Goal: Task Accomplishment & Management: Manage account settings

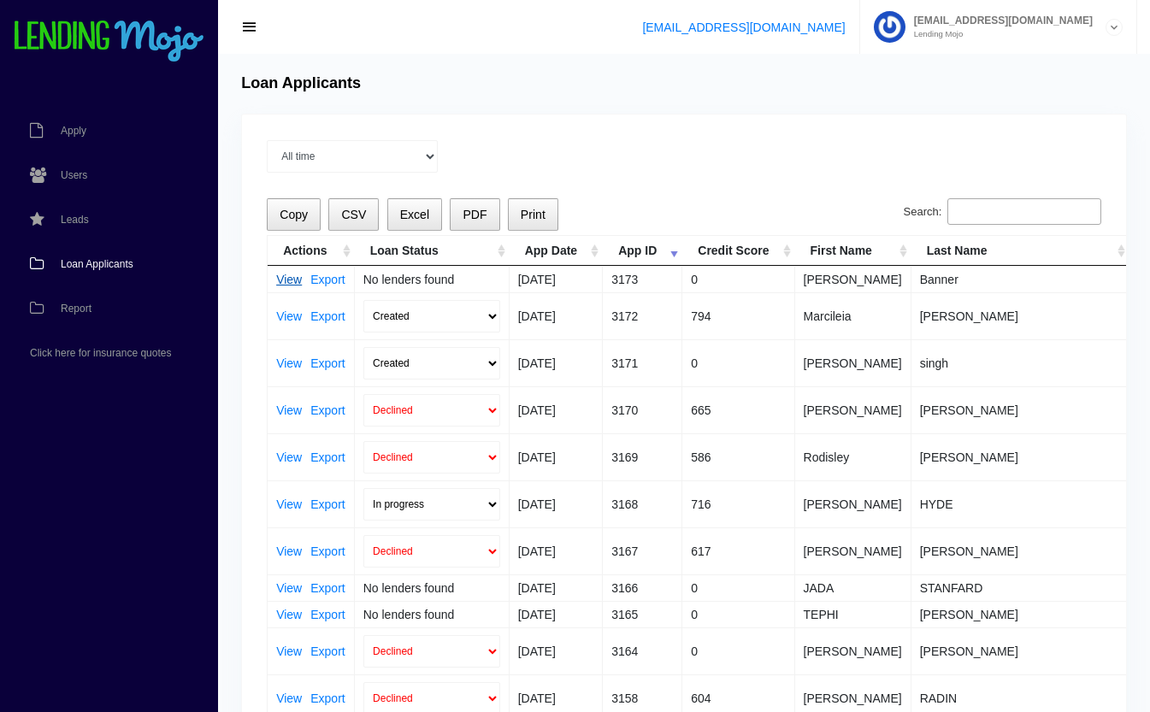
click at [291, 283] on link "View" at bounding box center [289, 280] width 26 height 12
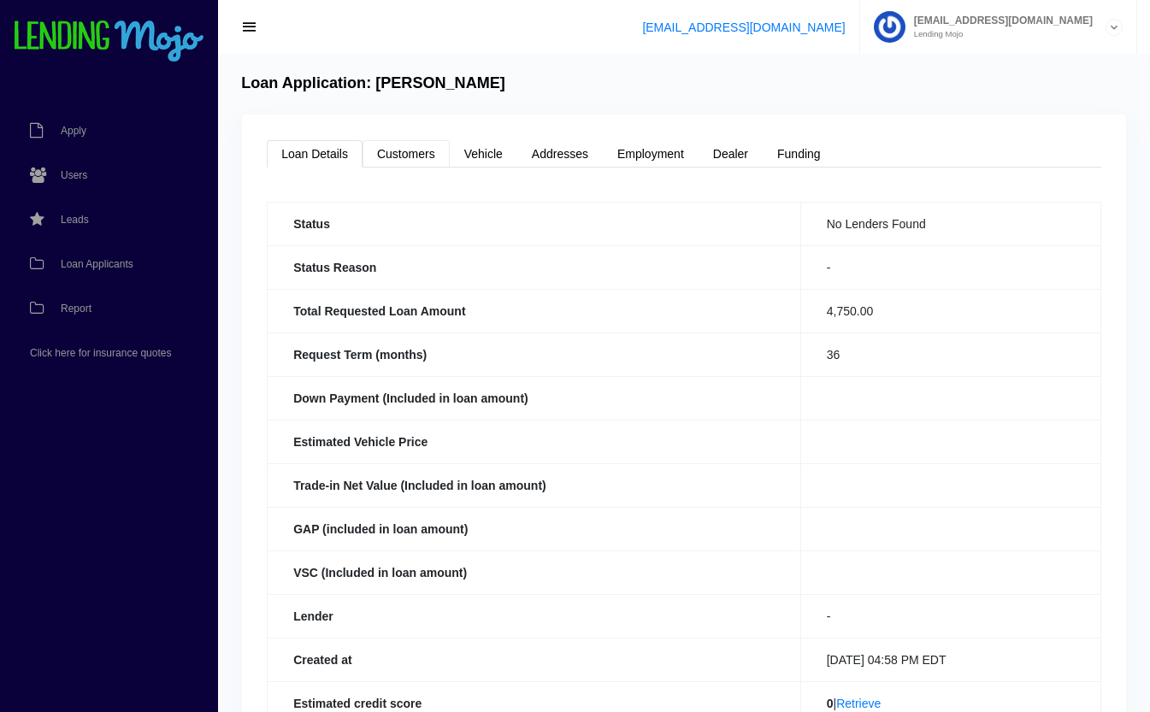
click at [410, 140] on link "Customers" at bounding box center [406, 153] width 87 height 27
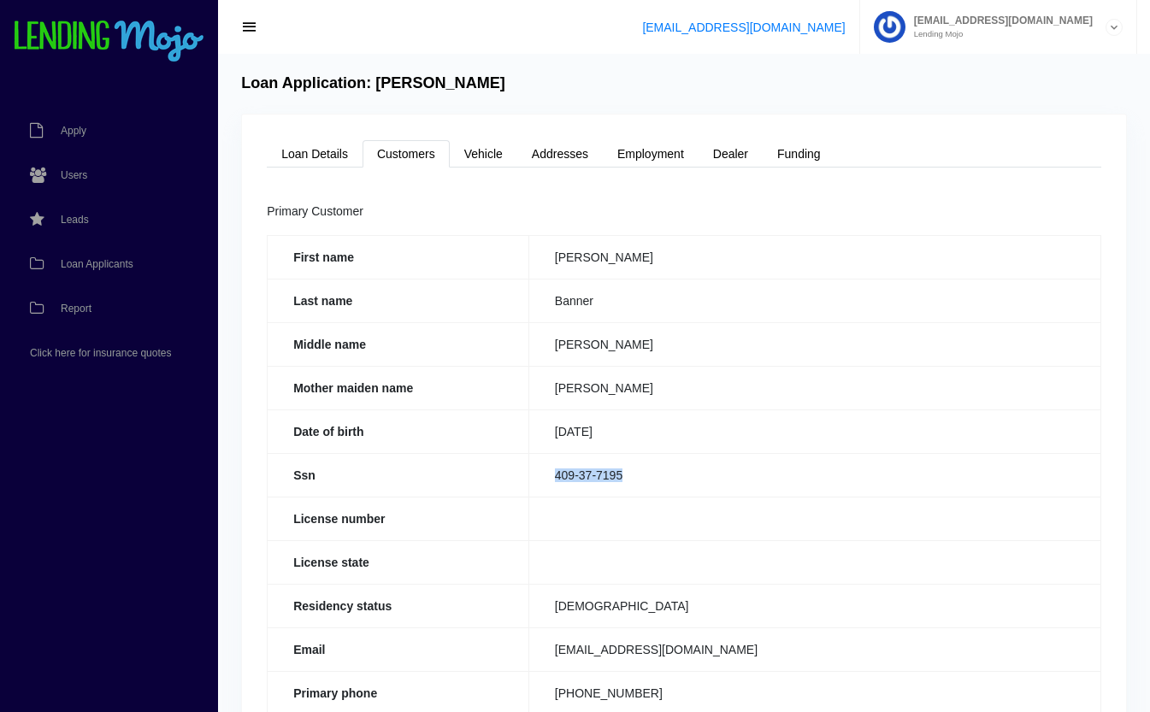
drag, startPoint x: 643, startPoint y: 476, endPoint x: 540, endPoint y: 477, distance: 103.5
click at [540, 477] on td "409-37-7195" at bounding box center [814, 475] width 572 height 44
copy td "409-37-7195"
click at [337, 152] on link "Loan Details" at bounding box center [315, 153] width 96 height 27
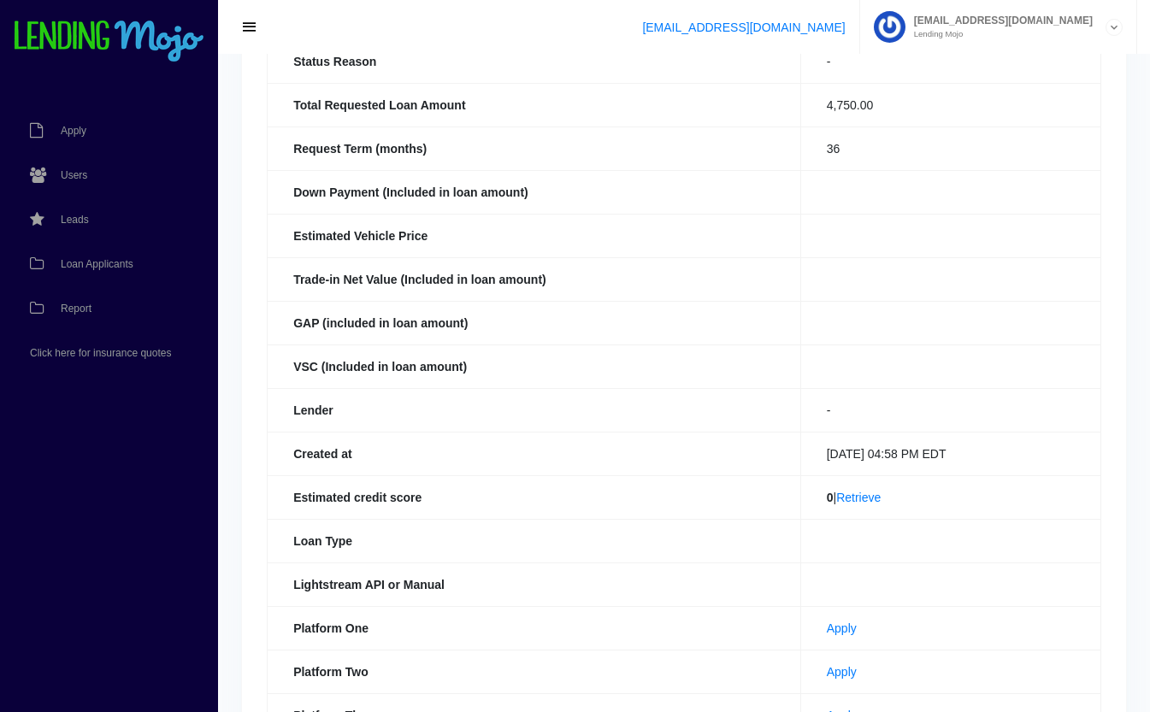
scroll to position [374, 0]
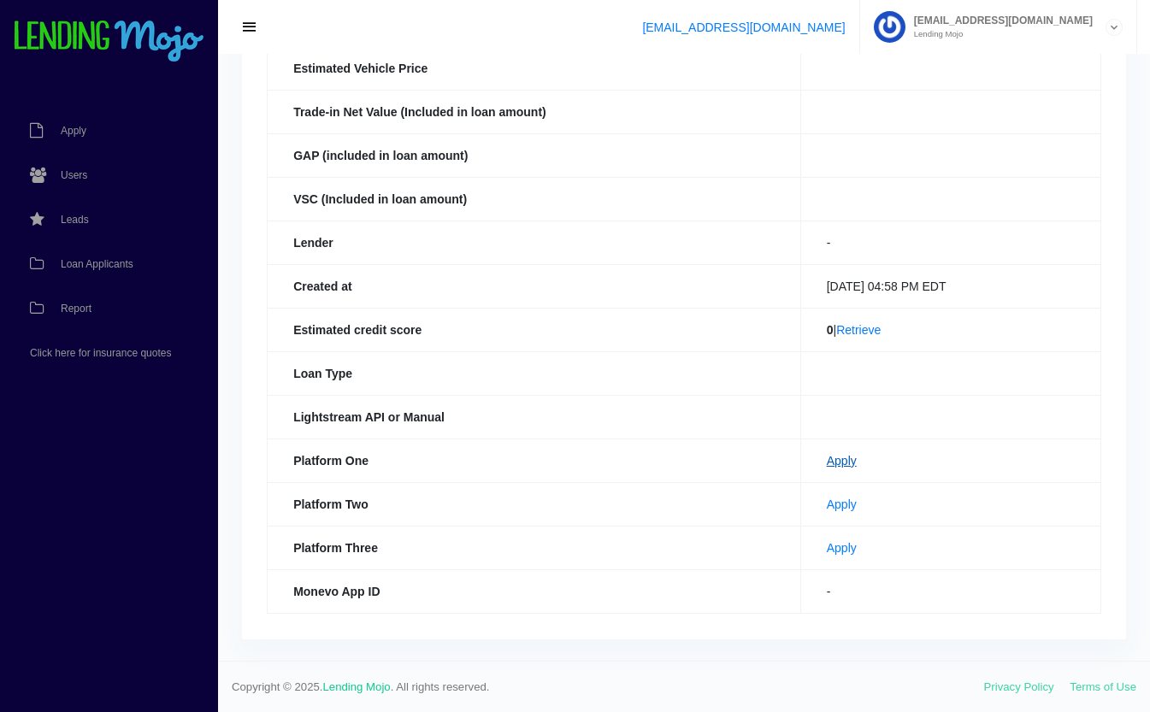
click at [831, 463] on link "Apply" at bounding box center [842, 461] width 30 height 14
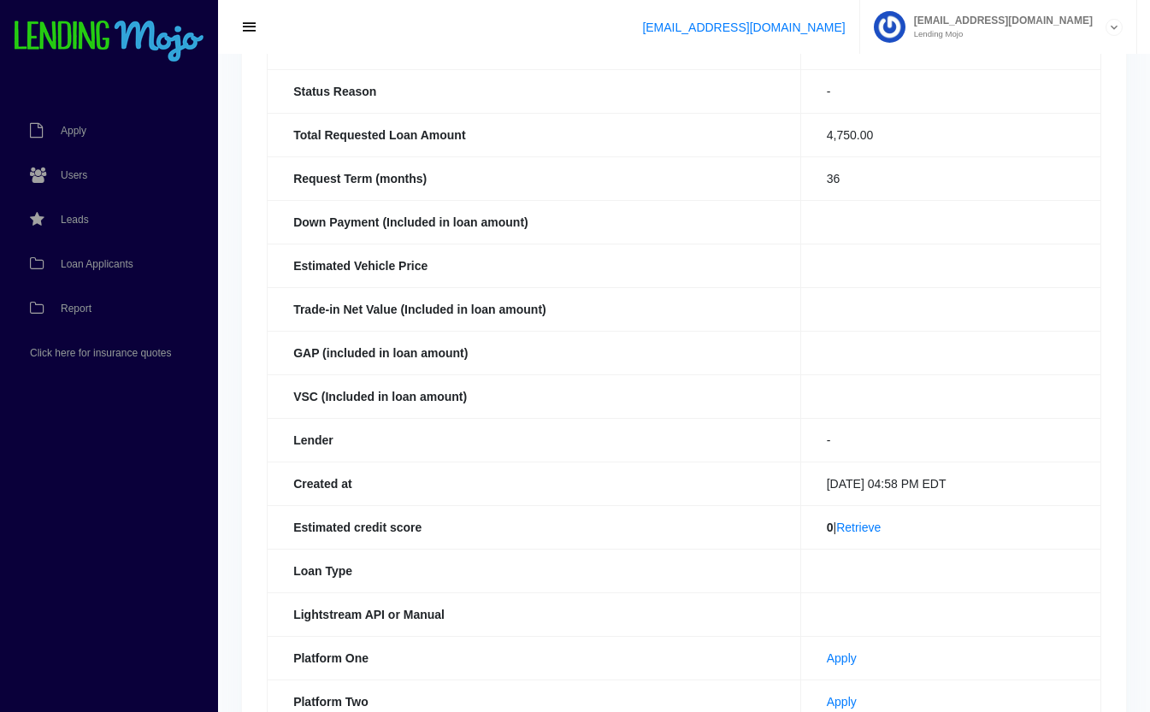
scroll to position [0, 0]
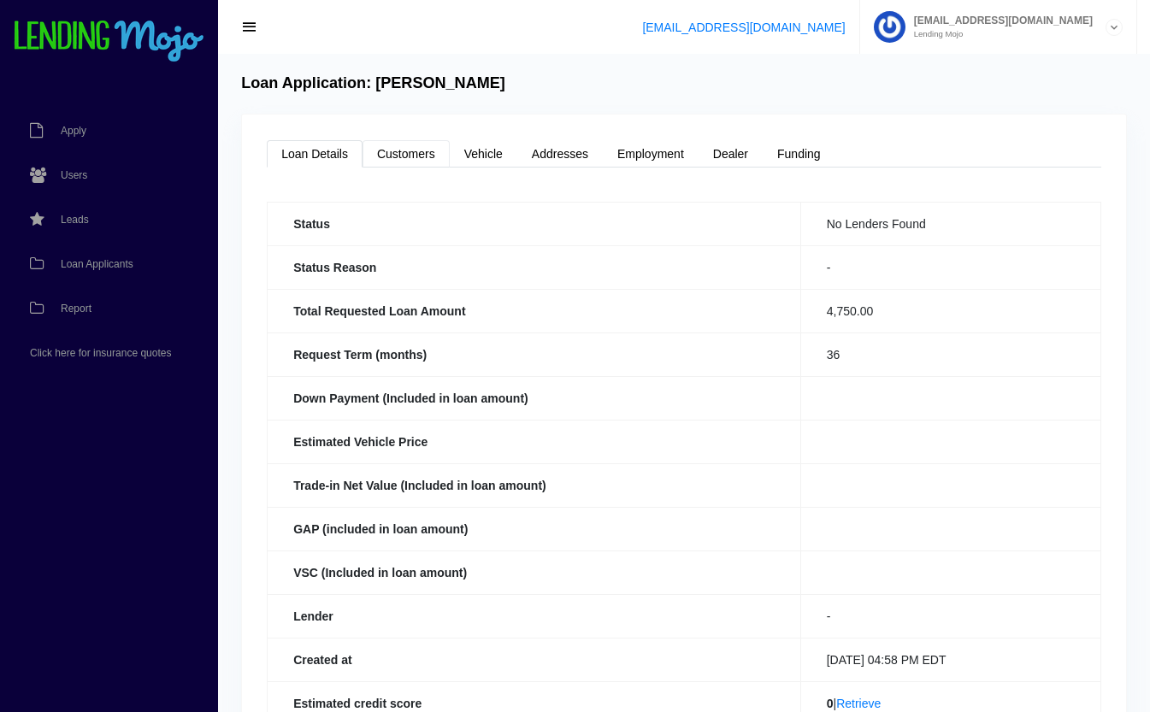
click at [427, 154] on link "Customers" at bounding box center [406, 153] width 87 height 27
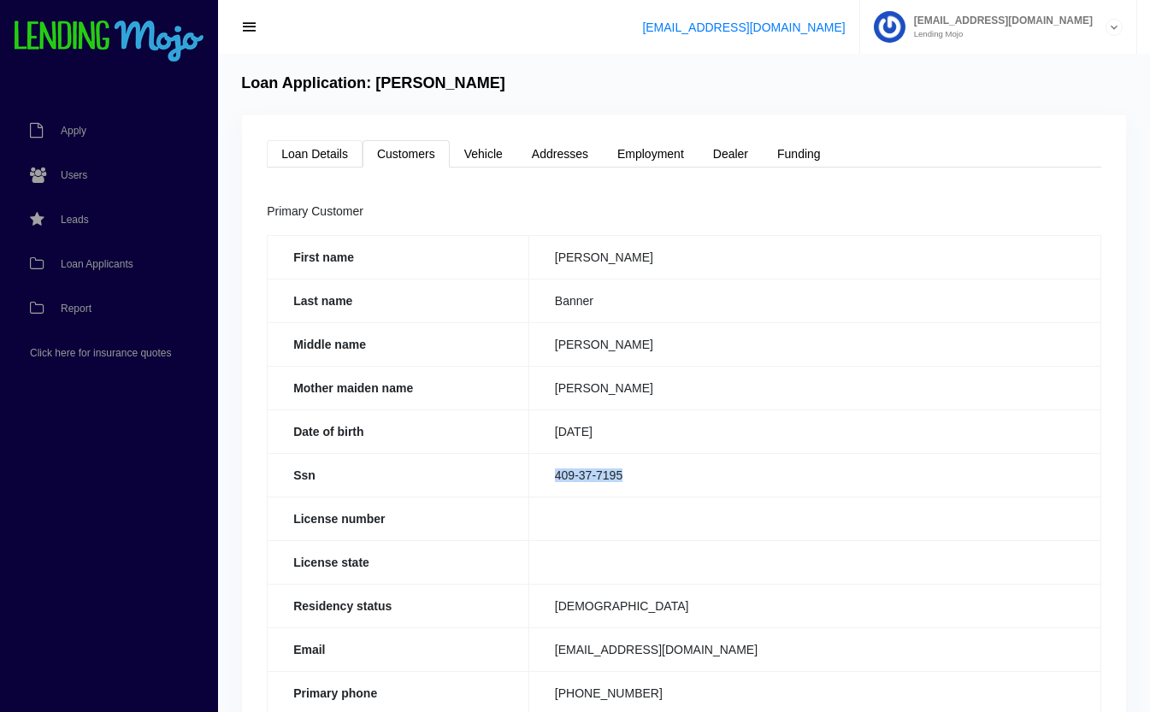
click at [319, 147] on link "Loan Details" at bounding box center [315, 153] width 96 height 27
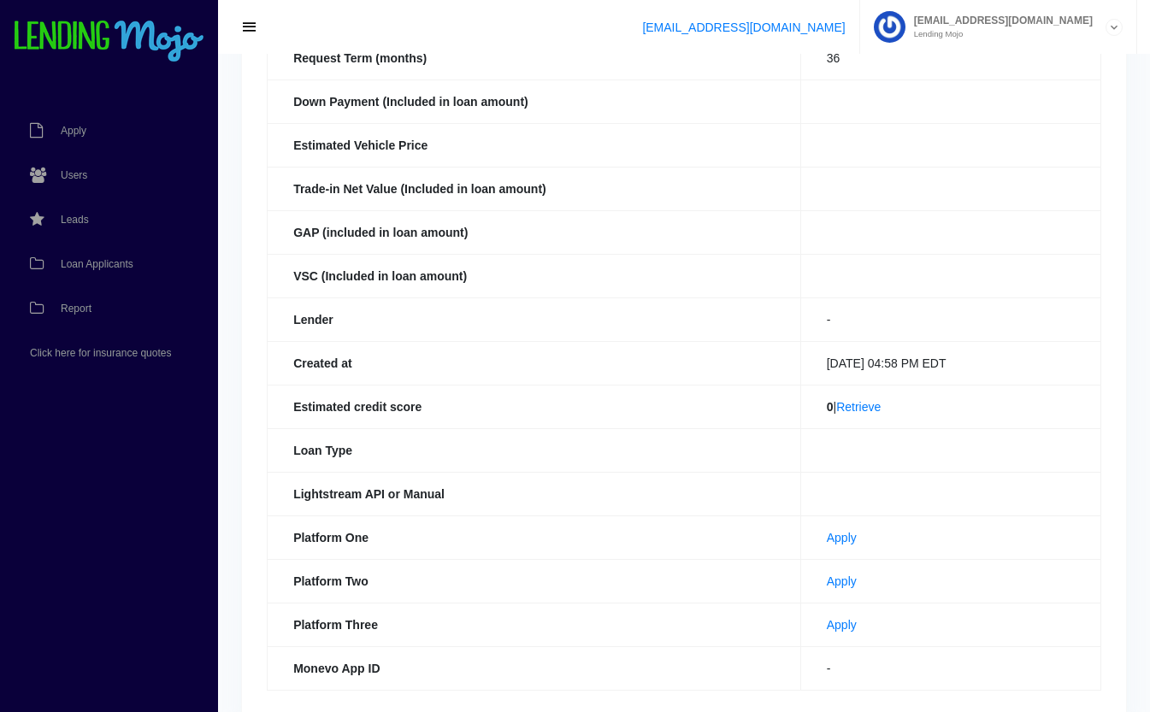
scroll to position [374, 0]
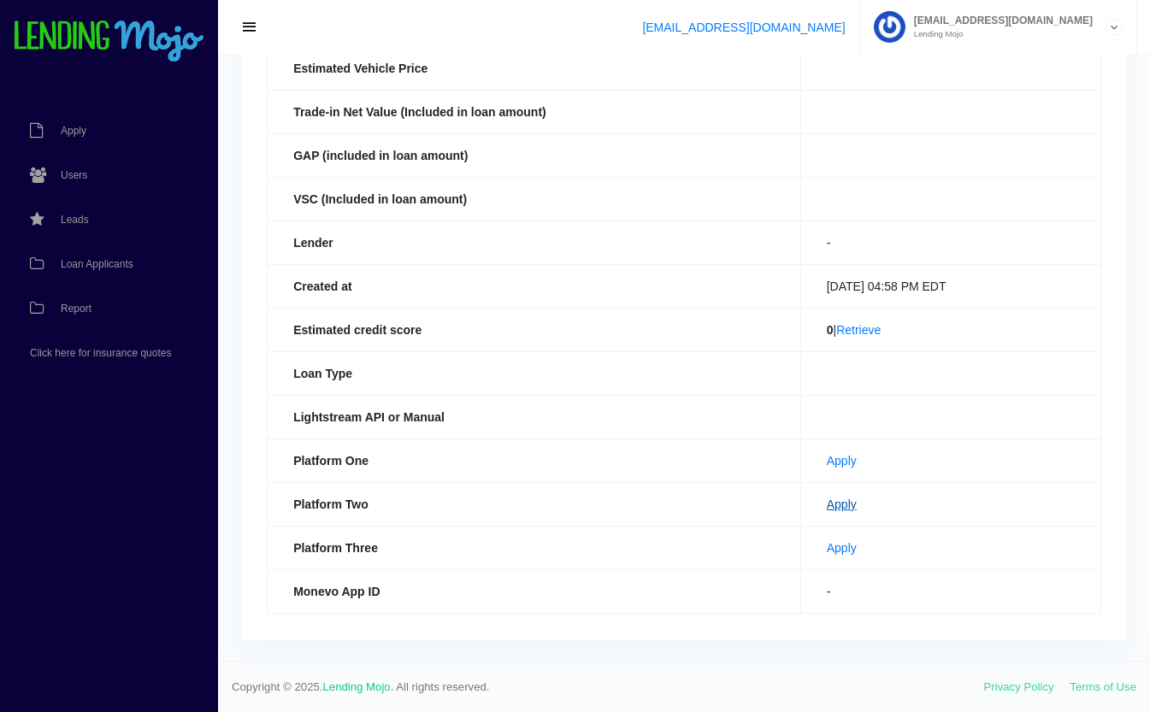
click at [827, 504] on link "Apply" at bounding box center [842, 505] width 30 height 14
click at [76, 259] on span "Loan Applicants" at bounding box center [97, 264] width 73 height 10
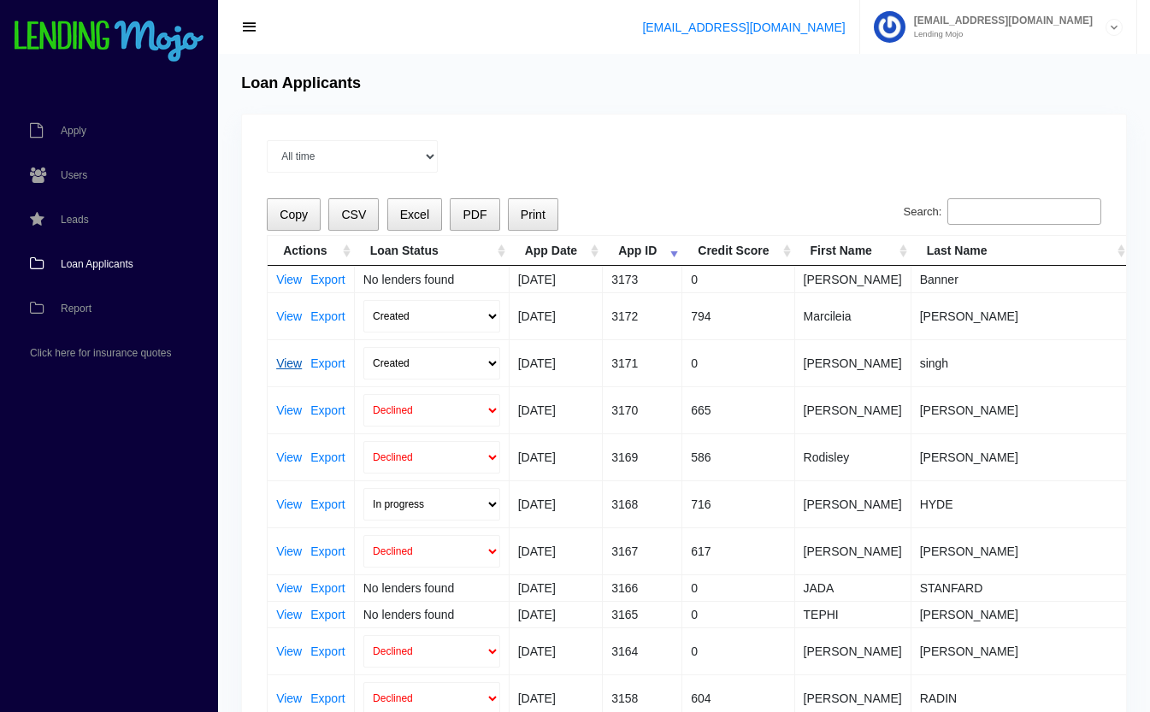
click at [283, 363] on link "View" at bounding box center [289, 363] width 26 height 12
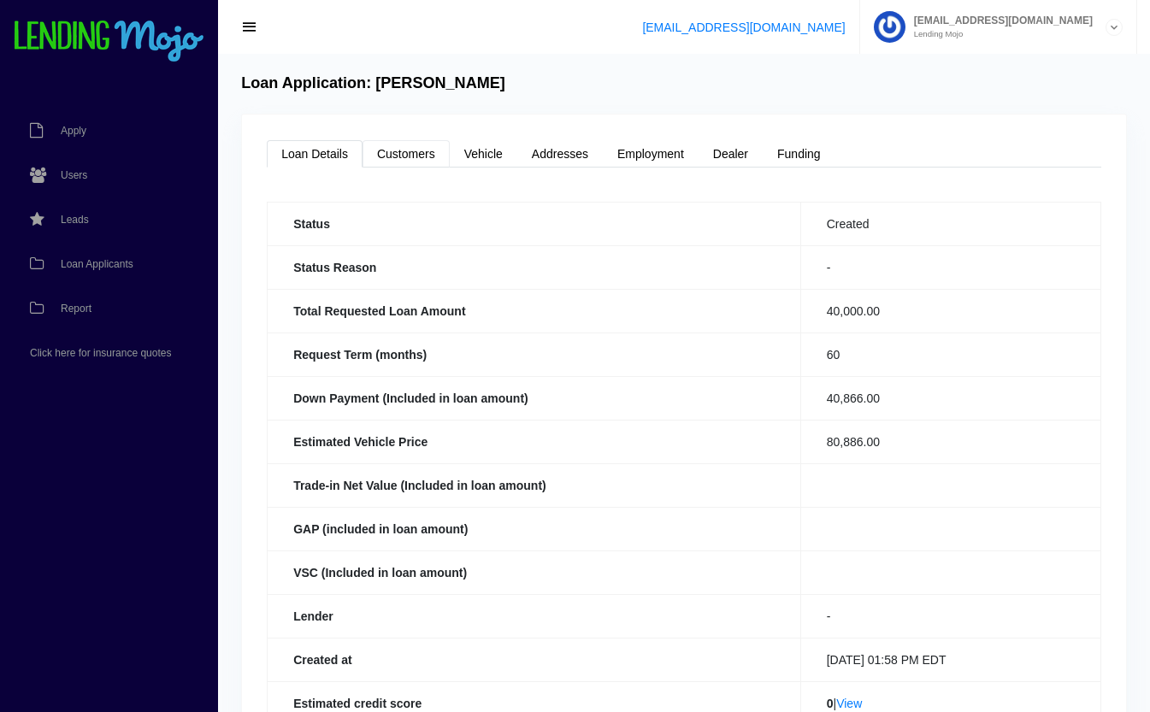
click at [411, 144] on link "Customers" at bounding box center [406, 153] width 87 height 27
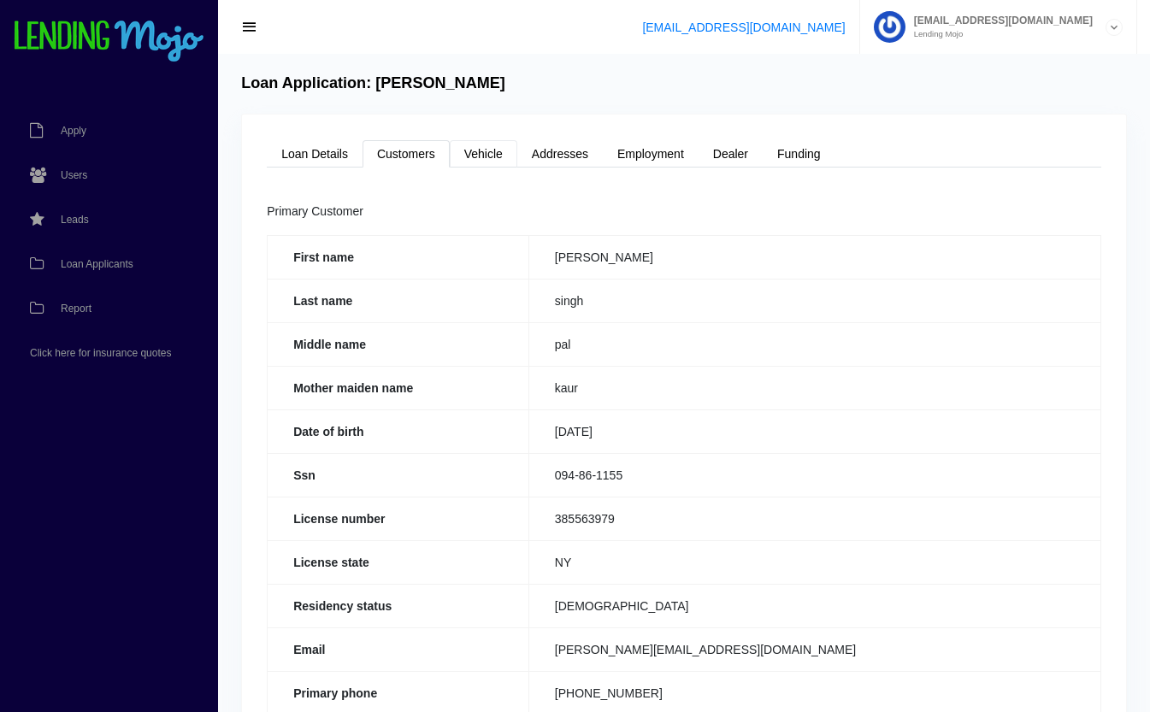
click at [499, 161] on link "Vehicle" at bounding box center [484, 153] width 68 height 27
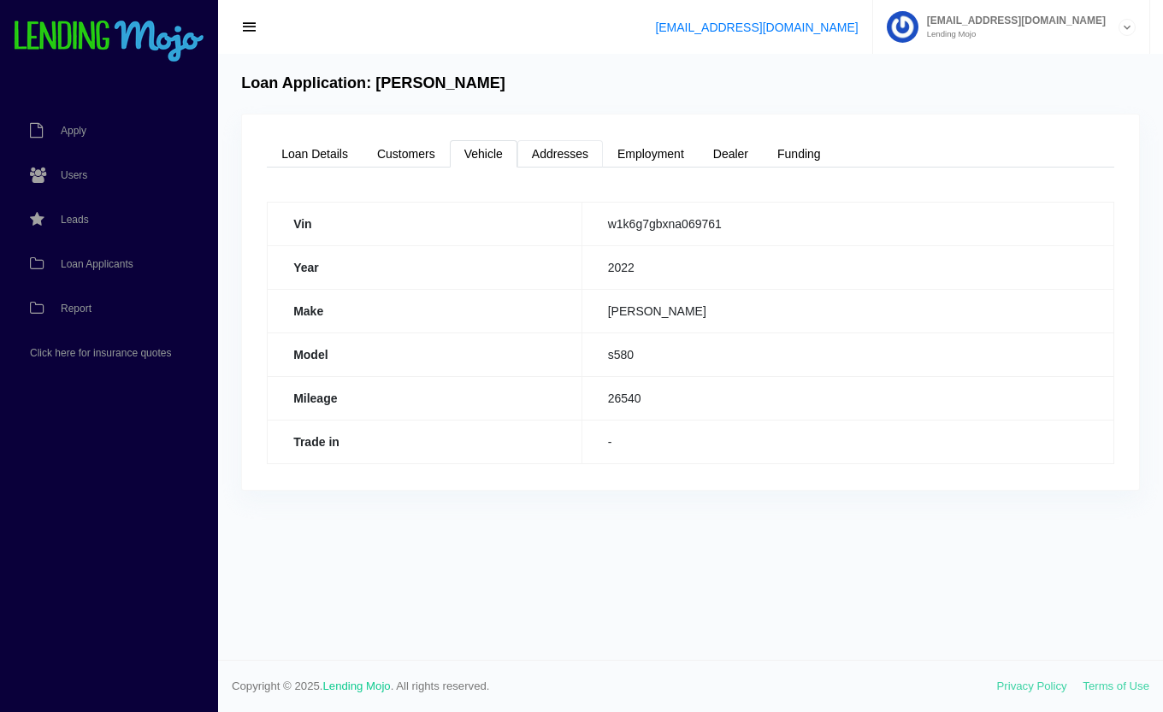
click at [562, 157] on link "Addresses" at bounding box center [560, 153] width 86 height 27
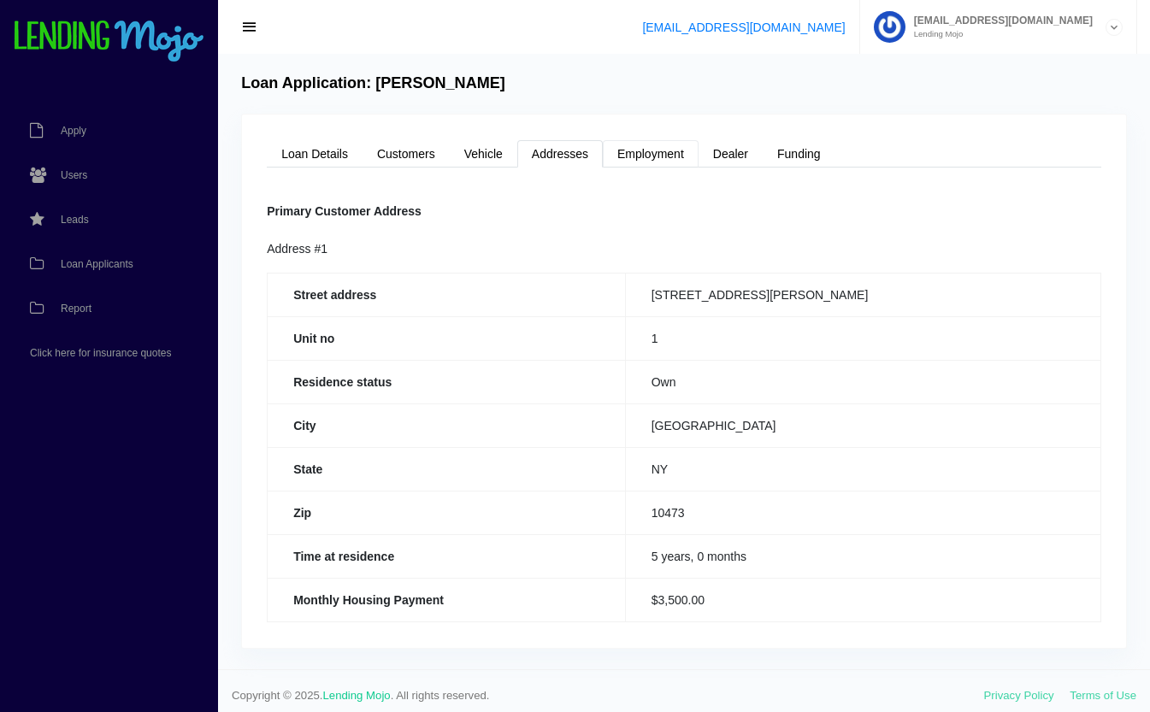
click at [652, 156] on link "Employment" at bounding box center [651, 153] width 96 height 27
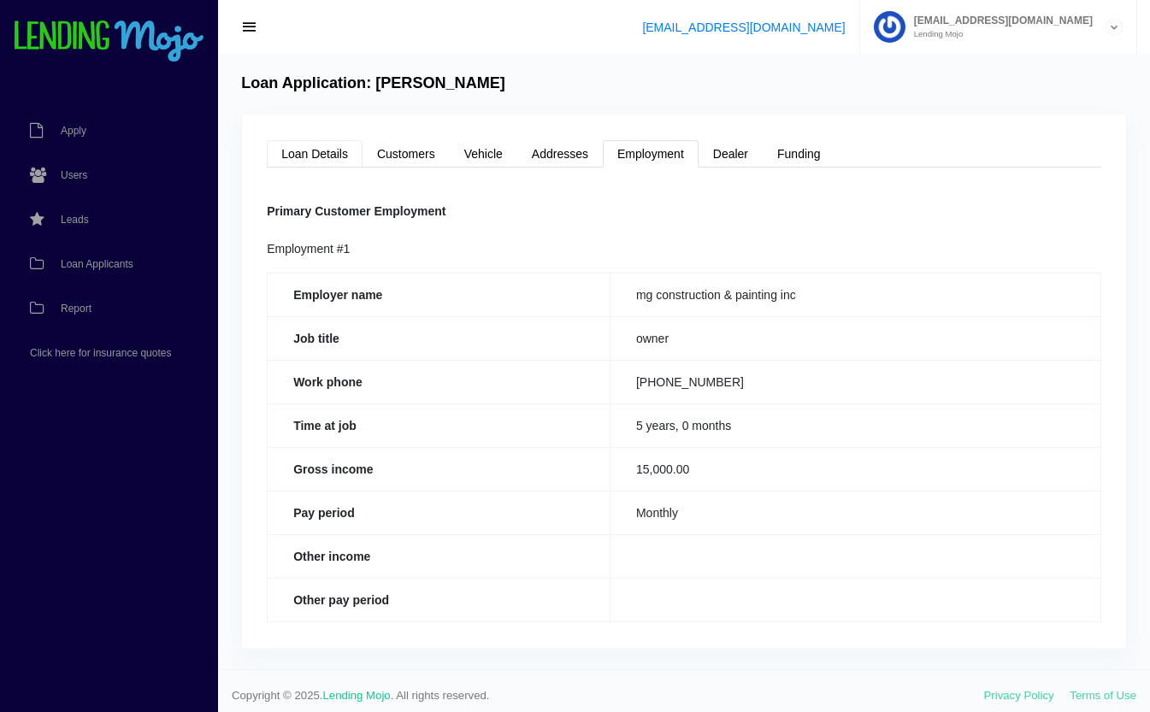
click at [322, 149] on link "Loan Details" at bounding box center [315, 153] width 96 height 27
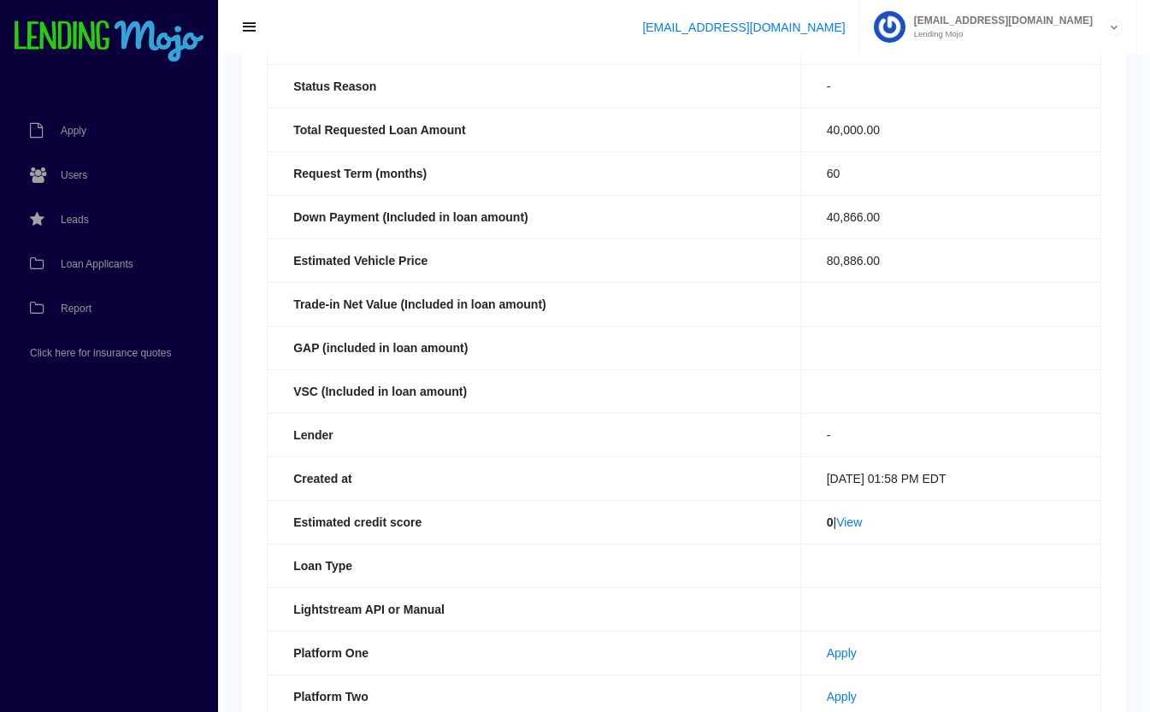
scroll to position [193, 0]
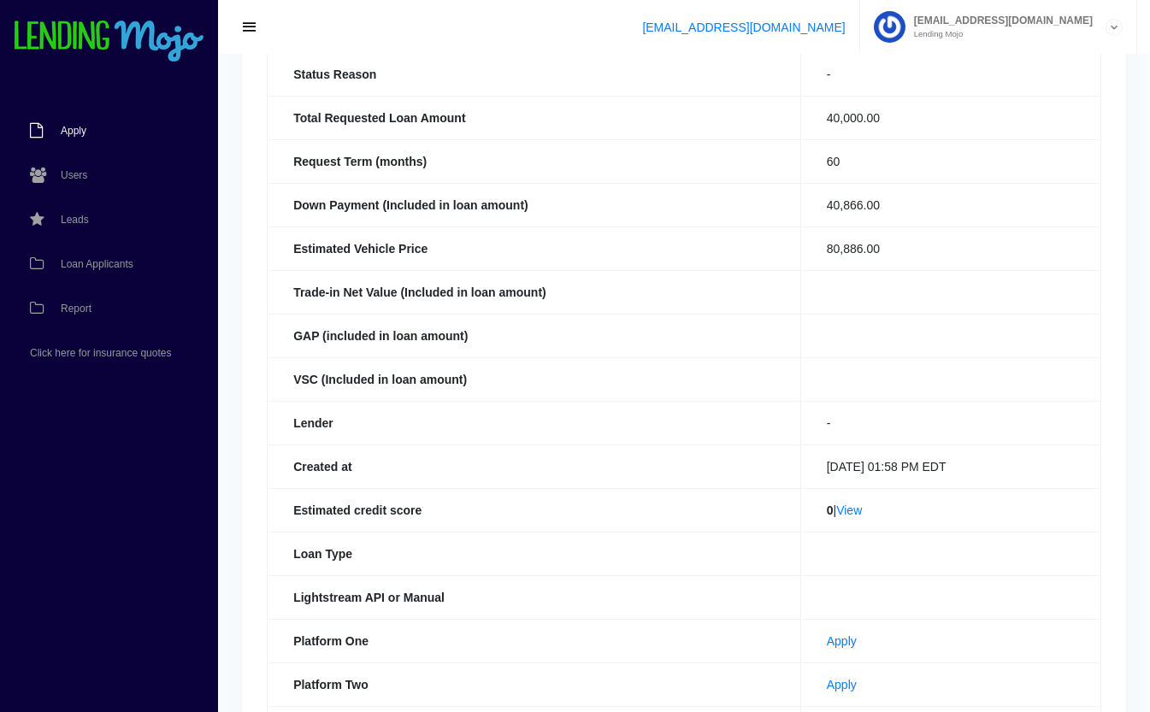
click at [80, 129] on span "Apply" at bounding box center [74, 131] width 26 height 10
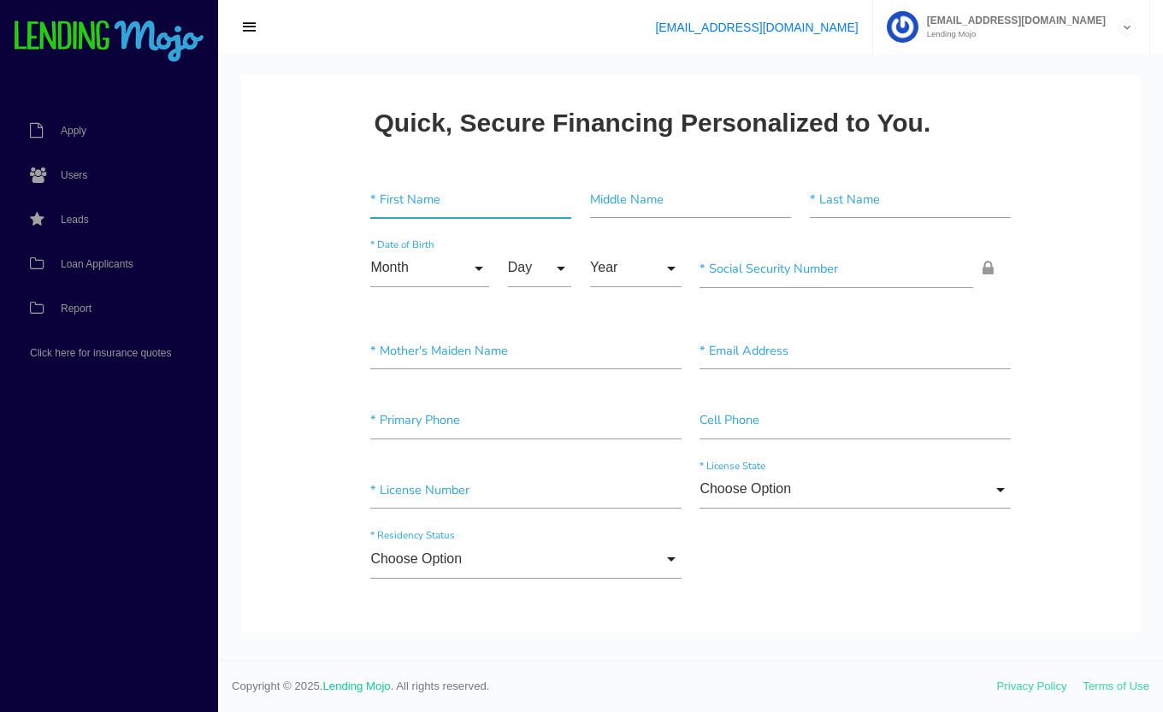
click at [463, 200] on input"] "text" at bounding box center [470, 199] width 201 height 38
type input"] "Singh"
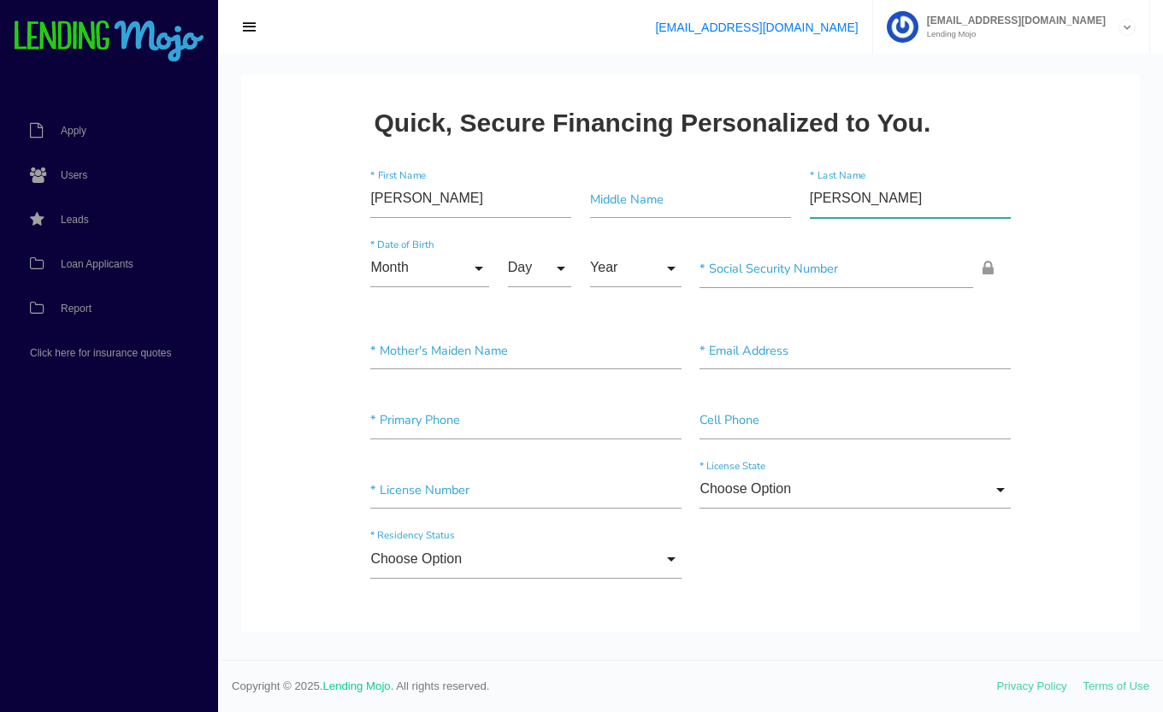
type input"] "Singh"
drag, startPoint x: 427, startPoint y: 212, endPoint x: 450, endPoint y: 286, distance: 77.9
type input"] "Surinder"
click at [417, 262] on input "Month" at bounding box center [429, 269] width 119 height 38
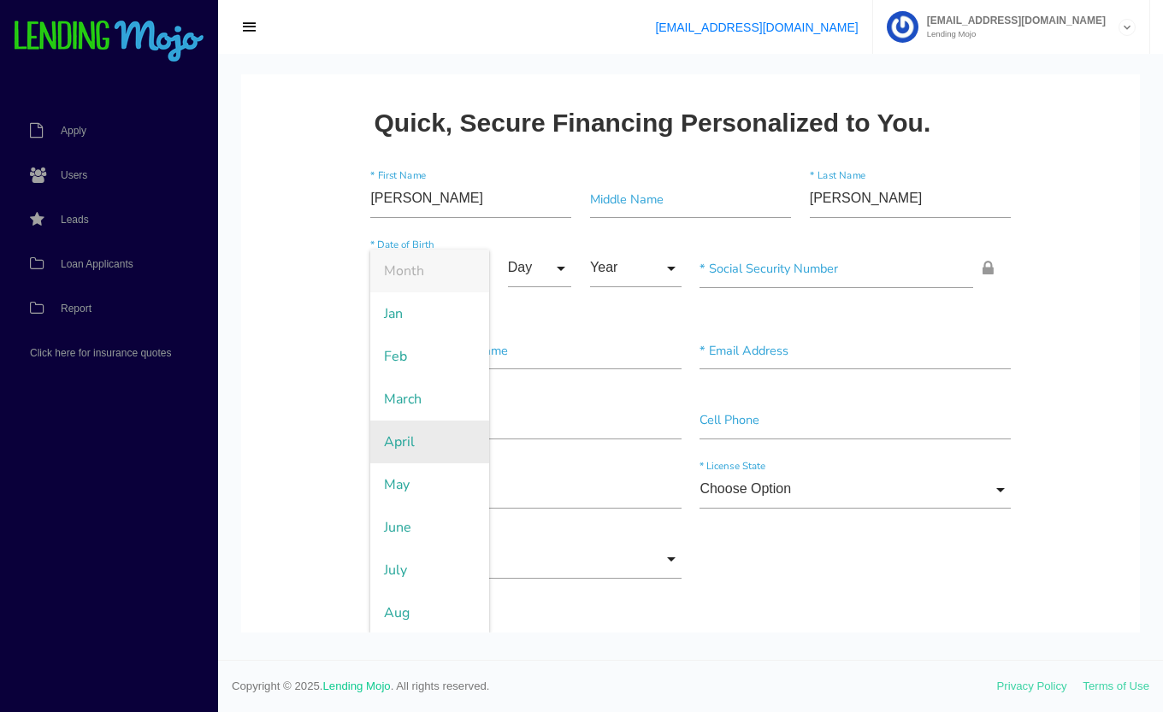
click at [384, 452] on span "April" at bounding box center [429, 442] width 119 height 43
type input "April"
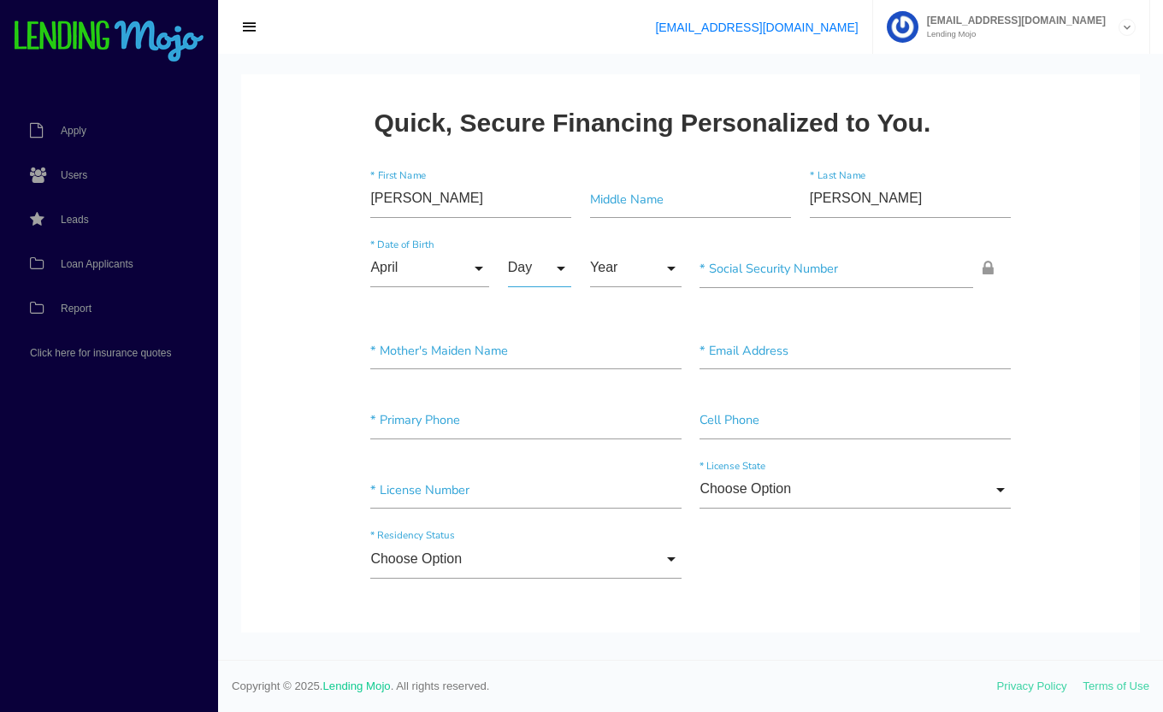
click at [522, 272] on input "Day" at bounding box center [540, 269] width 64 height 38
click at [530, 448] on span "11" at bounding box center [551, 452] width 86 height 43
type input "11"
click at [612, 263] on input "Year" at bounding box center [635, 269] width 91 height 38
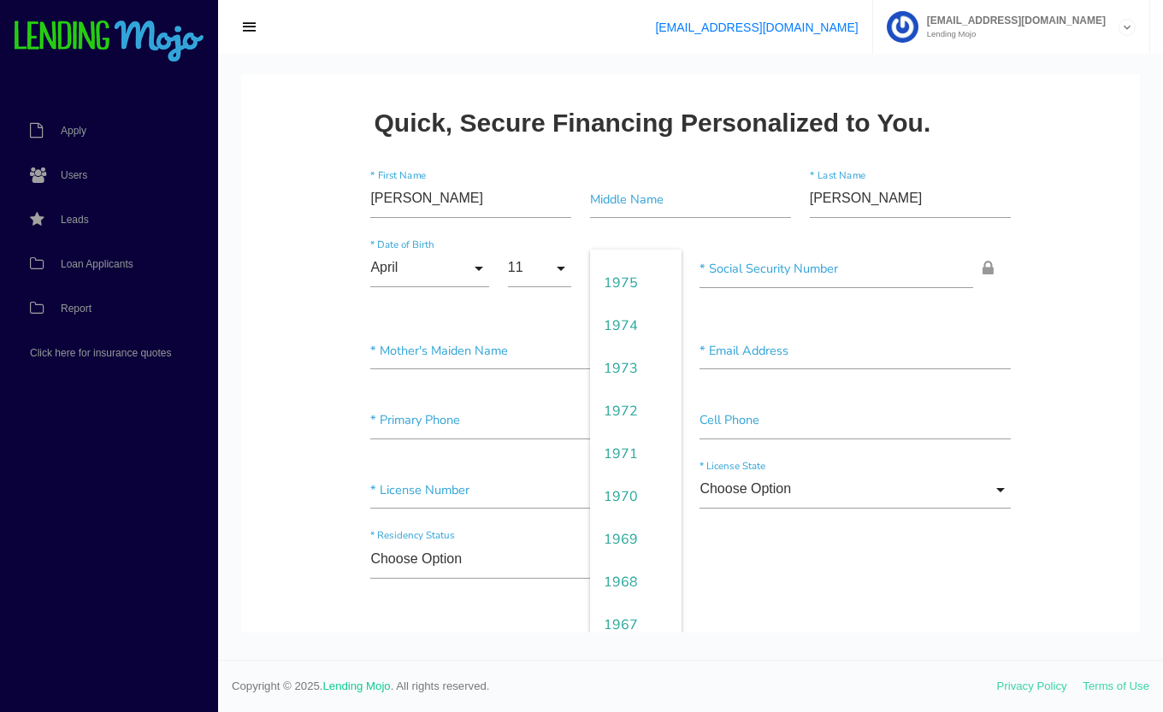
scroll to position [1436, 0]
click at [627, 497] on span "1969" at bounding box center [635, 502] width 91 height 43
type input "1969"
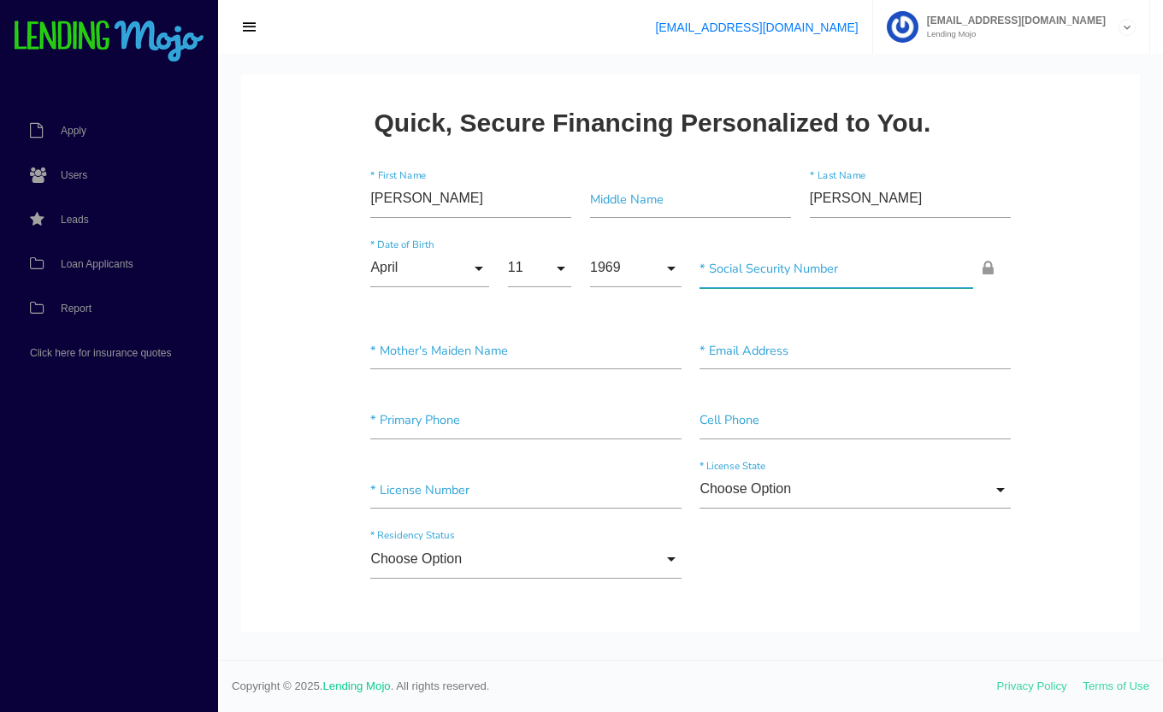
click at [751, 269] on input"] "text" at bounding box center [836, 269] width 274 height 38
type input"] "094-86-1155"
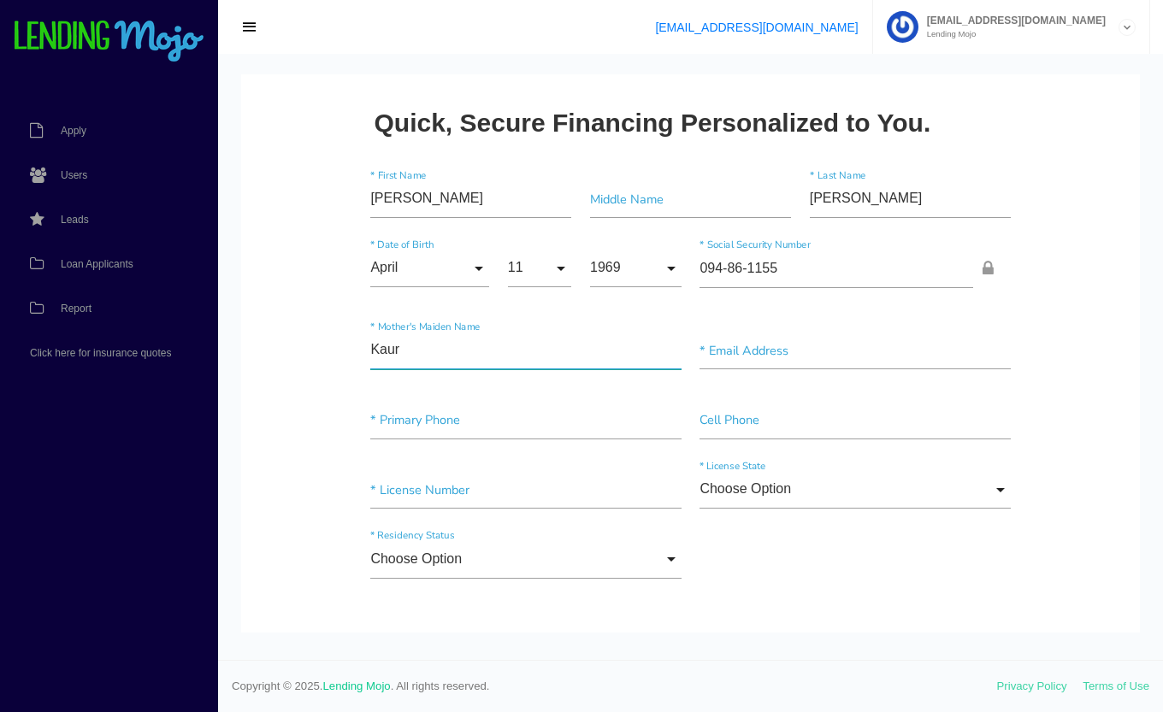
type input"] "Kaur"
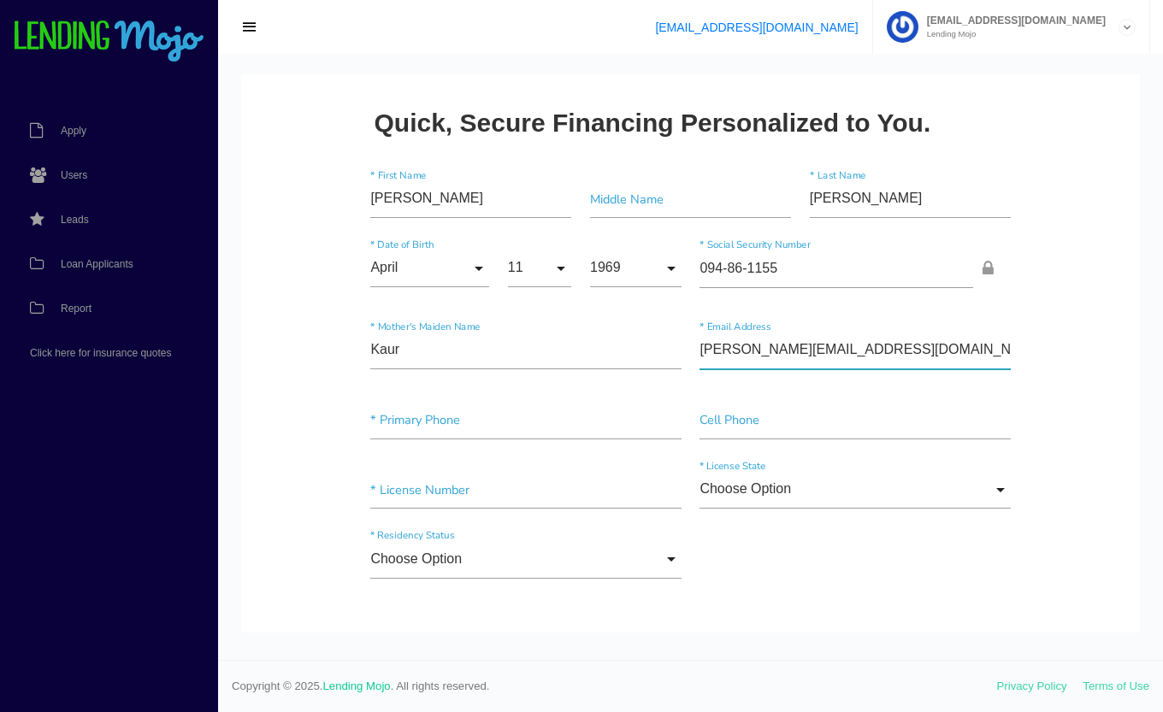
type input"] "[PERSON_NAME][EMAIL_ADDRESS][DOMAIN_NAME]"
type input"] "[PHONE_NUMBER]"
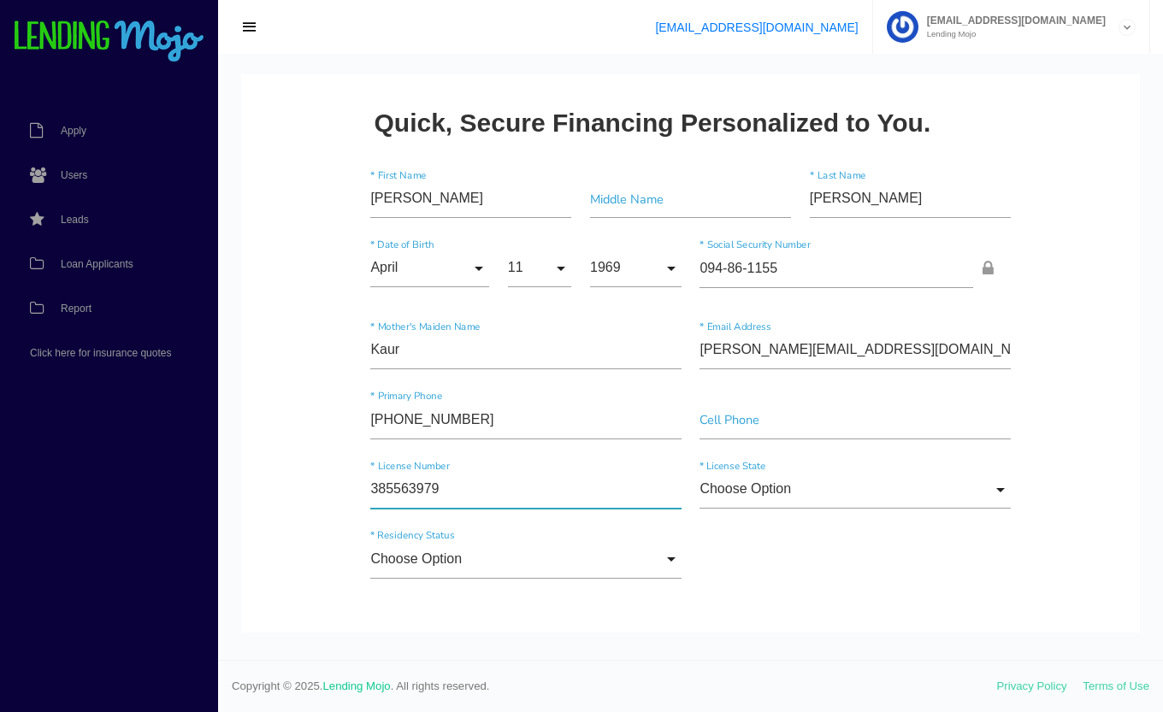
type input"] "385563979"
click at [979, 501] on input "Choose Option" at bounding box center [854, 490] width 310 height 38
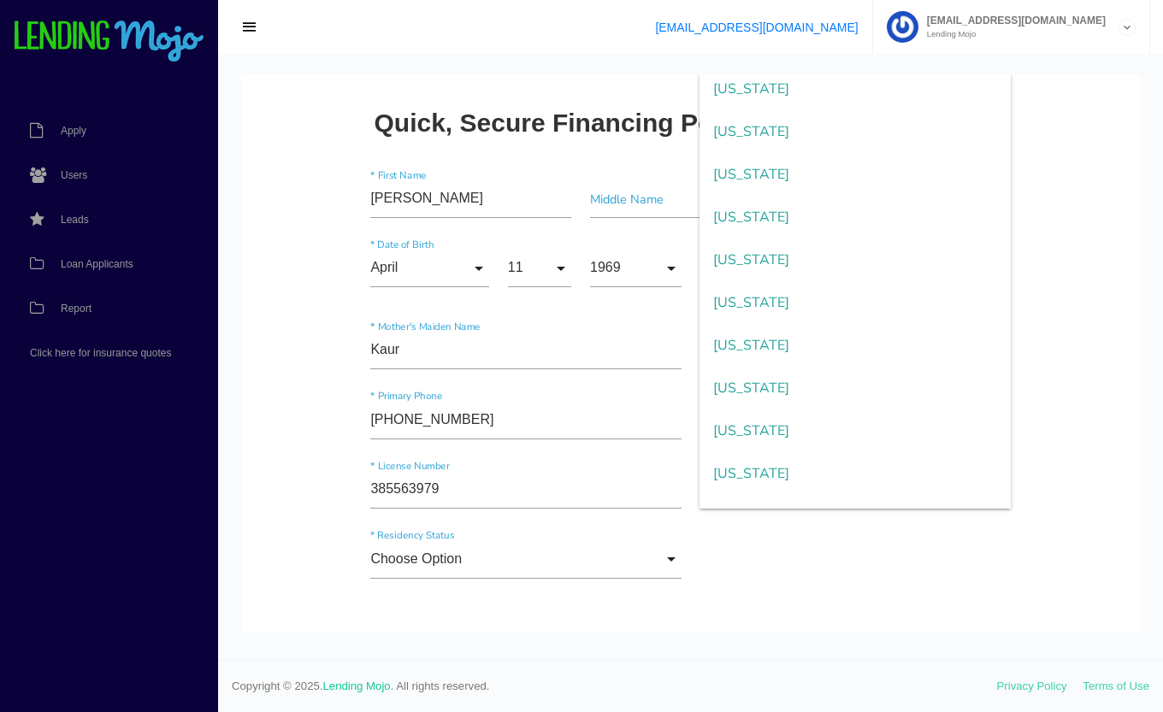
scroll to position [1165, 0]
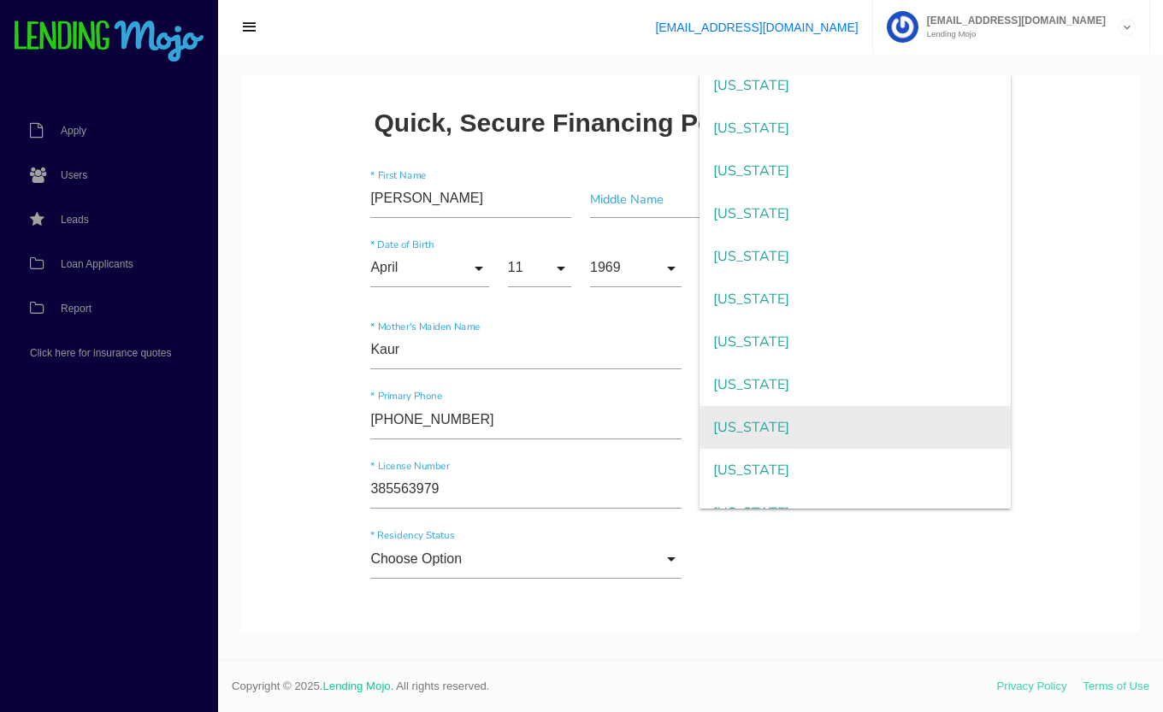
click at [845, 428] on span "New York" at bounding box center [854, 427] width 310 height 43
type input "New York"
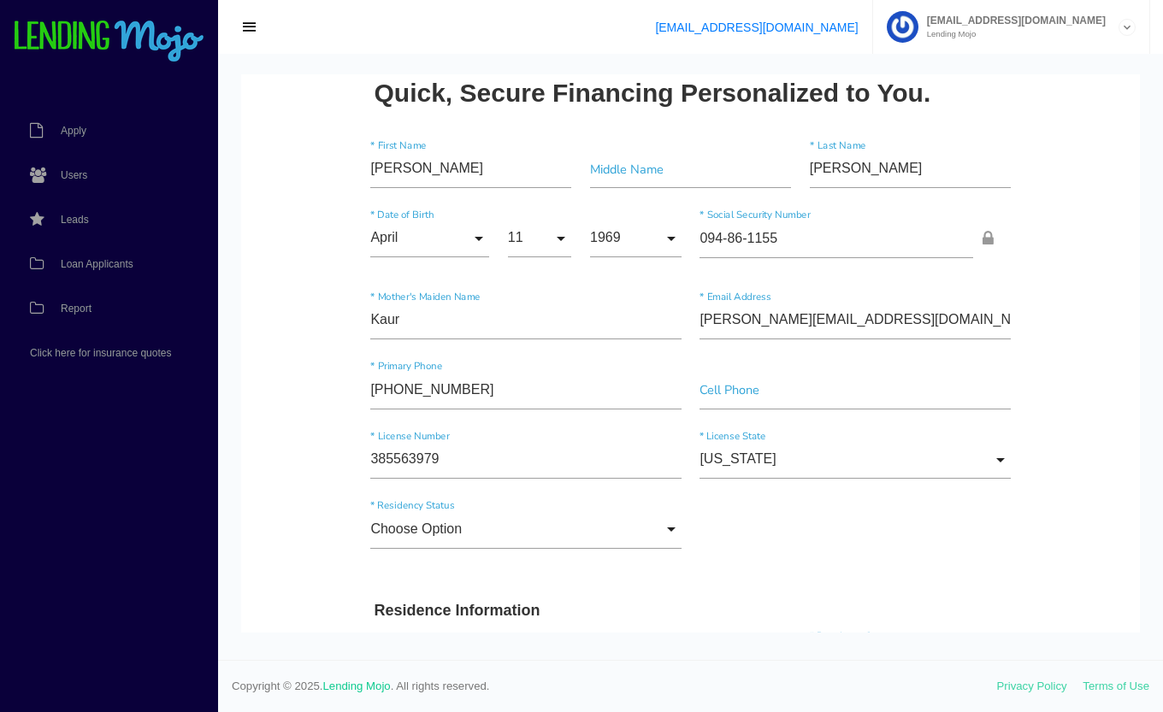
scroll to position [30, 0]
click at [575, 533] on input "Choose Option" at bounding box center [525, 529] width 310 height 38
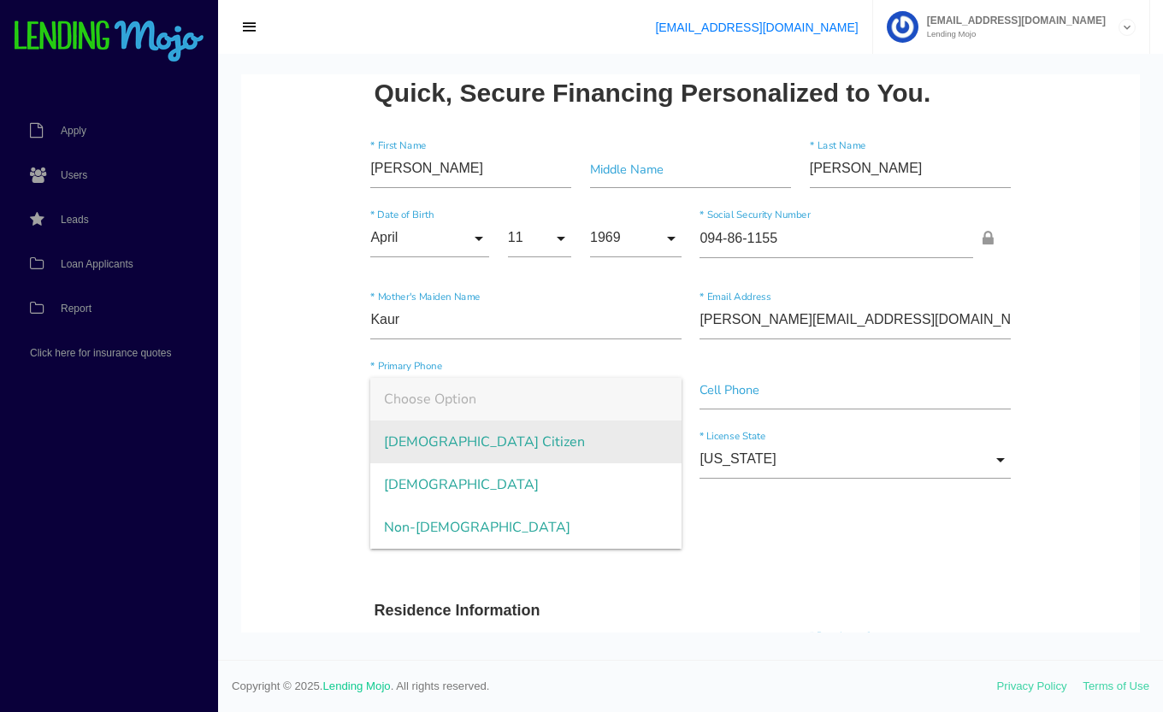
click at [540, 439] on span "US Citizen" at bounding box center [525, 442] width 310 height 43
type input "US Citizen"
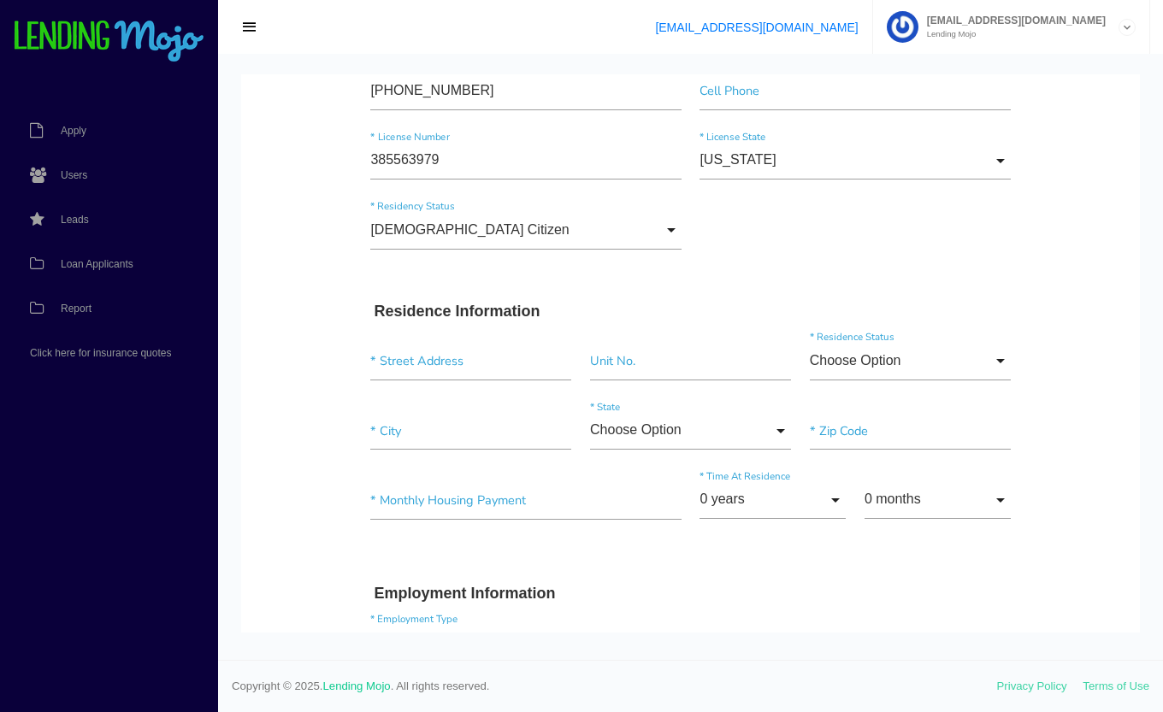
scroll to position [391, 0]
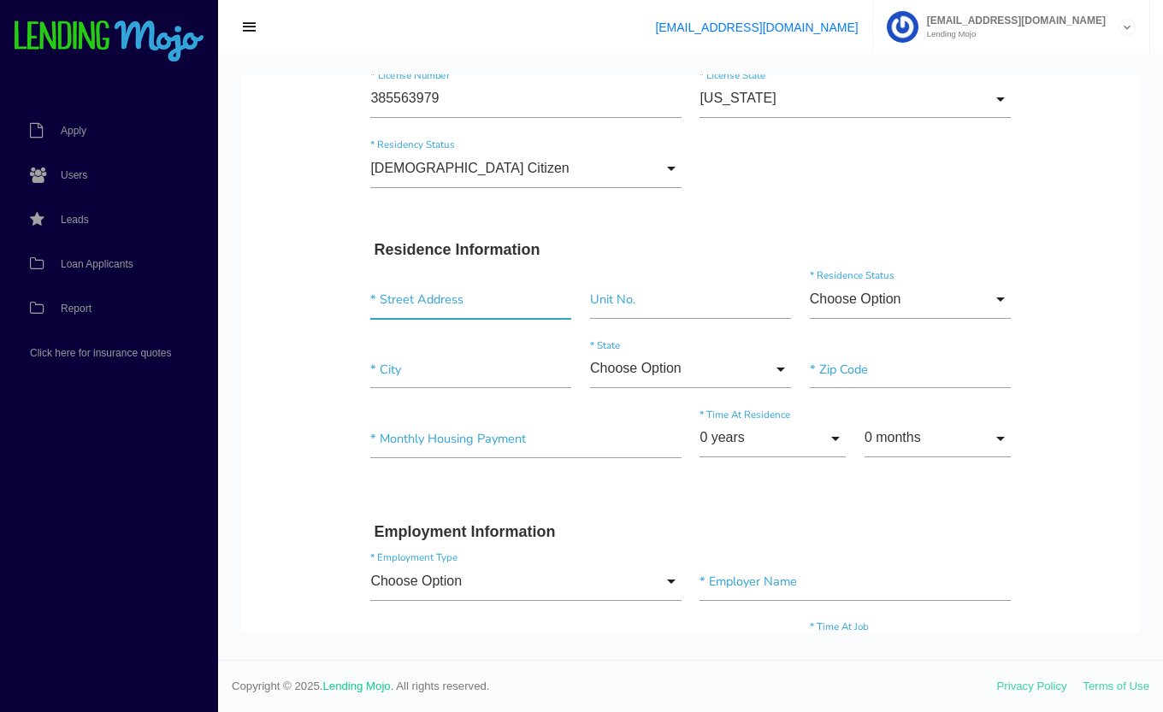
click at [475, 305] on input "text" at bounding box center [470, 299] width 201 height 38
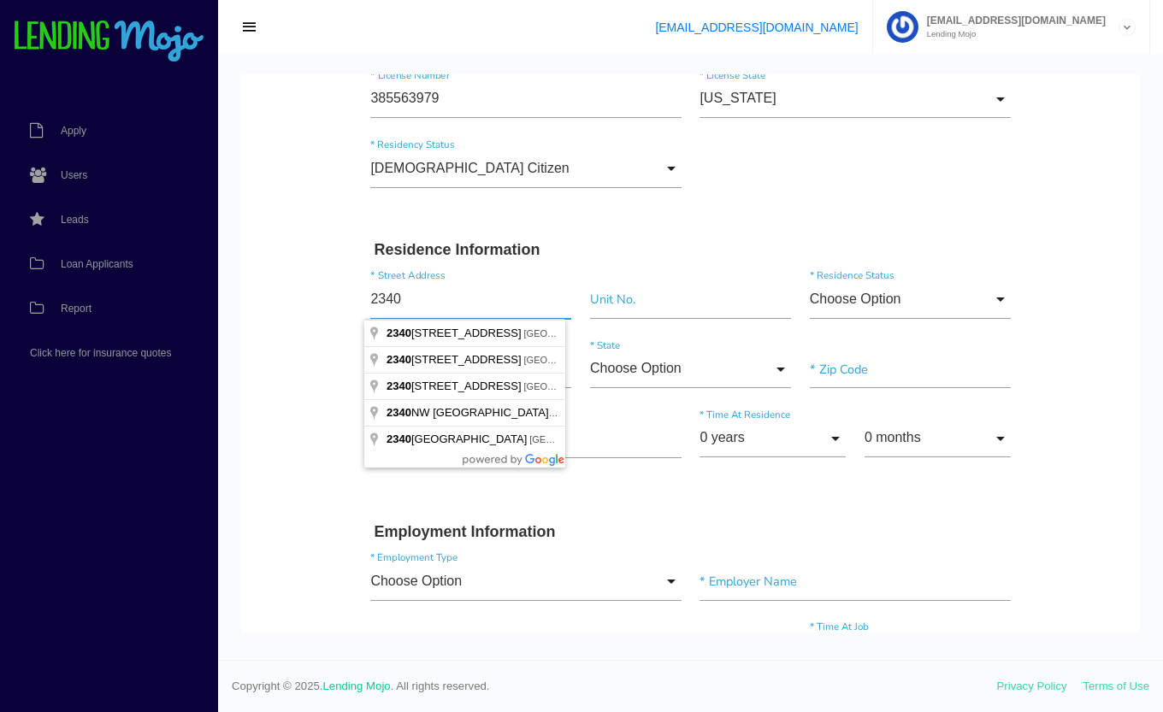
type input "2340 TURNBULL AVE"
type input"] "BRONX"
type input"] "10473"
type input "New York"
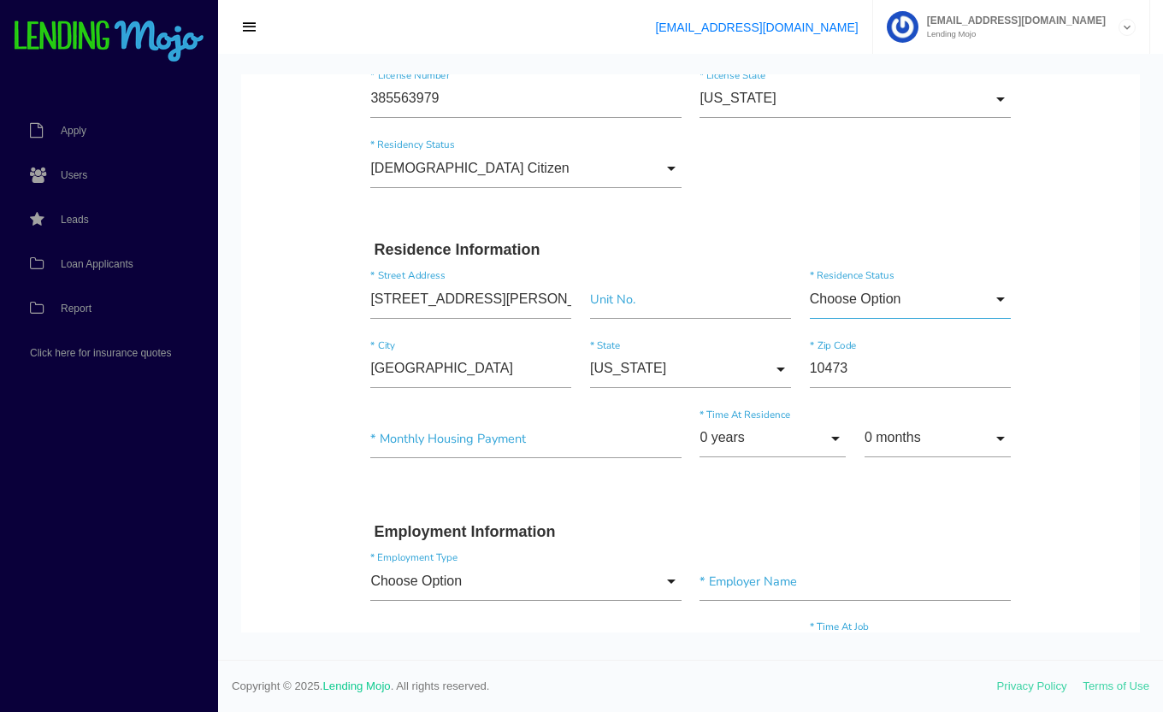
click at [904, 293] on input "Choose Option" at bounding box center [910, 299] width 201 height 38
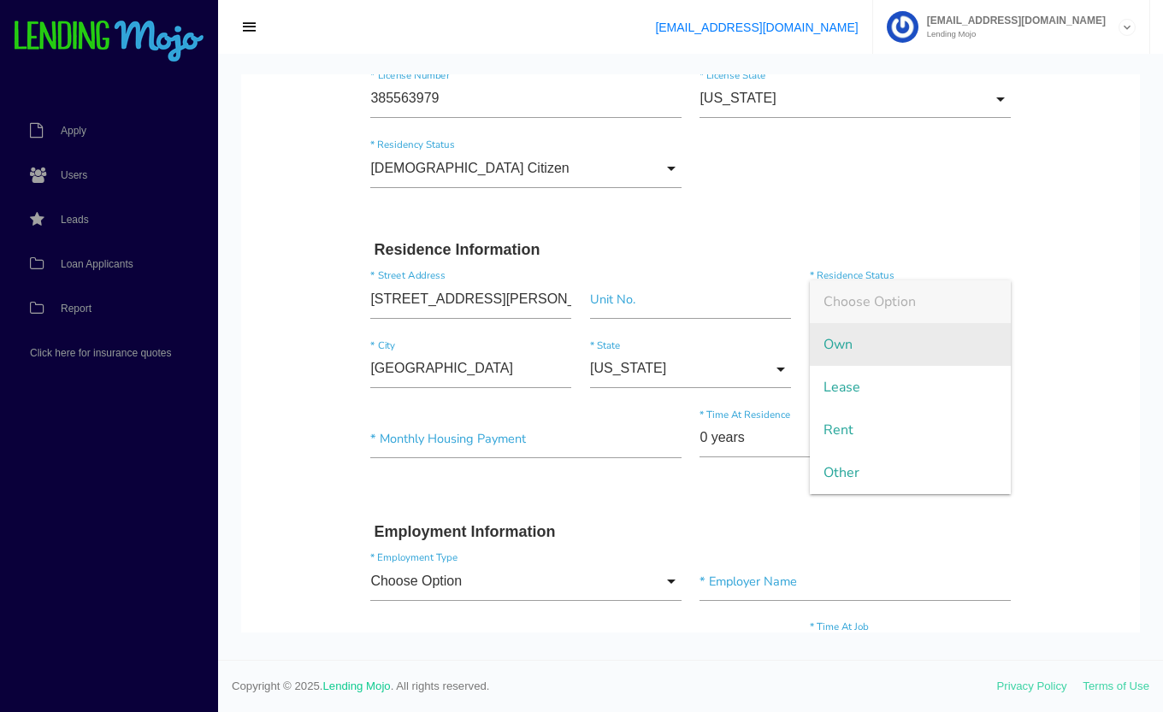
click at [867, 342] on span "Own" at bounding box center [910, 344] width 201 height 43
type input "Own"
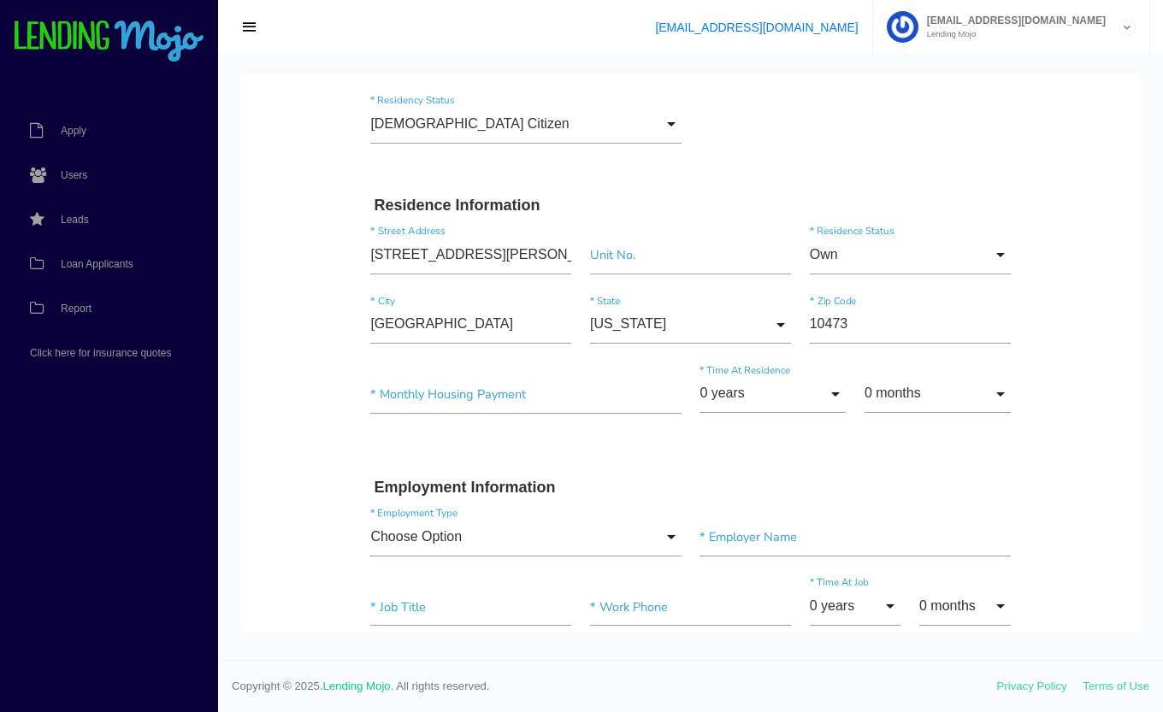
scroll to position [450, 0]
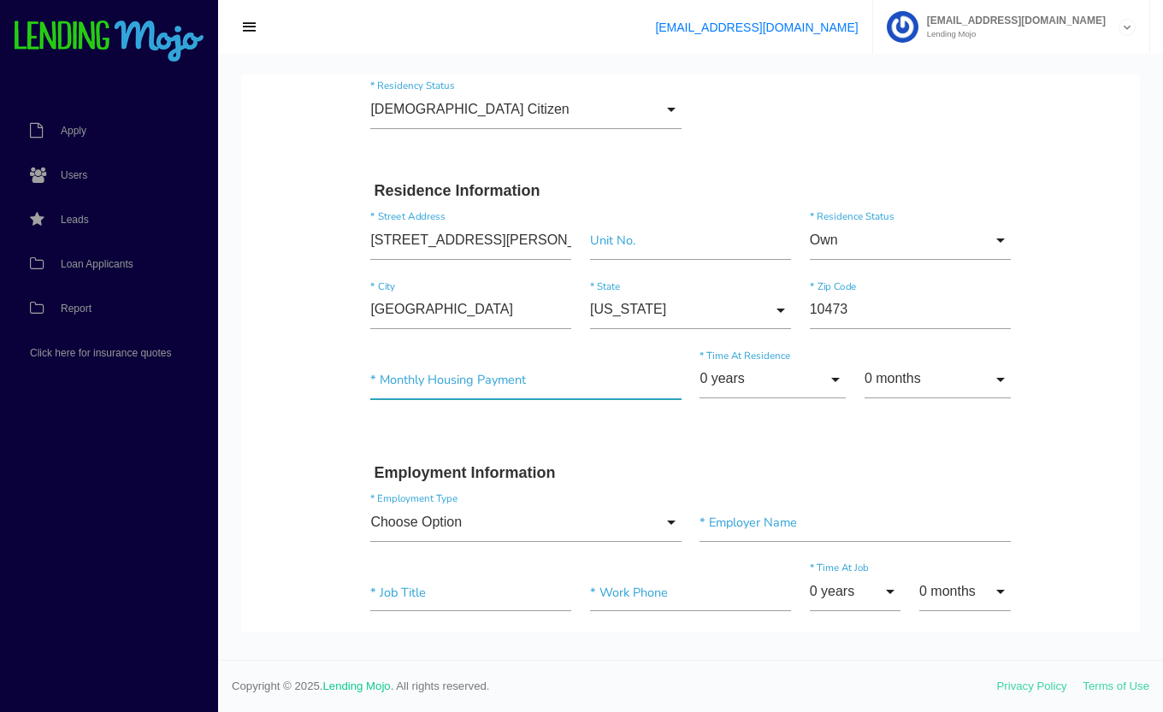
click at [552, 386] on input"] "text" at bounding box center [525, 380] width 310 height 38
type input"] "$3,500.00"
click at [784, 378] on input "0 years" at bounding box center [772, 380] width 146 height 38
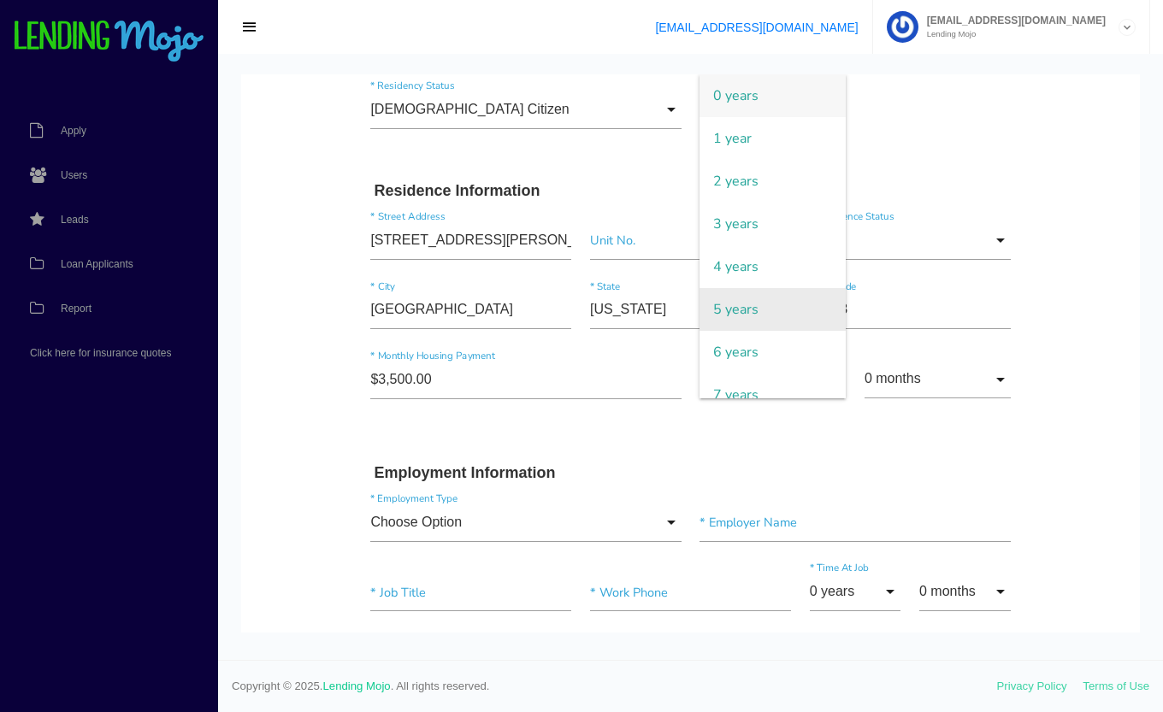
click at [755, 294] on span "5 years" at bounding box center [772, 309] width 146 height 43
type input "5 years"
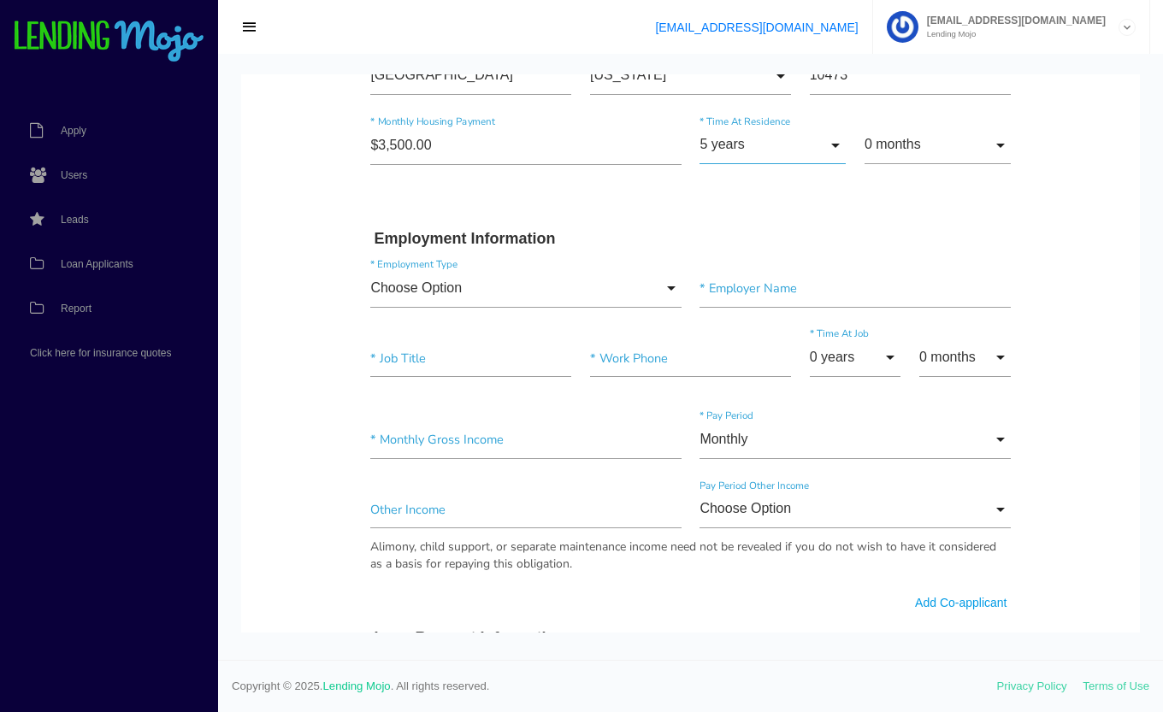
scroll to position [715, 0]
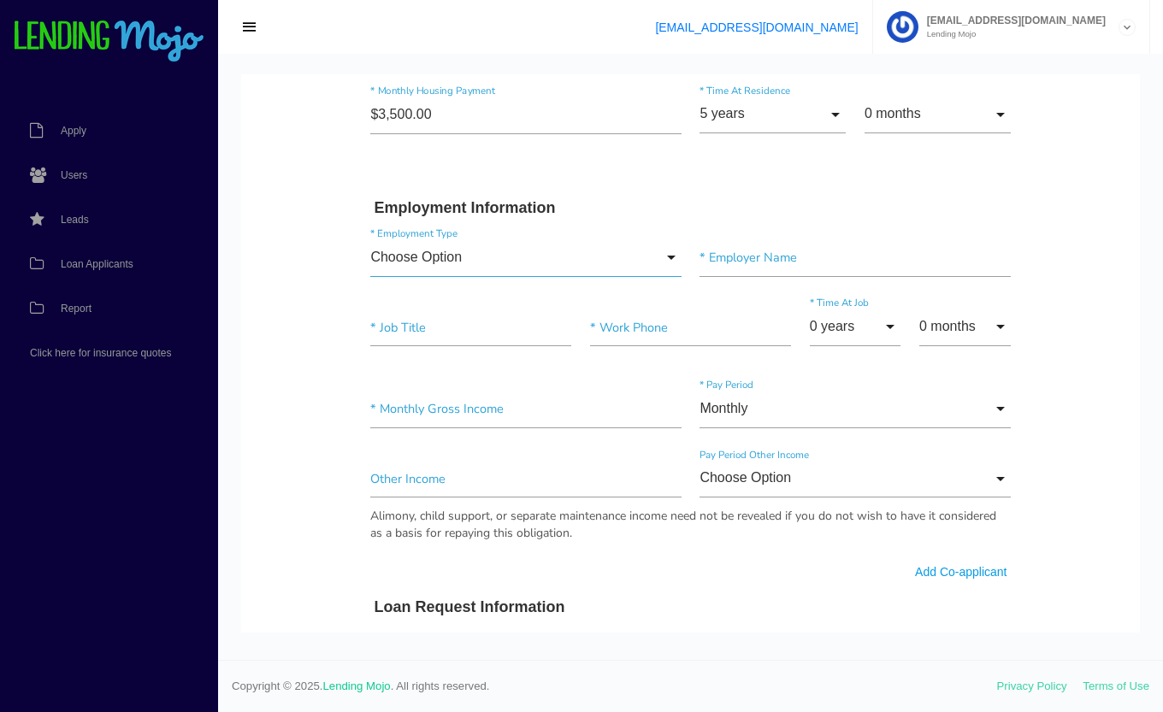
click at [617, 254] on input "Choose Option" at bounding box center [525, 258] width 310 height 38
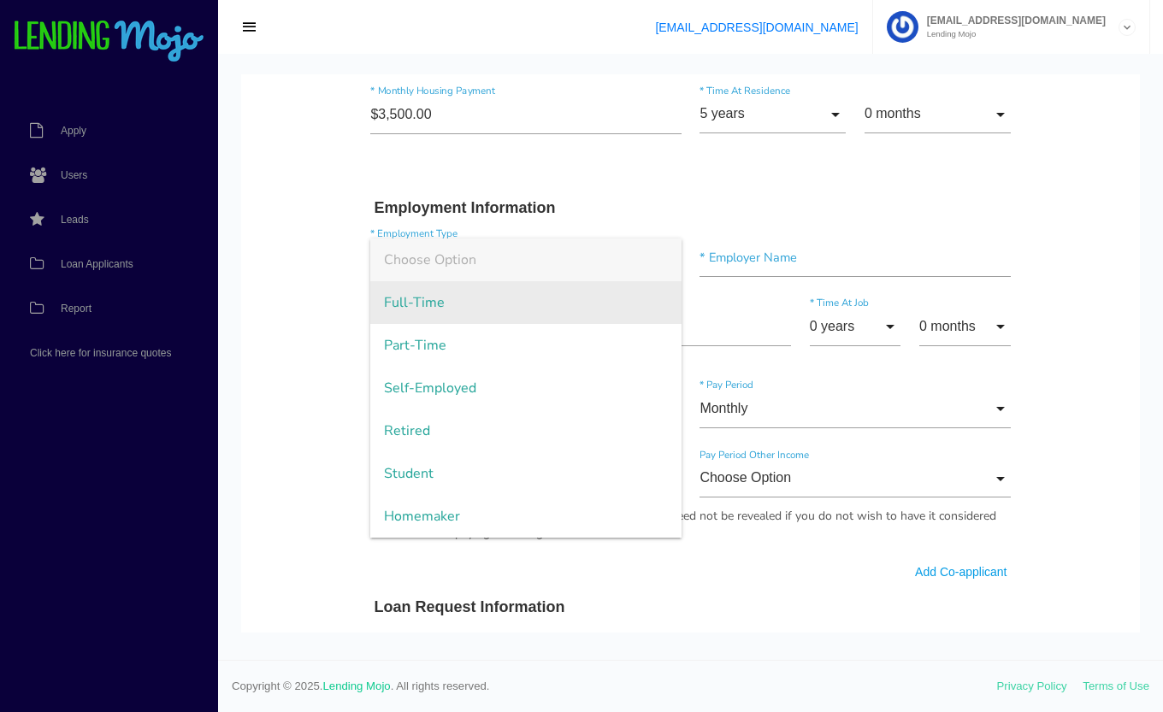
click at [574, 294] on span "Full-Time" at bounding box center [525, 302] width 310 height 43
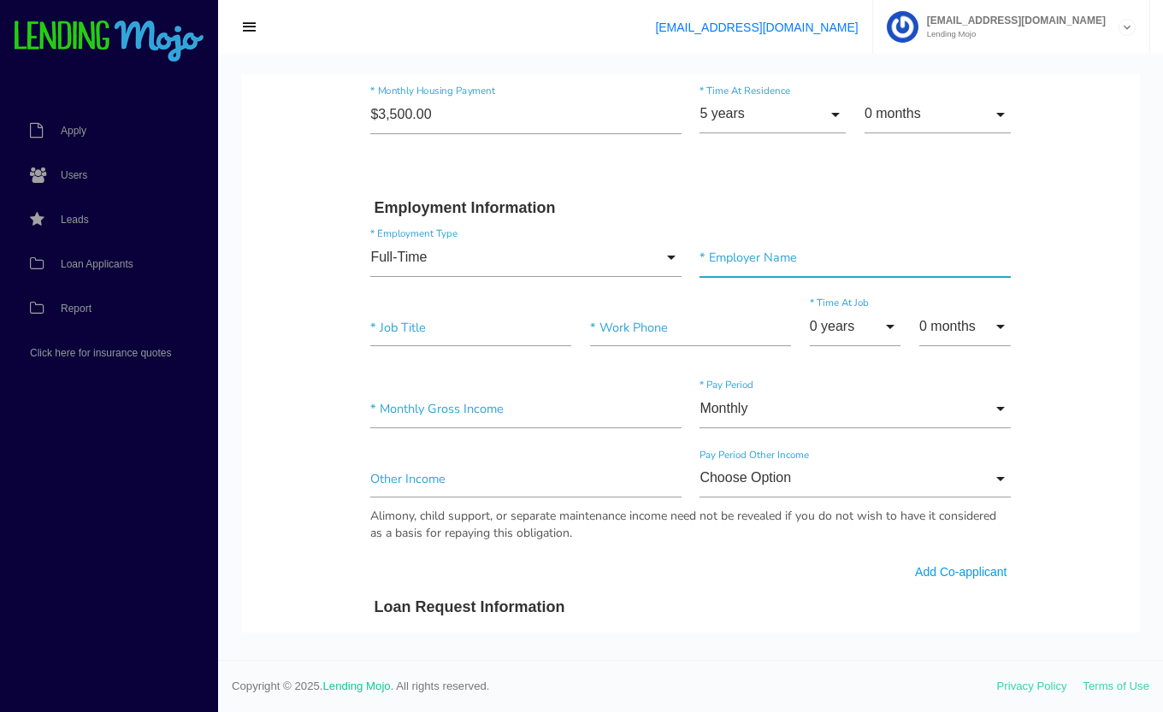
click at [751, 268] on input"] "text" at bounding box center [854, 258] width 310 height 38
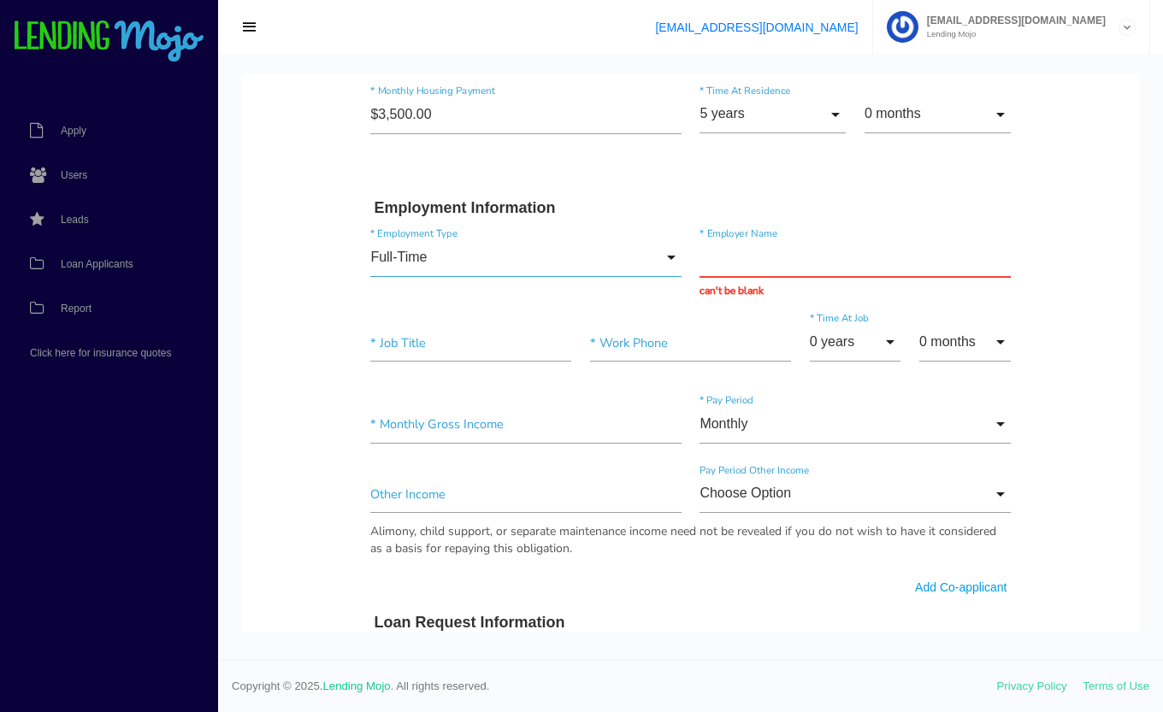
click at [506, 265] on input "Full-Time" at bounding box center [525, 258] width 310 height 38
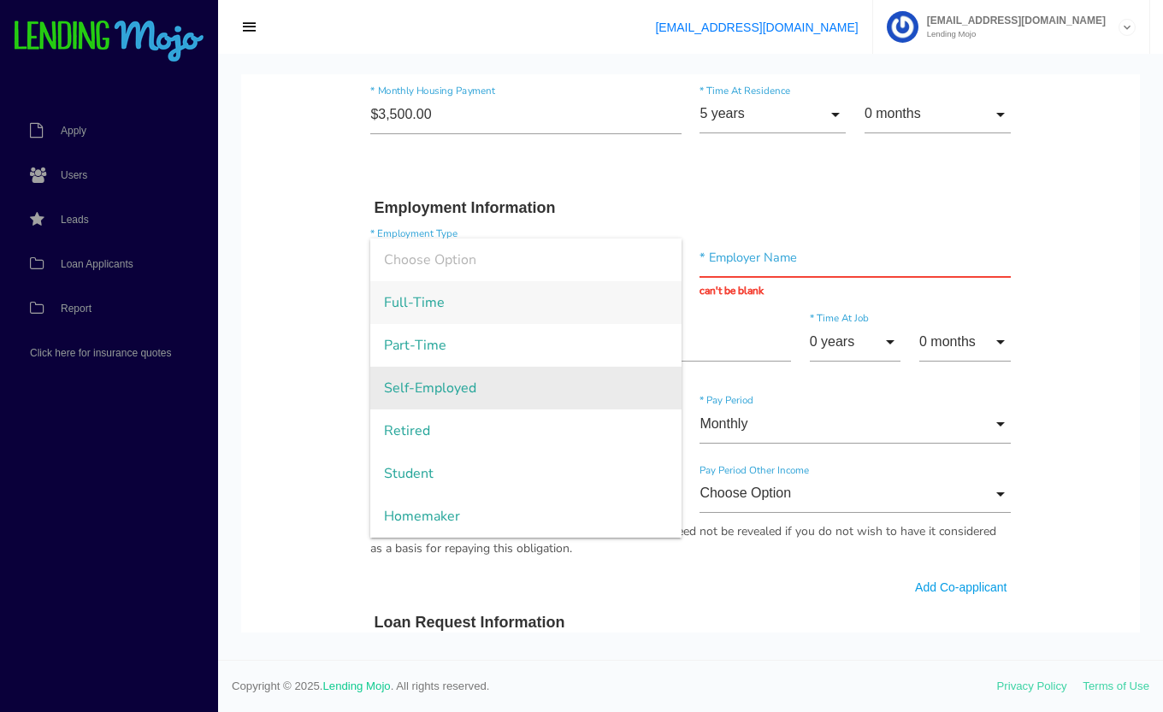
click at [476, 386] on span "Self-Employed" at bounding box center [525, 388] width 310 height 43
type input "Self-Employed"
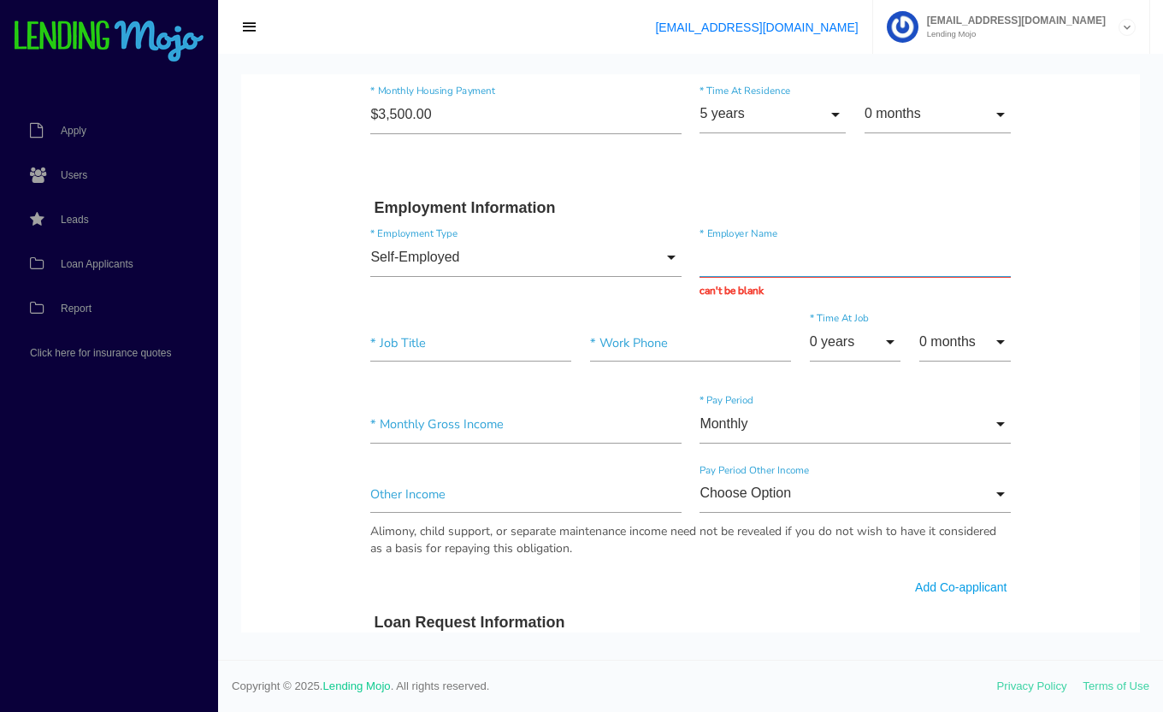
click at [785, 251] on input "text" at bounding box center [854, 258] width 310 height 38
type input "MG CONSTRUCTION & PAINTING INC"
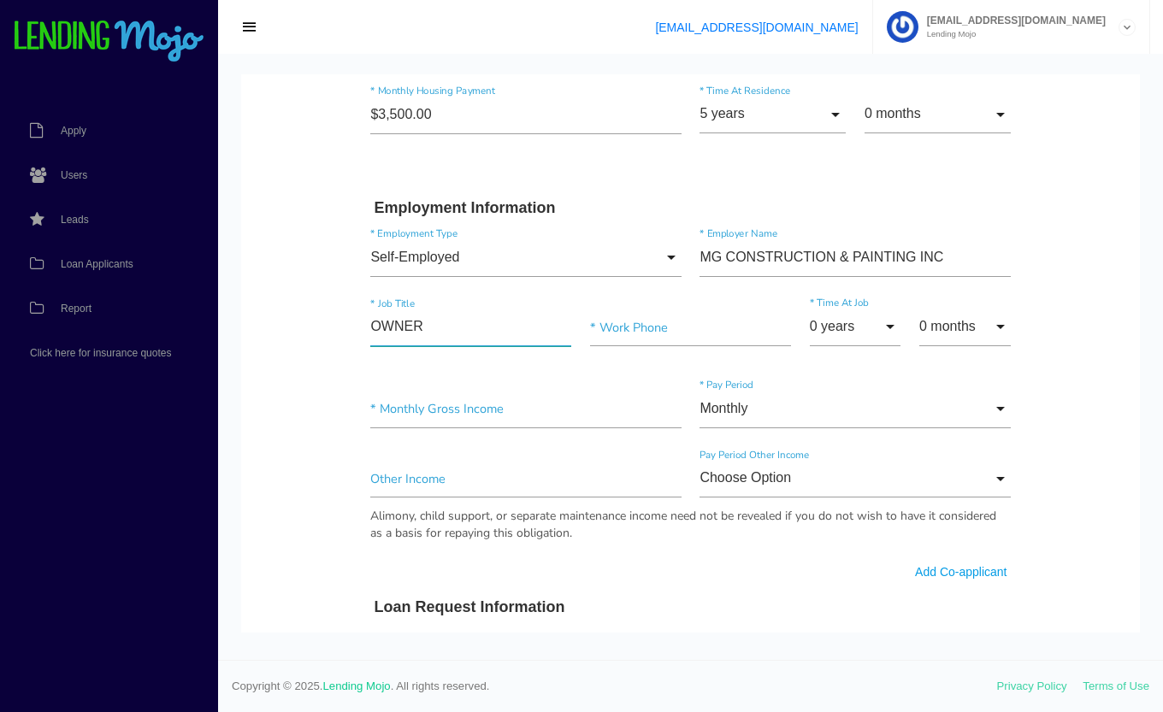
type input"] "OWNER"
type input"] "(917) 402-3350"
click at [836, 321] on input "0 years" at bounding box center [855, 327] width 91 height 38
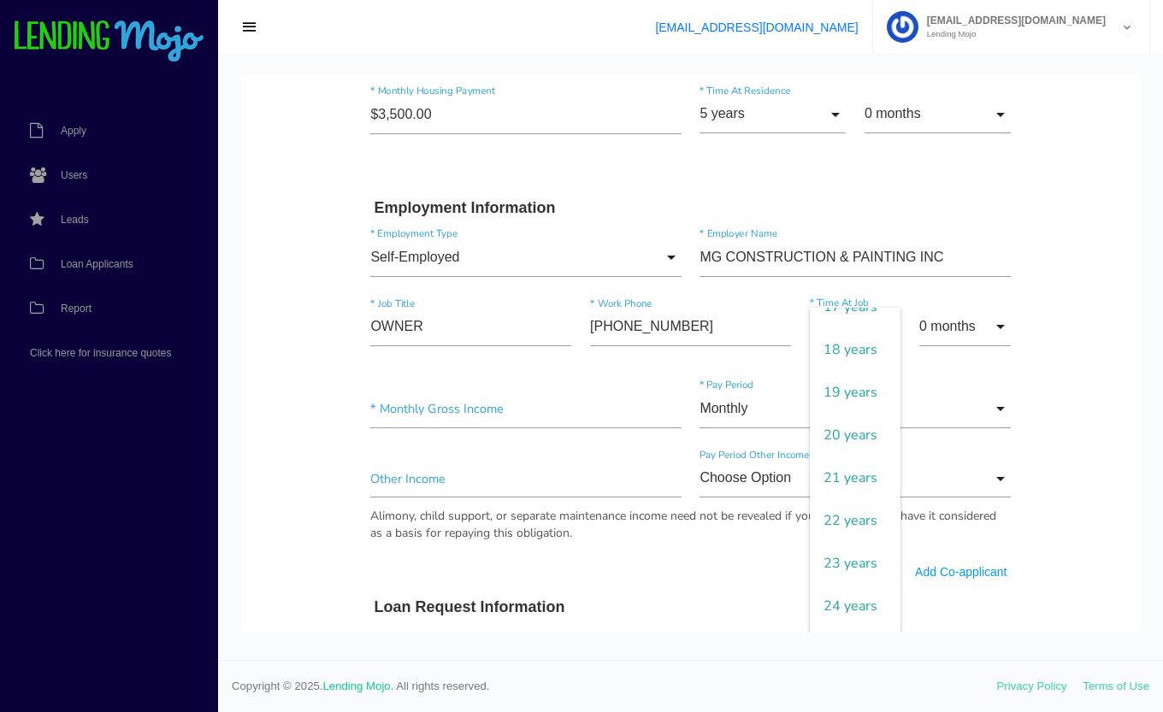
scroll to position [758, 0]
click at [846, 320] on span "17 years" at bounding box center [855, 298] width 91 height 43
type input "17 years"
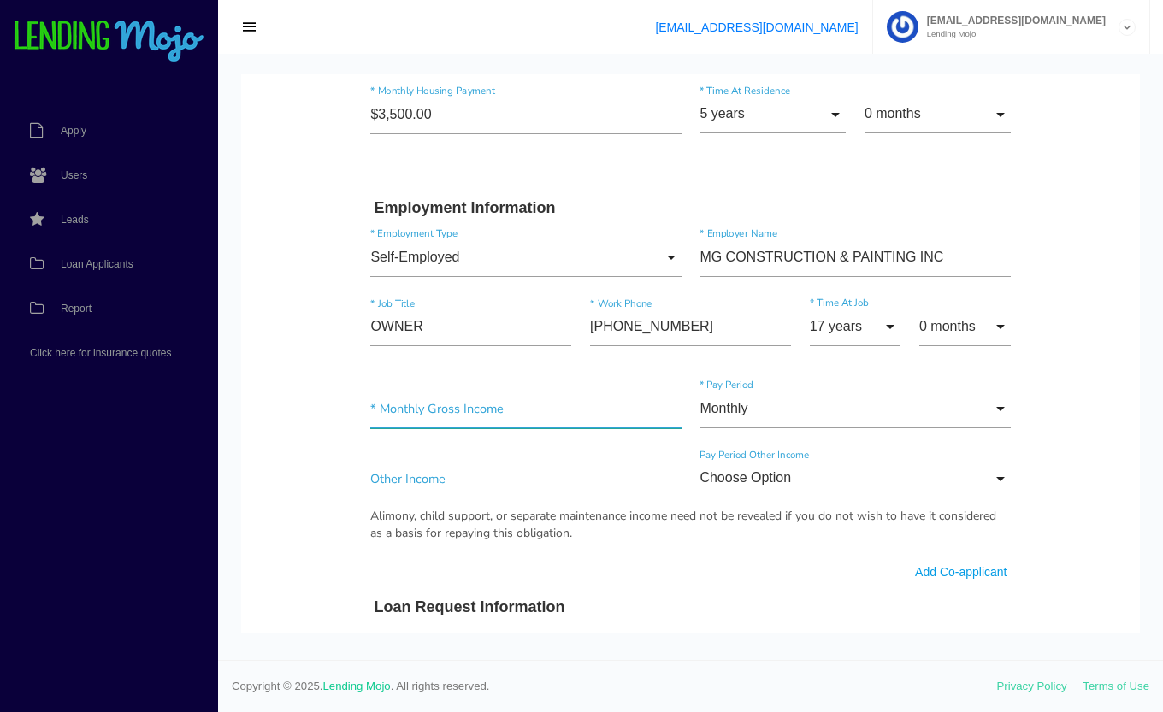
click at [540, 393] on input"] "text" at bounding box center [525, 409] width 310 height 38
click at [821, 331] on input "17 years" at bounding box center [855, 327] width 91 height 38
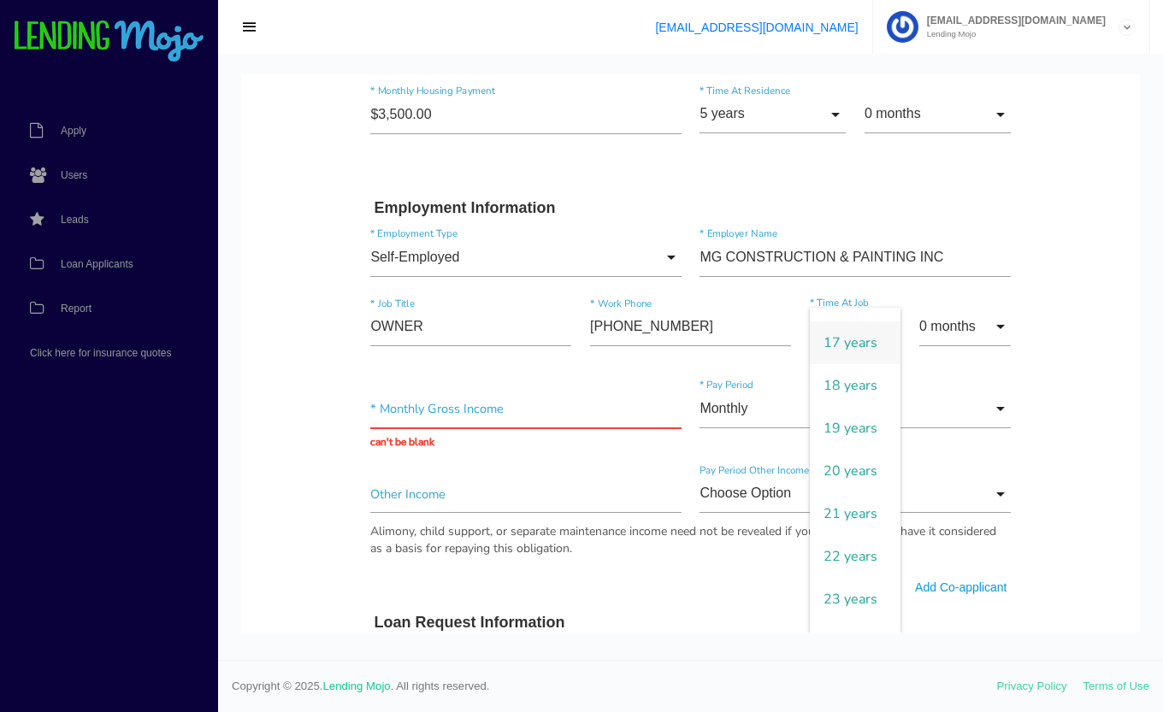
scroll to position [740, 0]
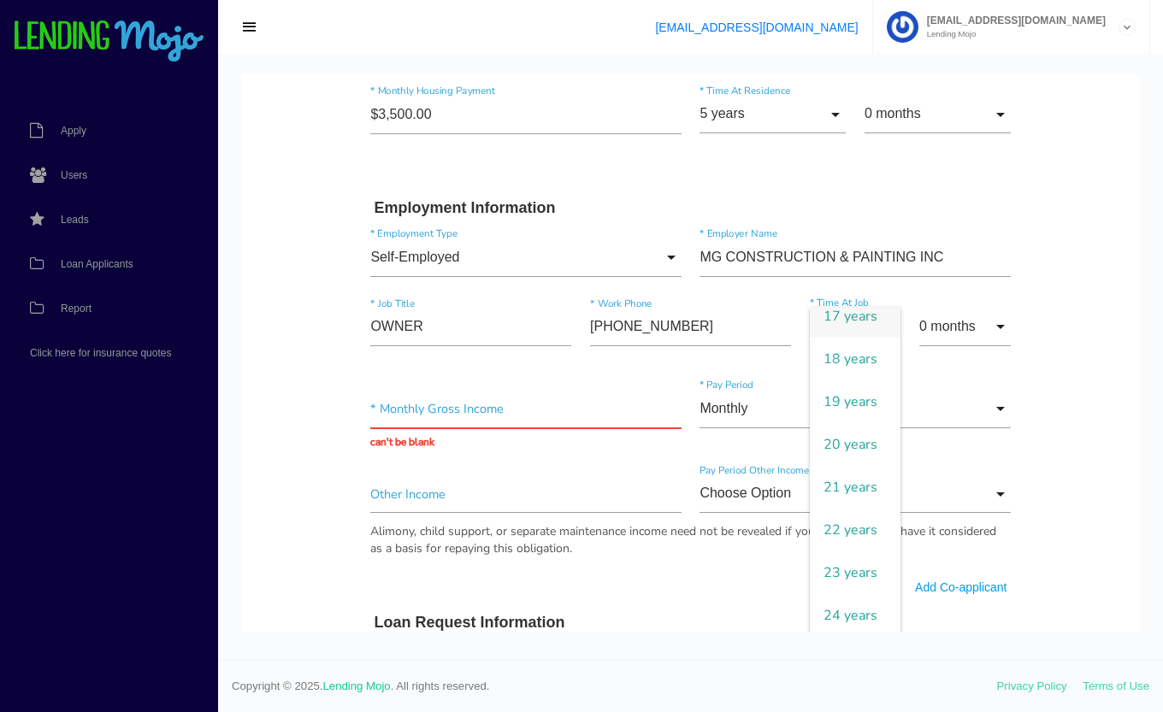
click at [841, 295] on span "16 years" at bounding box center [855, 273] width 91 height 43
type input "16 years"
click at [995, 326] on input "0 months" at bounding box center [964, 327] width 91 height 38
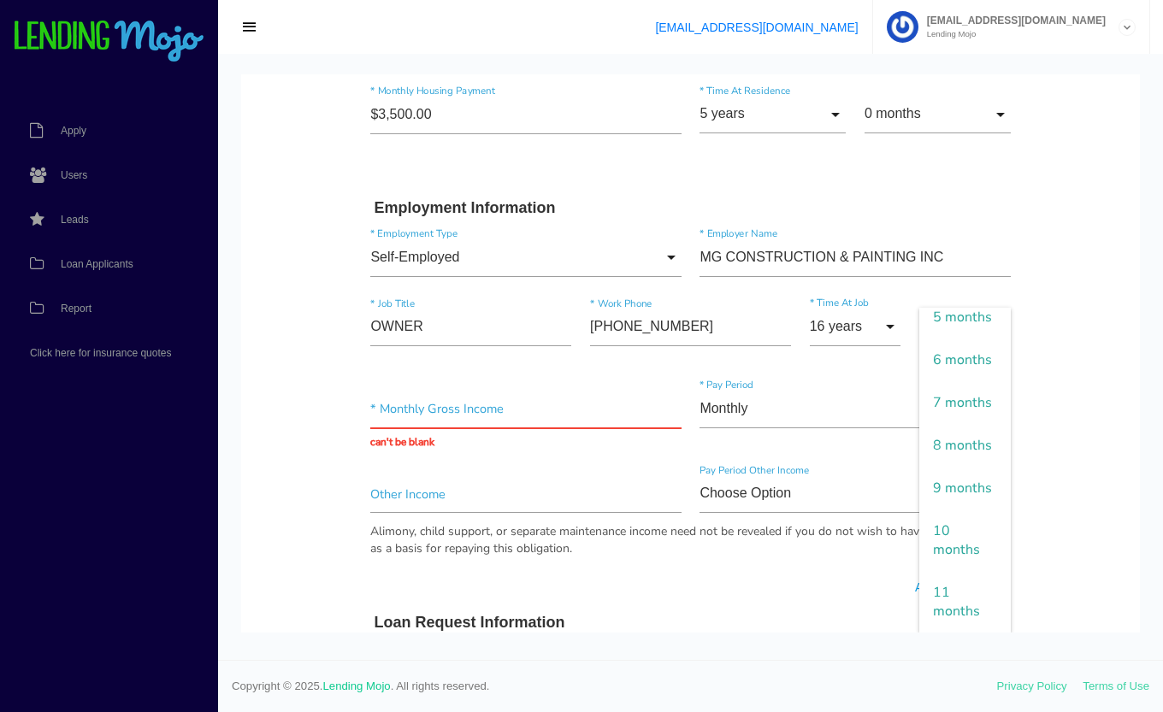
scroll to position [241, 0]
click at [929, 381] on span "6 months" at bounding box center [964, 360] width 91 height 43
type input "6 months"
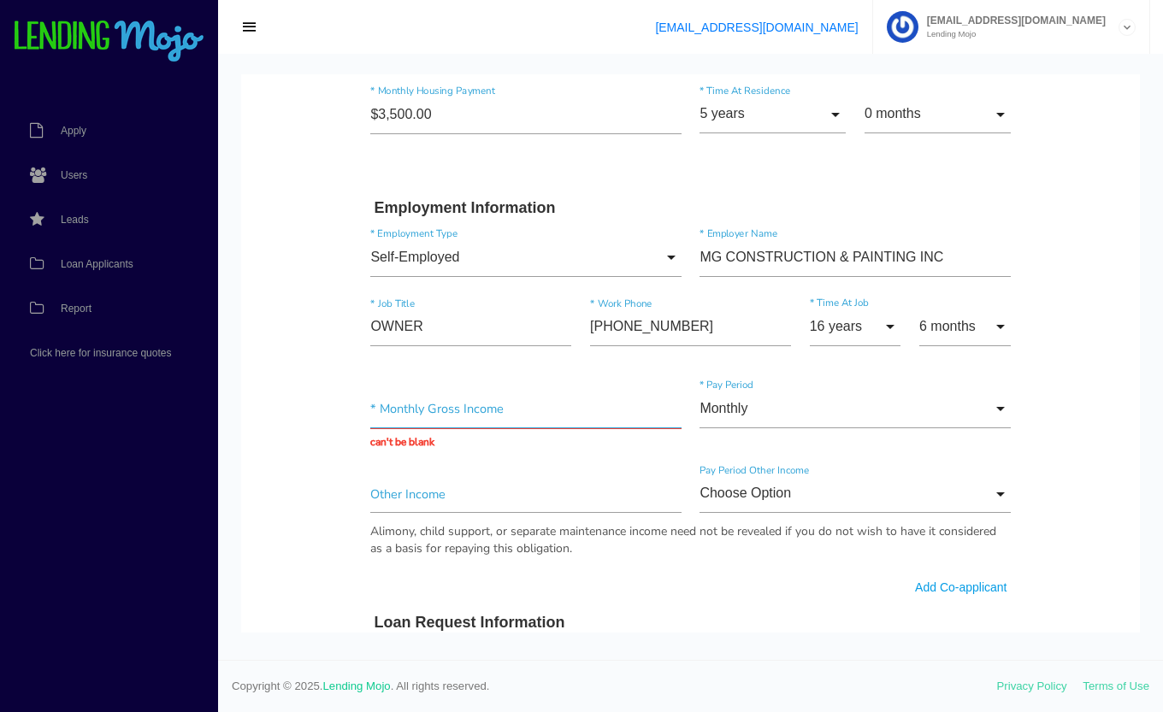
click at [427, 410] on input "text" at bounding box center [525, 409] width 310 height 38
click at [498, 404] on input "$2,434,00.00" at bounding box center [525, 409] width 310 height 38
type input "$24,340.00"
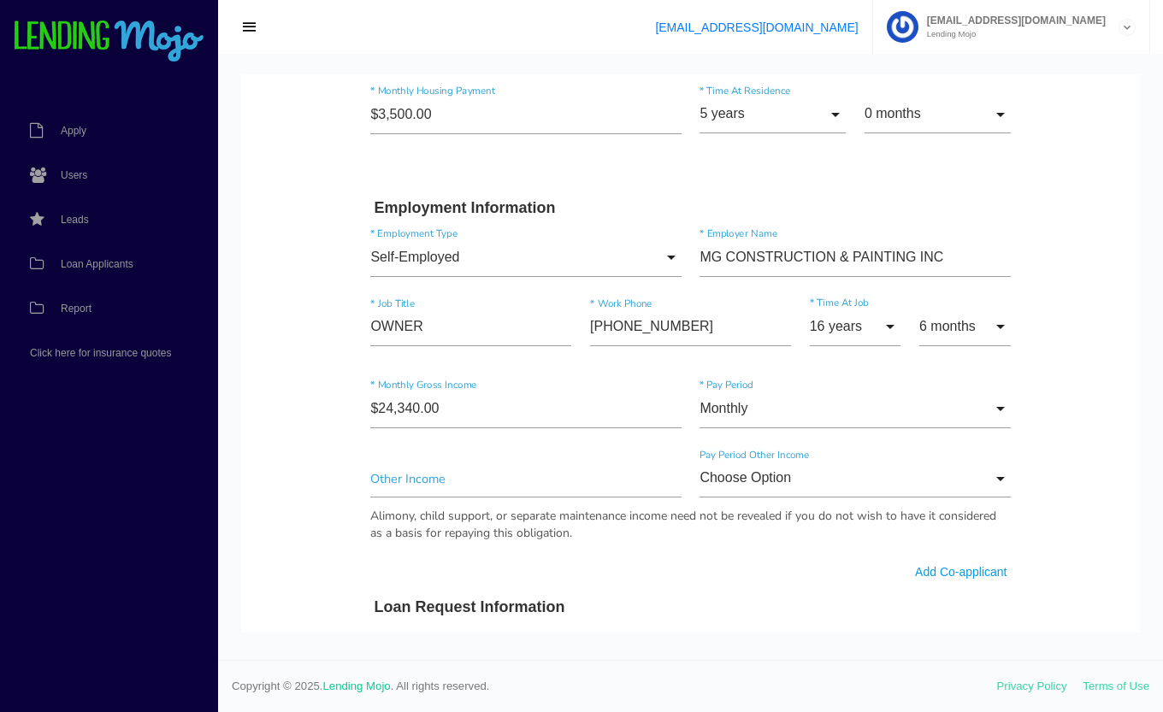
click at [327, 458] on body "Quick, Secure Financing Personalized to You. Surinder * First Name Middle Name …" at bounding box center [690, 463] width 899 height 2207
click at [411, 482] on input"] "text" at bounding box center [525, 479] width 310 height 38
click at [796, 464] on input "Choose Option" at bounding box center [854, 479] width 310 height 38
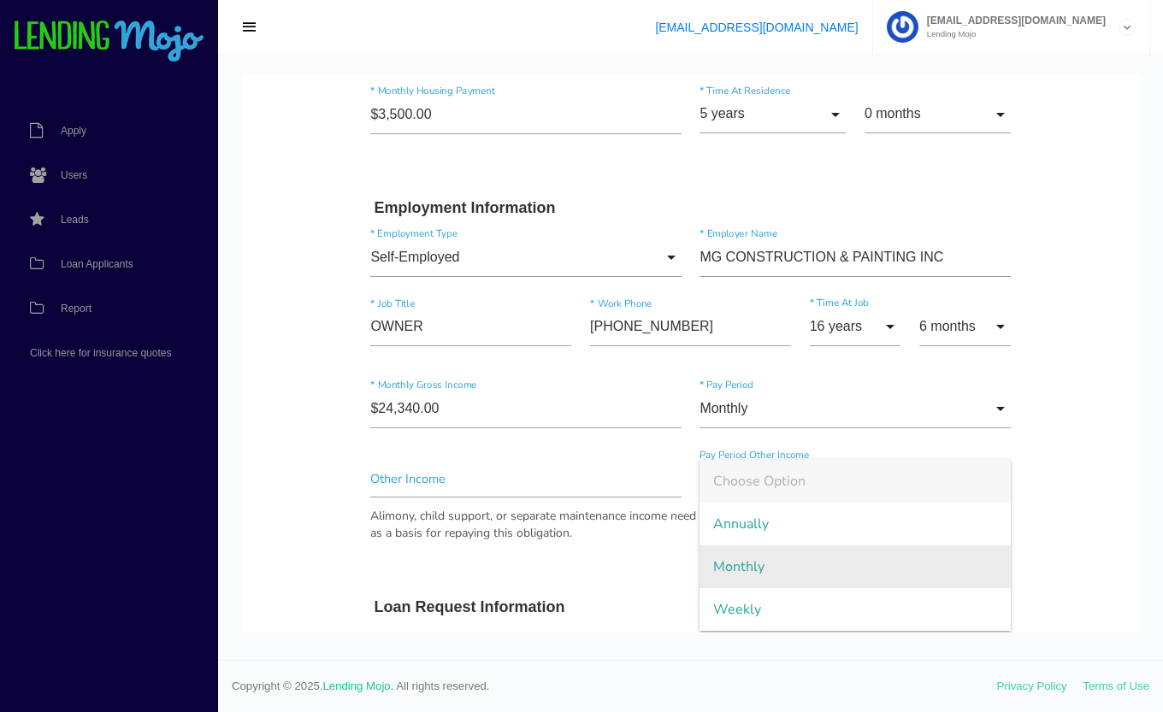
click at [778, 556] on span "Monthly" at bounding box center [854, 567] width 310 height 43
type input "Monthly"
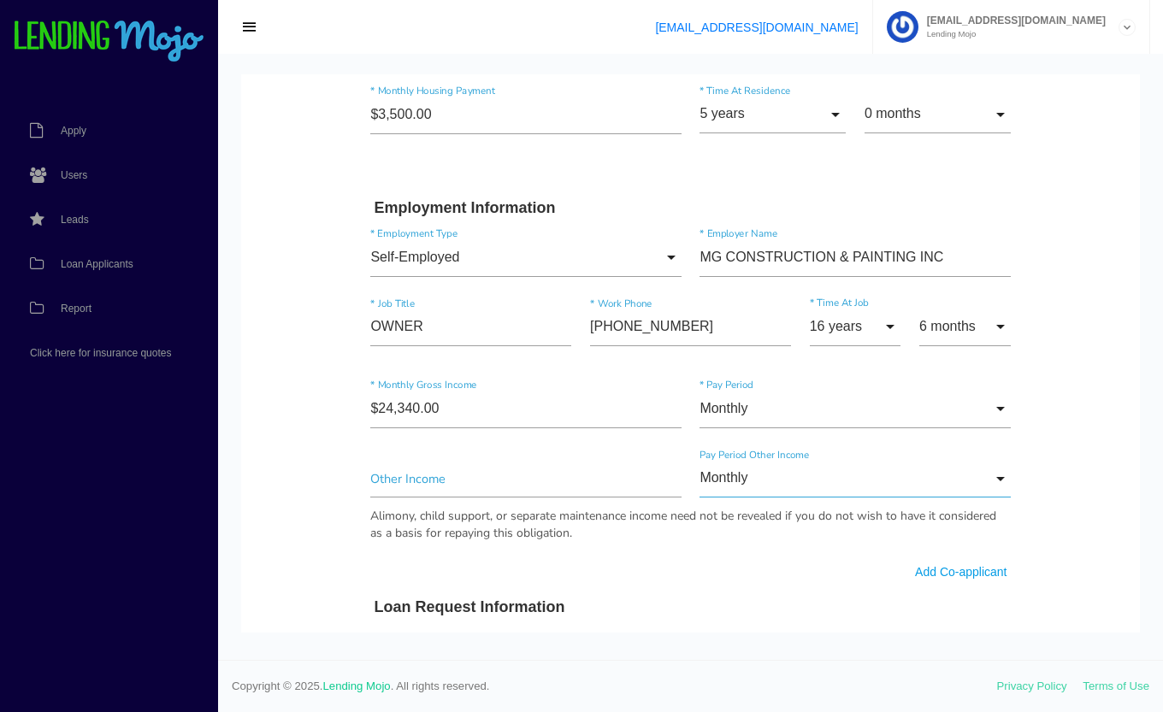
click at [964, 469] on input "Monthly" at bounding box center [854, 479] width 310 height 38
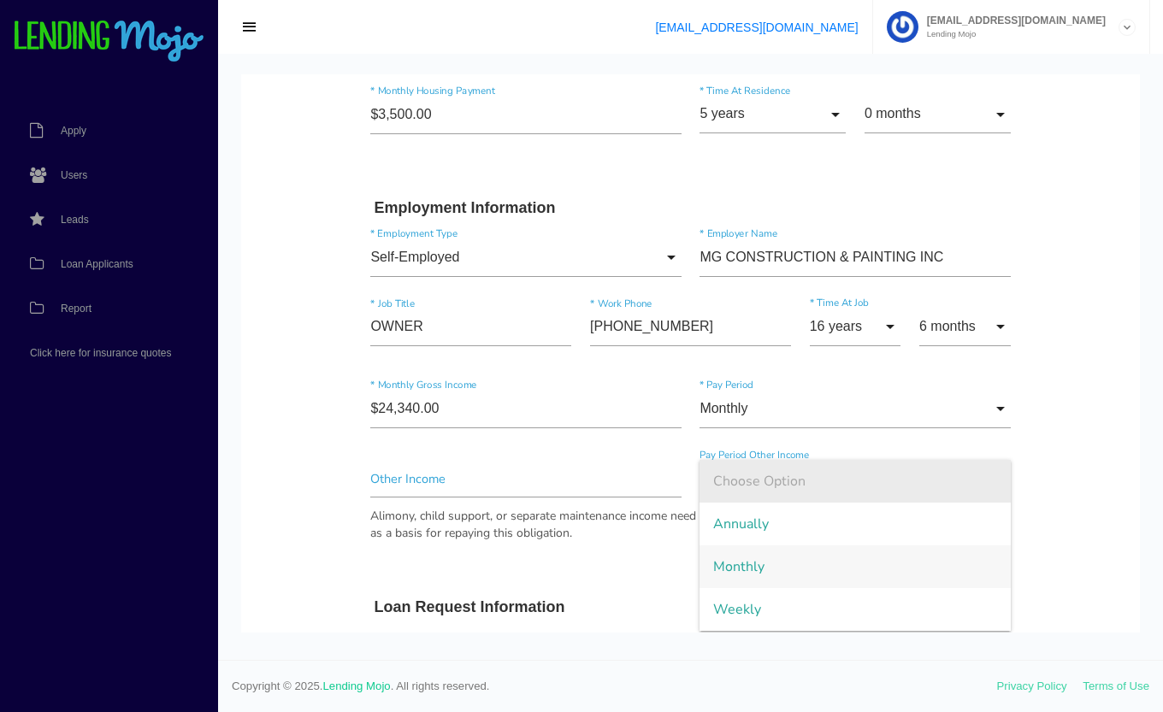
click at [865, 483] on span "Choose Option" at bounding box center [854, 481] width 310 height 43
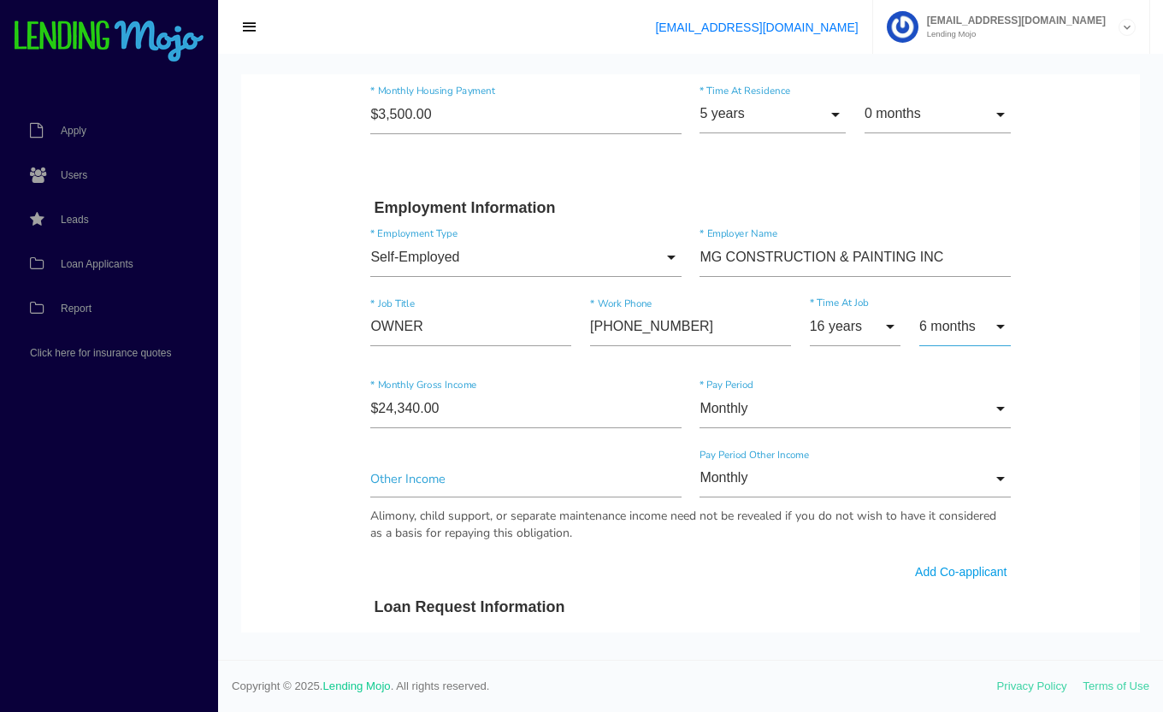
click at [934, 327] on input "6 months" at bounding box center [964, 327] width 91 height 38
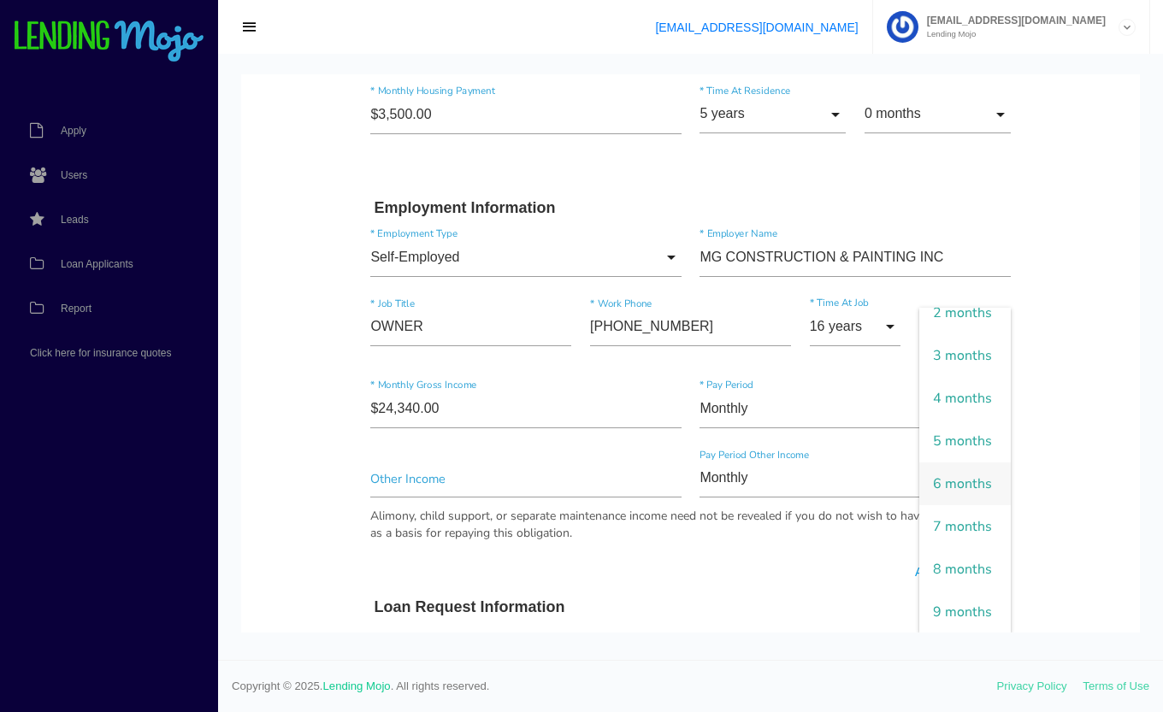
scroll to position [105, 0]
click at [947, 459] on span "5 months" at bounding box center [964, 437] width 91 height 43
type input "5 months"
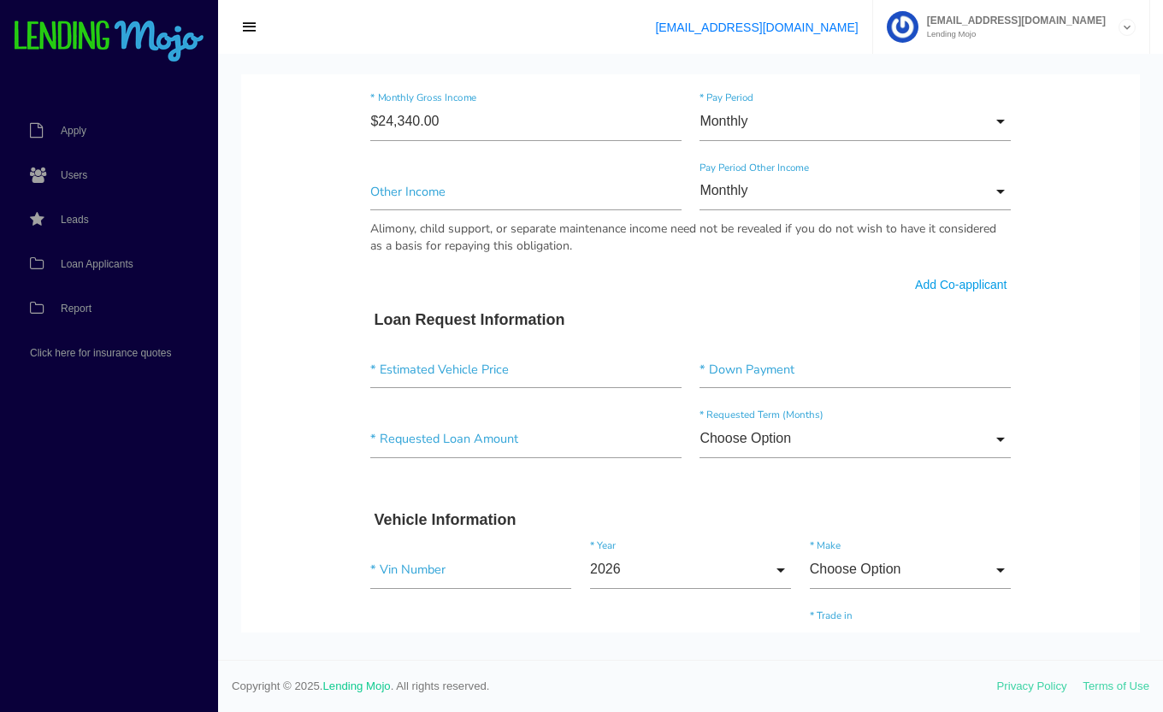
scroll to position [1017, 0]
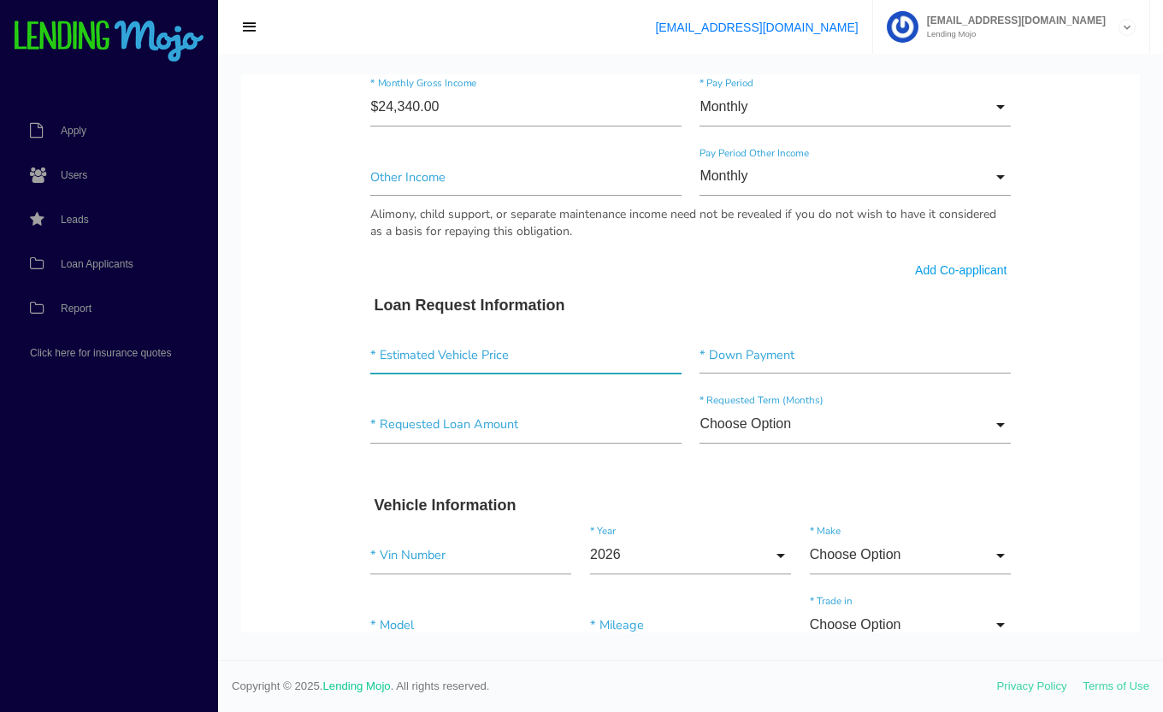
click at [463, 351] on input"] "text" at bounding box center [525, 355] width 310 height 38
click at [1000, 106] on input "Monthly" at bounding box center [854, 107] width 310 height 38
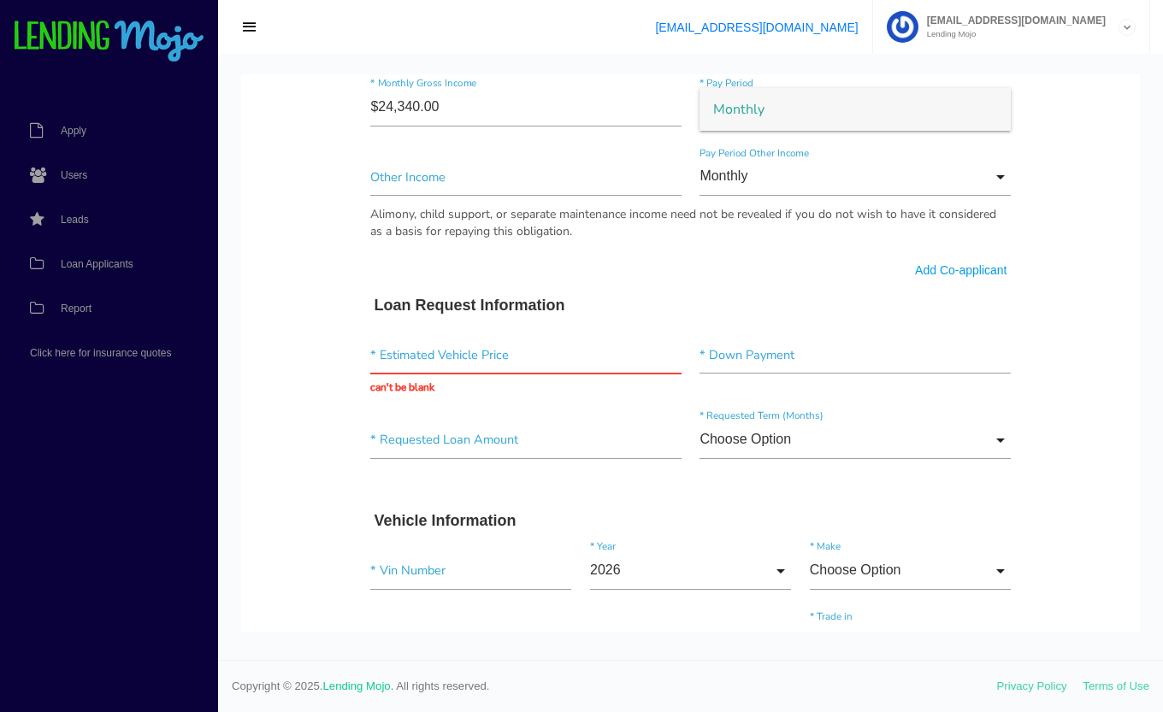
click at [1060, 152] on body "Quick, Secure Financing Personalized to You. Surinder * First Name Middle Name …" at bounding box center [690, 169] width 899 height 2222
click at [375, 353] on input "text" at bounding box center [525, 355] width 310 height 38
type input "$80,886.00"
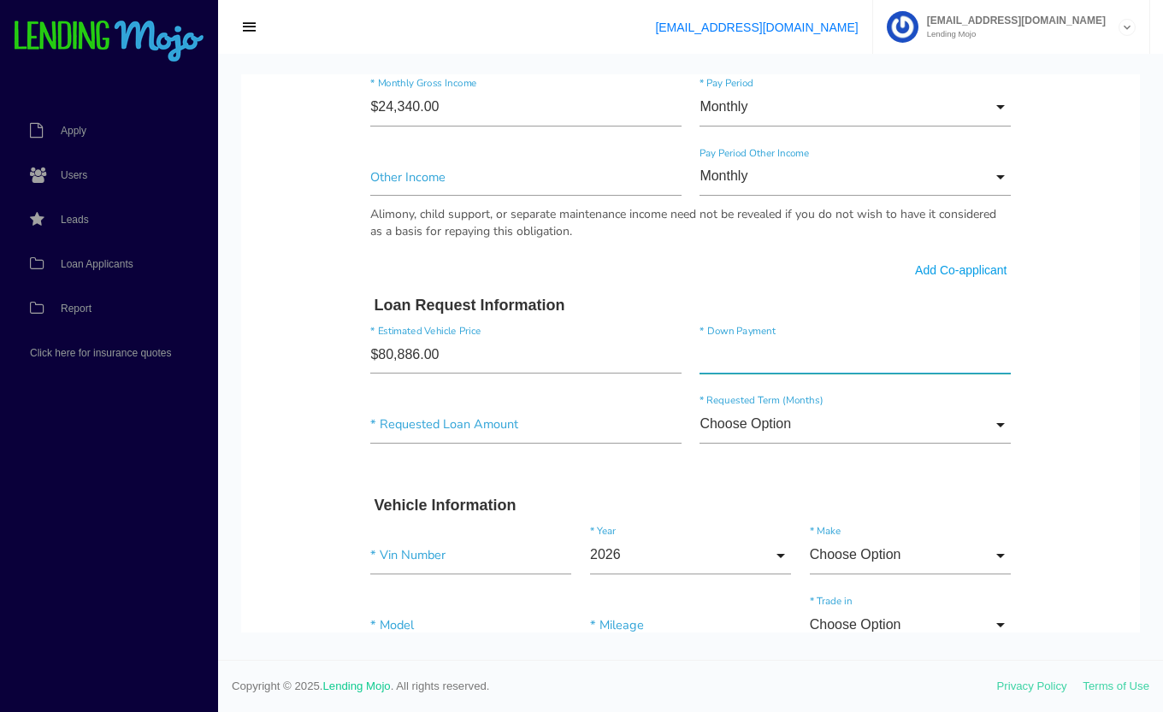
click at [767, 354] on input"] "text" at bounding box center [854, 355] width 310 height 38
type input"] "$40,886.00"
click at [380, 457] on div "* Requested Loan Amount Choose Option Choose Option 36 months 48 months 60 mont…" at bounding box center [691, 428] width 658 height 70
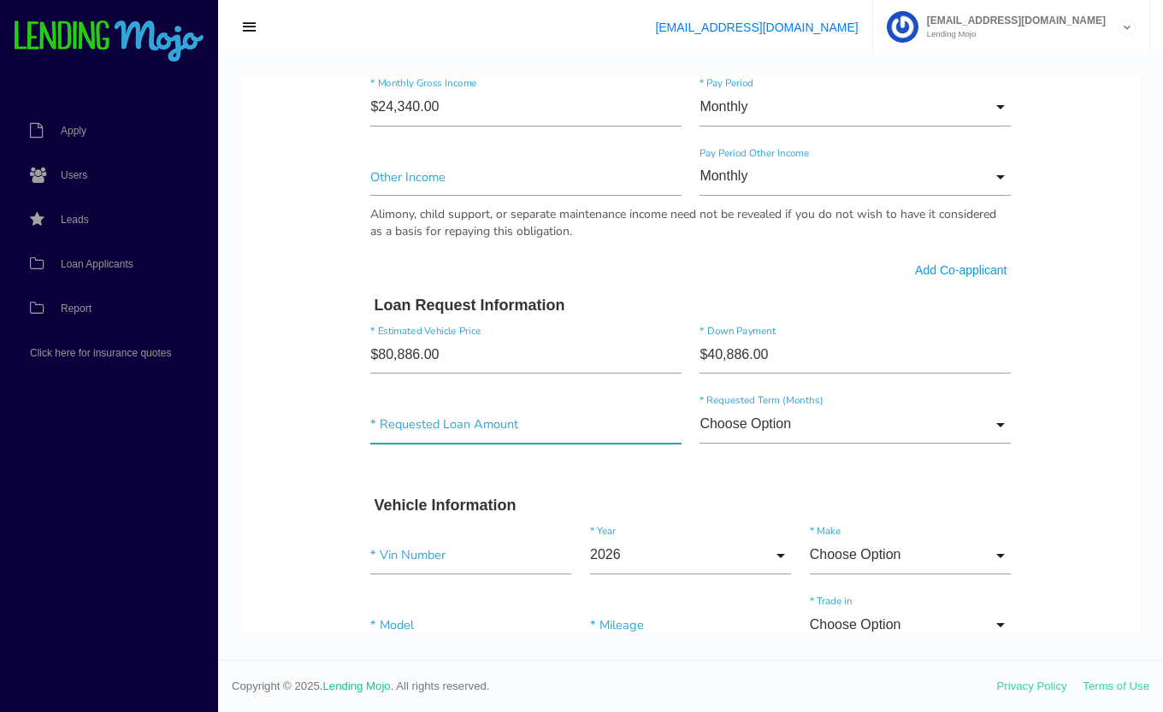
click at [384, 430] on input"] "text" at bounding box center [525, 424] width 310 height 38
type input"] "$40,000.00"
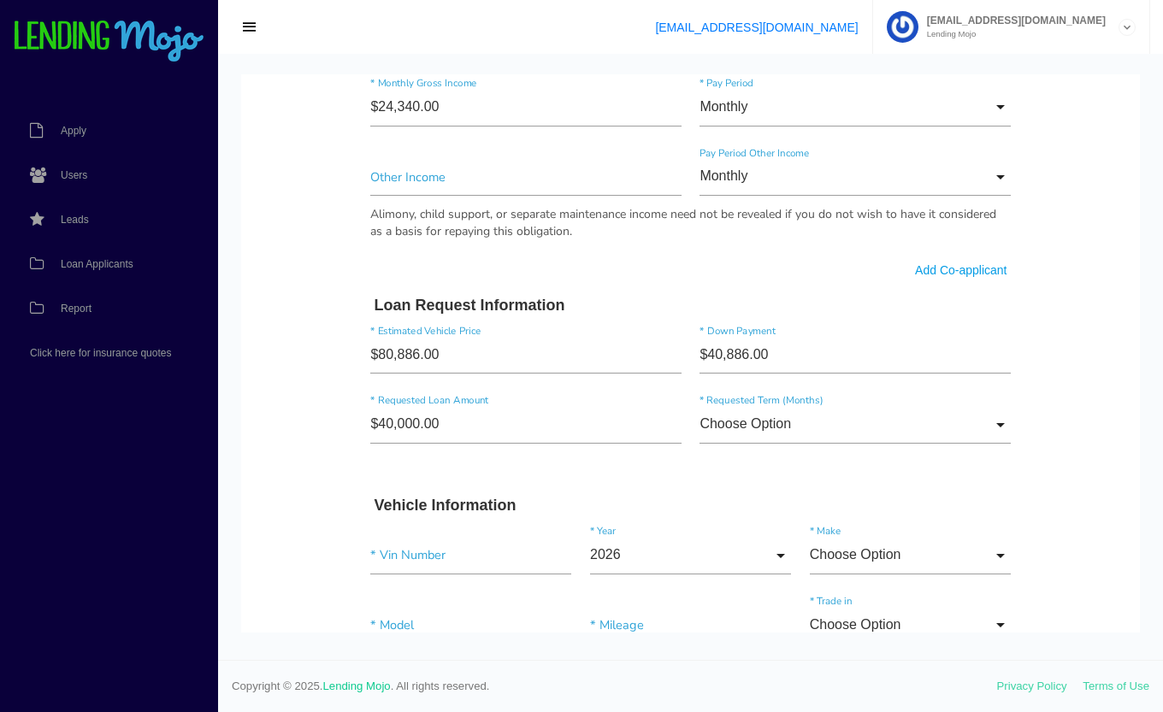
click at [384, 456] on div "$40,000.00 * Requested Loan Amount Choose Option Choose Option 36 months 48 mon…" at bounding box center [691, 428] width 658 height 70
click at [740, 428] on input "Choose Option" at bounding box center [854, 424] width 310 height 38
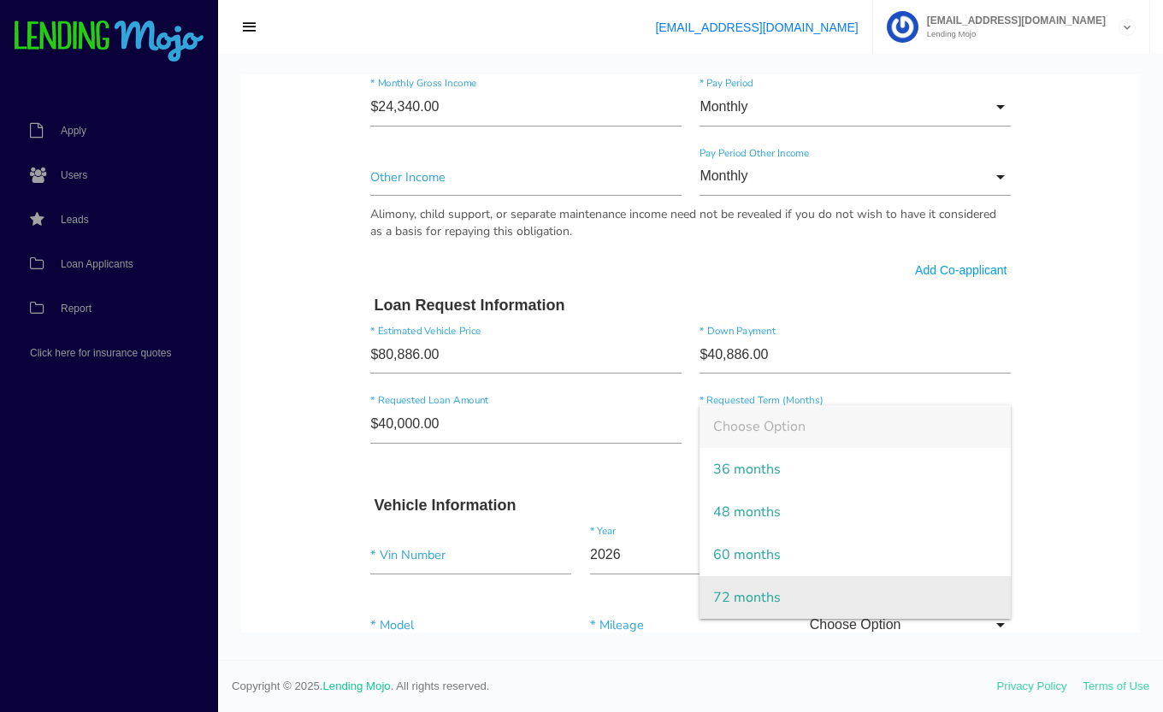
click at [757, 598] on span "72 months" at bounding box center [854, 597] width 310 height 43
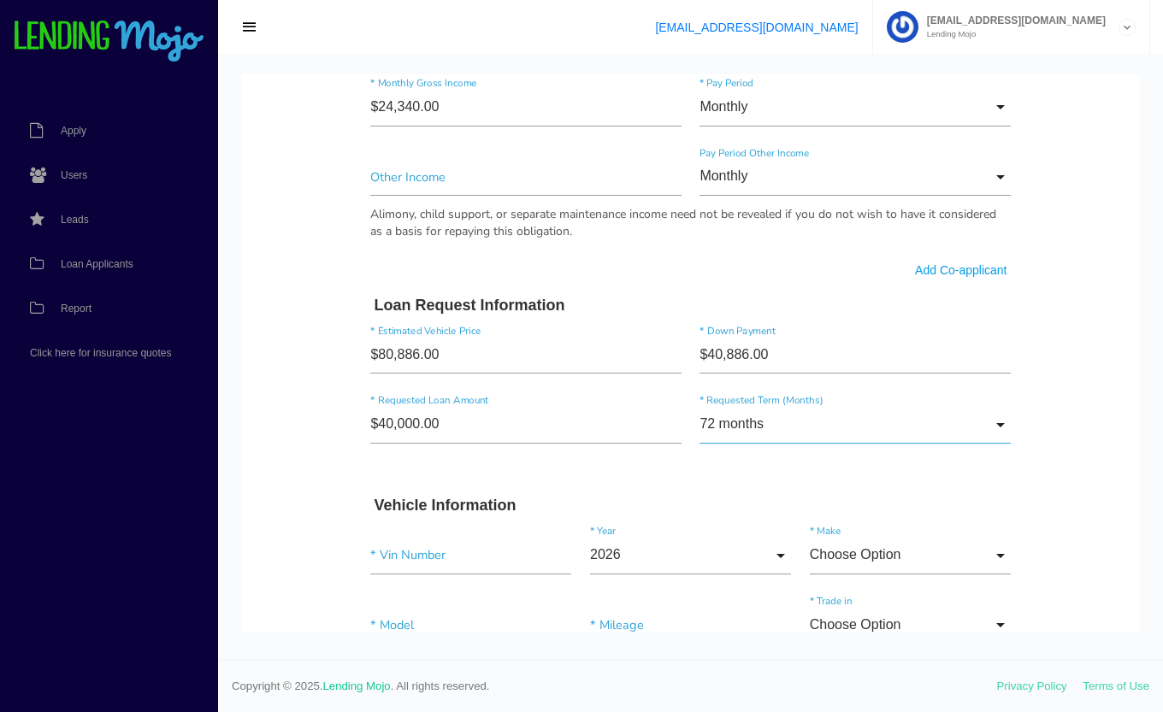
scroll to position [1100, 0]
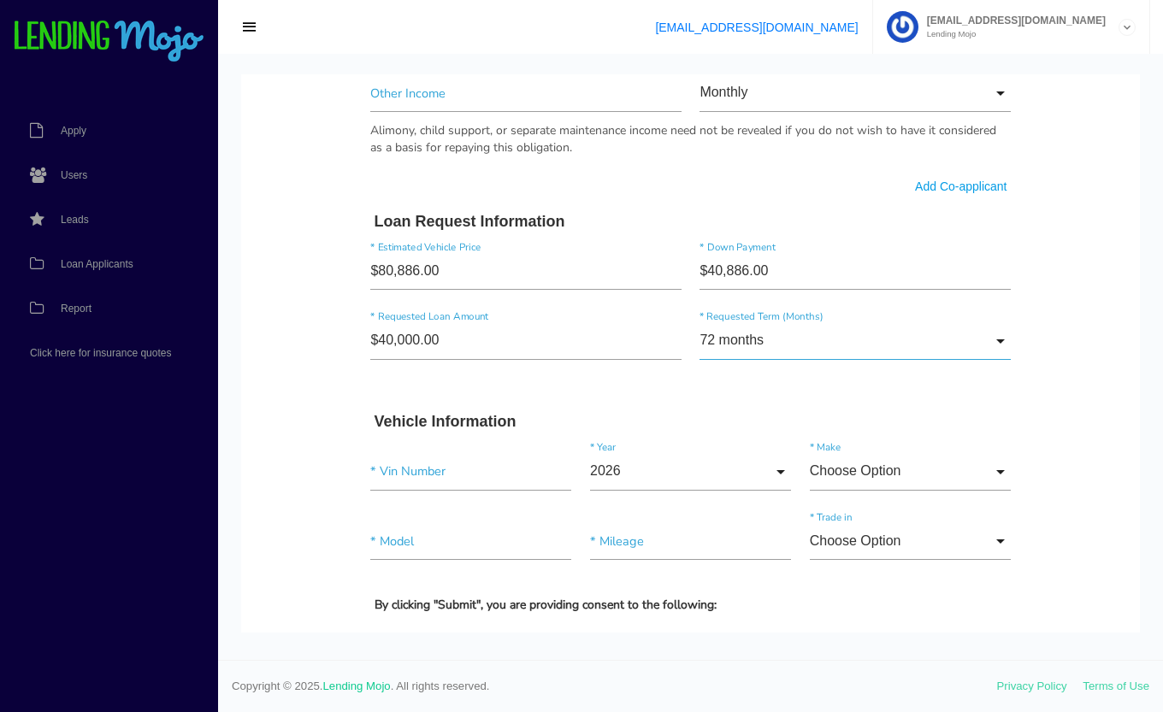
click at [916, 334] on input "72 months" at bounding box center [854, 340] width 310 height 38
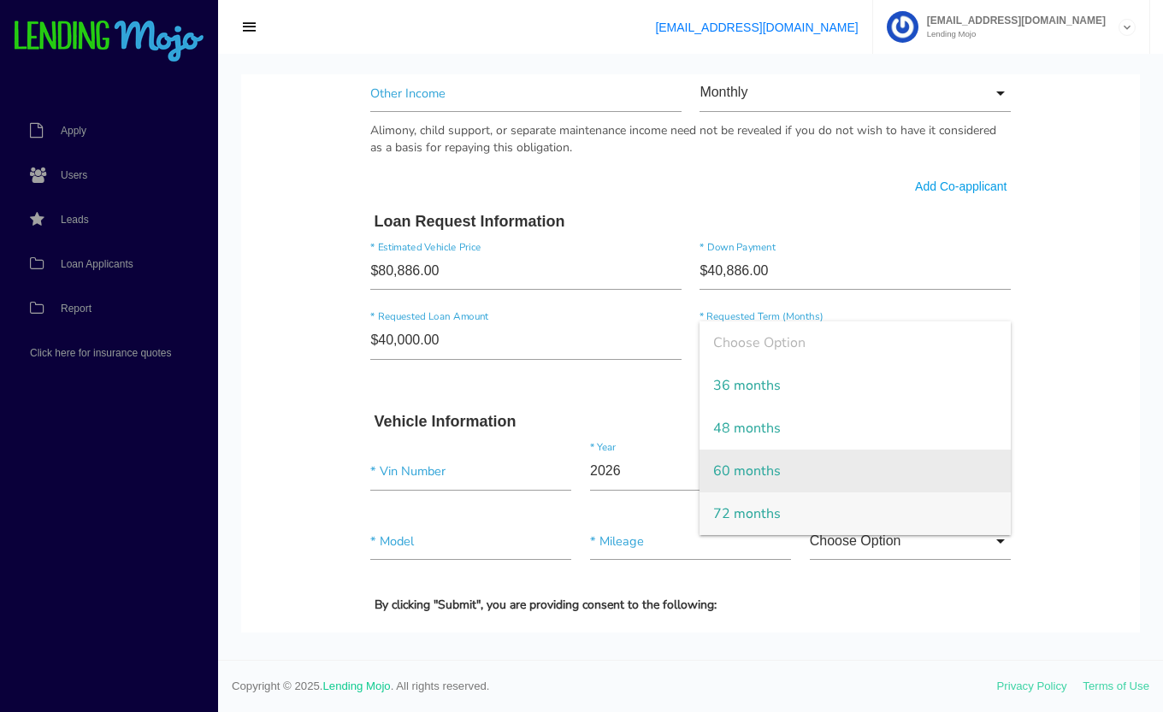
click at [760, 463] on span "60 months" at bounding box center [854, 471] width 310 height 43
type input "60 months"
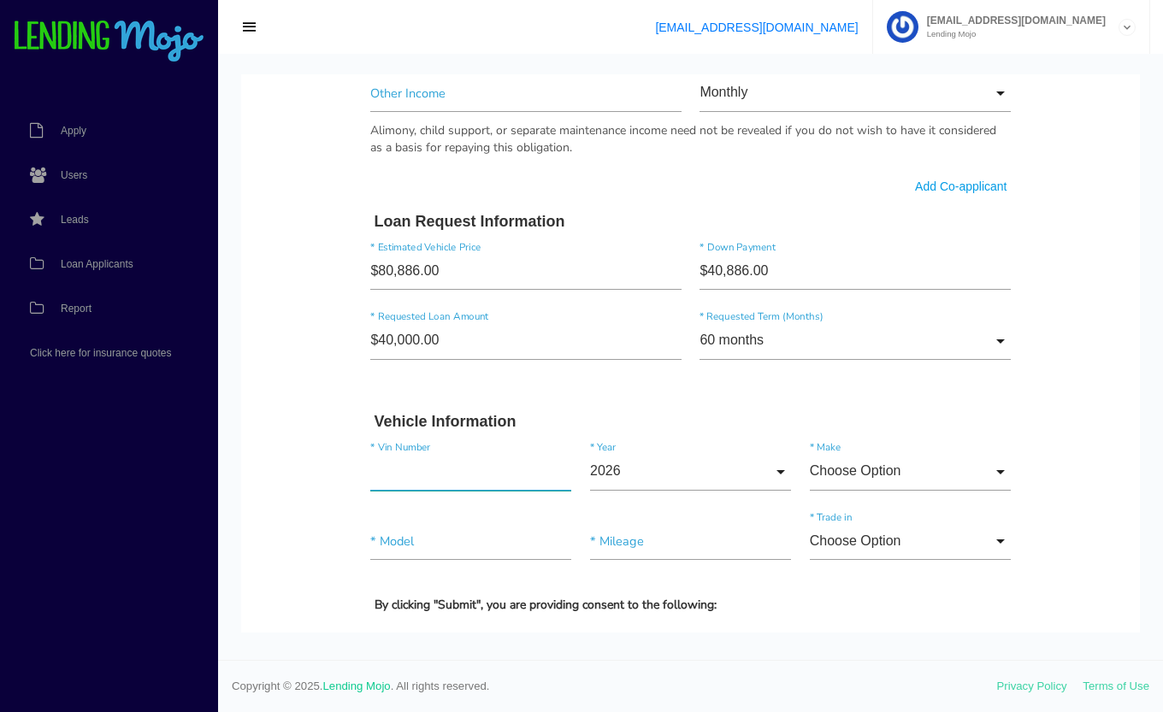
click at [410, 475] on input"] "text" at bounding box center [470, 471] width 201 height 38
type input"] "W1K6G7GBXNA069761"
click at [665, 471] on input "2026" at bounding box center [690, 471] width 201 height 38
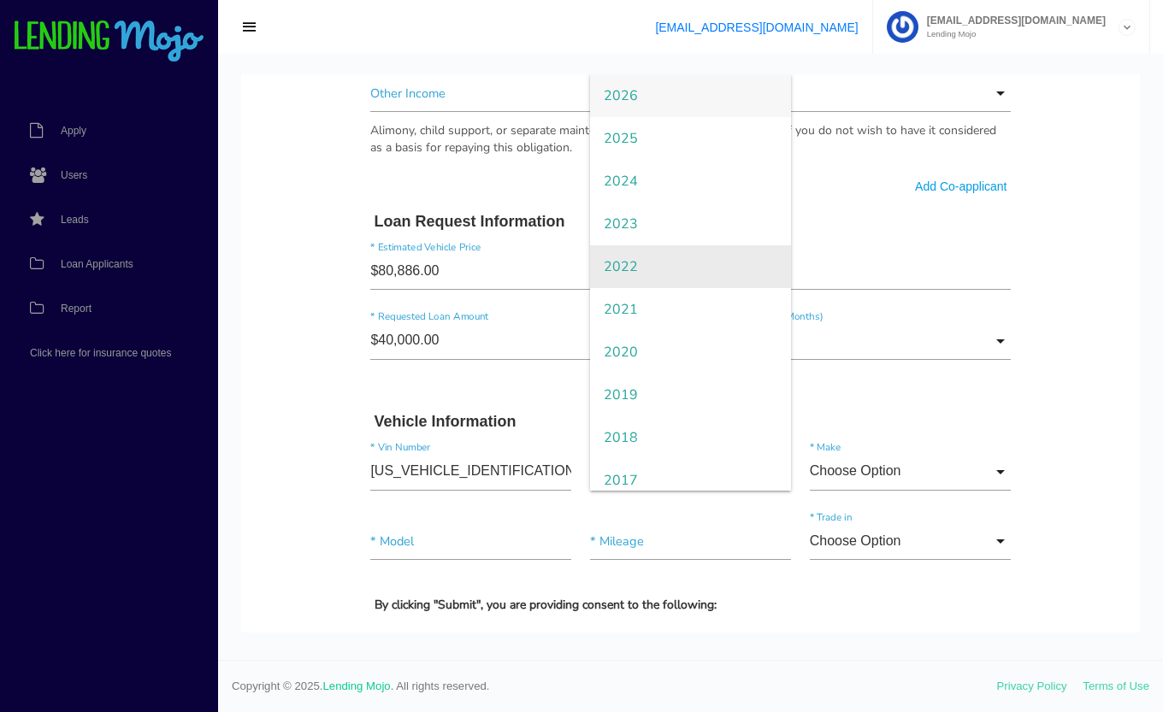
click at [661, 276] on span "2022" at bounding box center [690, 266] width 201 height 43
type input "2022"
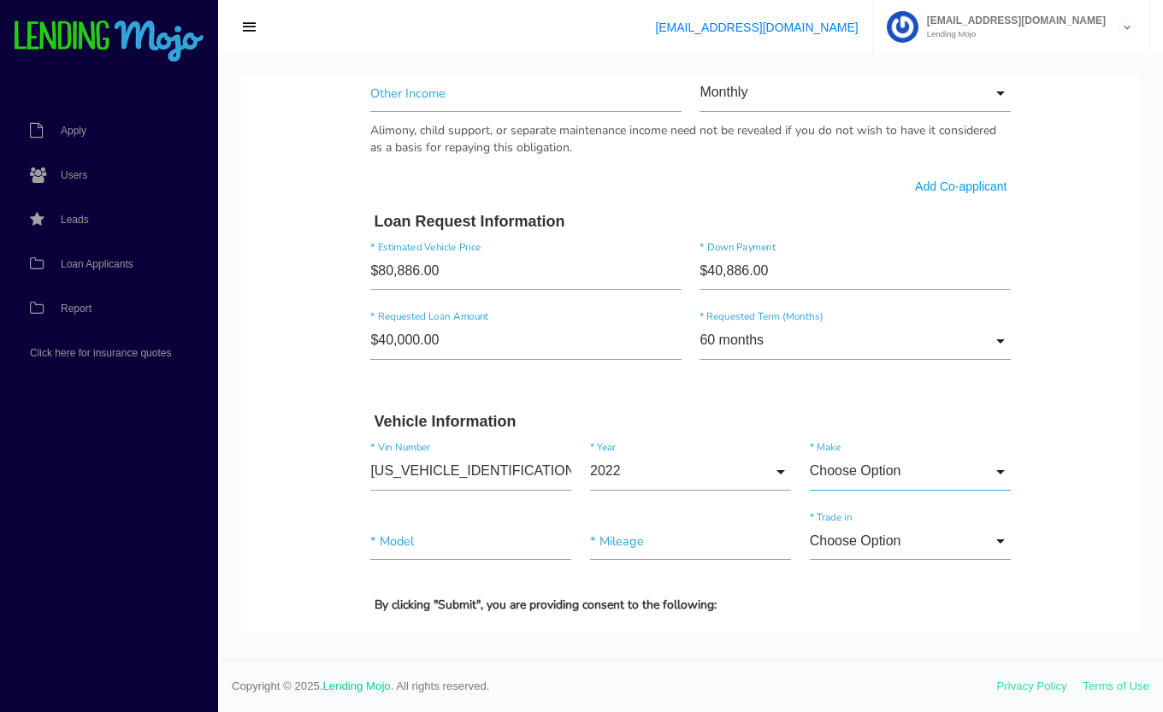
click at [829, 467] on input "Choose Option" at bounding box center [910, 471] width 201 height 38
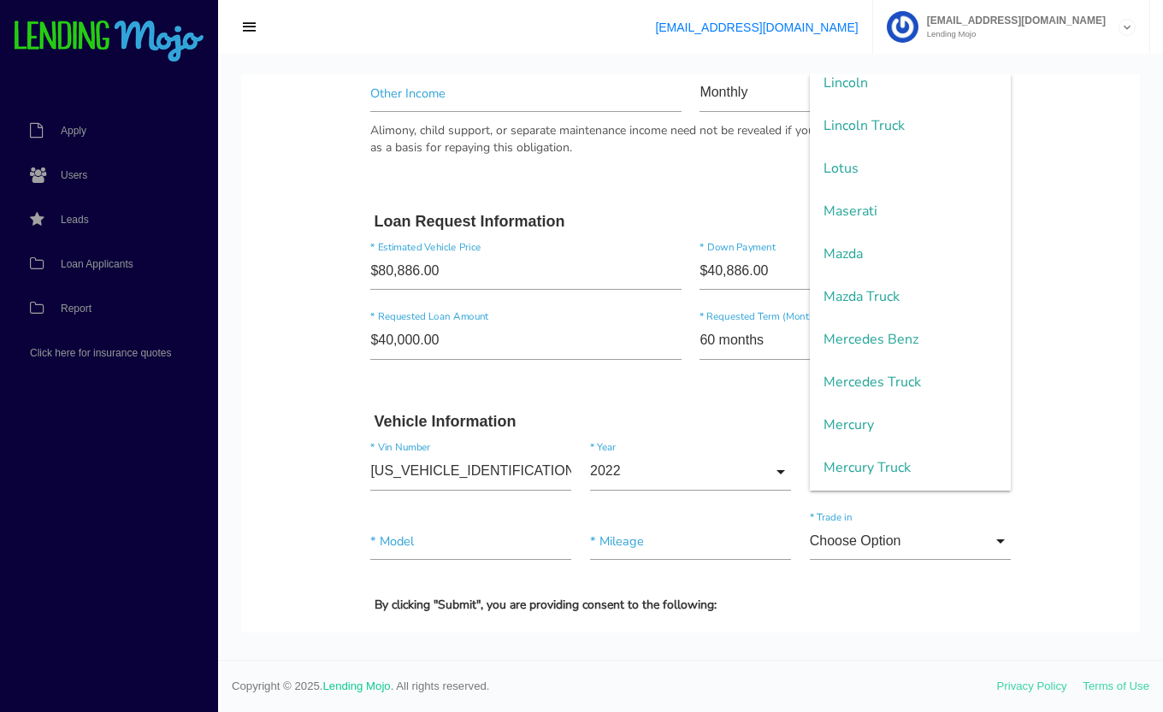
scroll to position [2288, 0]
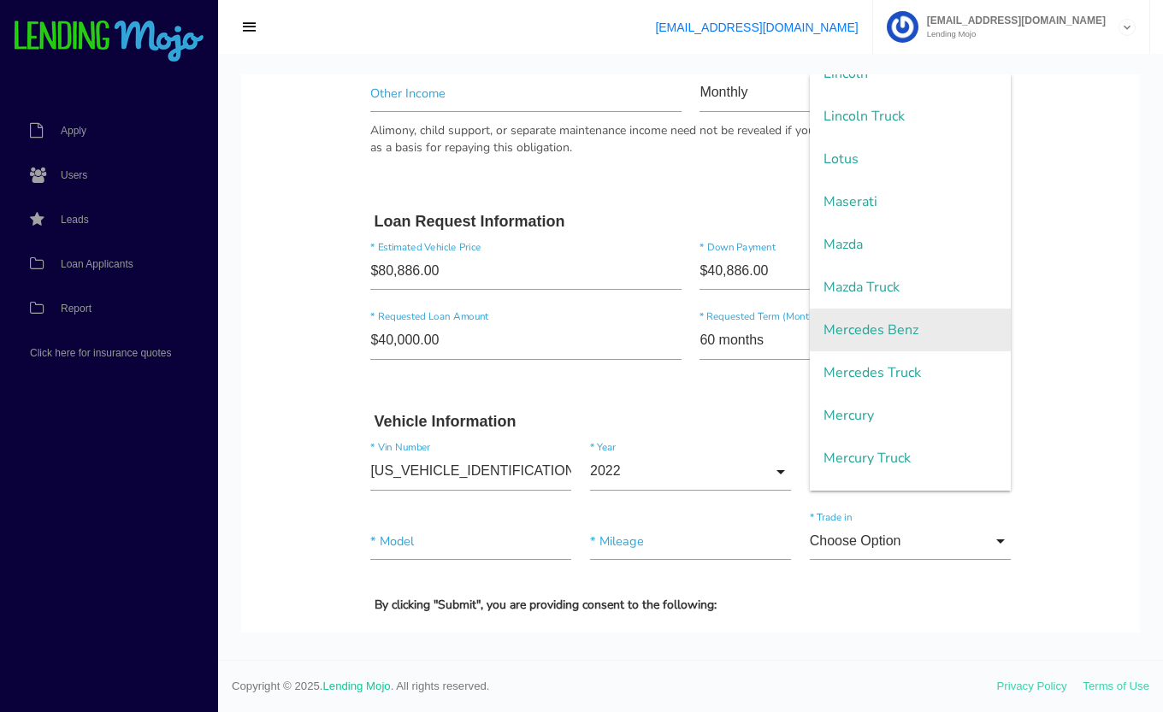
click at [916, 324] on span "Mercedes Benz" at bounding box center [910, 330] width 201 height 43
type input "Mercedes Benz"
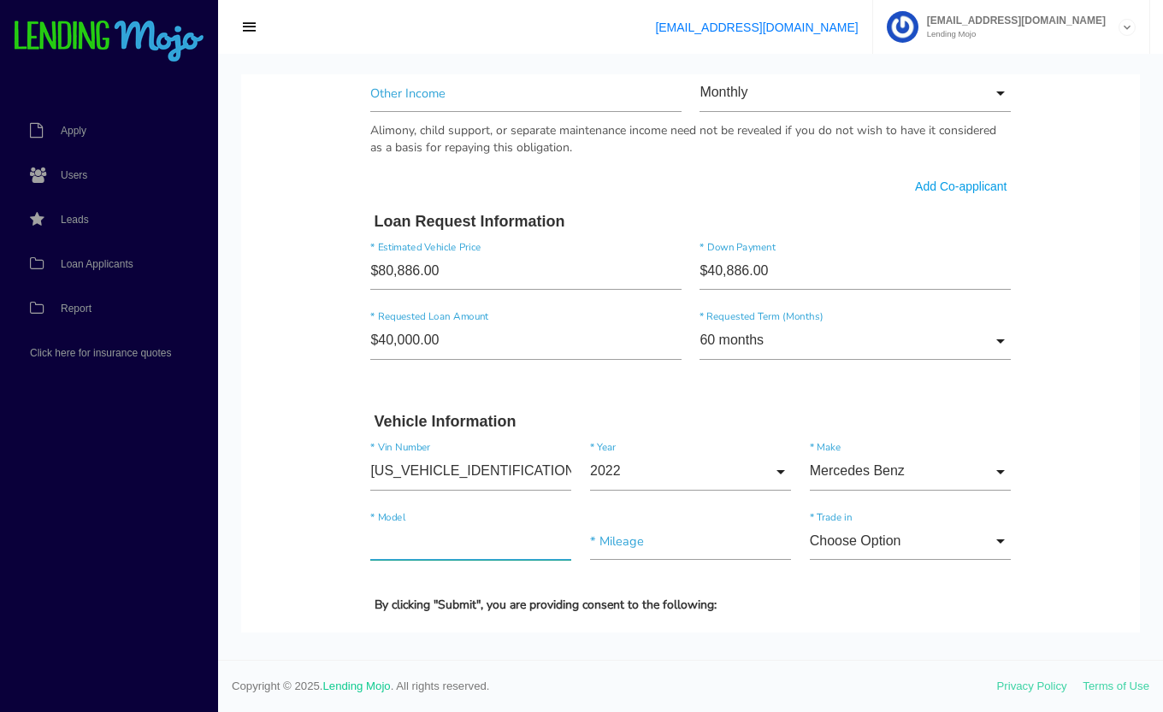
click at [409, 539] on input"] "text" at bounding box center [470, 541] width 201 height 38
type input"] "S580"
click at [602, 546] on input"] "text" at bounding box center [690, 541] width 201 height 38
type input"] "26,540"
click at [858, 541] on input "Choose Option" at bounding box center [910, 541] width 201 height 38
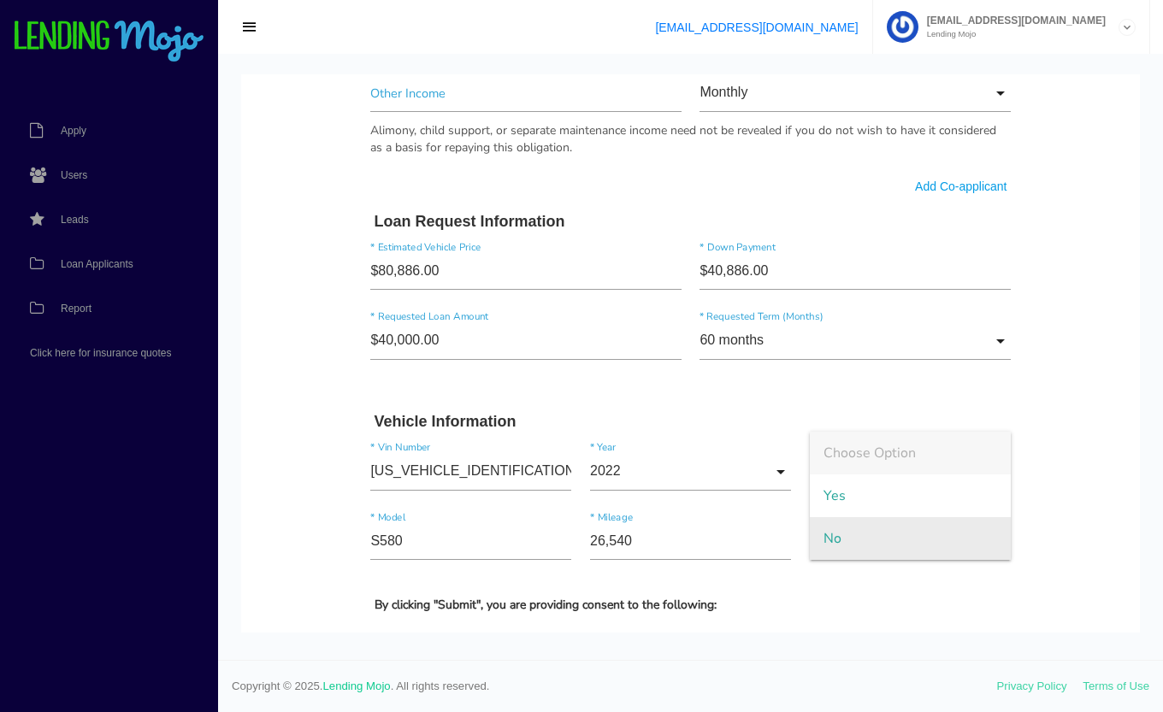
click at [854, 525] on span "No" at bounding box center [910, 538] width 201 height 43
type input "No"
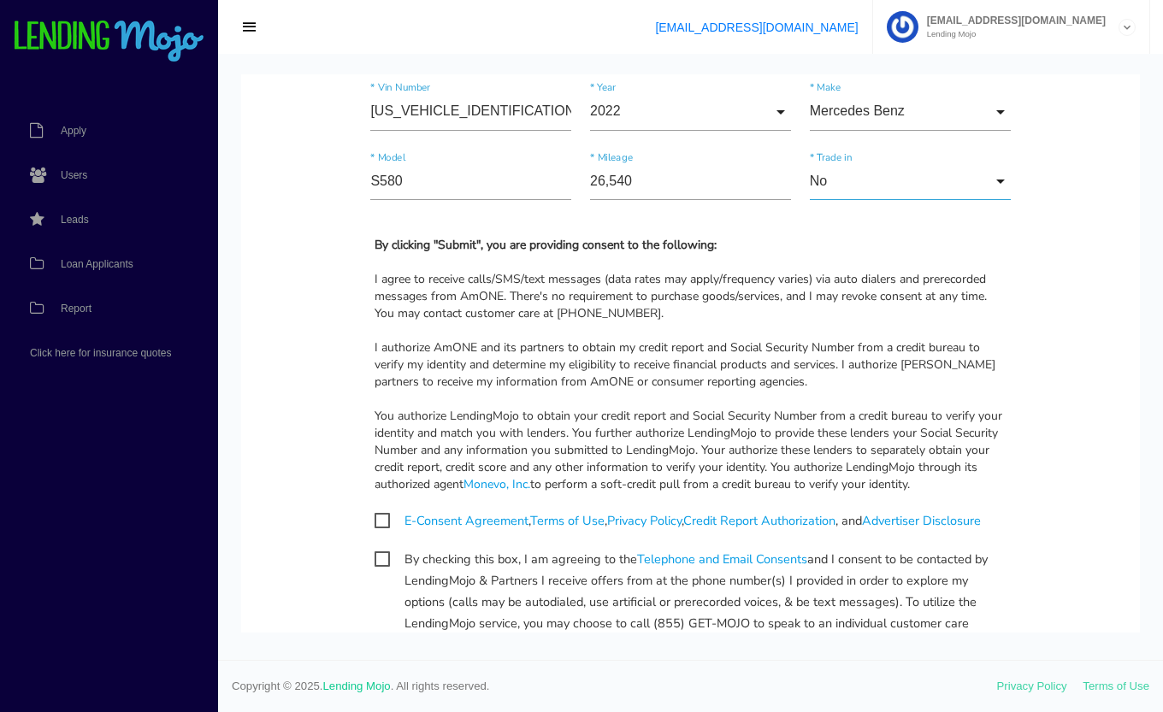
scroll to position [1469, 0]
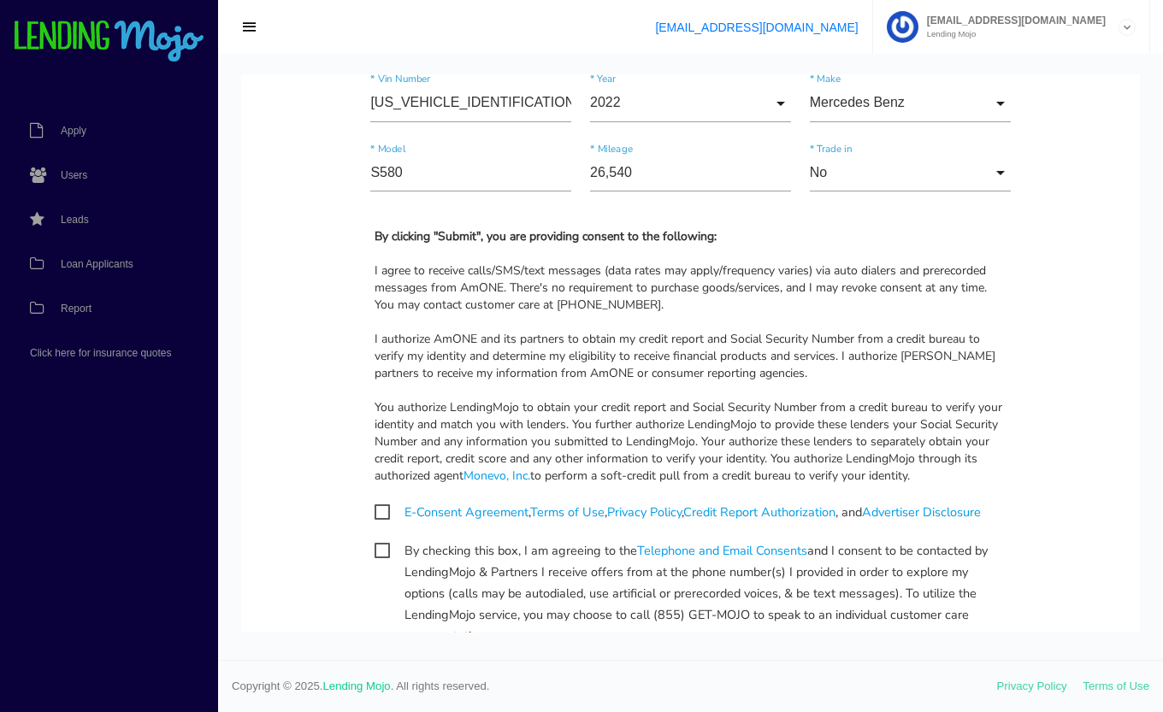
click at [375, 513] on span "E-Consent Agreement , Terms of Use , Privacy Policy , Credit Report Authorizati…" at bounding box center [678, 512] width 606 height 21
checkbox input "true"
click at [375, 542] on span "By checking this box, I am agreeing to the Telephone and Email Consents and I c…" at bounding box center [691, 550] width 633 height 21
checkbox input "true"
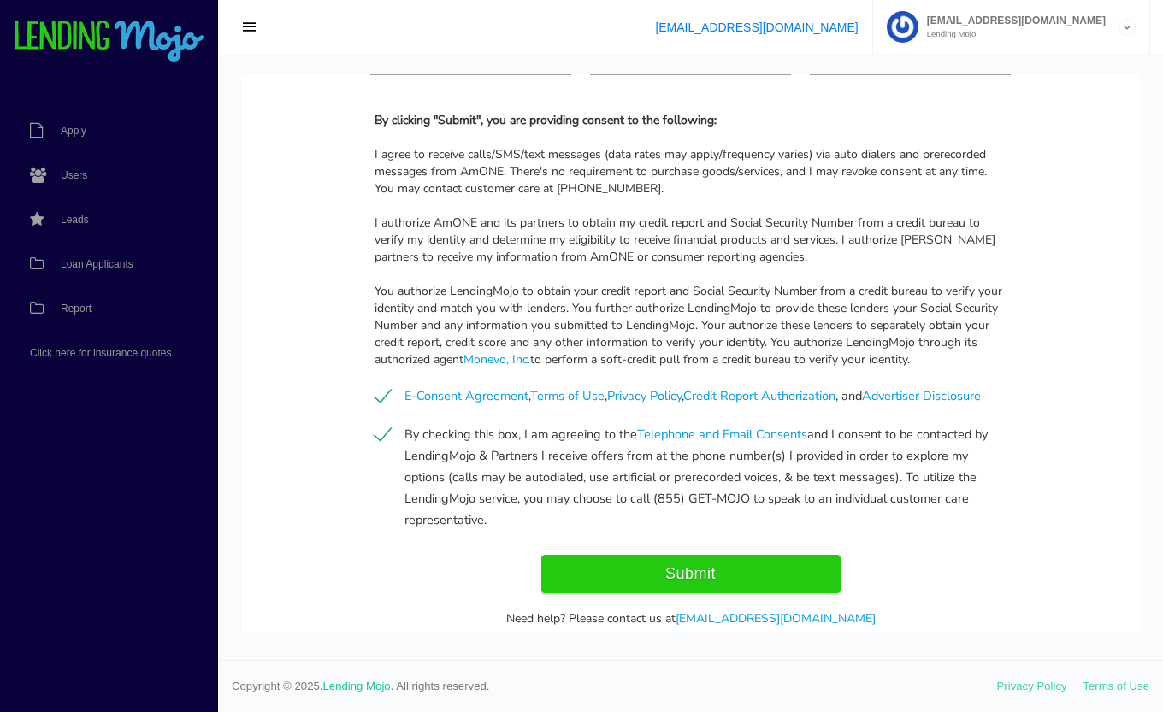
scroll to position [1648, 0]
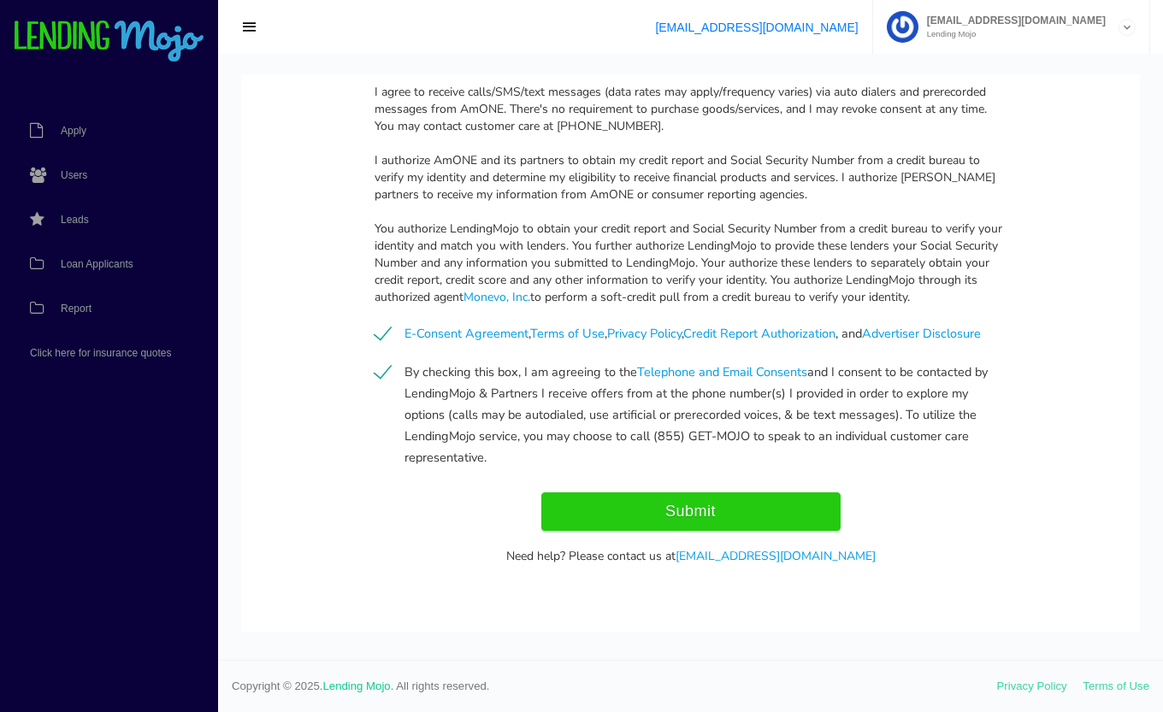
drag, startPoint x: 1136, startPoint y: 476, endPoint x: 1384, endPoint y: 616, distance: 285.2
click at [752, 517] on input "Submit" at bounding box center [690, 512] width 299 height 38
click at [706, 506] on input "Submit" at bounding box center [690, 512] width 299 height 38
click at [614, 511] on input "Submit" at bounding box center [690, 512] width 299 height 38
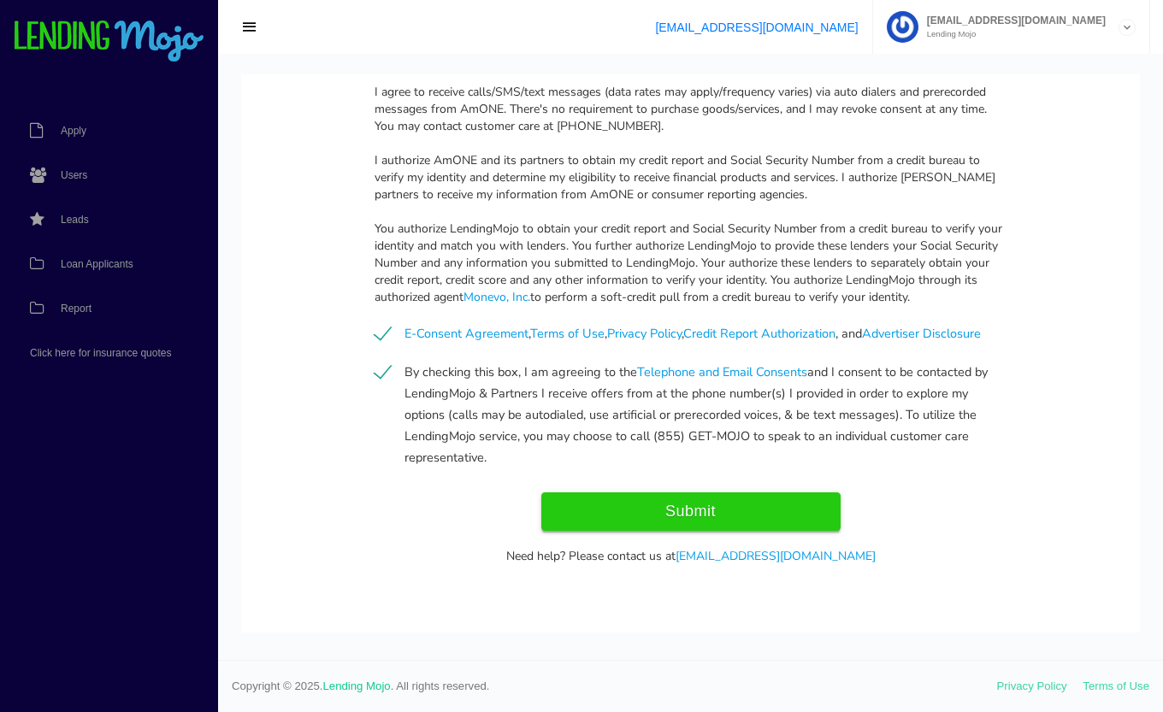
click at [677, 511] on input "Submit" at bounding box center [690, 512] width 299 height 38
click at [618, 511] on input "Submit" at bounding box center [690, 512] width 299 height 38
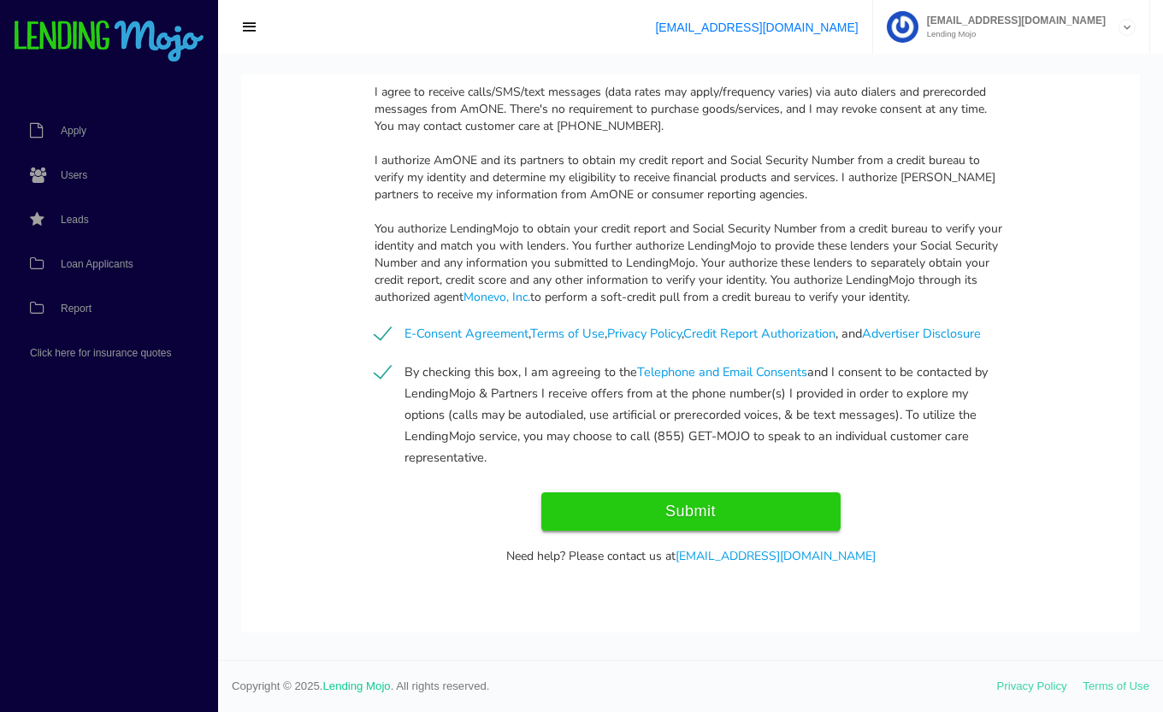
type input "Submitting..."
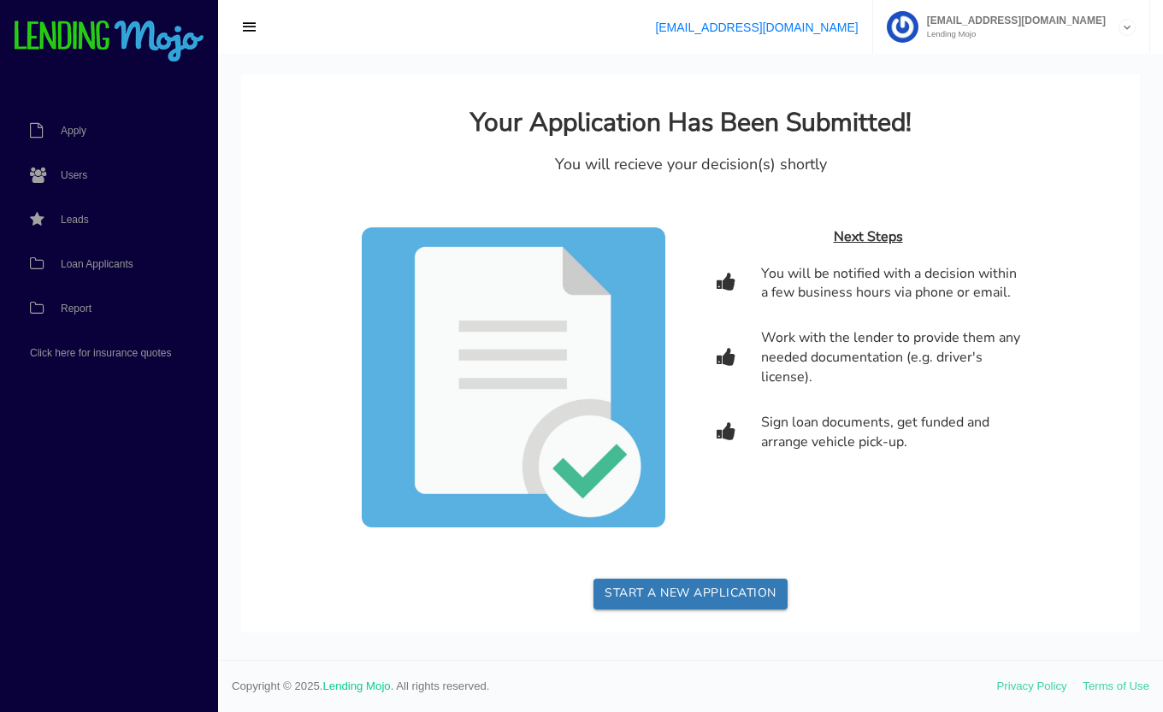
scroll to position [0, 0]
click at [102, 261] on span "Loan Applicants" at bounding box center [97, 264] width 73 height 10
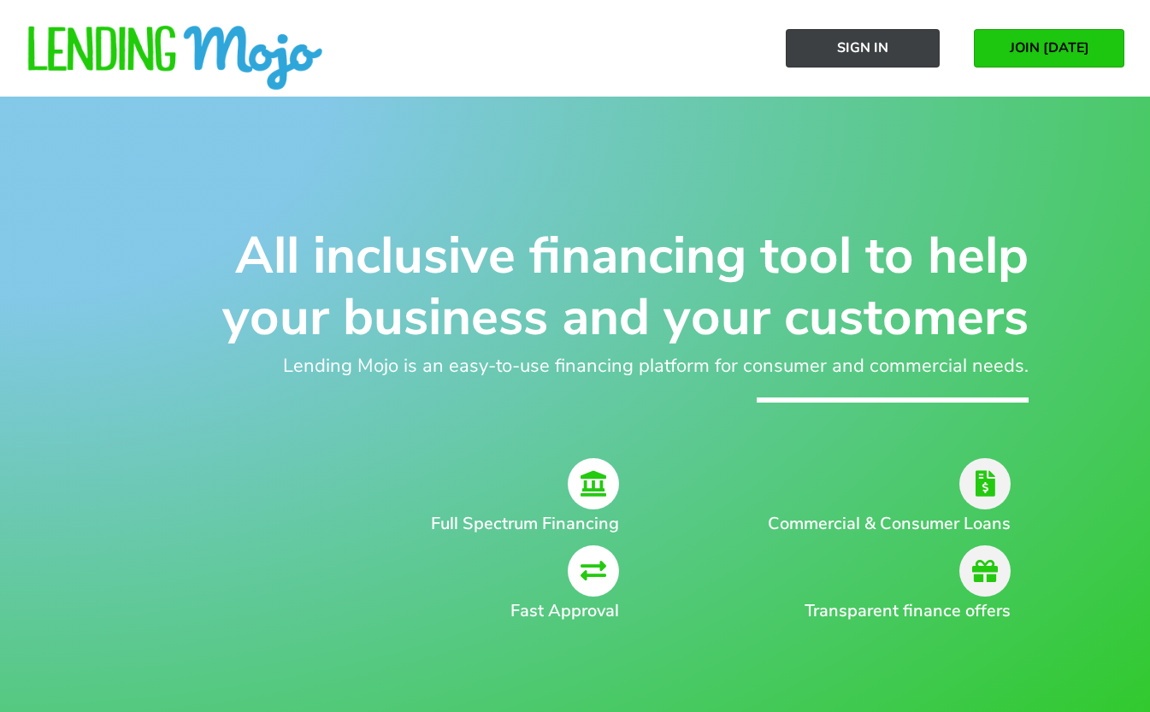
click at [895, 46] on link "Sign In" at bounding box center [863, 48] width 154 height 38
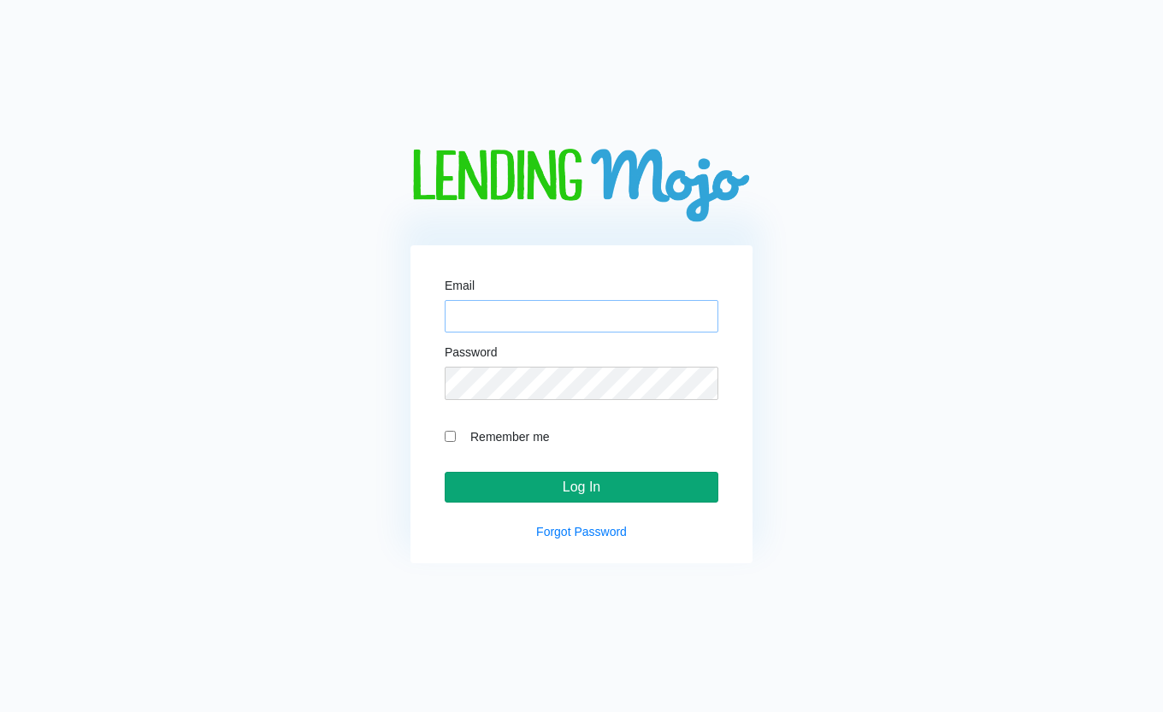
type input "[EMAIL_ADDRESS][DOMAIN_NAME]"
click at [620, 478] on input "Log In" at bounding box center [582, 487] width 274 height 31
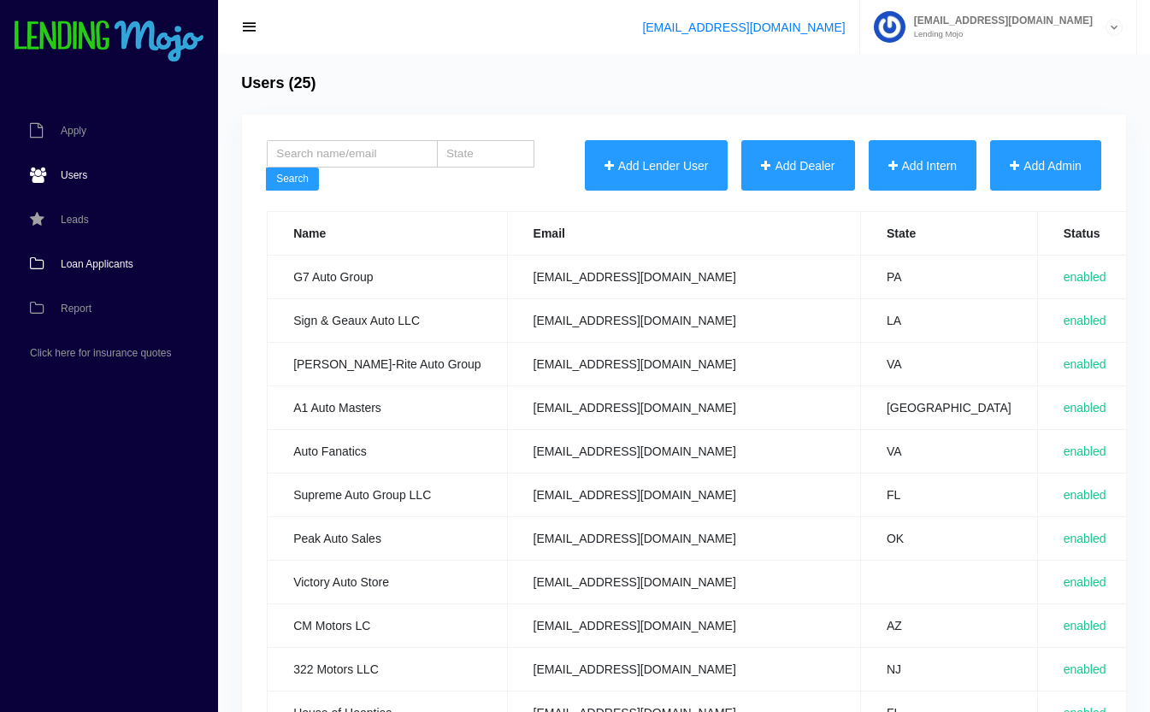
click at [105, 268] on span "Loan Applicants" at bounding box center [97, 264] width 73 height 10
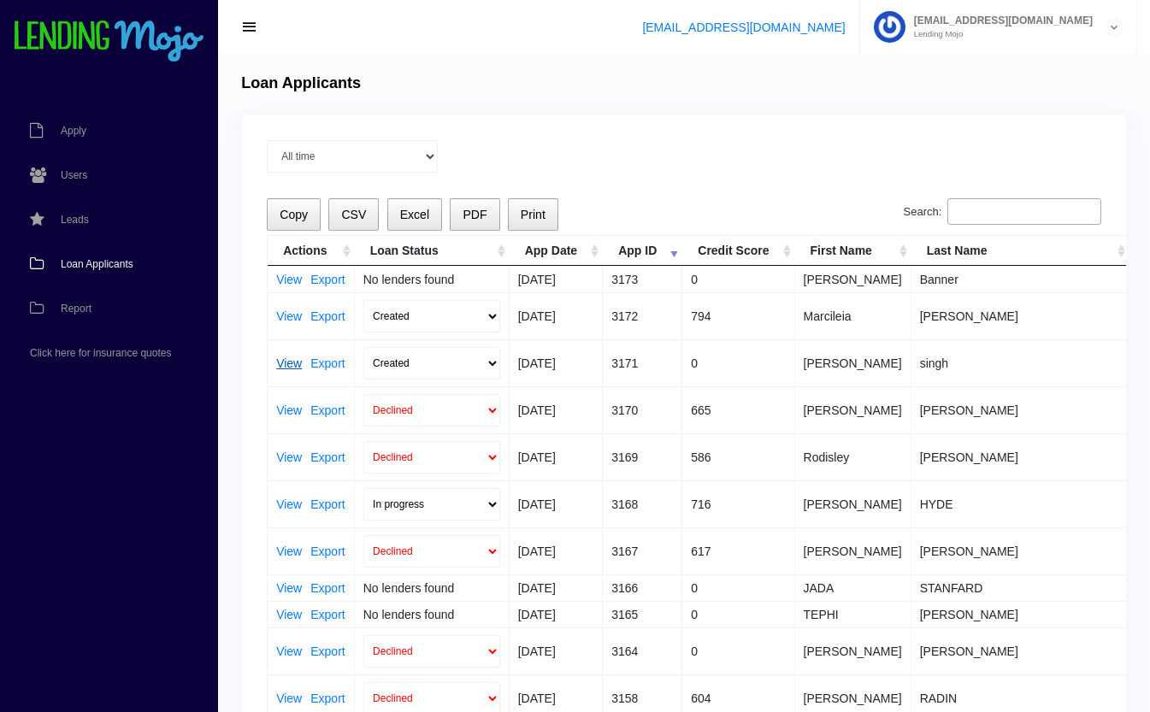
click at [284, 362] on link "View" at bounding box center [289, 363] width 26 height 12
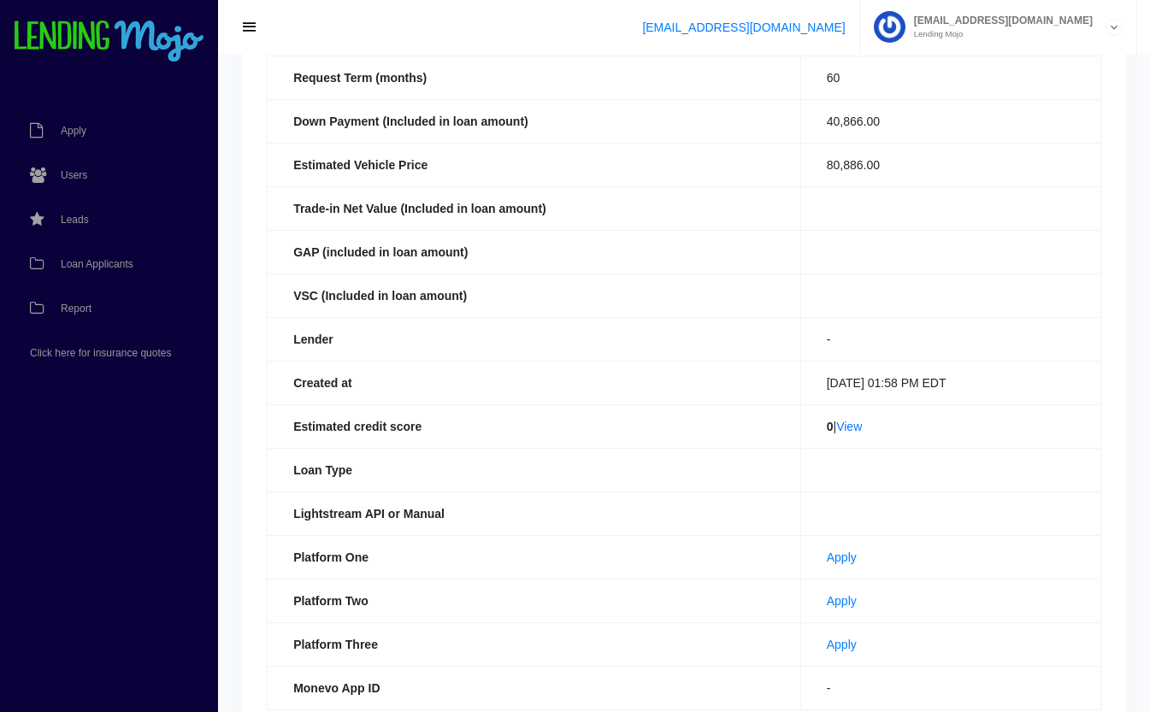
scroll to position [374, 0]
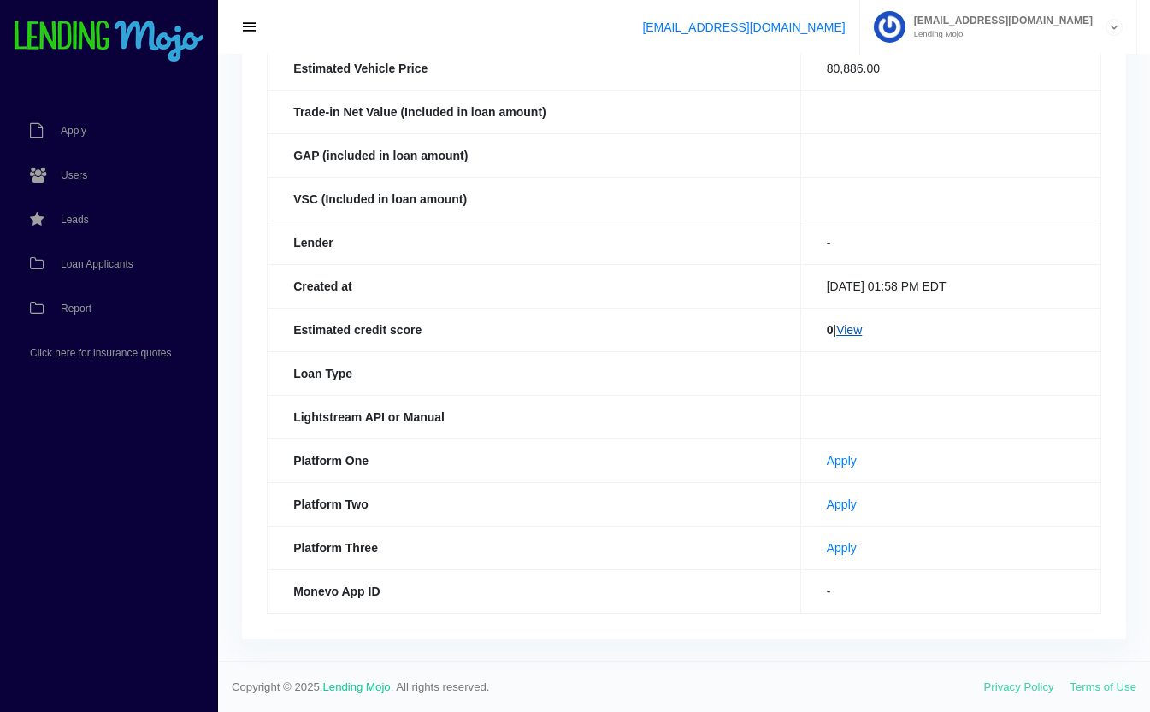
click at [841, 324] on link "View" at bounding box center [849, 330] width 26 height 14
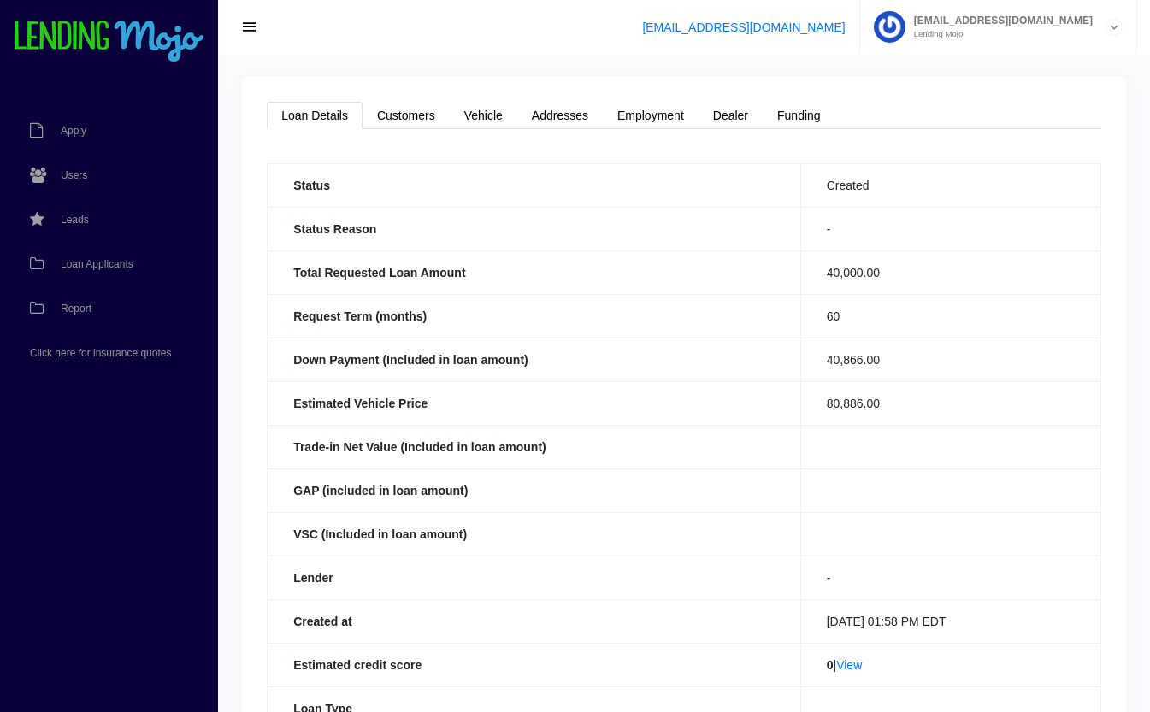
scroll to position [0, 0]
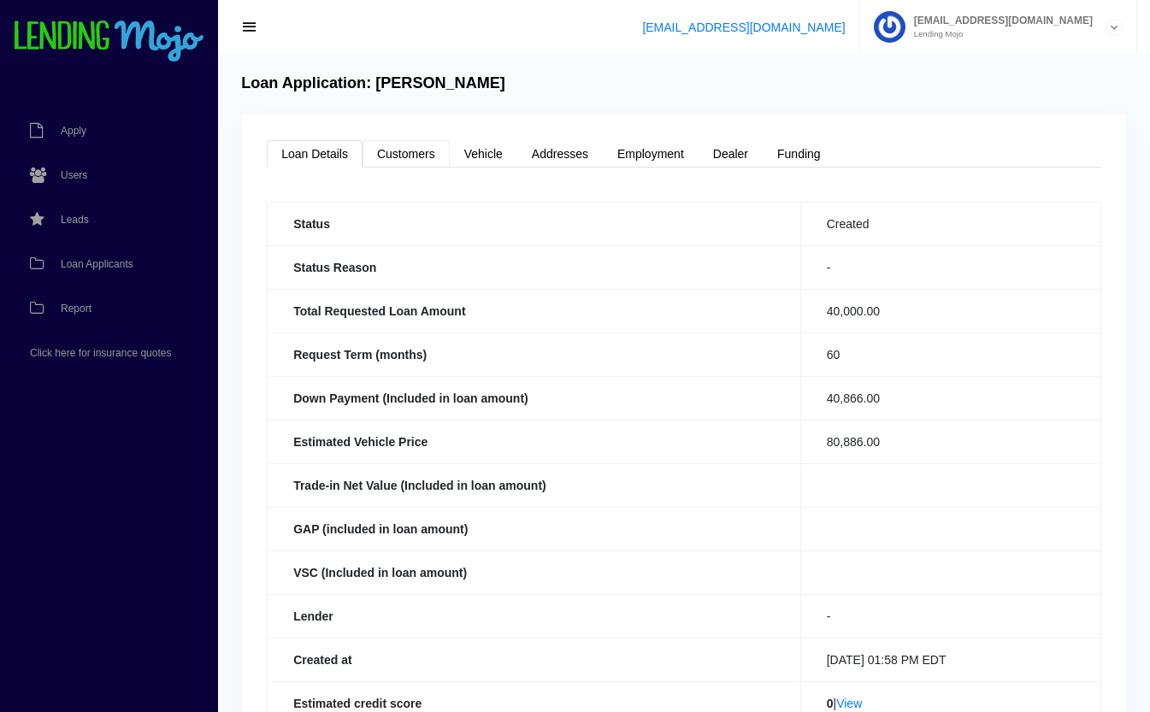
click at [398, 153] on link "Customers" at bounding box center [406, 153] width 87 height 27
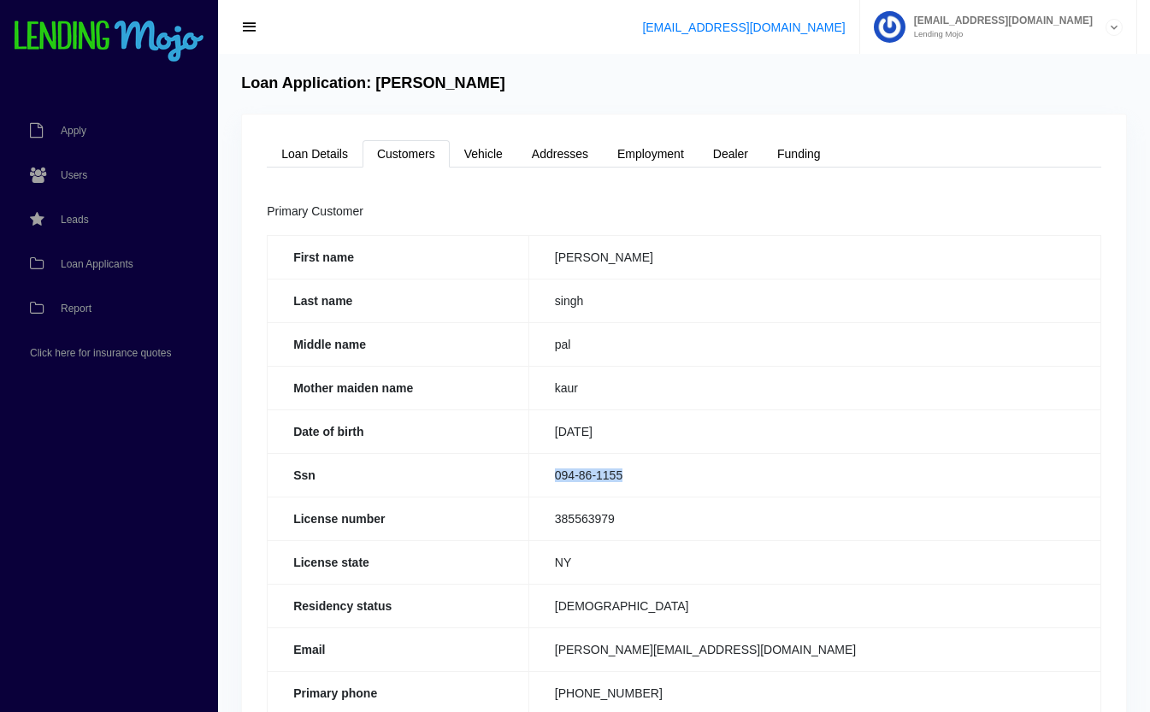
drag, startPoint x: 646, startPoint y: 474, endPoint x: 538, endPoint y: 486, distance: 108.4
click at [538, 486] on td "094-86-1155" at bounding box center [814, 475] width 572 height 44
copy td "094-86-1155"
click at [313, 151] on link "Loan Details" at bounding box center [315, 153] width 96 height 27
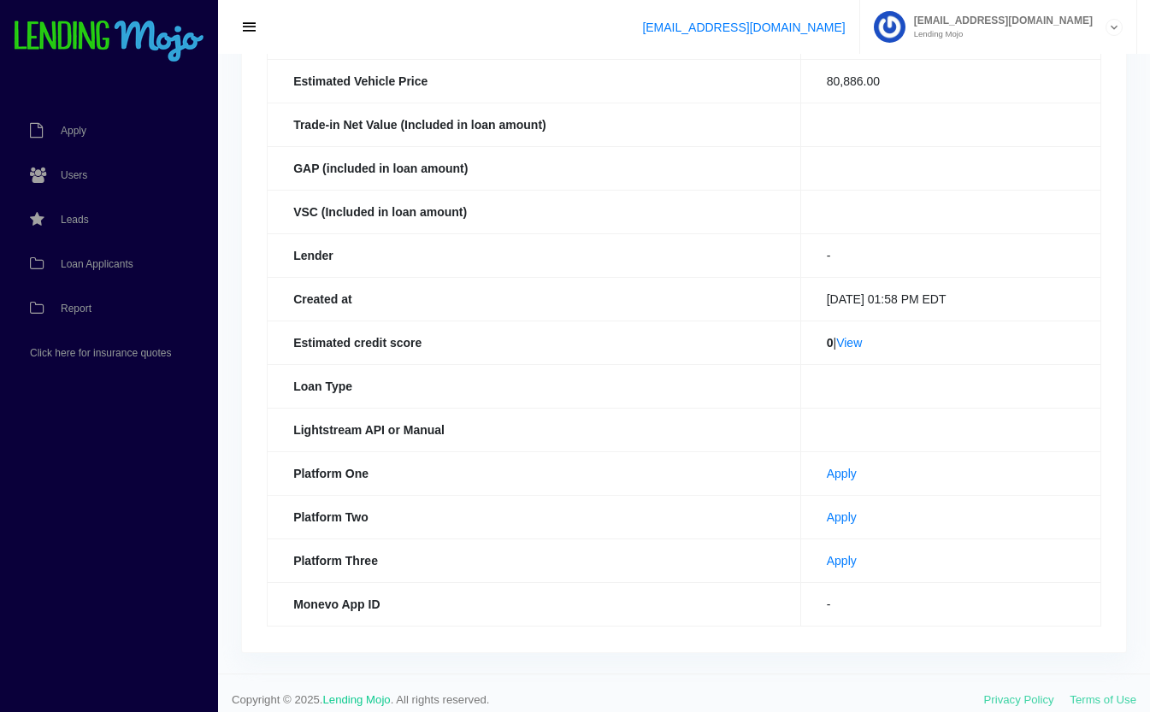
scroll to position [355, 0]
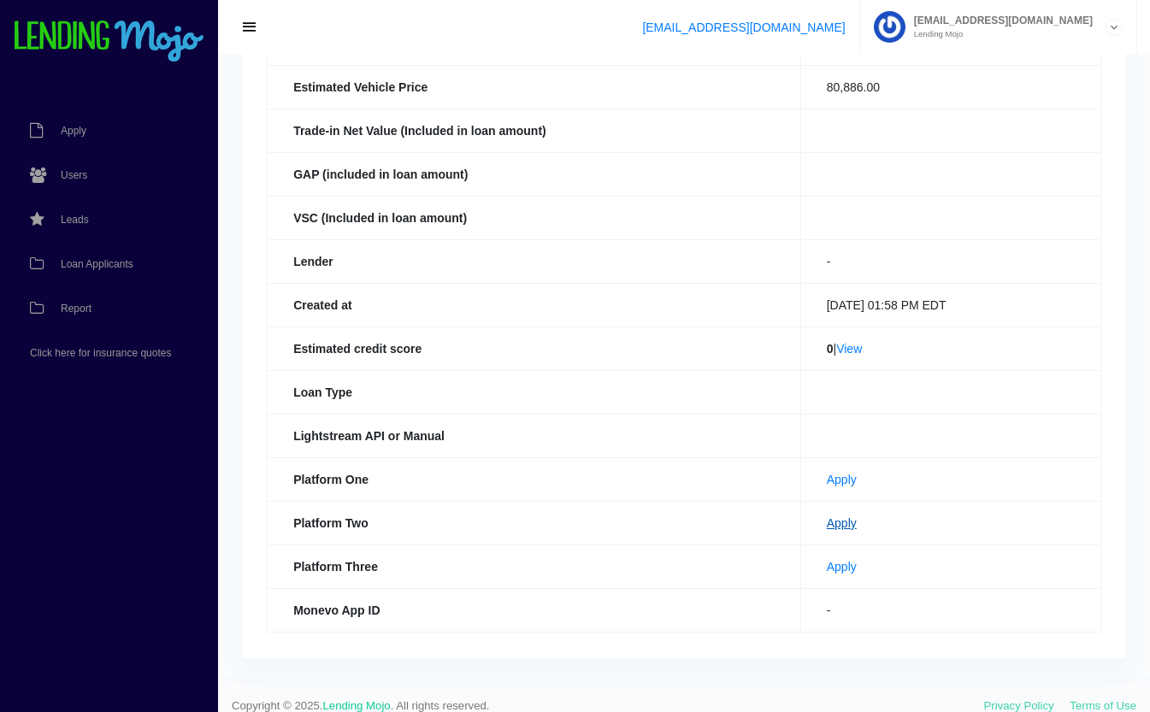
click at [827, 522] on link "Apply" at bounding box center [842, 523] width 30 height 14
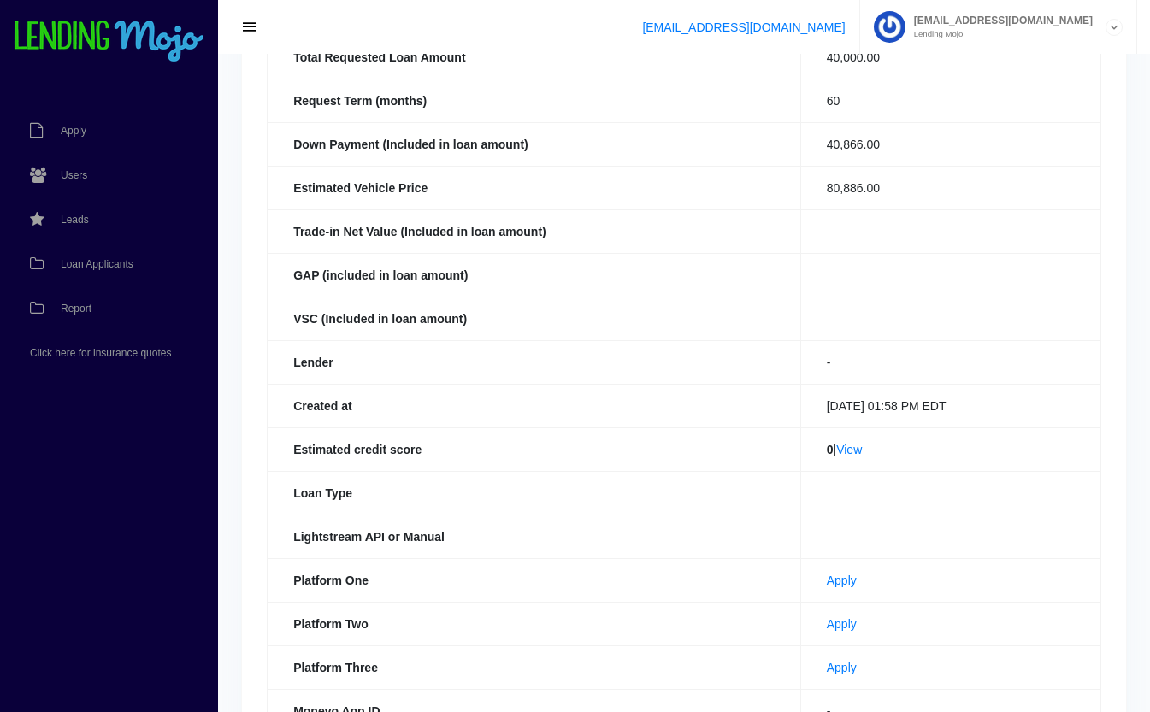
scroll to position [0, 0]
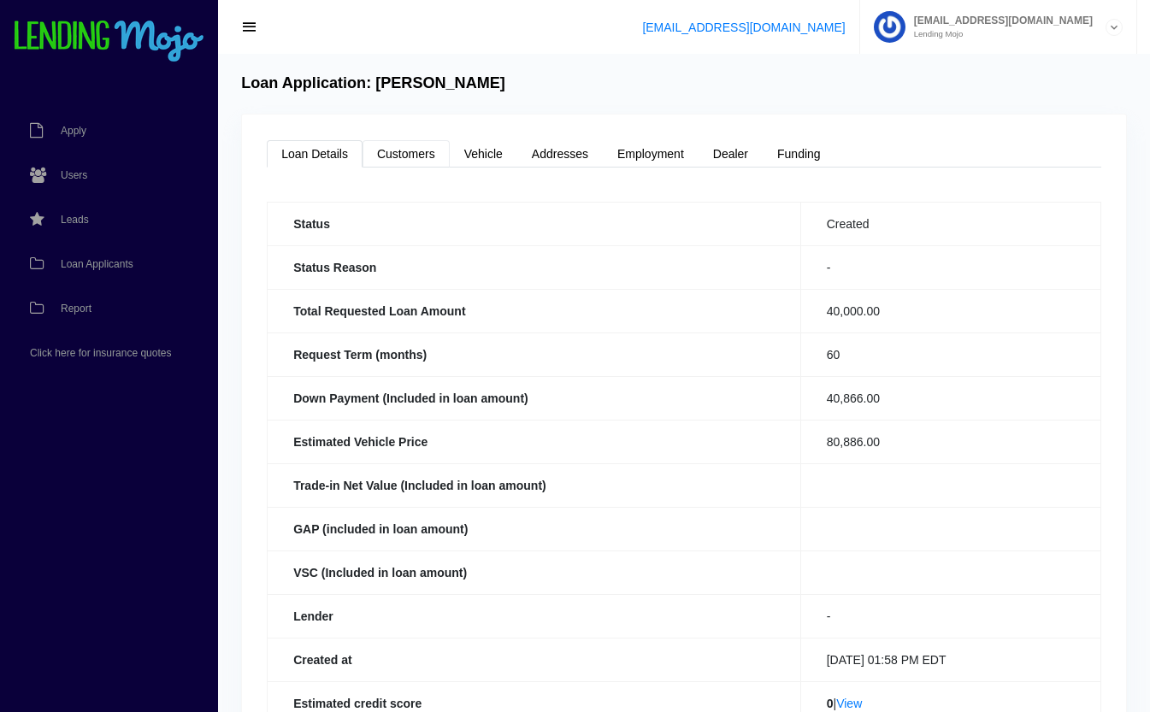
click at [418, 158] on link "Customers" at bounding box center [406, 153] width 87 height 27
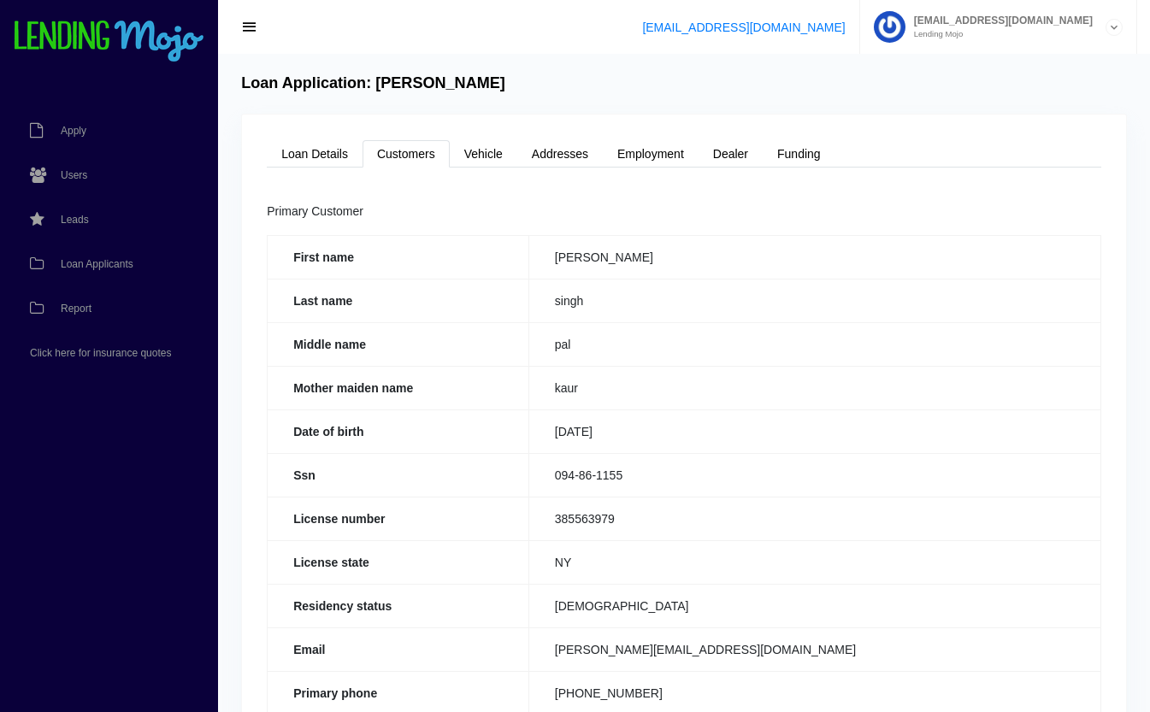
click at [469, 288] on th "Last name" at bounding box center [399, 301] width 262 height 44
click at [789, 154] on link "Funding" at bounding box center [799, 153] width 73 height 27
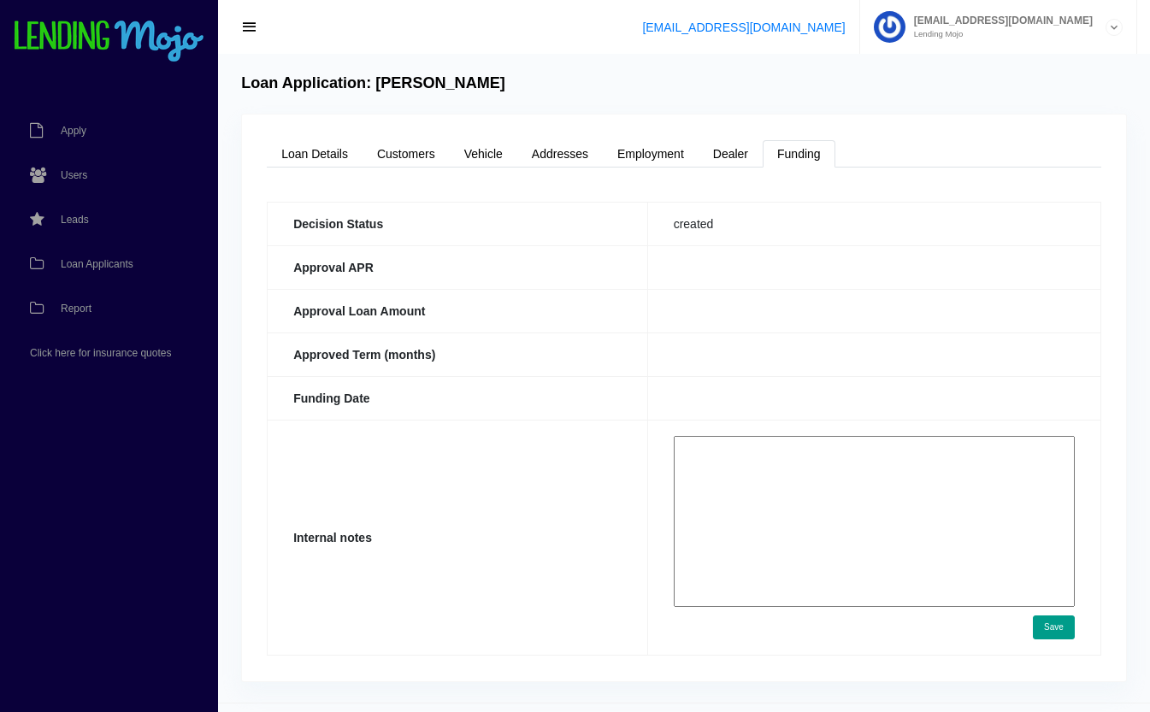
click at [778, 445] on textarea at bounding box center [874, 521] width 401 height 171
paste textarea "https://app.monevo.us/result/bb1682a85e8ed5ef8ed5e038a6bf133c"
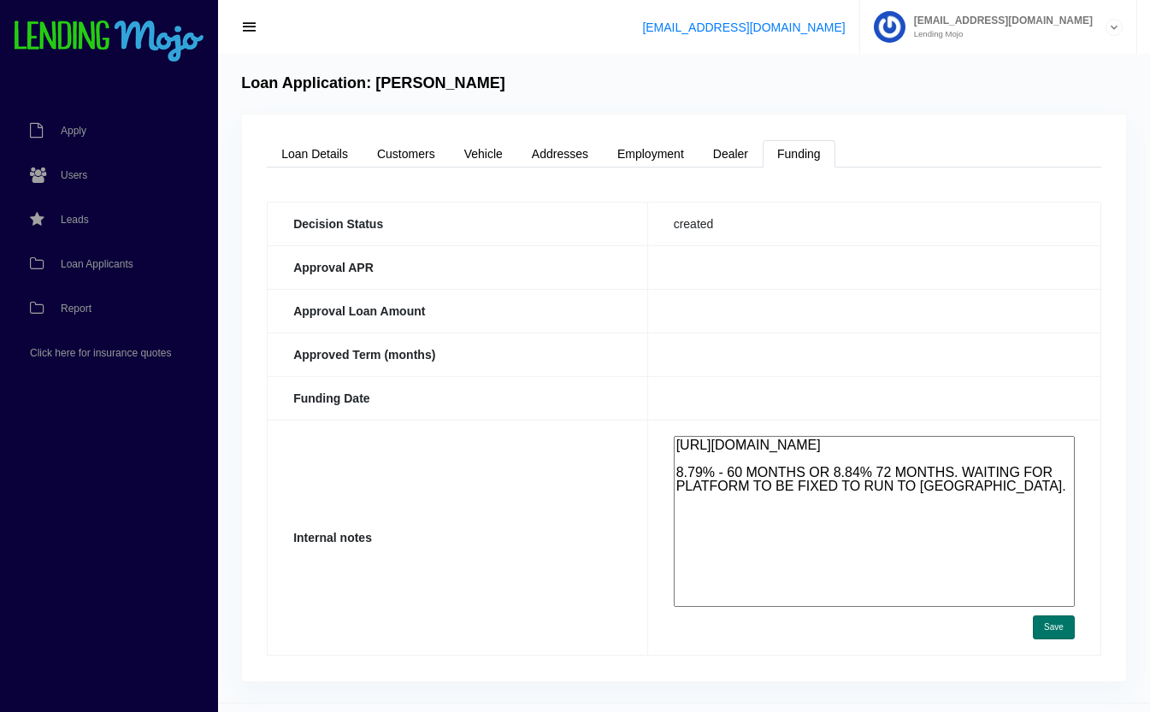
type textarea "https://app.monevo.us/result/bb1682a85e8ed5ef8ed5e038a6bf133c 8.79% - 60 MONTHS…"
click at [1048, 627] on button "Save" at bounding box center [1054, 628] width 42 height 24
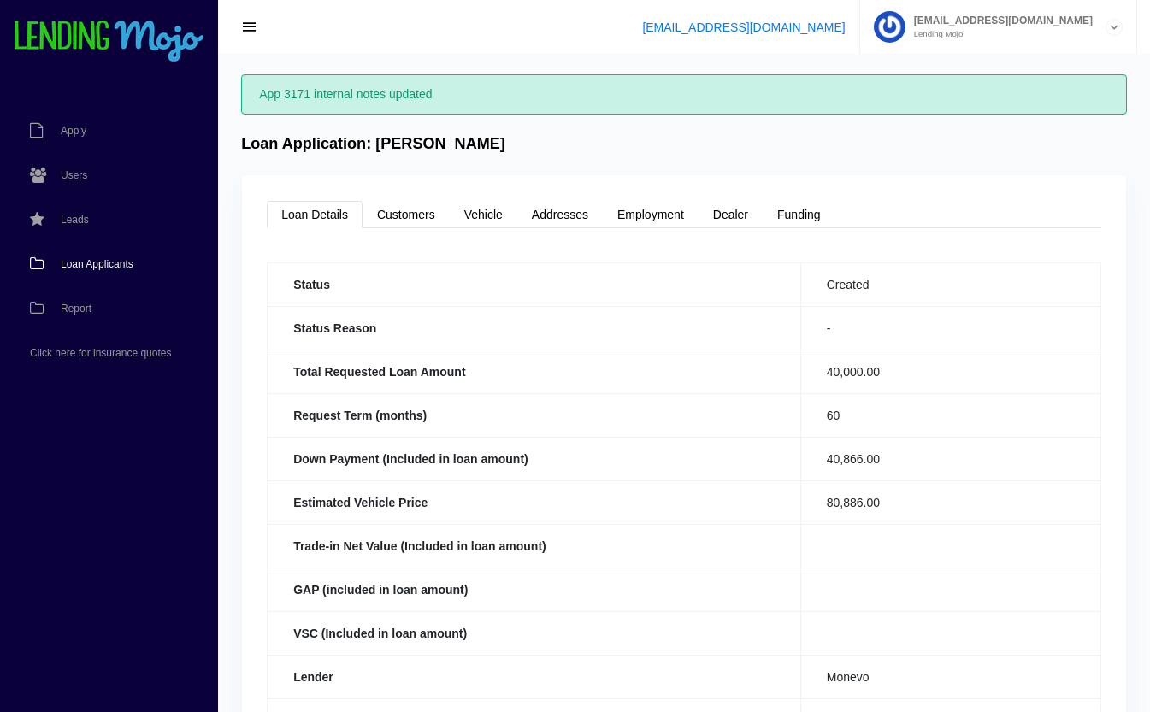
click at [80, 259] on span "Loan Applicants" at bounding box center [97, 264] width 73 height 10
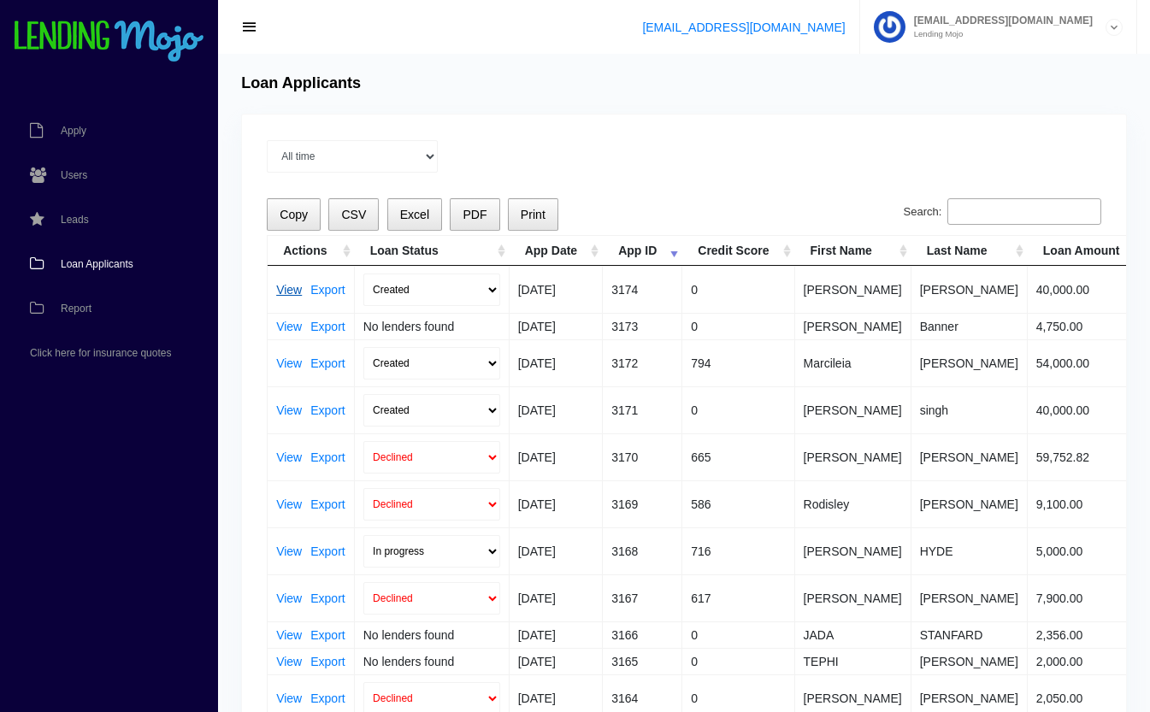
click at [288, 287] on link "View" at bounding box center [289, 290] width 26 height 12
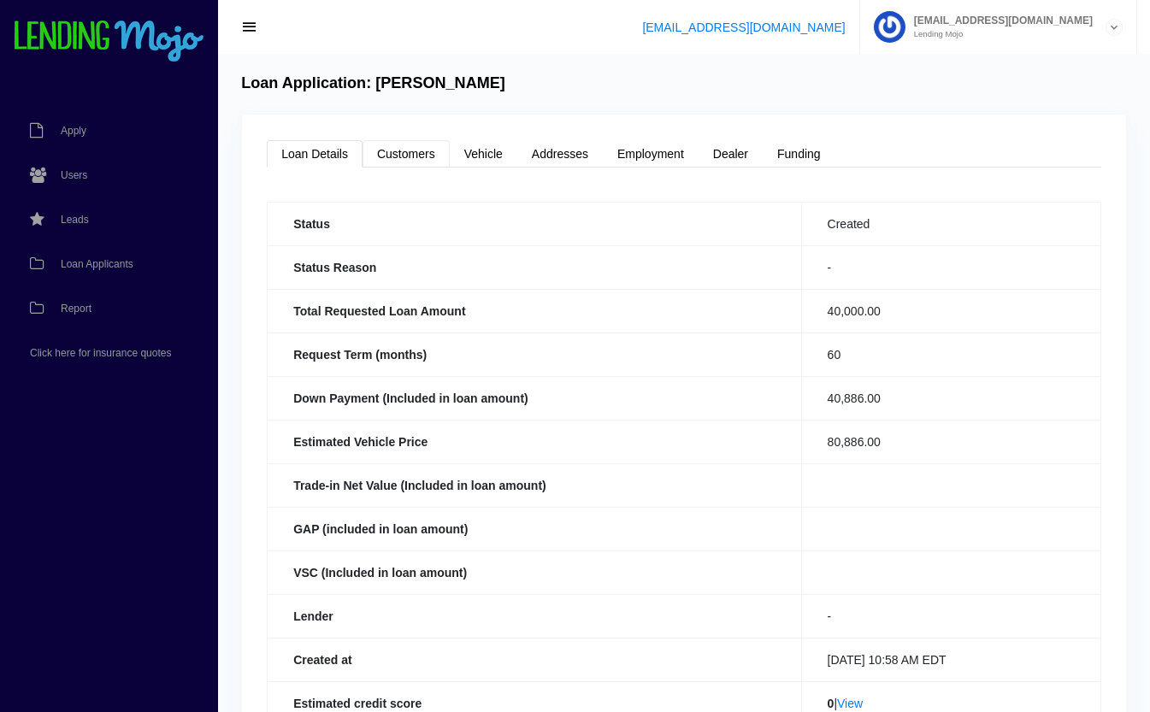
click at [410, 154] on link "Customers" at bounding box center [406, 153] width 87 height 27
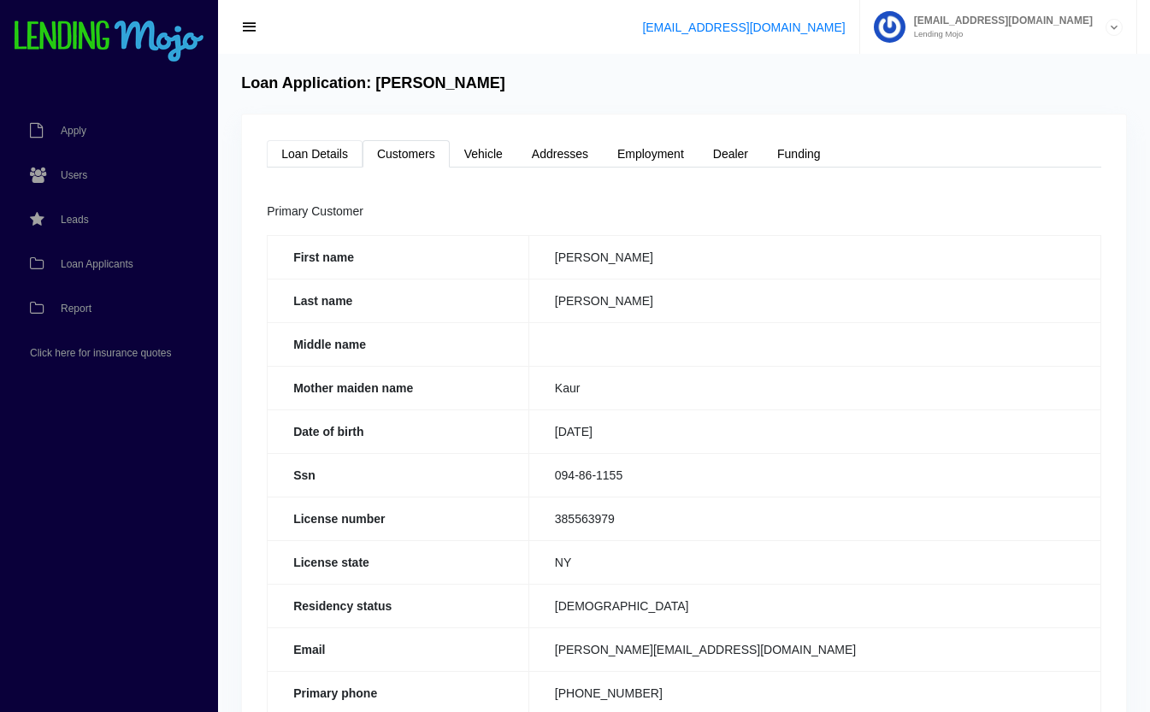
click at [333, 140] on link "Loan Details" at bounding box center [315, 153] width 96 height 27
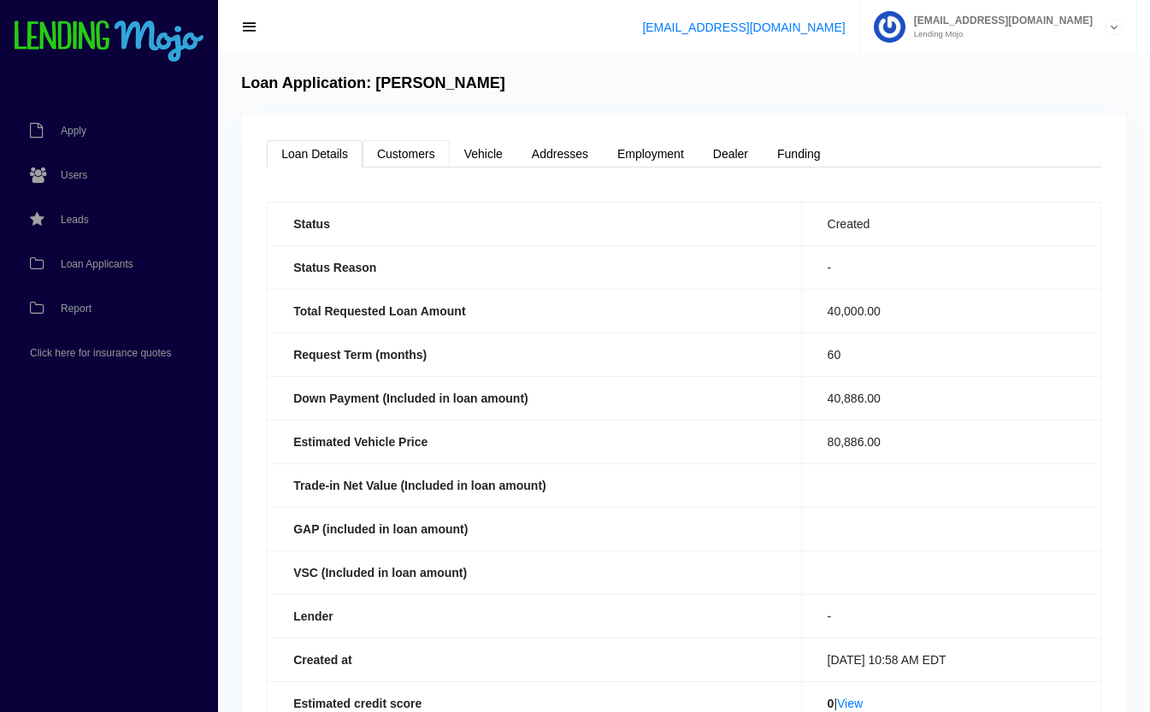
click at [423, 155] on link "Customers" at bounding box center [406, 153] width 87 height 27
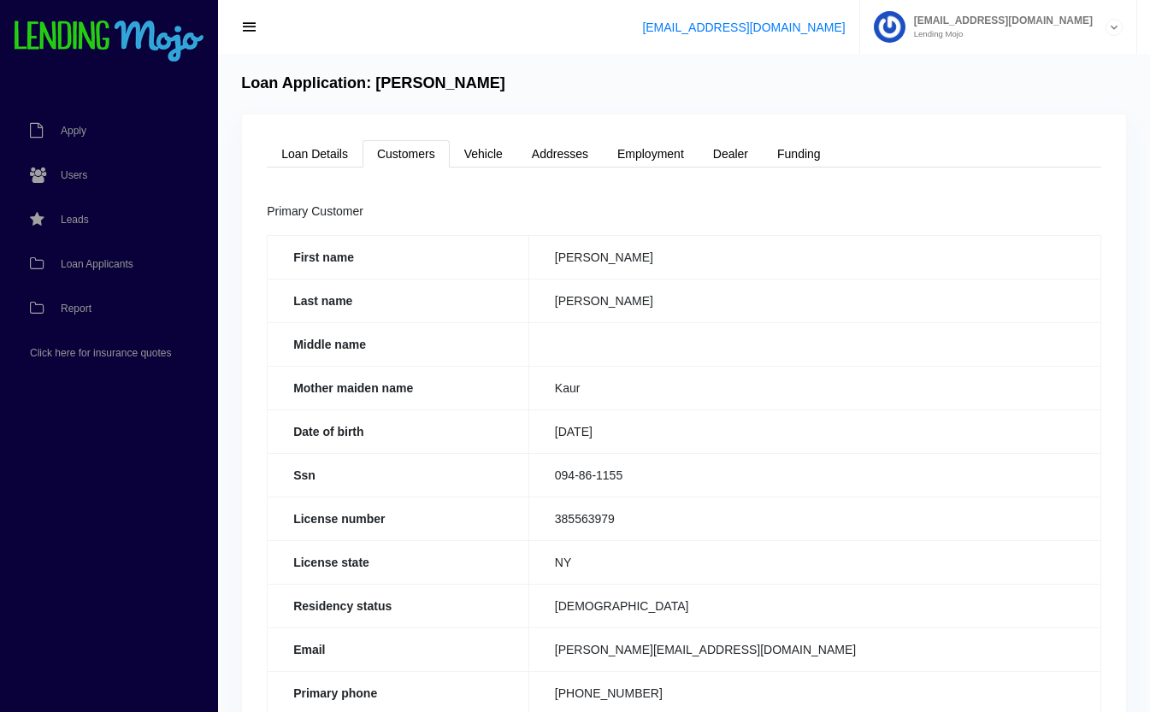
click at [489, 152] on link "Vehicle" at bounding box center [484, 153] width 68 height 27
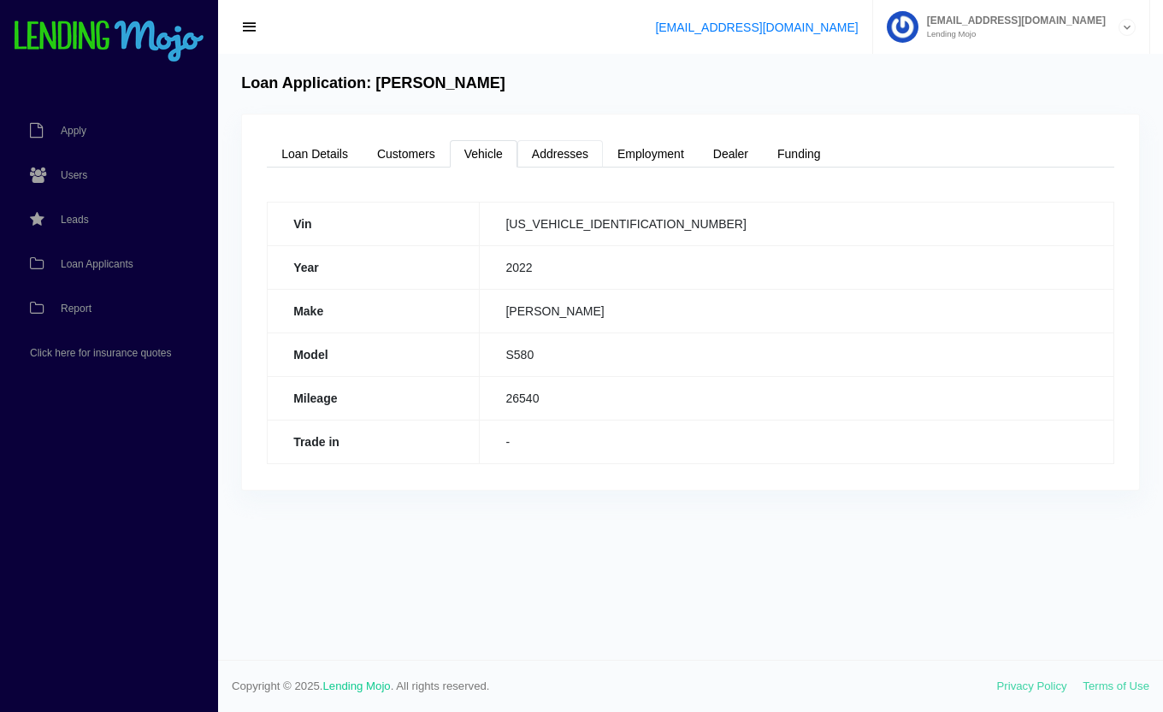
click at [576, 155] on link "Addresses" at bounding box center [560, 153] width 86 height 27
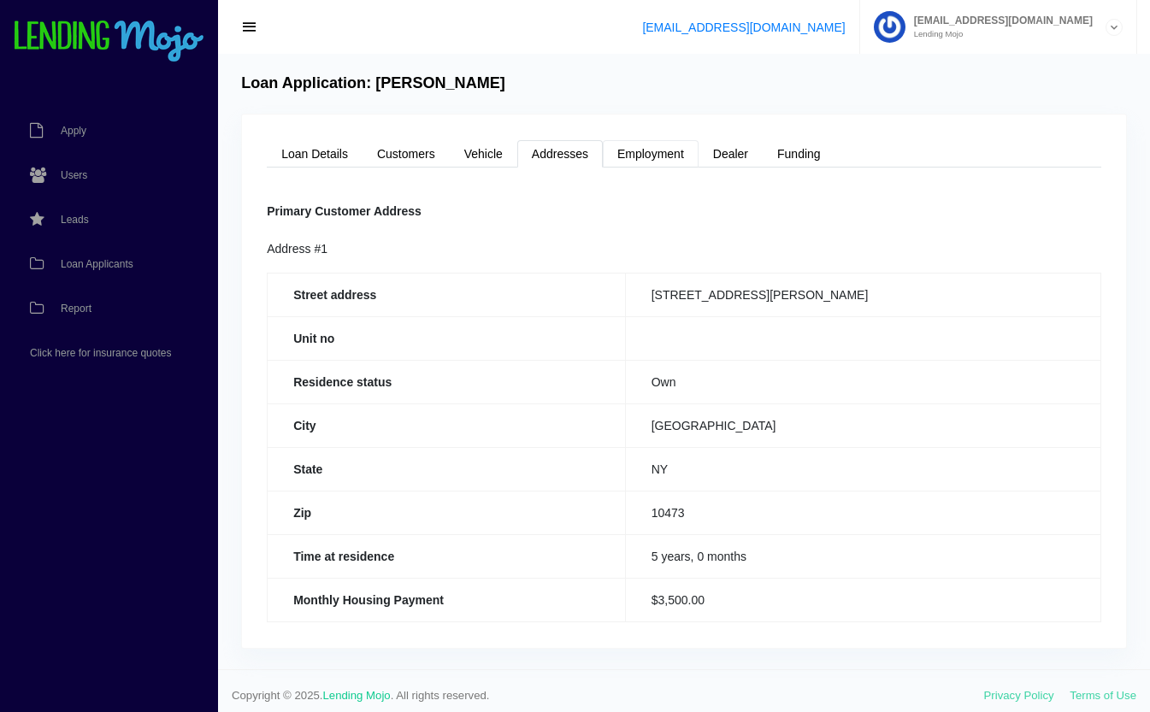
click at [671, 158] on link "Employment" at bounding box center [651, 153] width 96 height 27
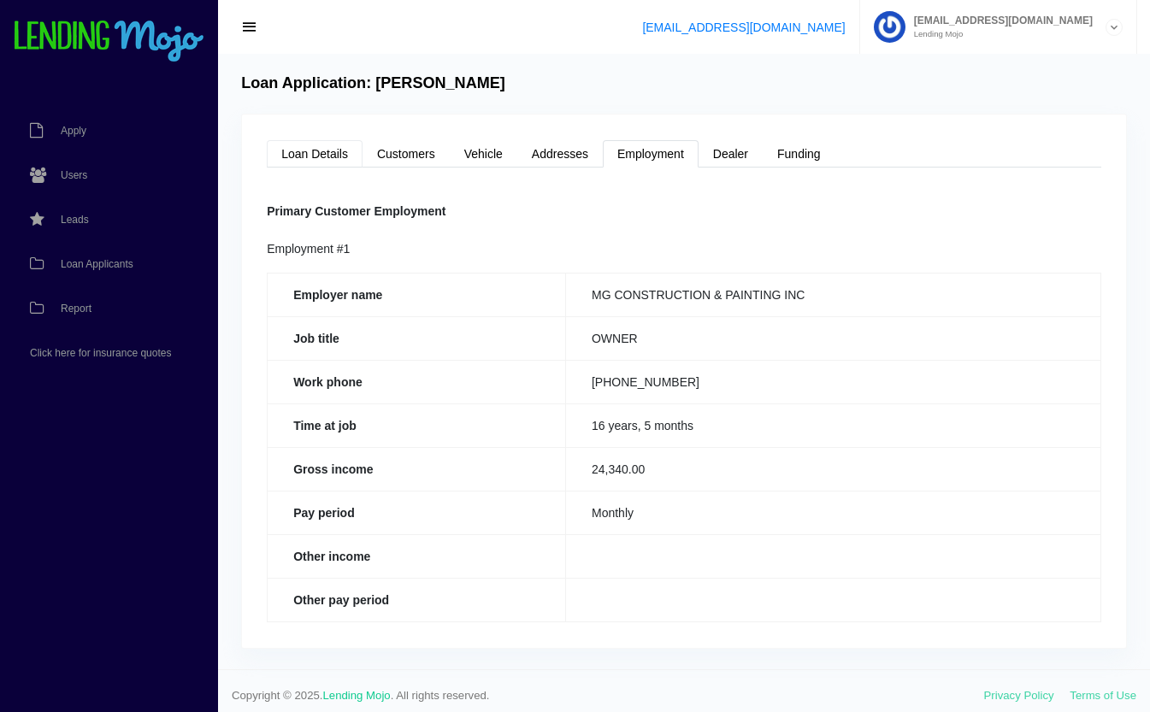
click at [335, 152] on link "Loan Details" at bounding box center [315, 153] width 96 height 27
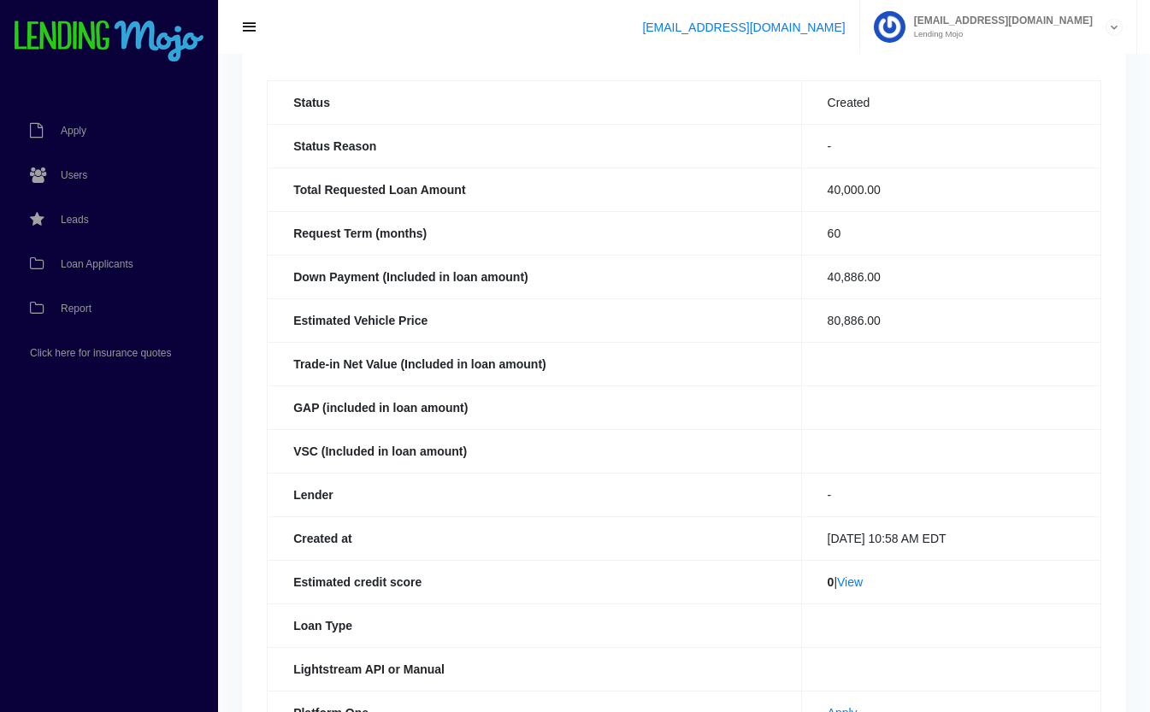
scroll to position [374, 0]
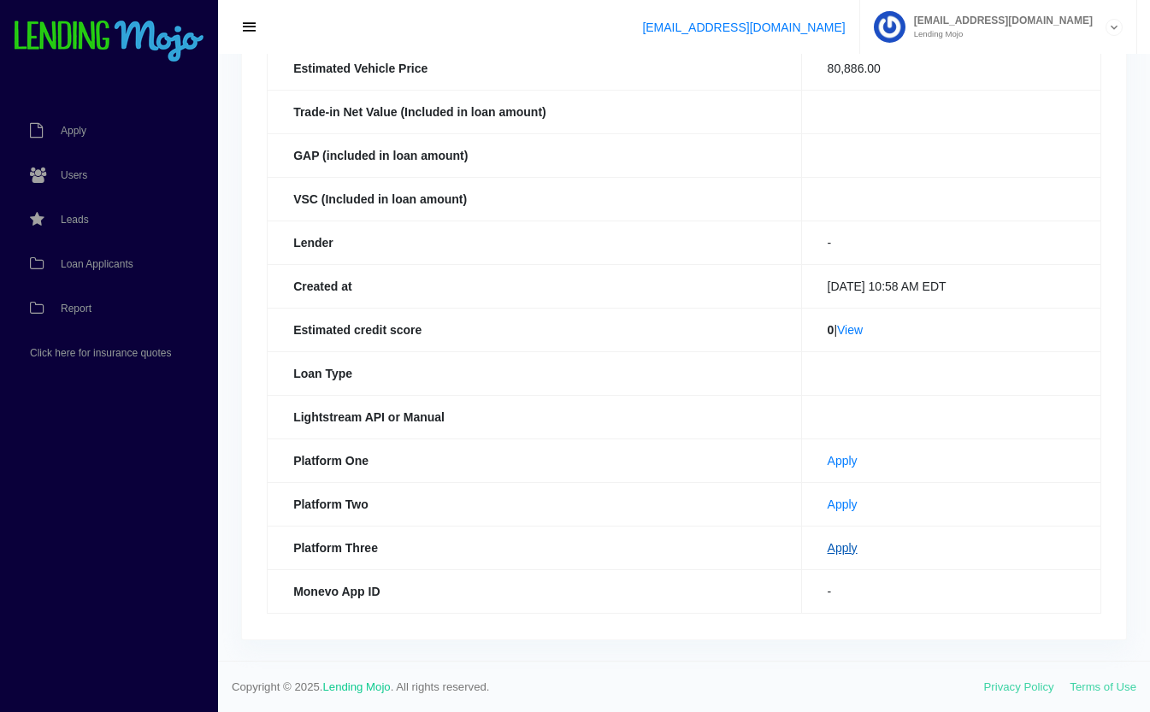
click at [828, 548] on link "Apply" at bounding box center [843, 548] width 30 height 14
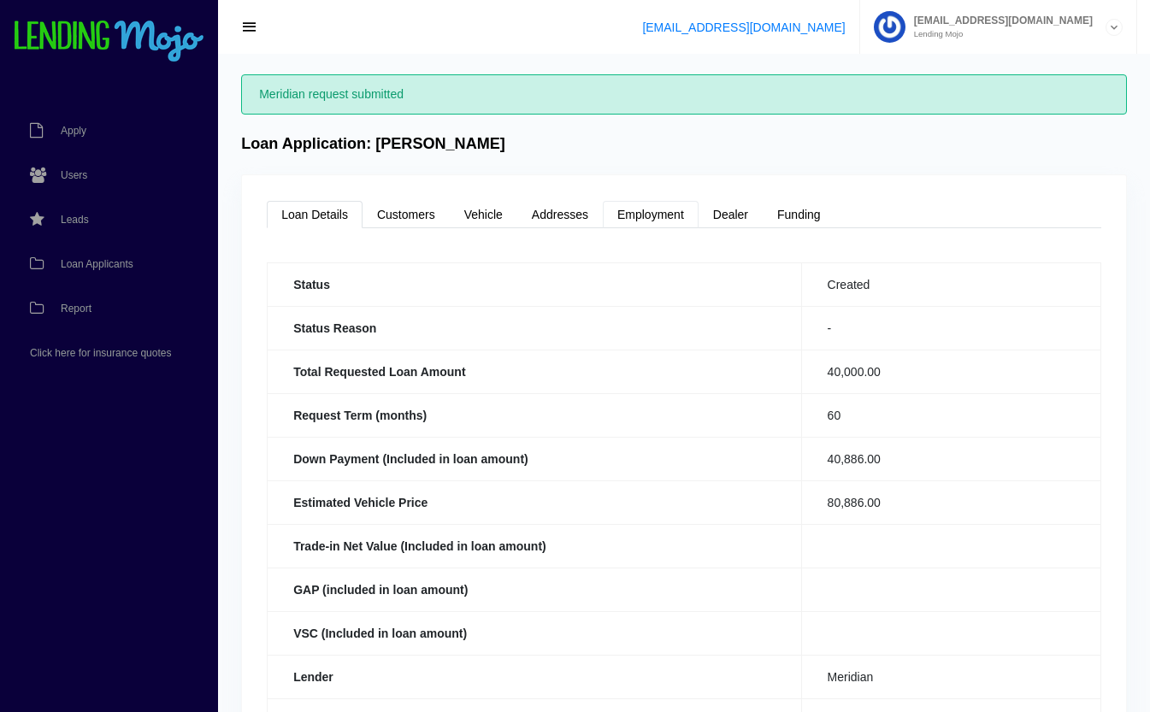
click at [670, 210] on link "Employment" at bounding box center [651, 214] width 96 height 27
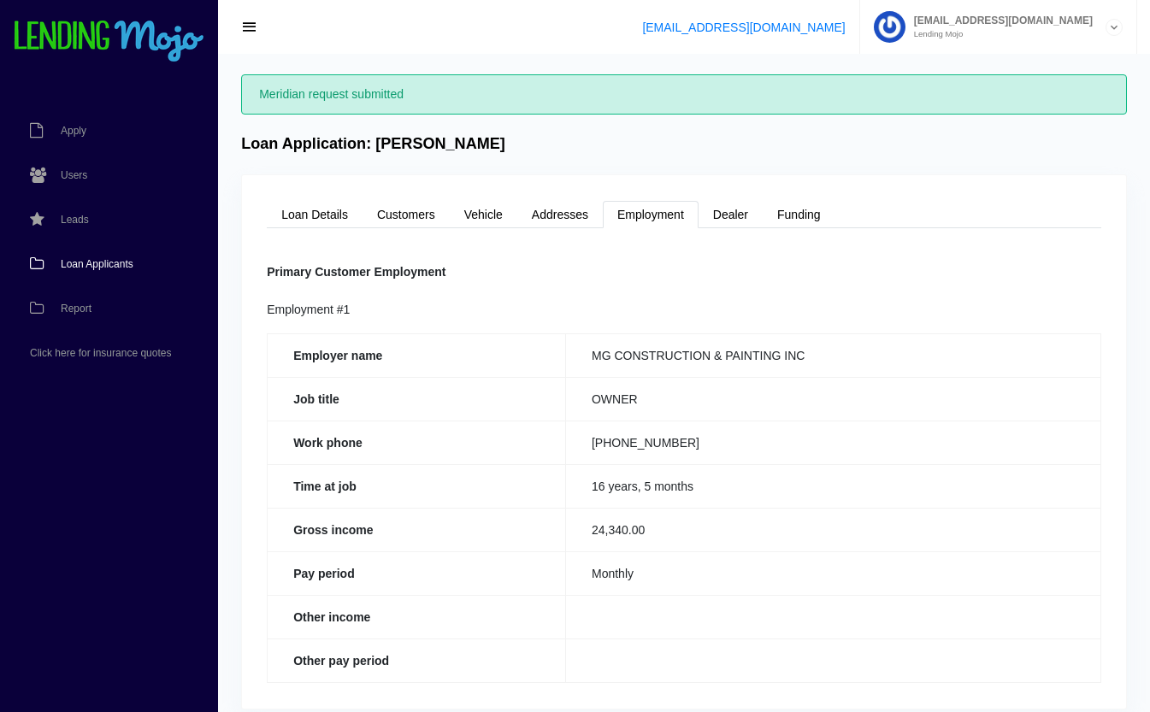
click at [78, 266] on span "Loan Applicants" at bounding box center [97, 264] width 73 height 10
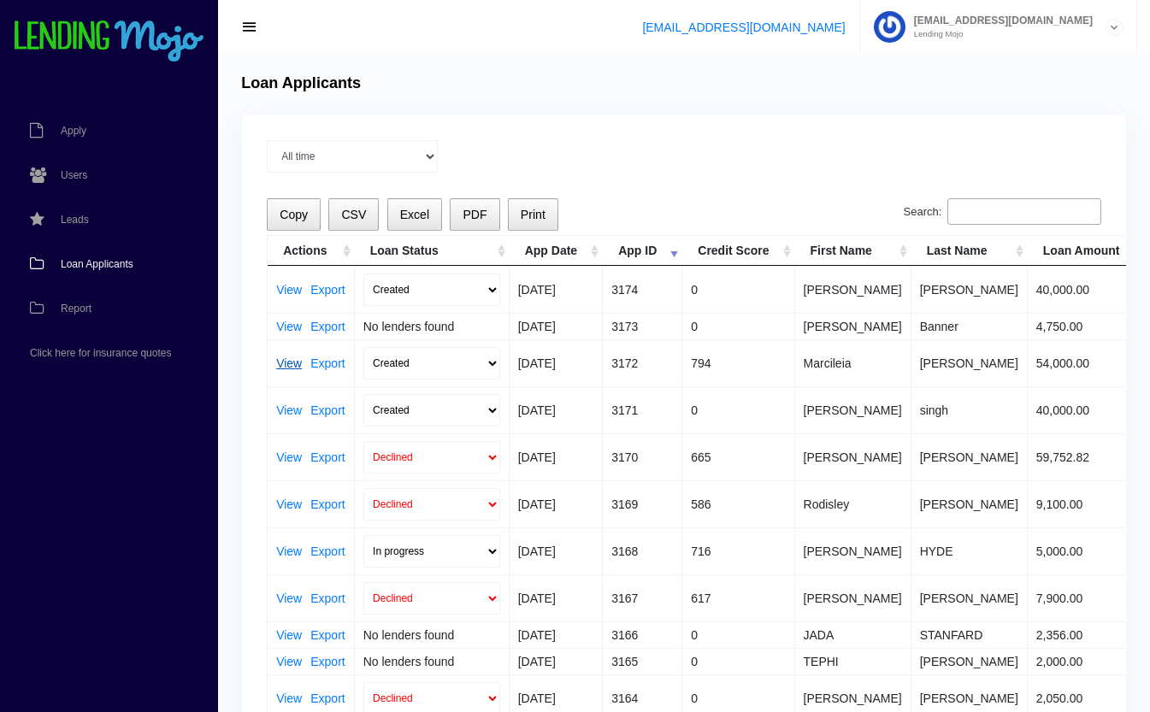
click at [288, 361] on link "View" at bounding box center [289, 363] width 26 height 12
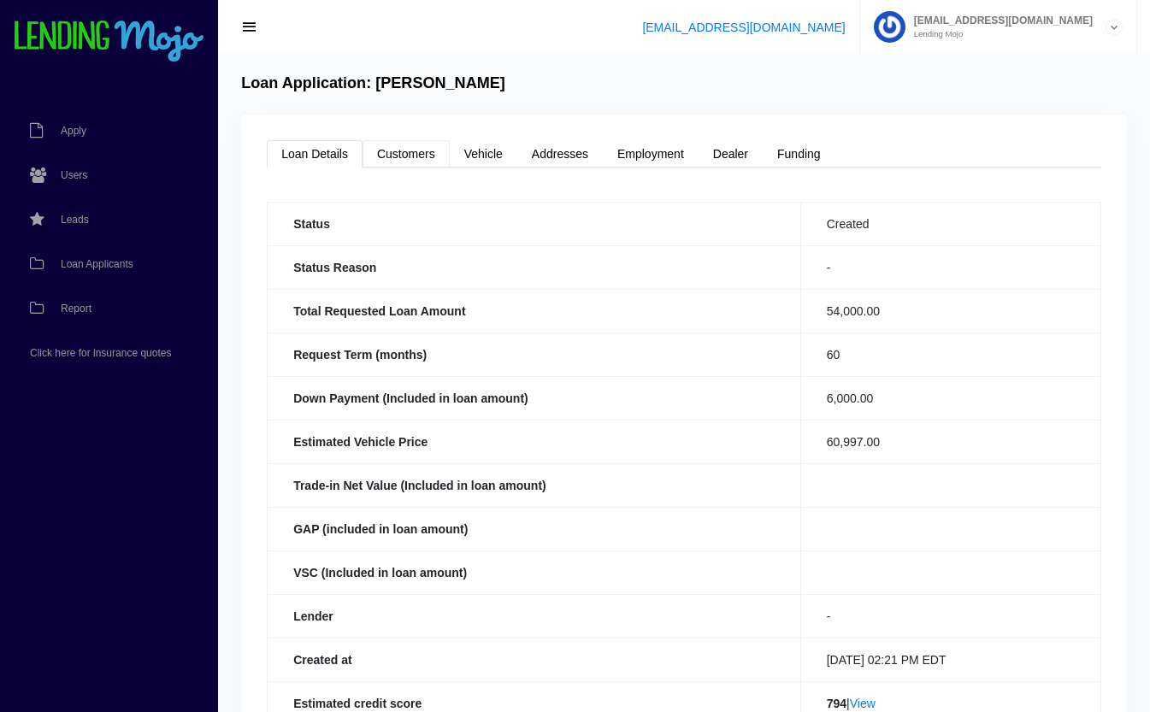
click at [422, 155] on link "Customers" at bounding box center [406, 153] width 87 height 27
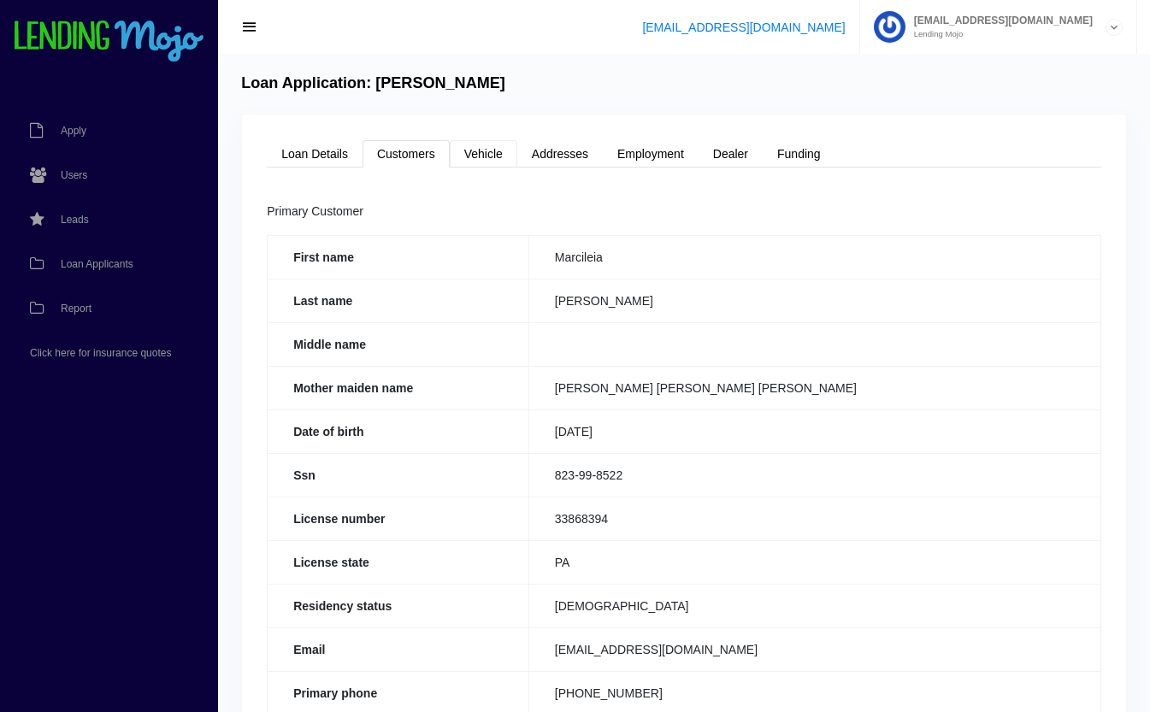
click at [501, 149] on link "Vehicle" at bounding box center [484, 153] width 68 height 27
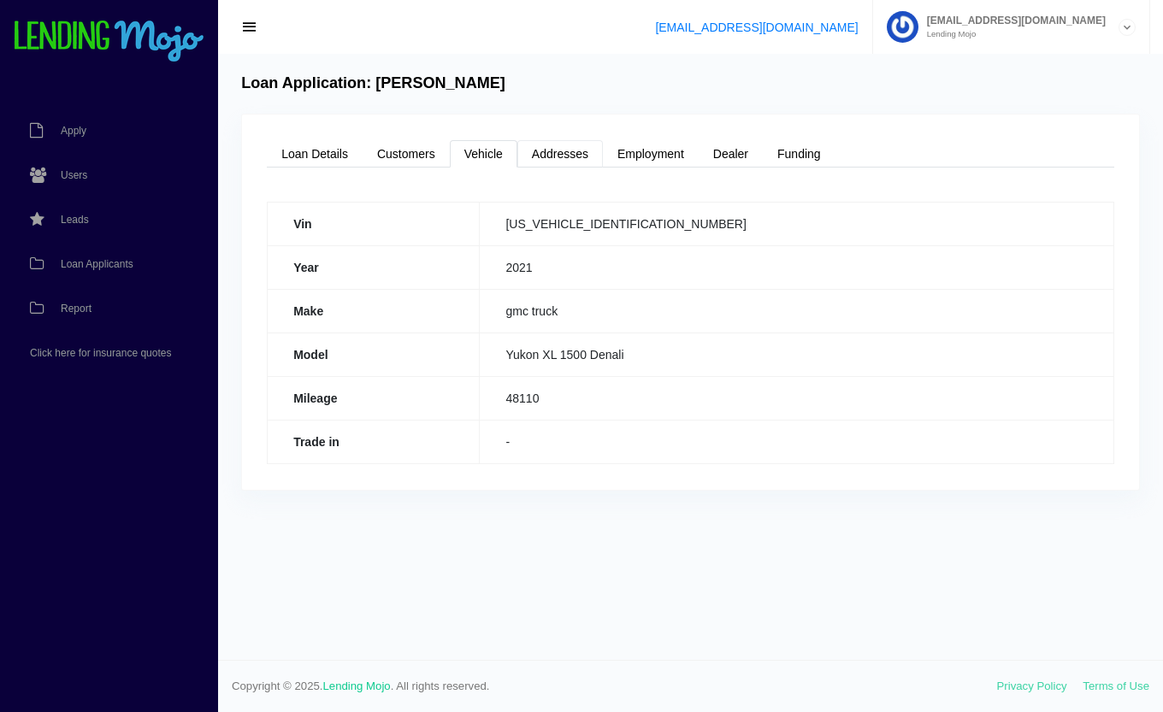
click at [564, 163] on link "Addresses" at bounding box center [560, 153] width 86 height 27
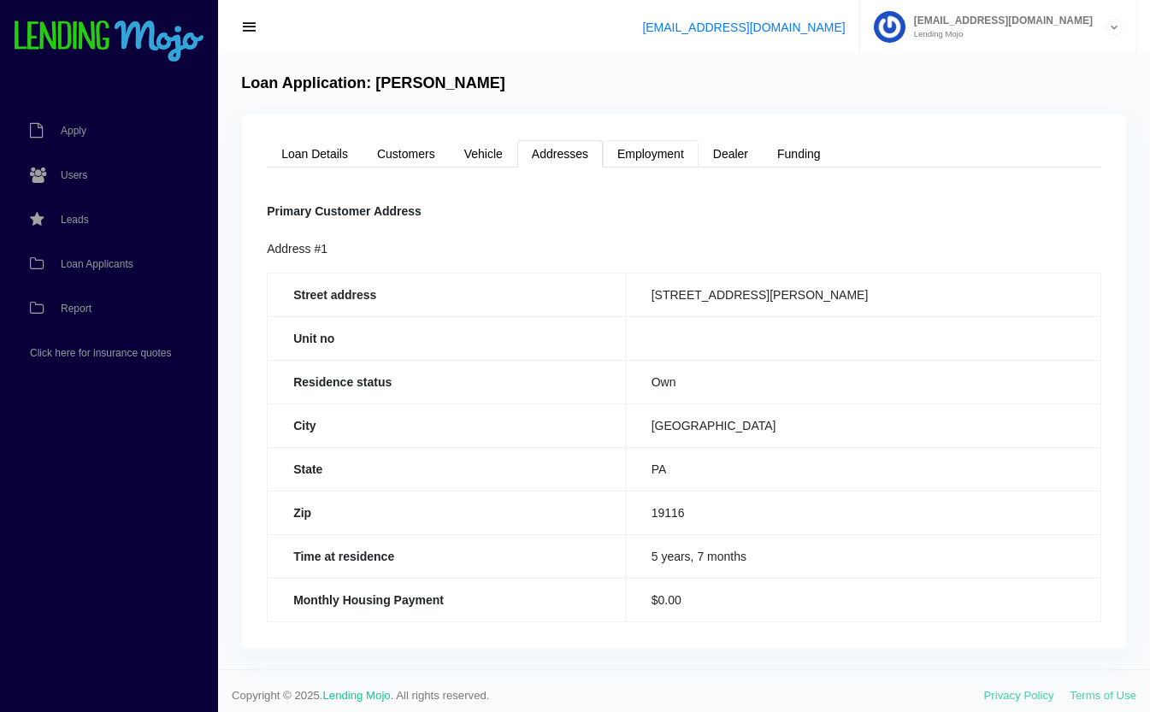
click at [661, 141] on link "Employment" at bounding box center [651, 153] width 96 height 27
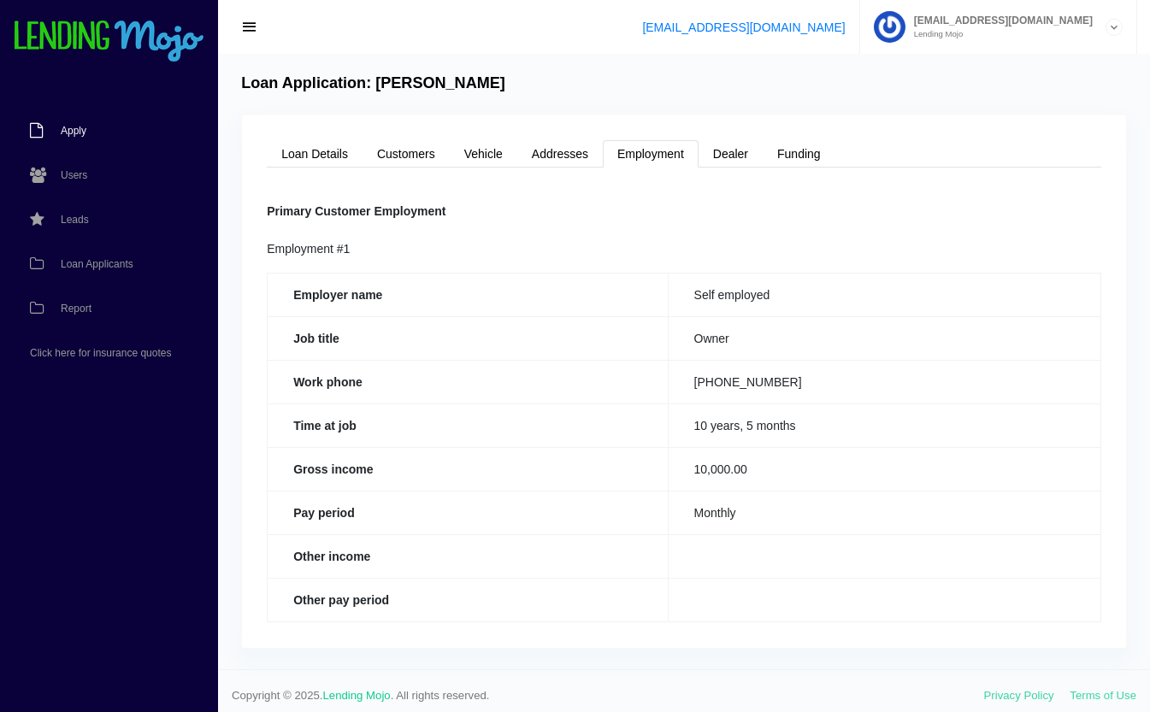
click at [68, 122] on link "Apply" at bounding box center [100, 131] width 201 height 44
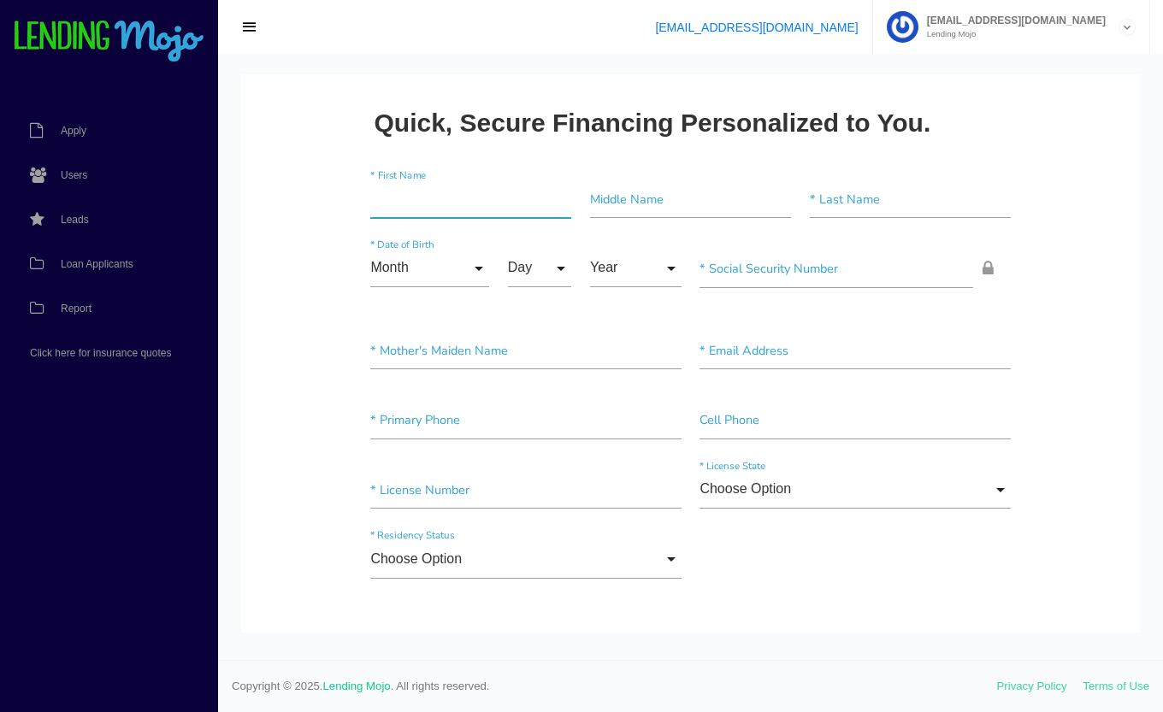
click at [395, 199] on input"] "text" at bounding box center [470, 199] width 201 height 38
type input"] "m"
type input"] "MARCILEIA"
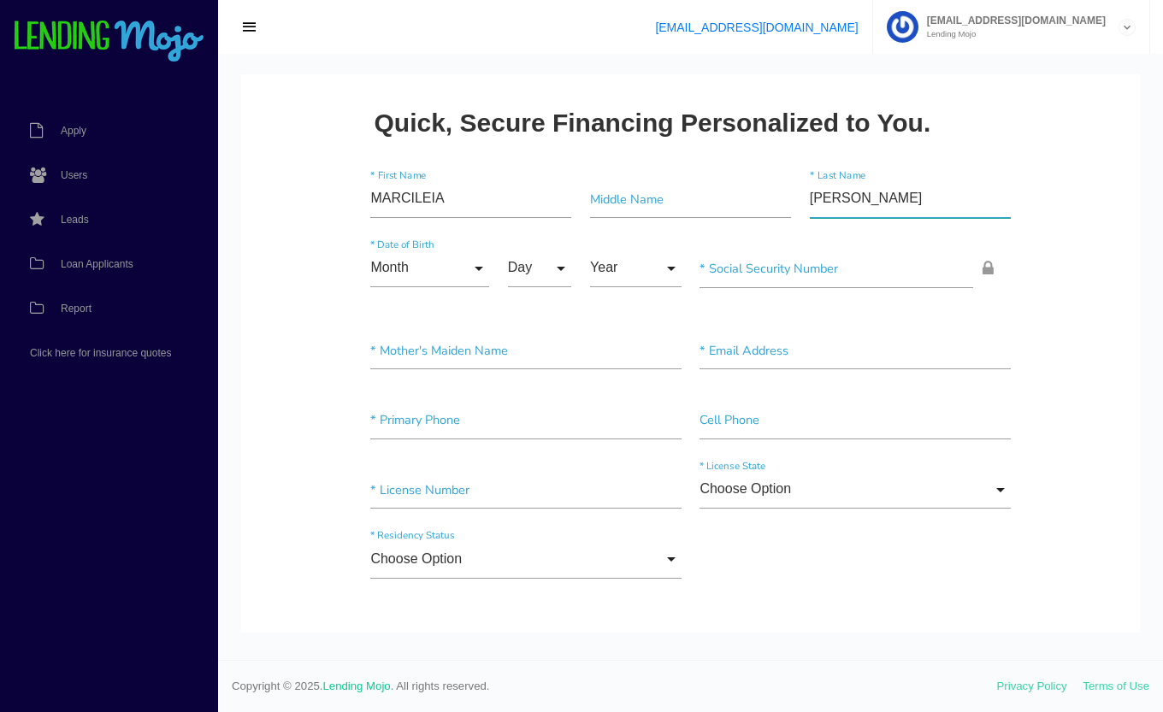
type input"] "[PERSON_NAME]"
click at [430, 266] on input "Month" at bounding box center [429, 269] width 119 height 38
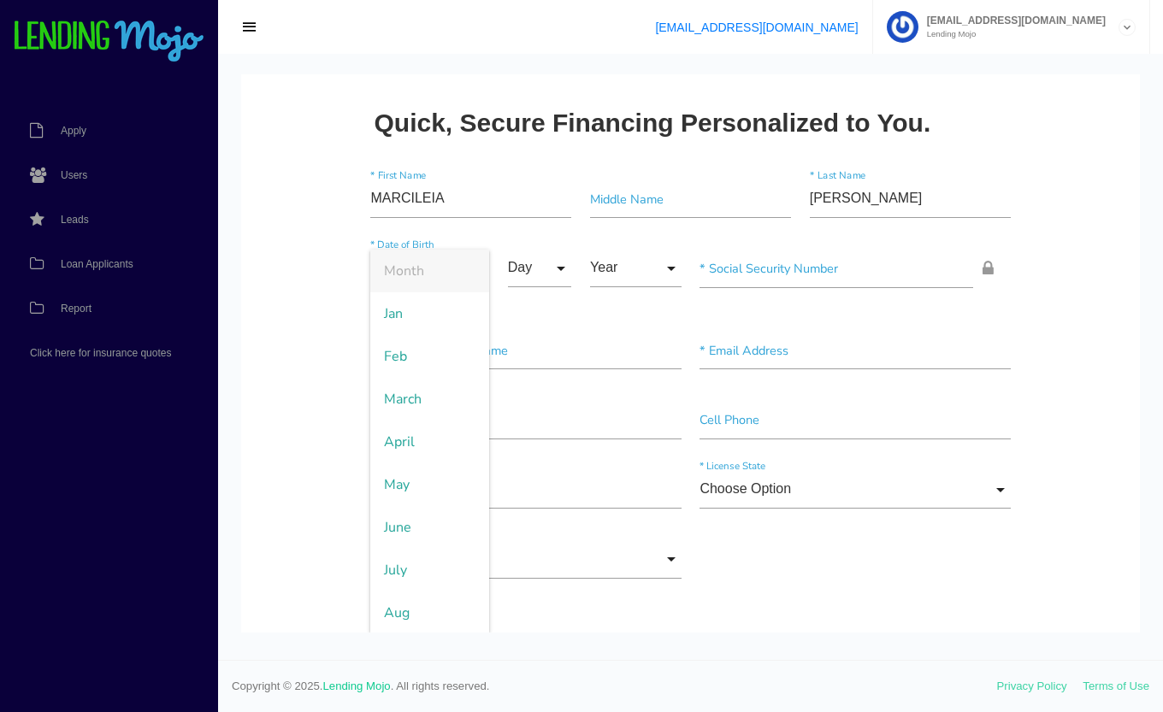
scroll to position [172, 0]
click at [413, 528] on span "Oct" at bounding box center [429, 526] width 119 height 43
type input "Oct"
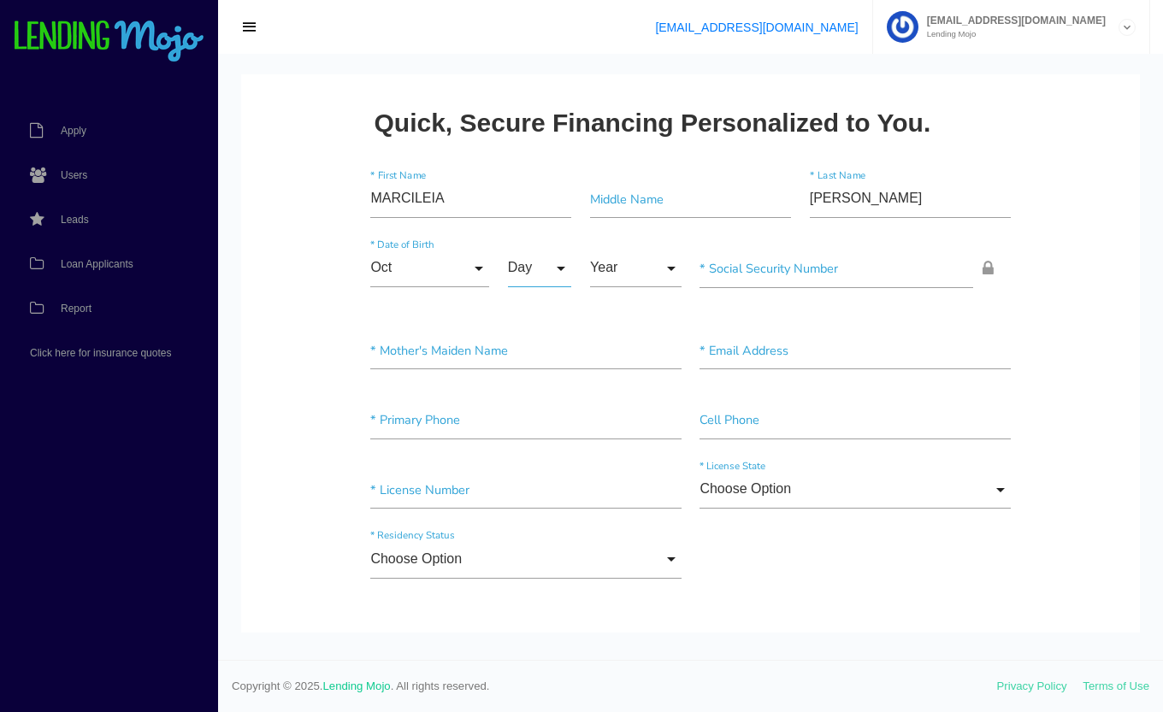
click at [530, 262] on input "Day" at bounding box center [540, 269] width 64 height 38
click at [537, 318] on span "24" at bounding box center [551, 313] width 86 height 43
type input "24"
click at [628, 272] on input "Year" at bounding box center [635, 269] width 91 height 38
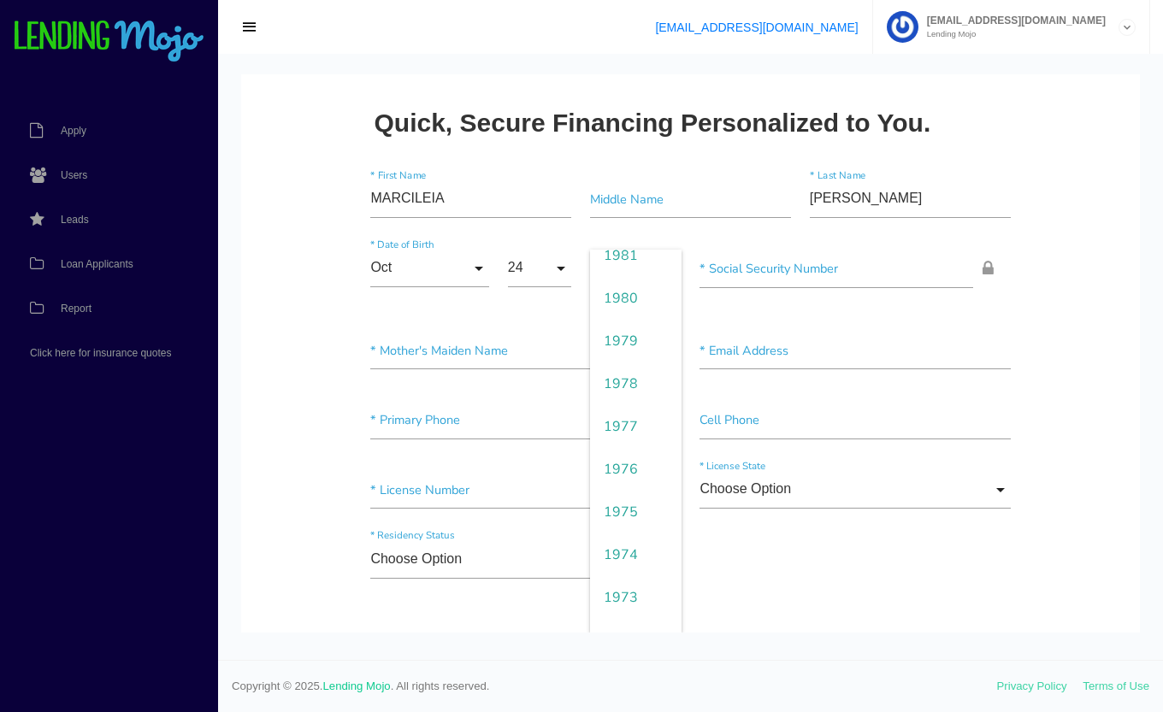
scroll to position [1174, 0]
click at [629, 377] on span "1978" at bounding box center [635, 379] width 91 height 43
type input "1978"
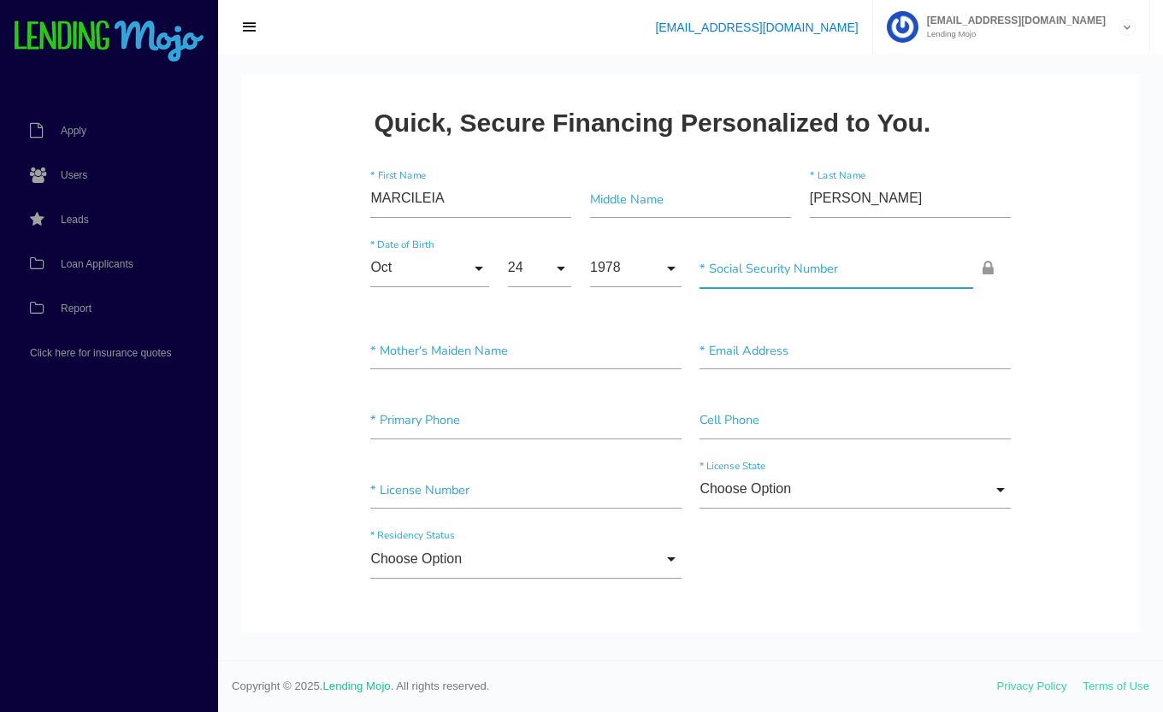
click at [789, 275] on input"] "text" at bounding box center [836, 269] width 274 height 38
type input"] "823-99-8522"
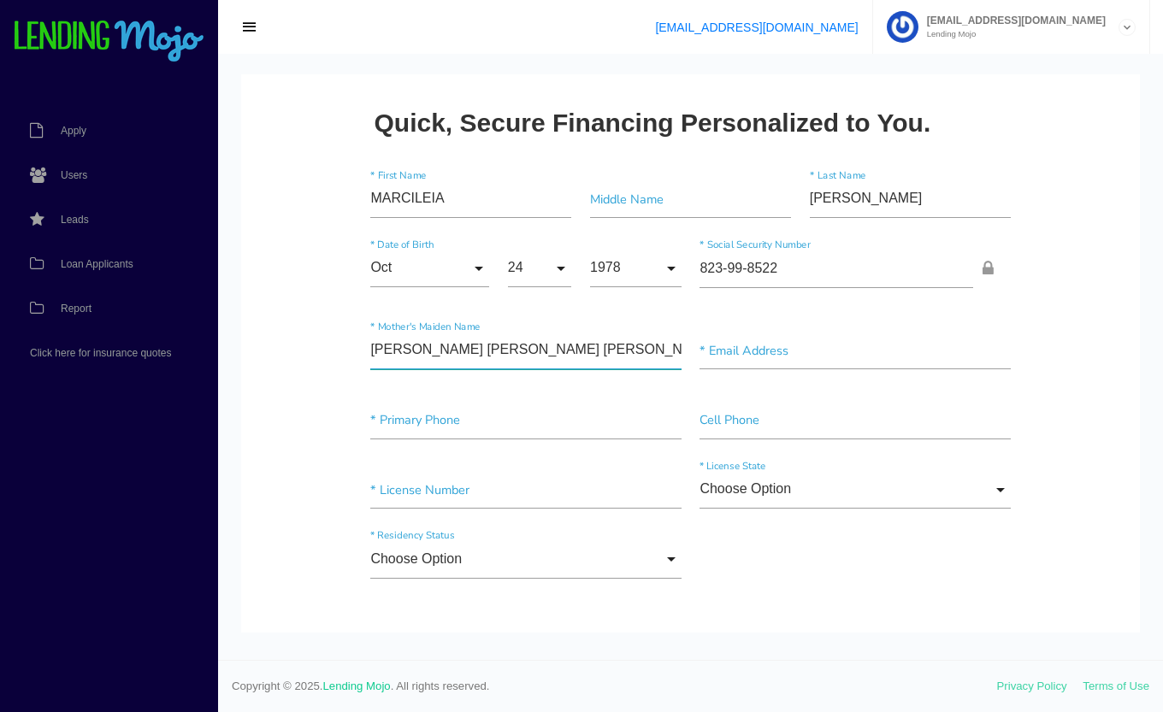
type input"] "[PERSON_NAME] [PERSON_NAME] [PERSON_NAME]"
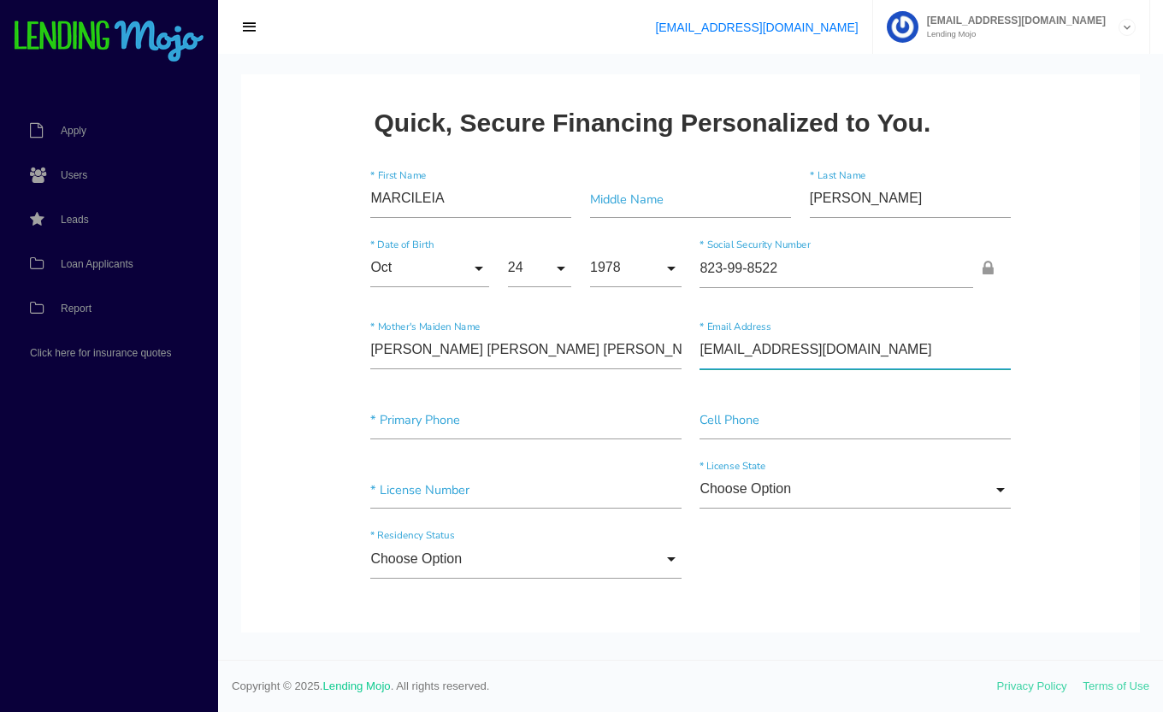
type input"] "[EMAIL_ADDRESS][DOMAIN_NAME]"
type input"] "[PHONE_NUMBER]"
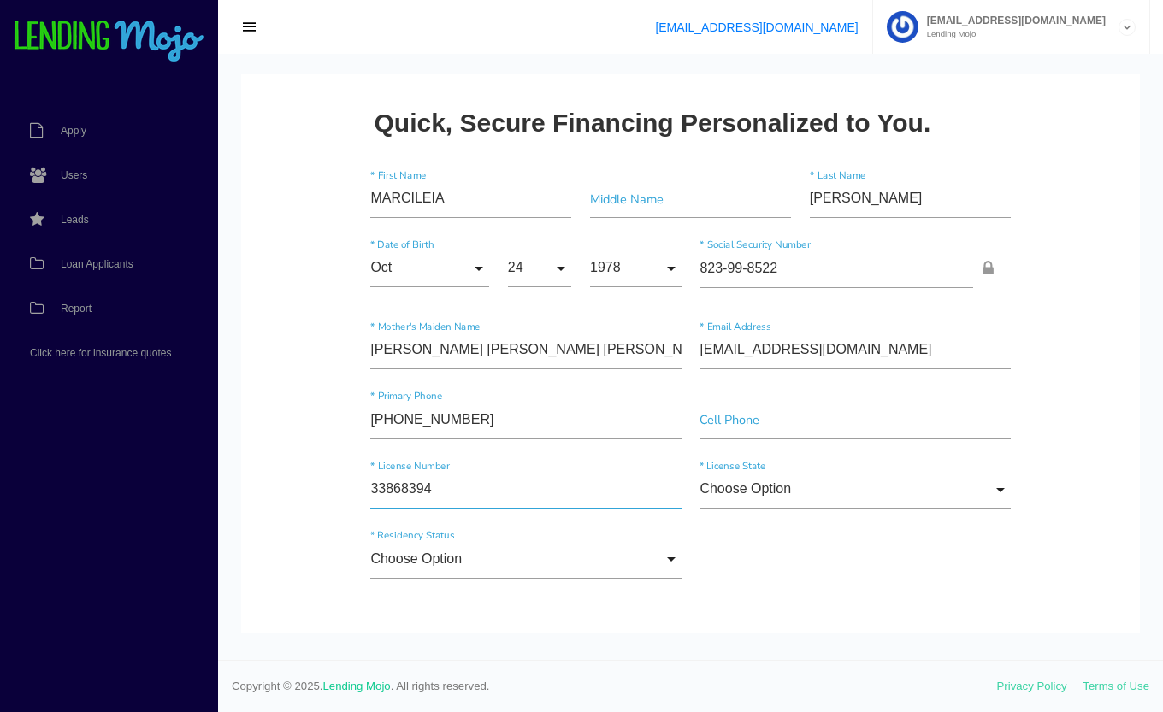
type input"] "33868394"
click at [959, 506] on input "Choose Option" at bounding box center [854, 490] width 310 height 38
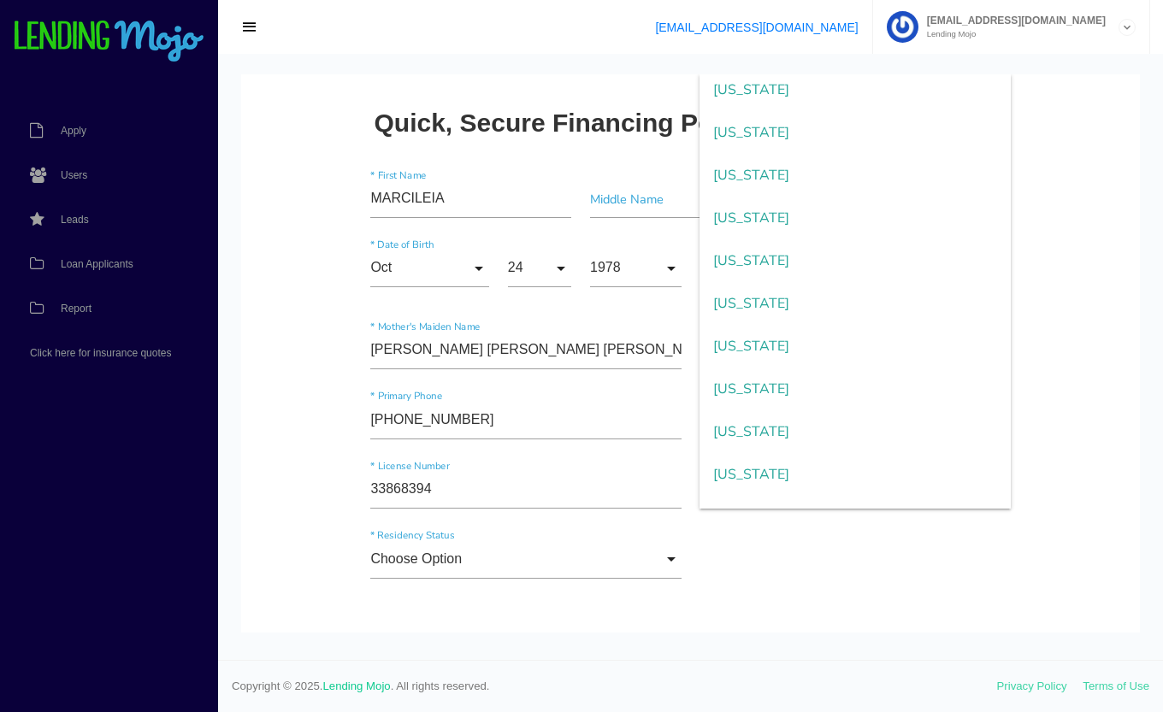
scroll to position [1457, 0]
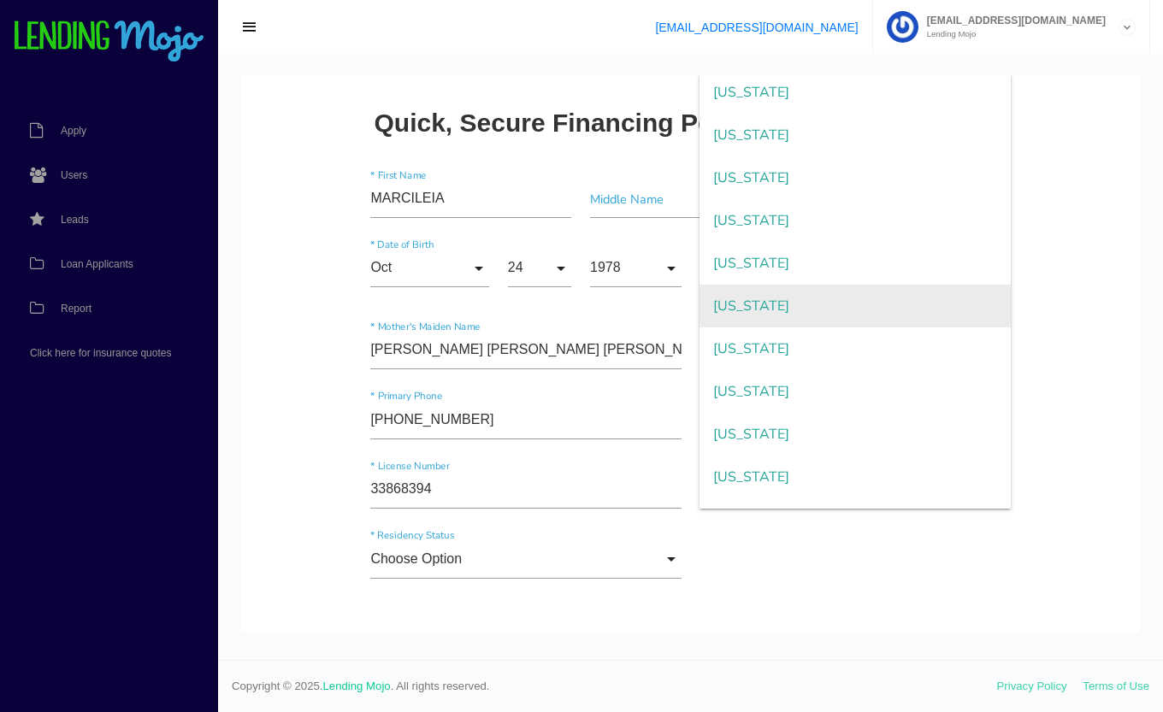
click at [835, 315] on span "Pennsylvania" at bounding box center [854, 306] width 310 height 43
type input "Pennsylvania"
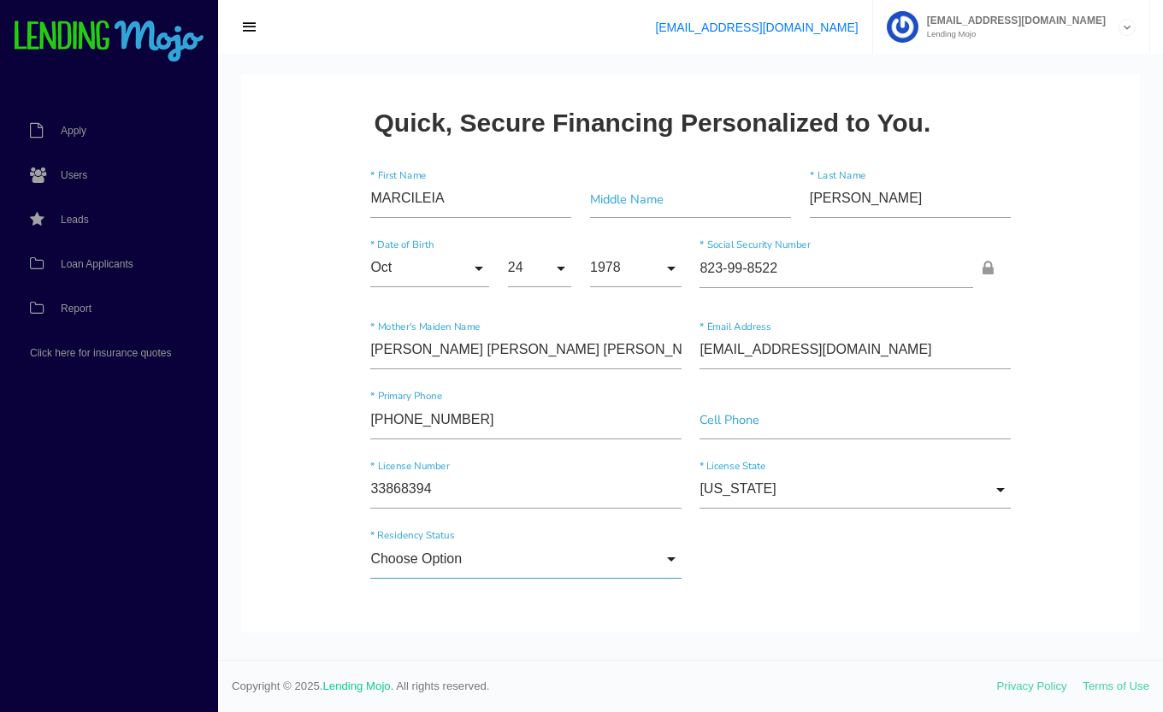
click at [547, 553] on input "Choose Option" at bounding box center [525, 559] width 310 height 38
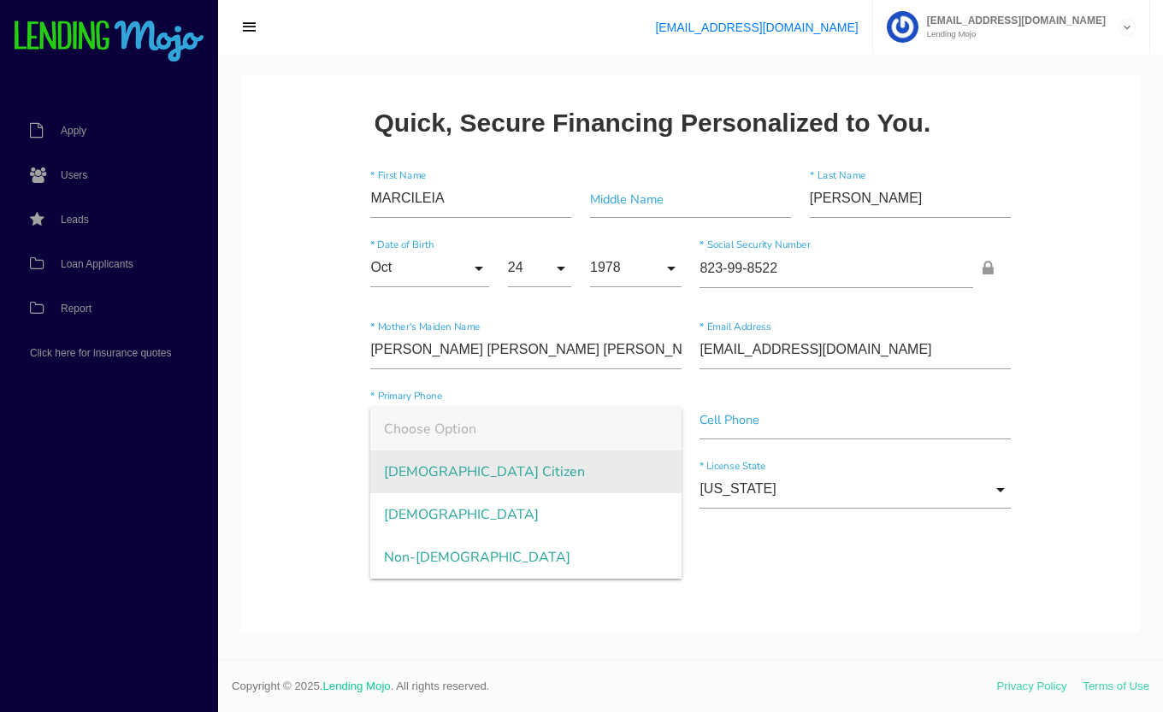
click at [576, 461] on span "US Citizen" at bounding box center [525, 472] width 310 height 43
type input "US Citizen"
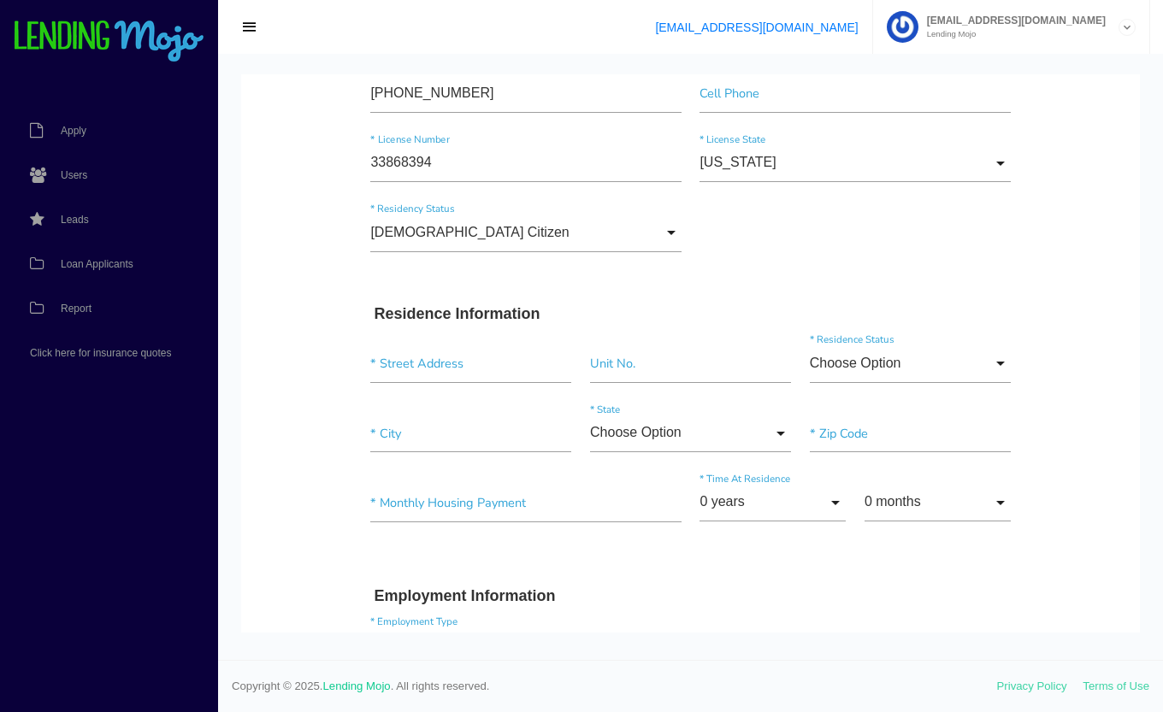
scroll to position [327, 0]
click at [469, 364] on input "text" at bounding box center [470, 363] width 201 height 38
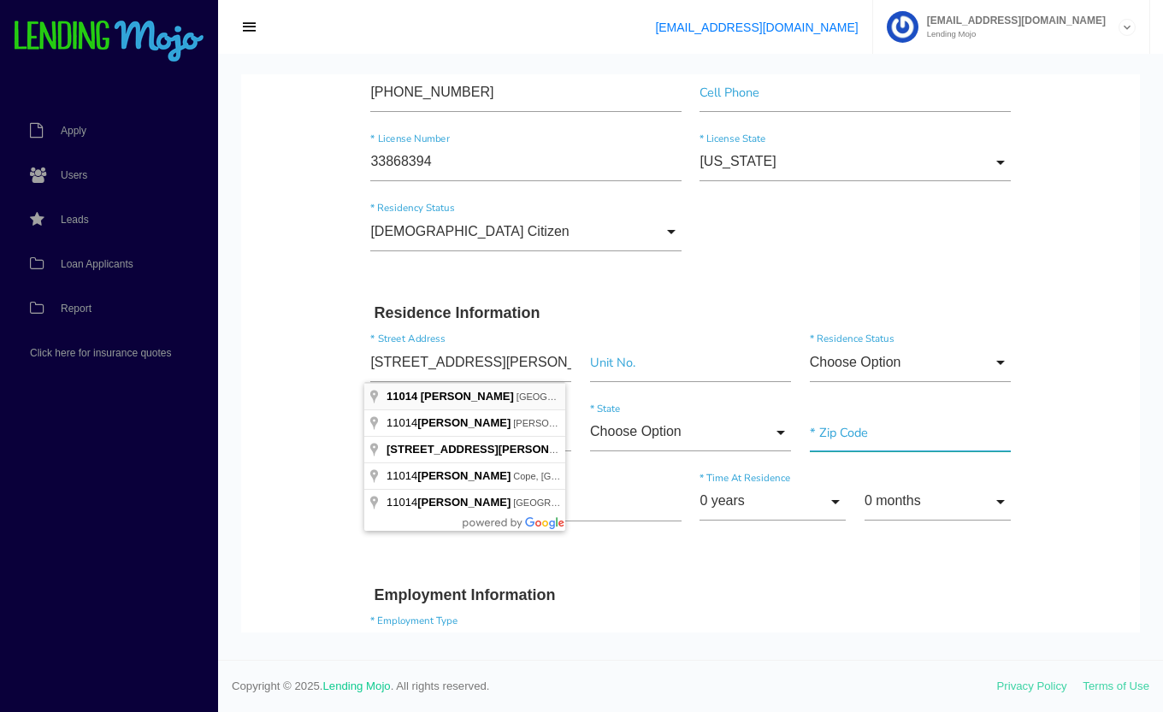
type input "[STREET_ADDRESS][PERSON_NAME]"
type input"] "Philadelphia"
type input"] "19116"
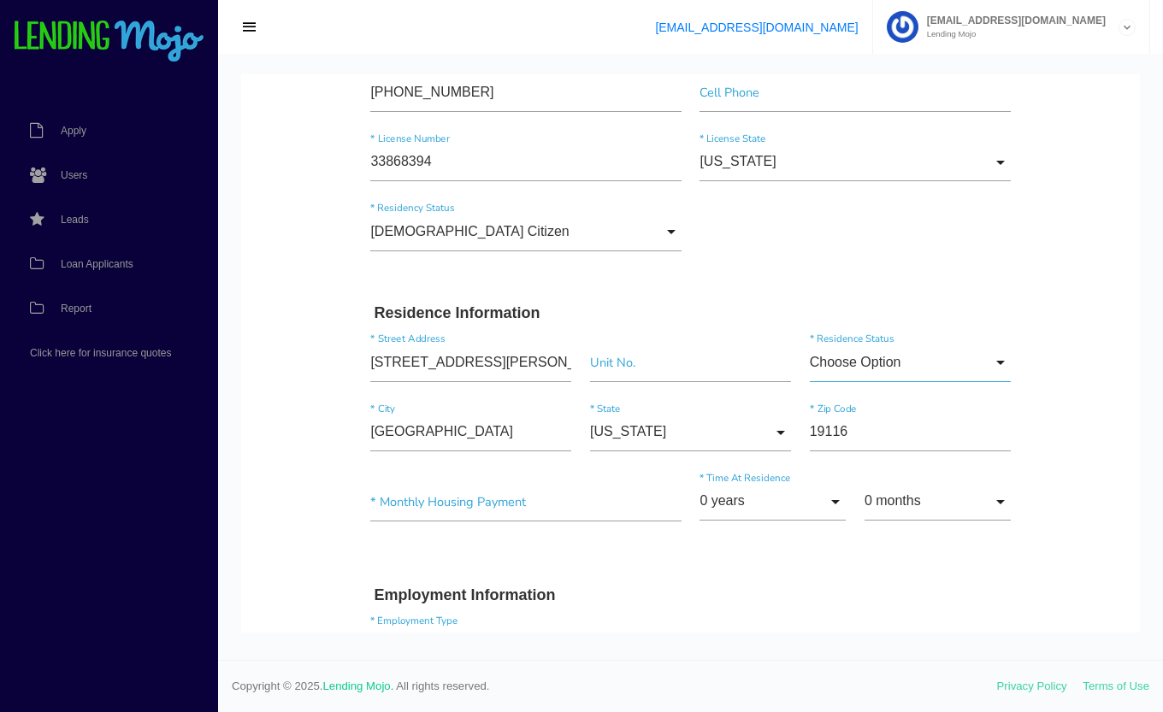
click at [872, 359] on input "Choose Option" at bounding box center [910, 363] width 201 height 38
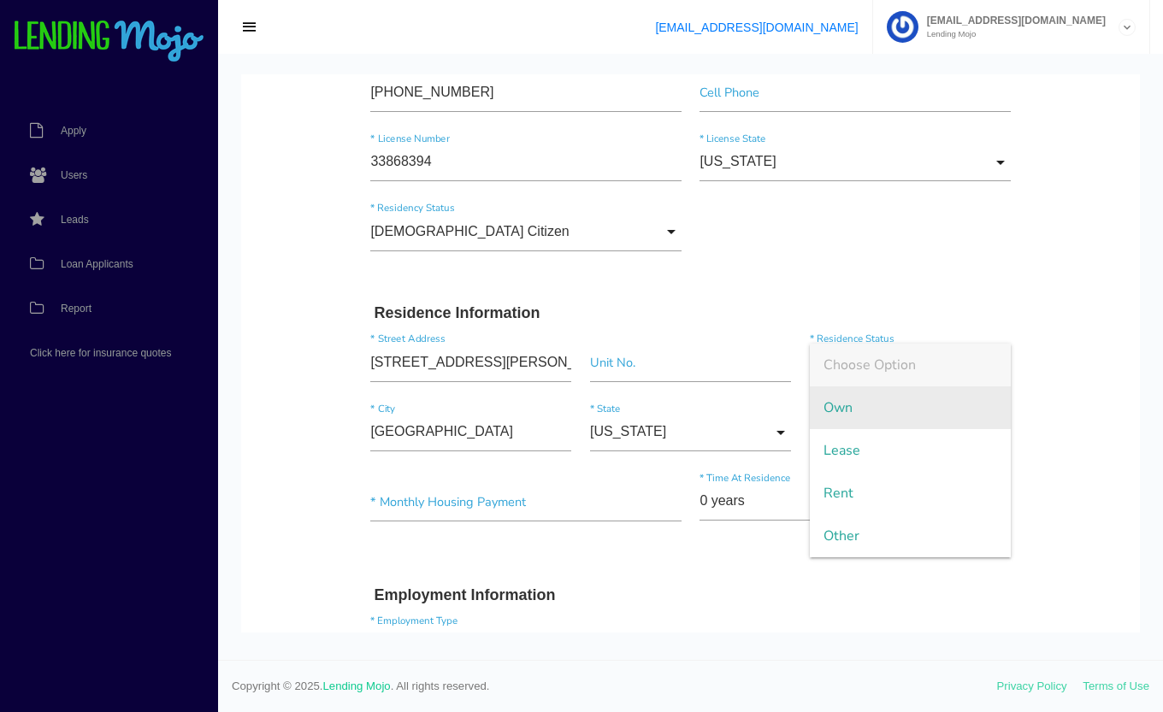
click at [859, 403] on span "Own" at bounding box center [910, 407] width 201 height 43
type input "Own"
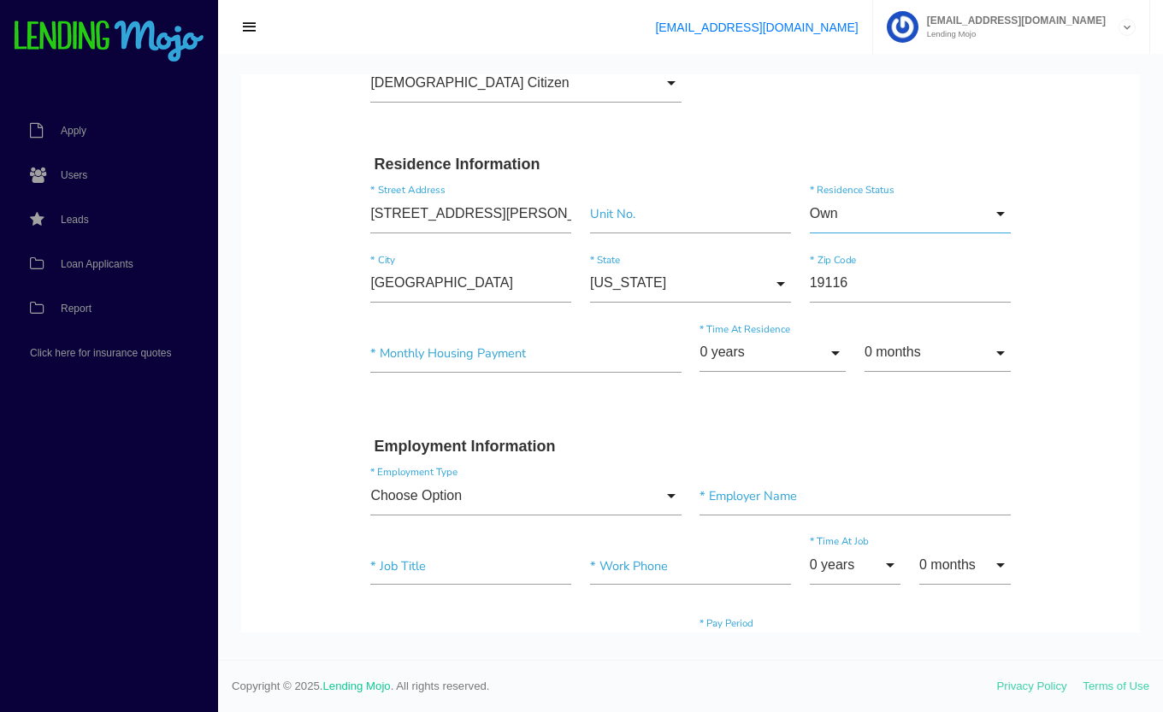
scroll to position [480, 0]
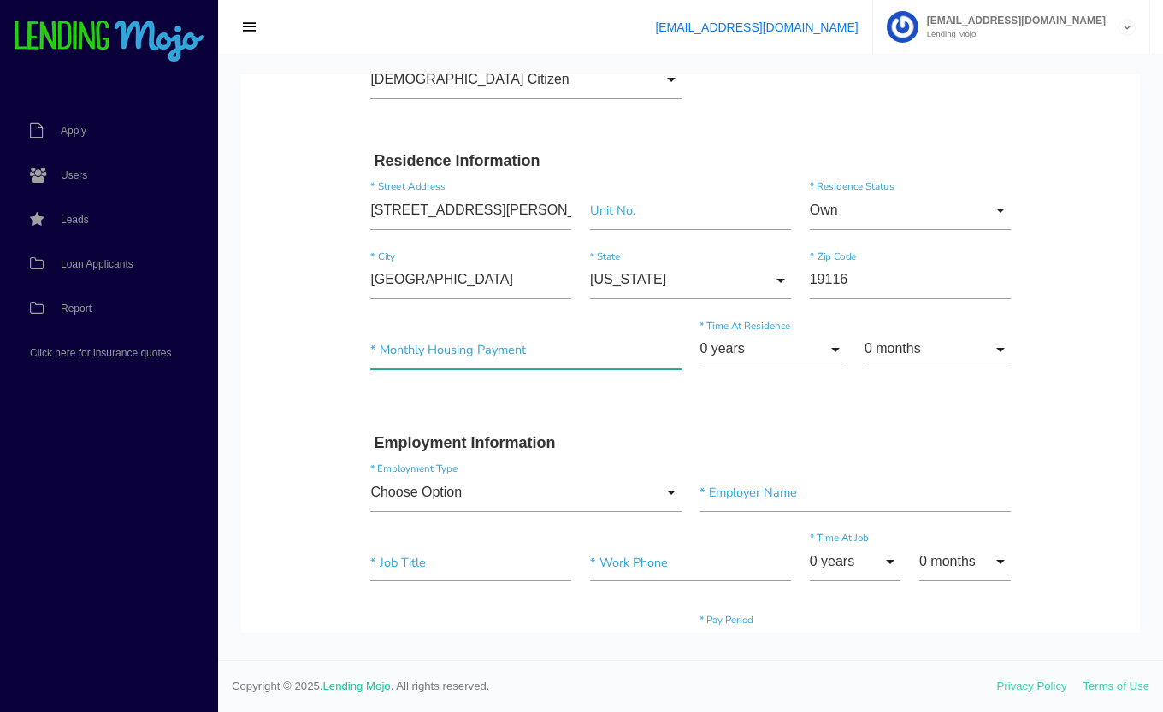
click at [498, 350] on input"] "text" at bounding box center [525, 350] width 310 height 38
click at [764, 347] on input "0 years" at bounding box center [772, 350] width 146 height 38
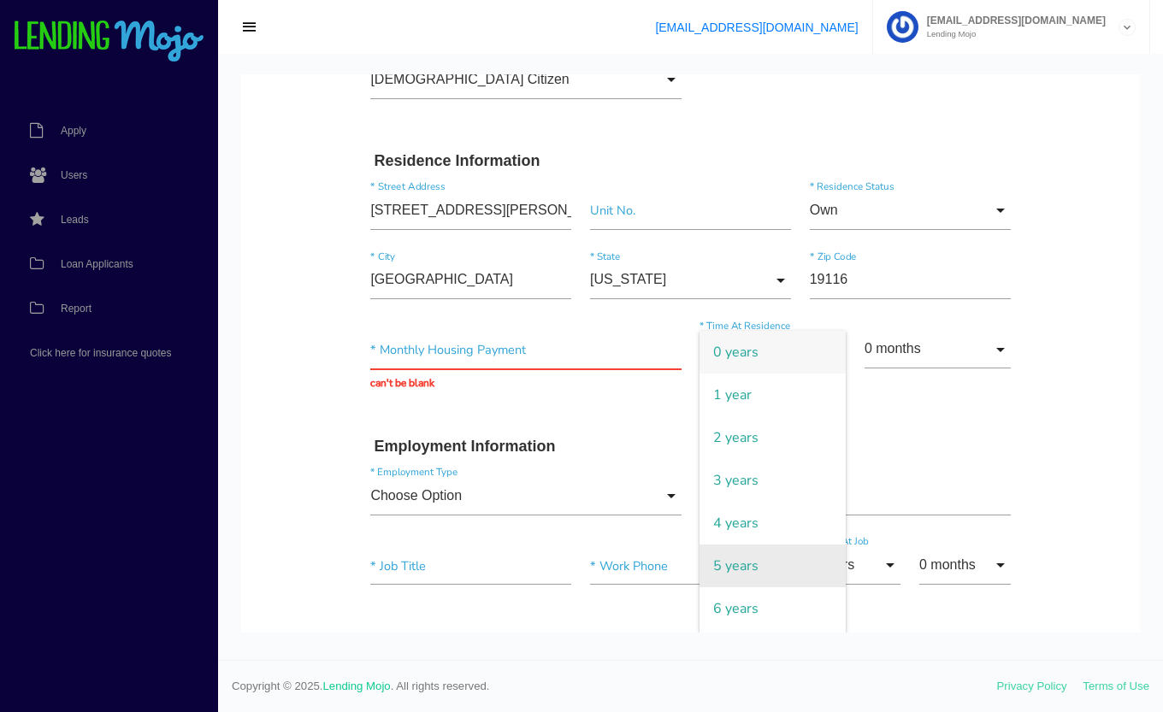
click at [759, 563] on span "5 years" at bounding box center [772, 566] width 146 height 43
type input "5 years"
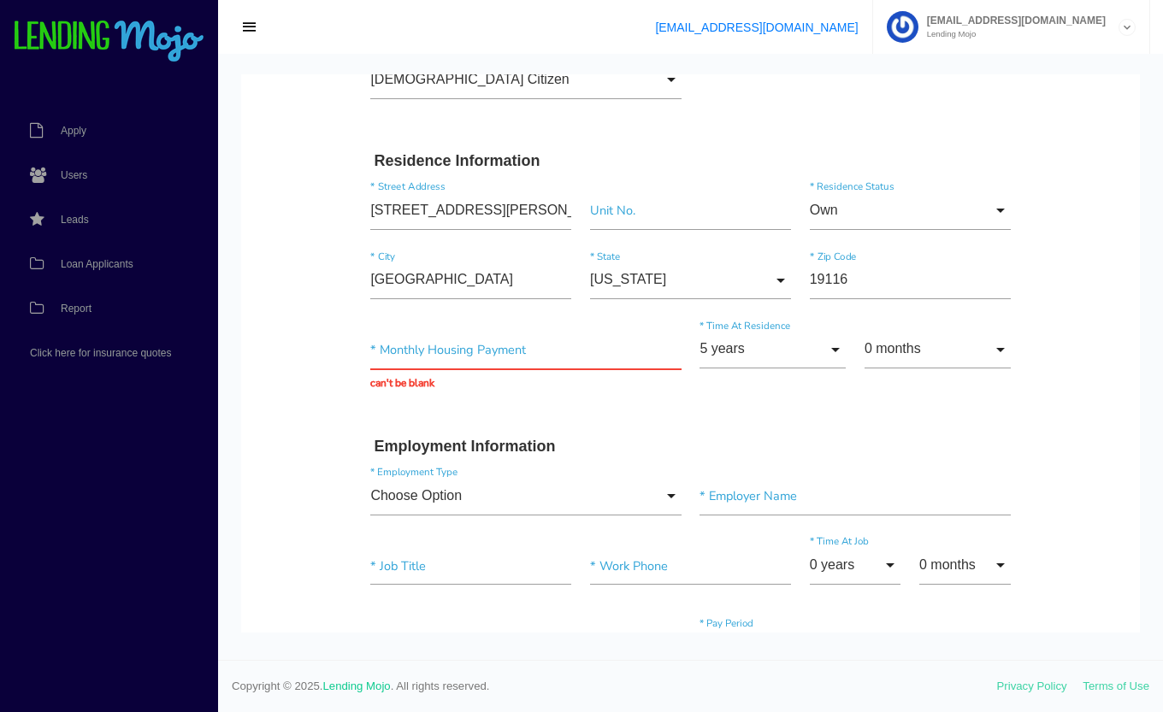
click at [918, 329] on div "5 years 0 years 1 year 2 years 3 years 4 years 5 years 6 years 7 years 8 years …" at bounding box center [855, 353] width 329 height 70
click at [923, 347] on input "0 months" at bounding box center [937, 350] width 146 height 38
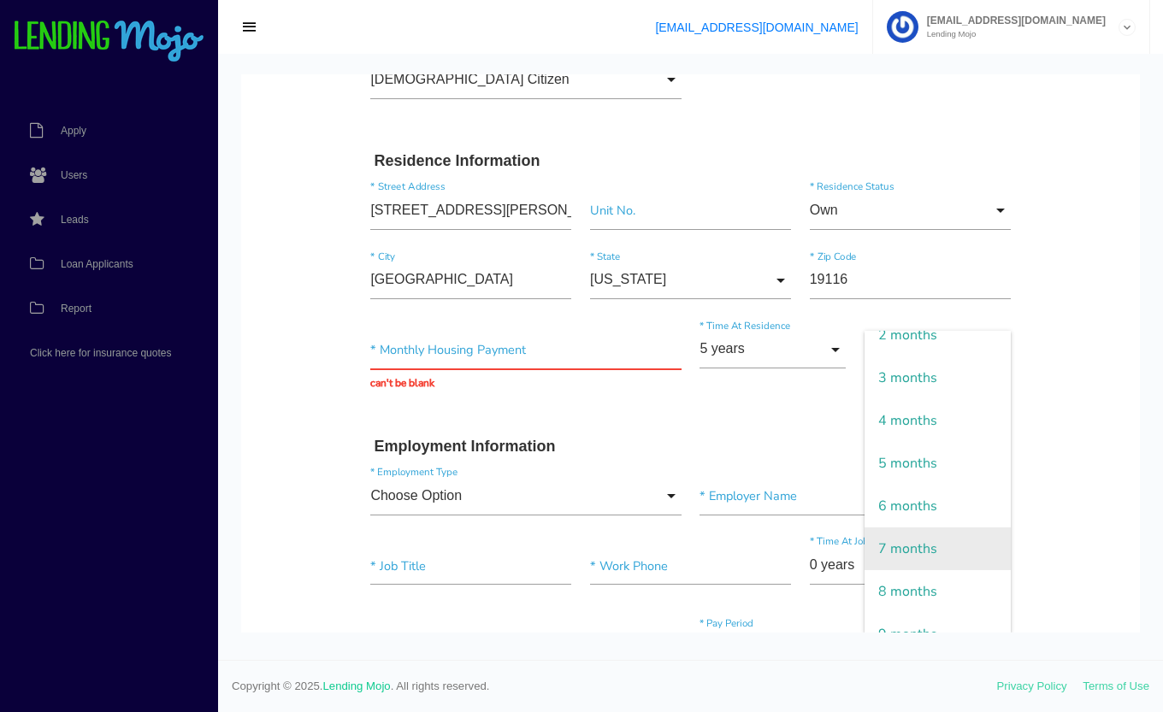
click at [931, 540] on span "7 months" at bounding box center [937, 549] width 146 height 43
type input "7 months"
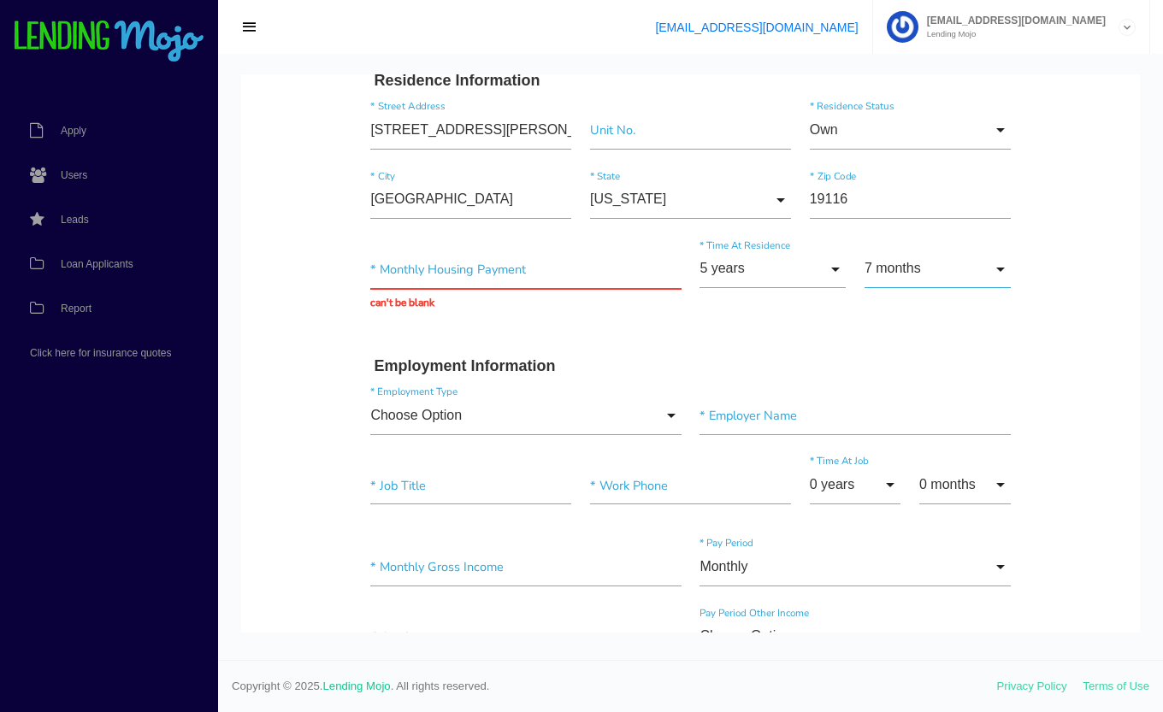
scroll to position [562, 0]
click at [512, 257] on input "text" at bounding box center [525, 268] width 310 height 38
click at [770, 314] on div "$3,360.00 * Monthly Housing Payment can't be blank 5 years 0 years 1 year 2 yea…" at bounding box center [691, 280] width 658 height 86
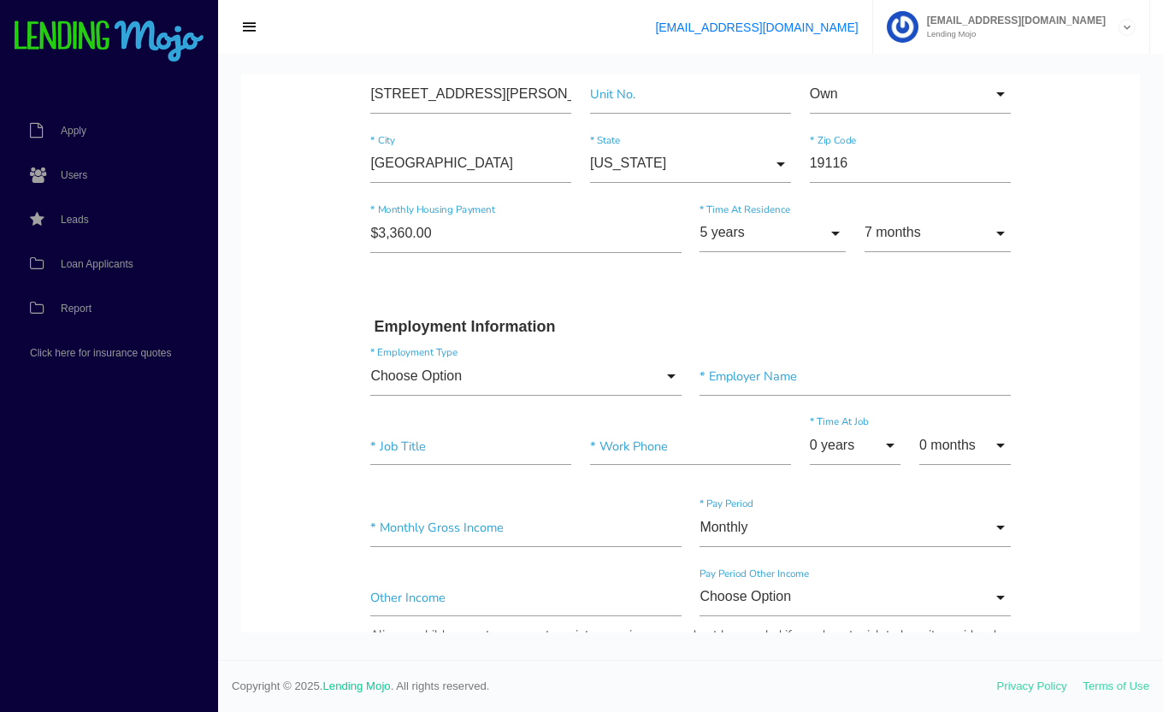
scroll to position [598, 0]
click at [397, 231] on input"] "$3,360.00" at bounding box center [525, 232] width 310 height 38
type input"] "$3,350.00"
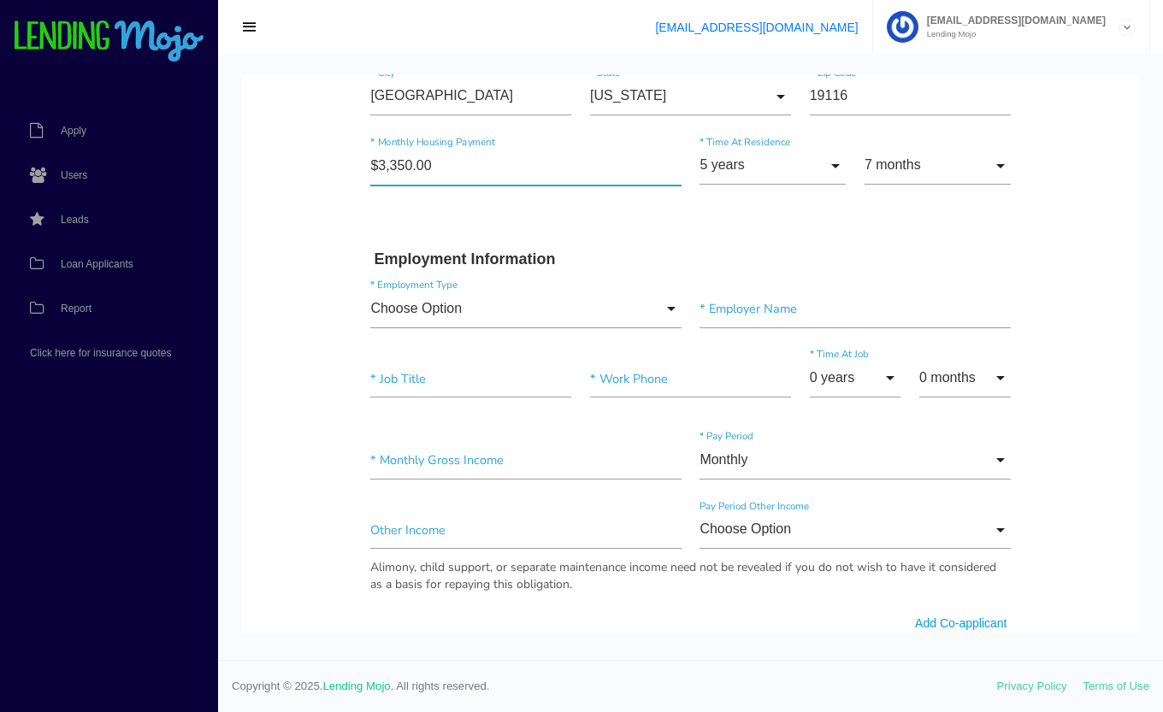
scroll to position [669, 0]
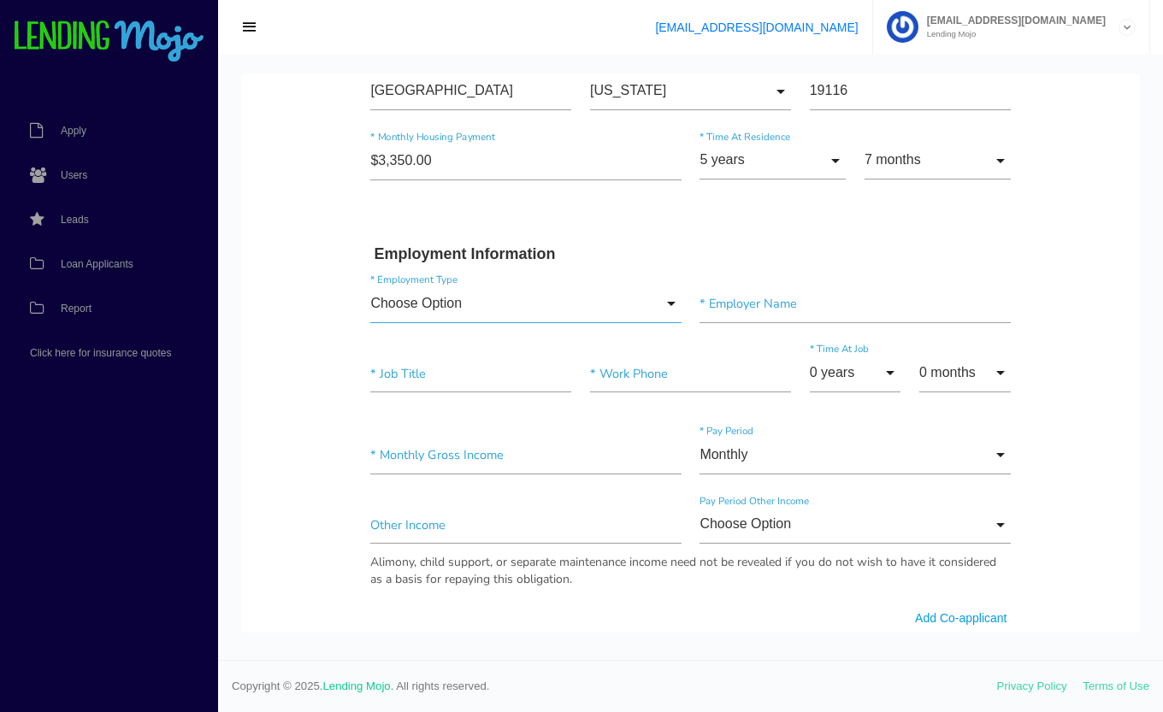
click at [599, 305] on input "Choose Option" at bounding box center [525, 304] width 310 height 38
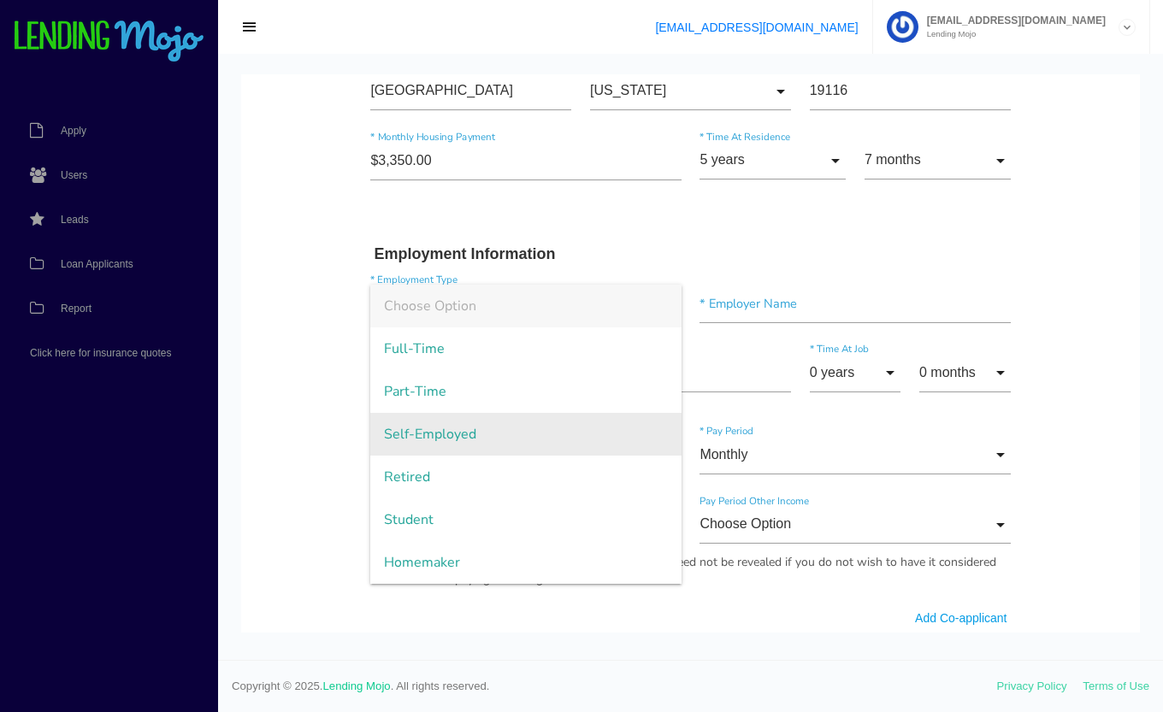
click at [511, 436] on span "Self-Employed" at bounding box center [525, 434] width 310 height 43
type input "Self-Employed"
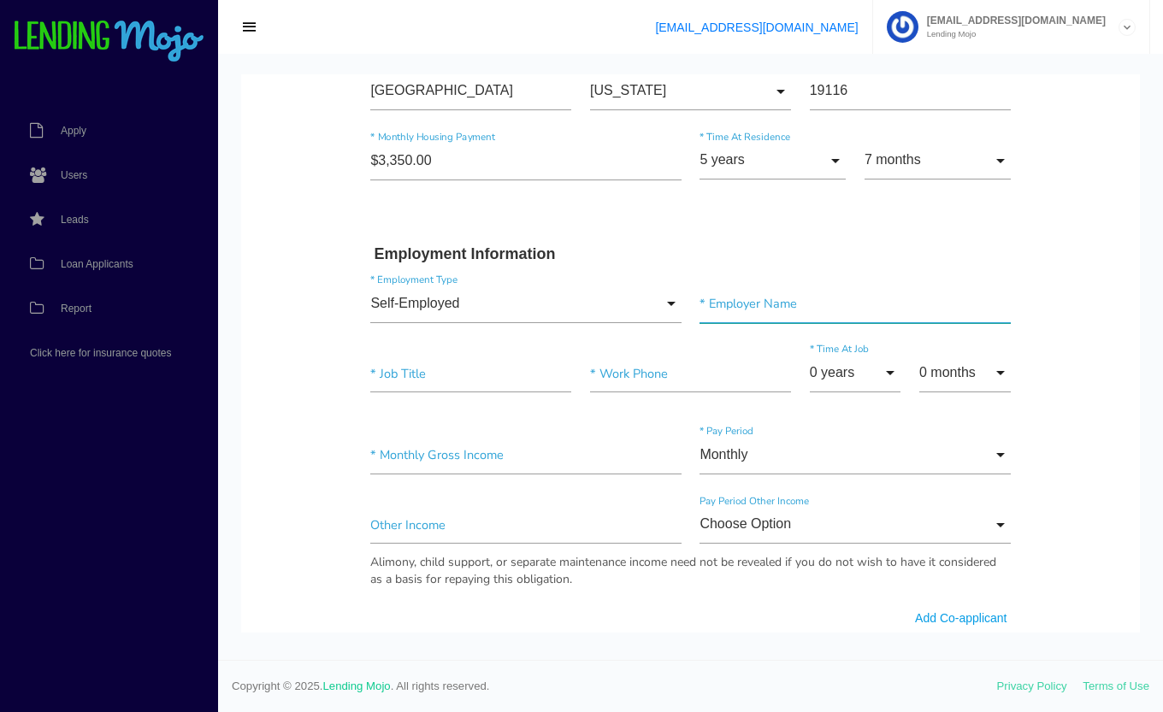
click at [764, 305] on input"] "text" at bounding box center [854, 304] width 310 height 38
type input"] "SELF EMPLOYED"
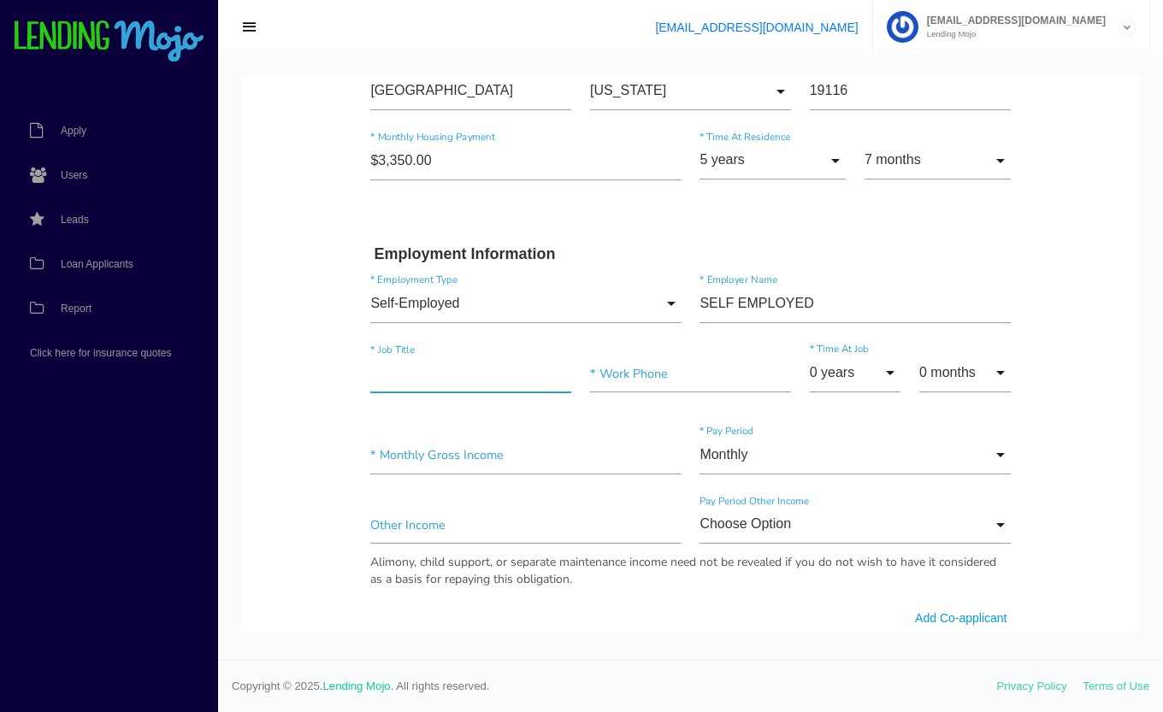
click at [451, 377] on input"] "text" at bounding box center [470, 374] width 201 height 38
type input"] "OWNER"
type input"] "[PHONE_NUMBER]"
click at [852, 378] on input "0 years" at bounding box center [855, 373] width 91 height 38
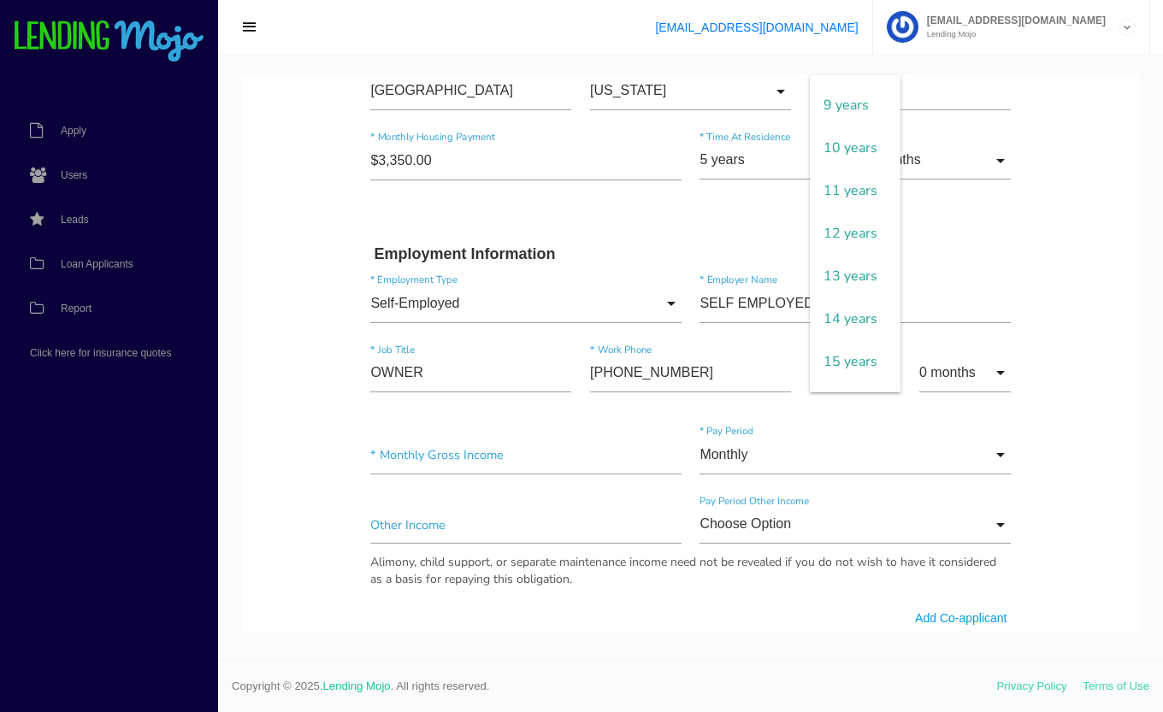
scroll to position [331, 0]
click at [829, 191] on span "10 years" at bounding box center [855, 193] width 91 height 43
type input "10 years"
click at [982, 367] on input "0 months" at bounding box center [964, 373] width 91 height 38
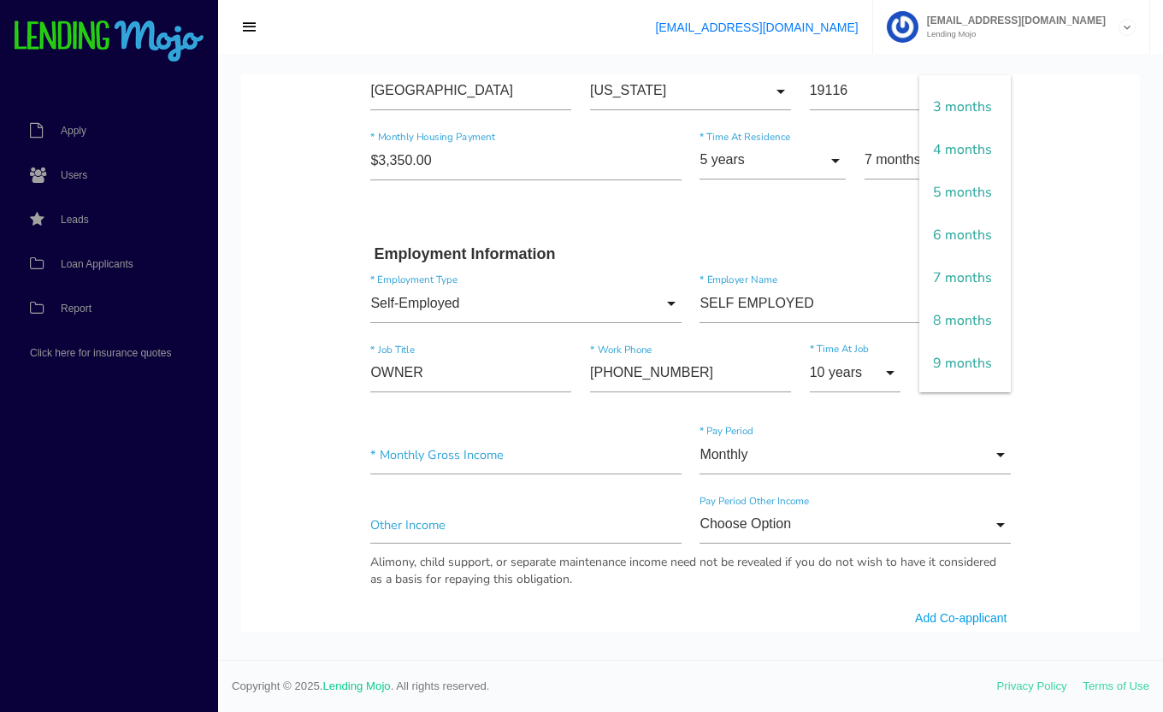
scroll to position [178, 0]
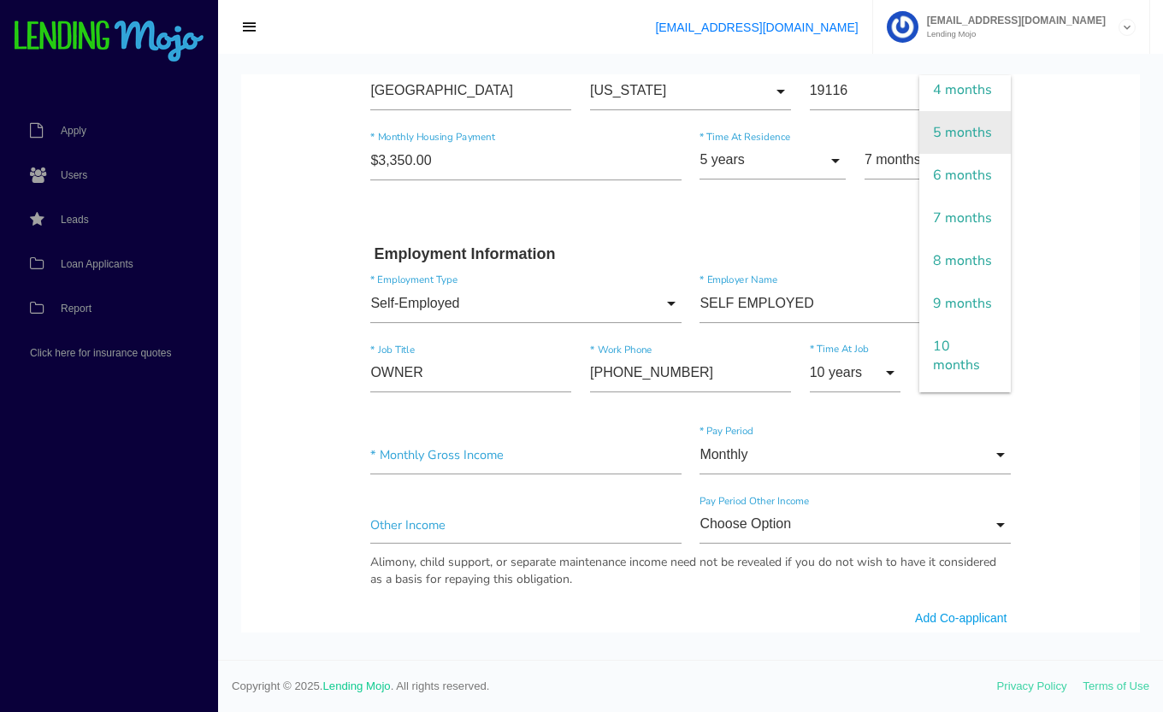
click at [935, 154] on span "5 months" at bounding box center [964, 132] width 91 height 43
type input "5 months"
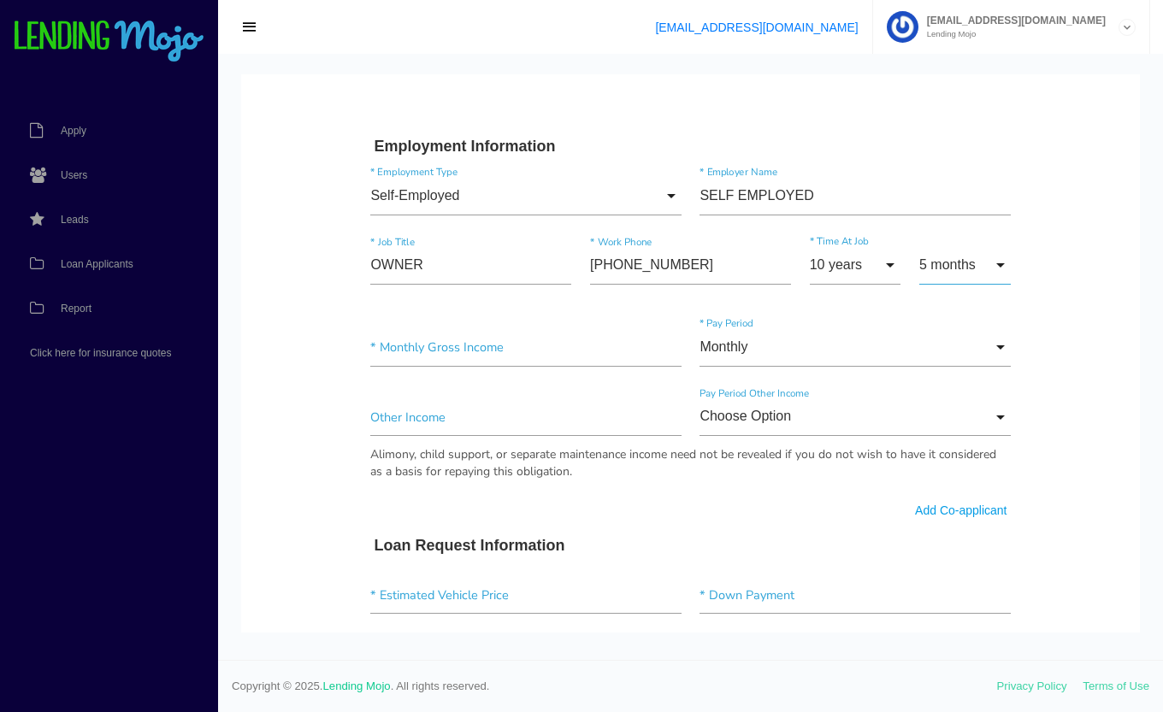
scroll to position [778, 0]
click at [383, 350] on input"] "text" at bounding box center [525, 346] width 310 height 38
type input"] "$14,700.00"
click at [313, 391] on body "Quick, Secure Financing Personalized to You. MARCILEIA * First Name Middle Name…" at bounding box center [690, 399] width 899 height 2207
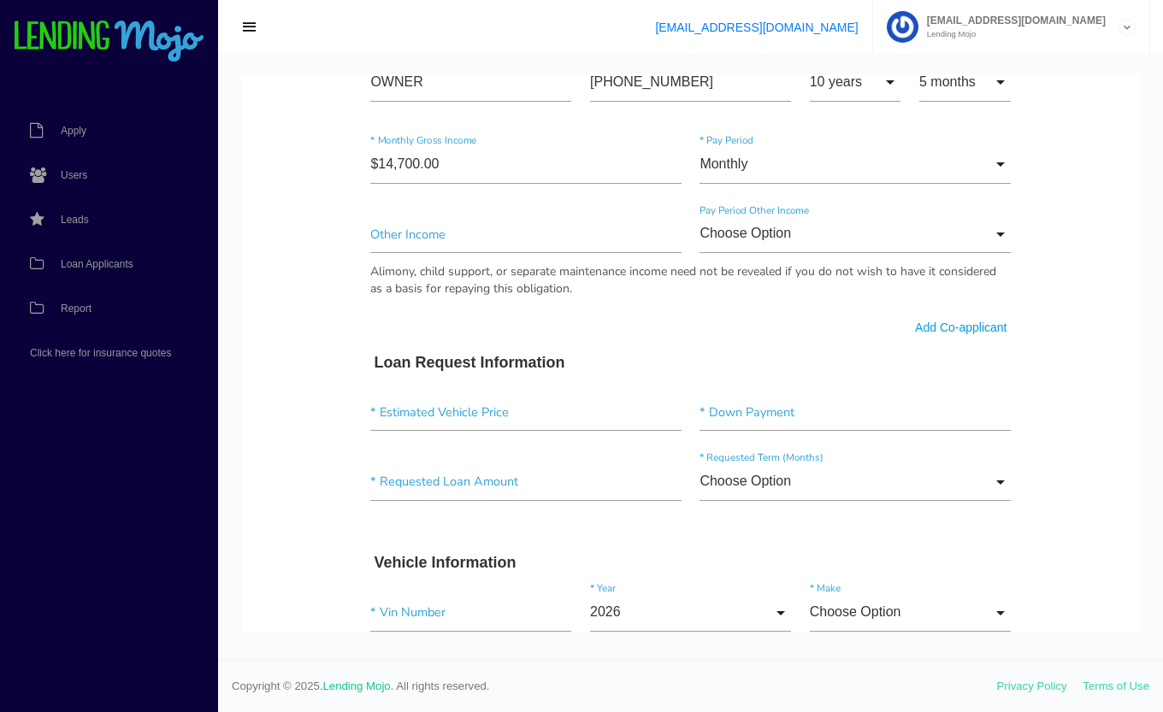
scroll to position [965, 0]
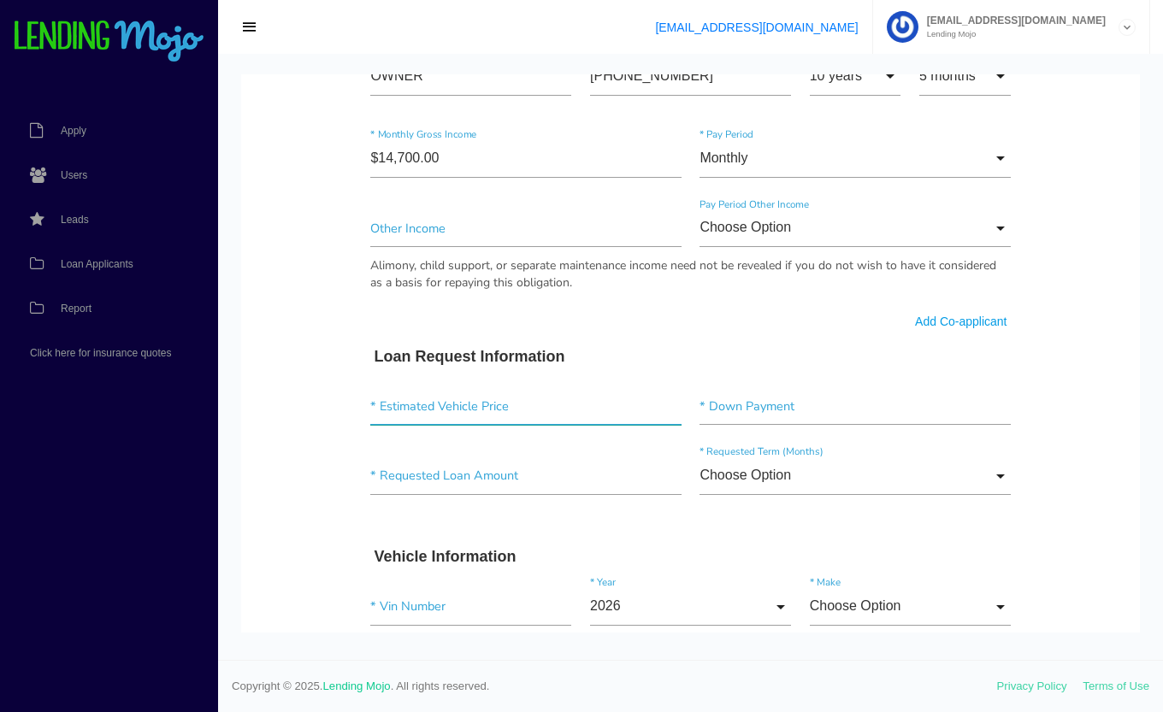
click at [458, 407] on input"] "text" at bounding box center [525, 406] width 310 height 38
type input"] "$50.00"
type input"] "$60,997.00"
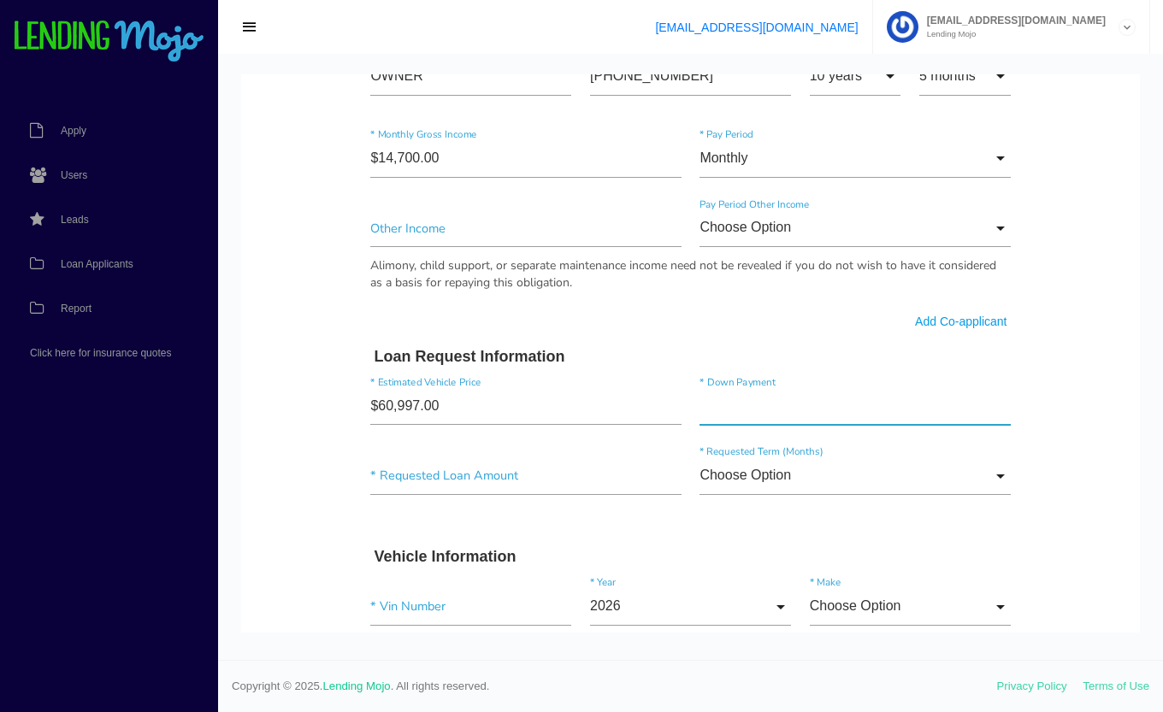
click at [757, 408] on input"] "text" at bounding box center [854, 406] width 310 height 38
type input"] "$6,000.00"
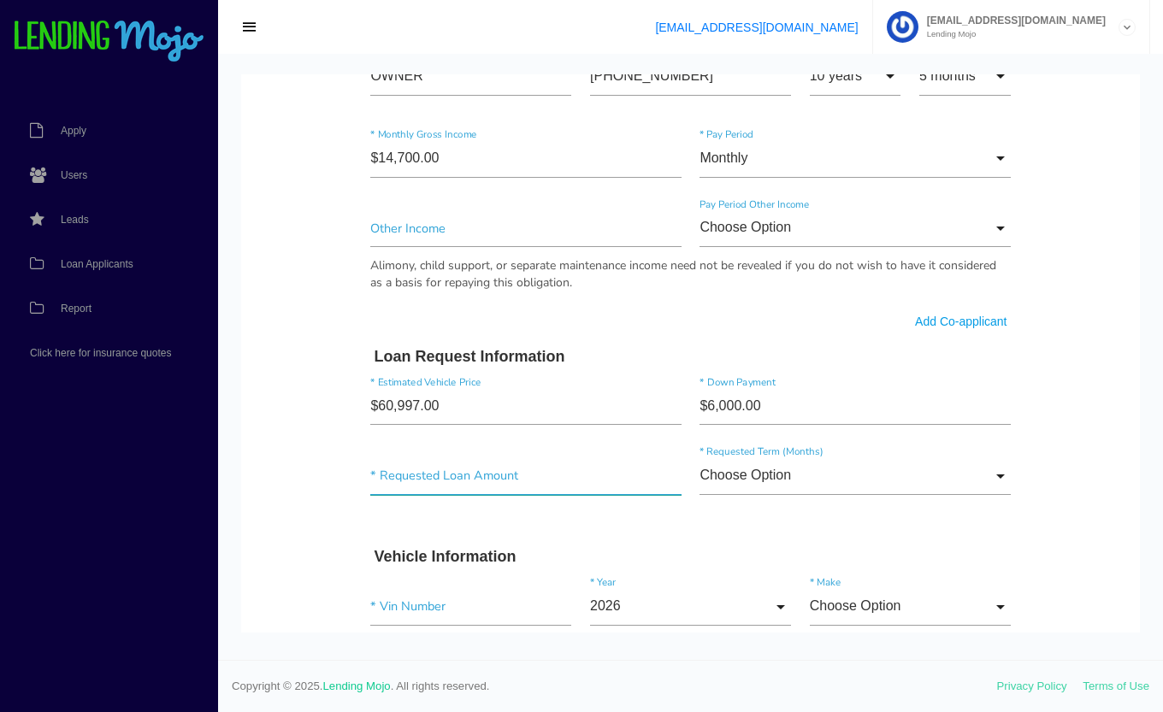
click at [472, 467] on input"] "text" at bounding box center [525, 476] width 310 height 38
type input"] "$54,000.00"
click at [761, 470] on input "Choose Option" at bounding box center [854, 476] width 310 height 38
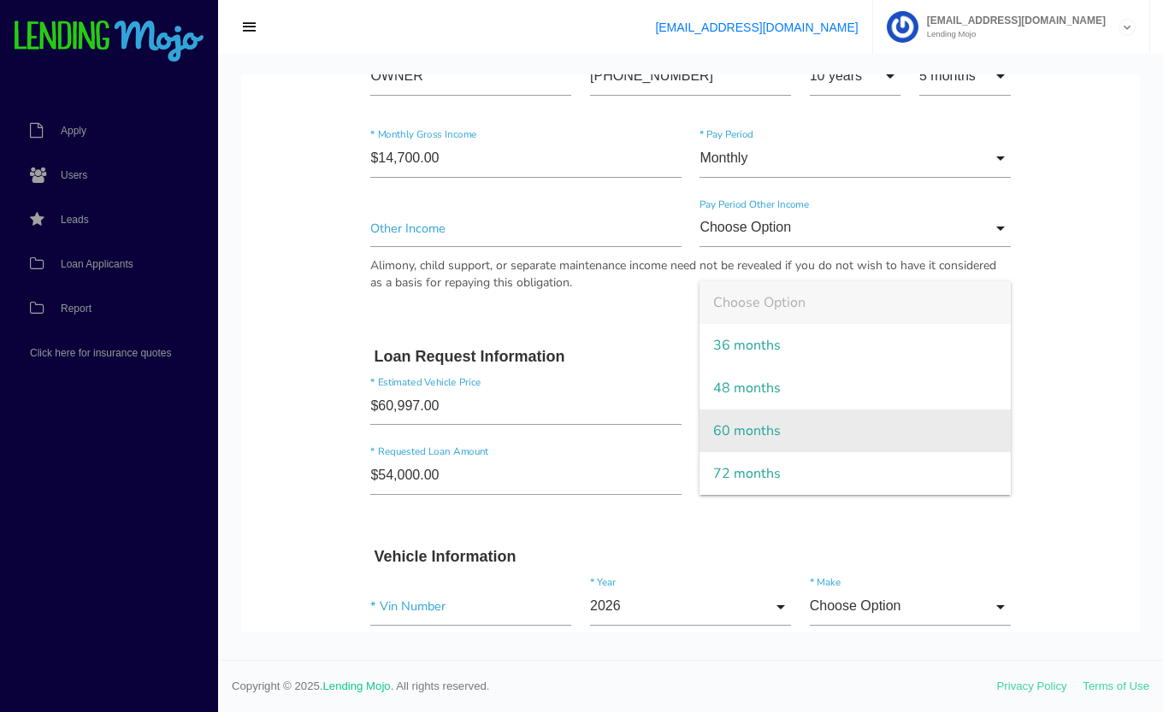
click at [751, 434] on span "60 months" at bounding box center [854, 431] width 310 height 43
type input "60 months"
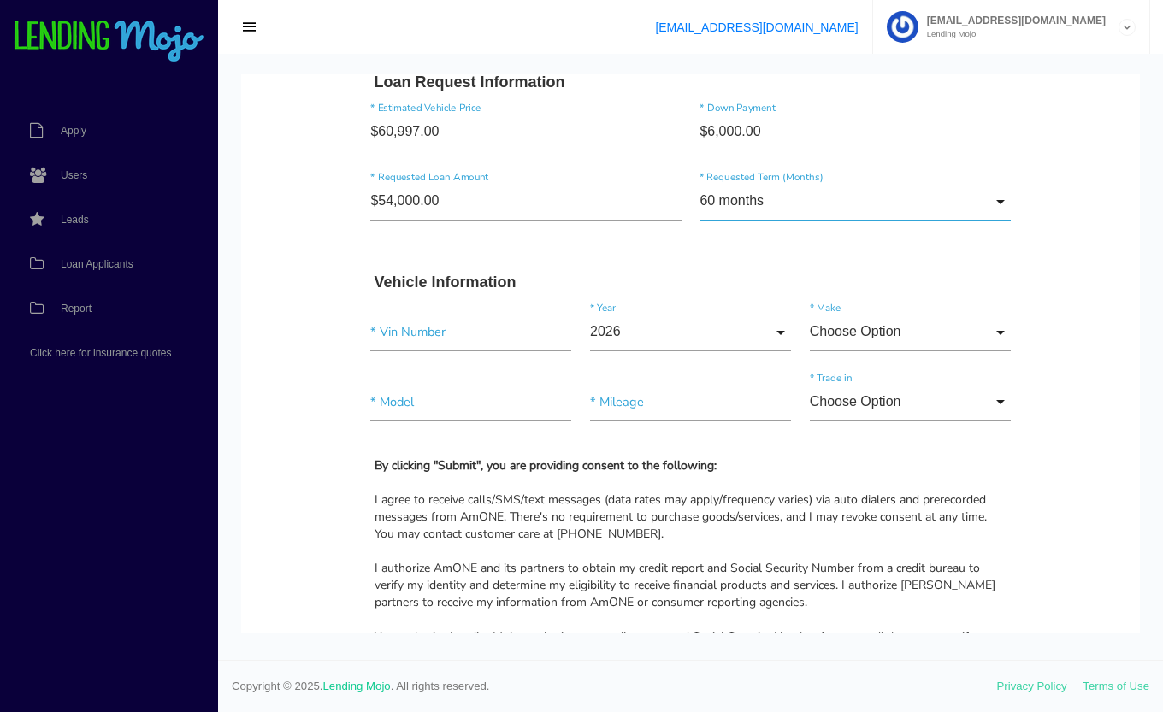
scroll to position [1247, 0]
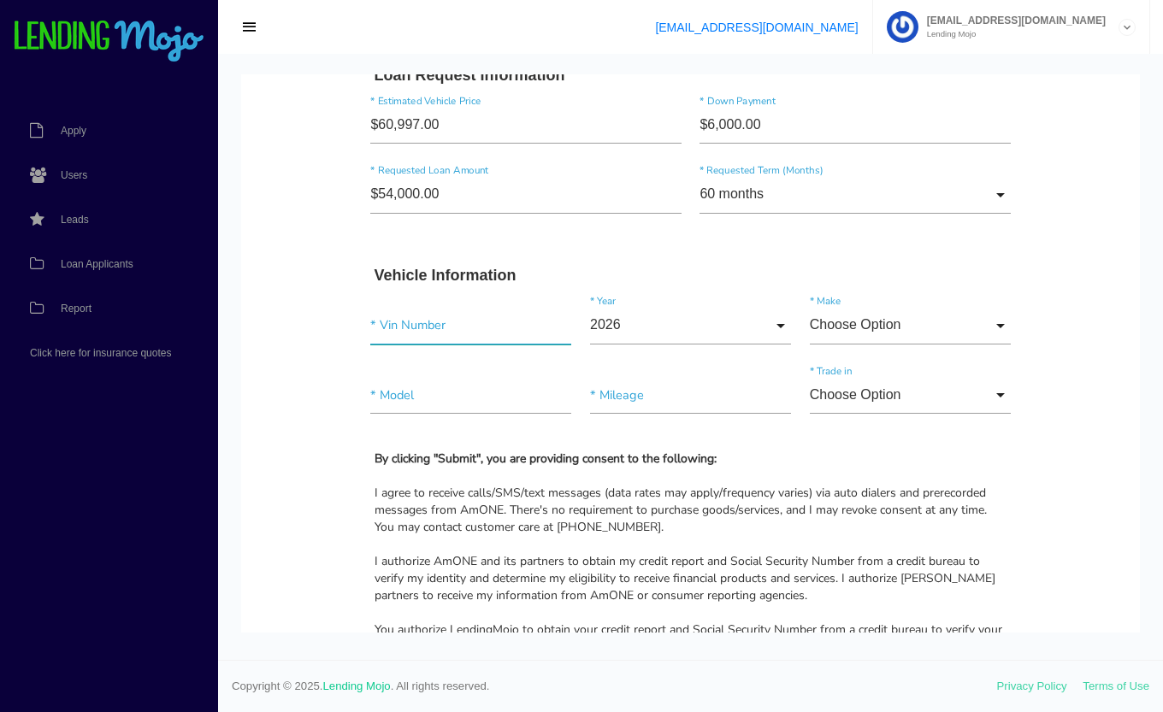
click at [398, 326] on input"] "text" at bounding box center [470, 325] width 201 height 38
type input"] "1GKS2JKL8MR238894"
click at [602, 321] on input "2026" at bounding box center [690, 325] width 201 height 38
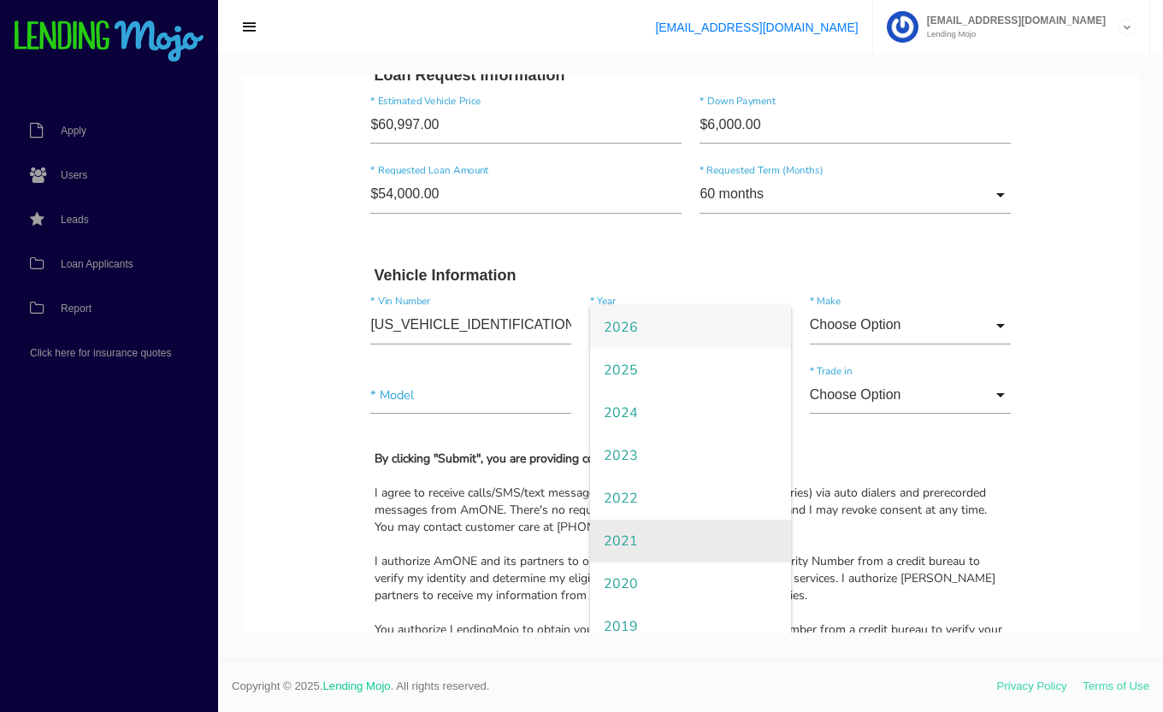
click at [666, 525] on span "2021" at bounding box center [690, 541] width 201 height 43
type input "2021"
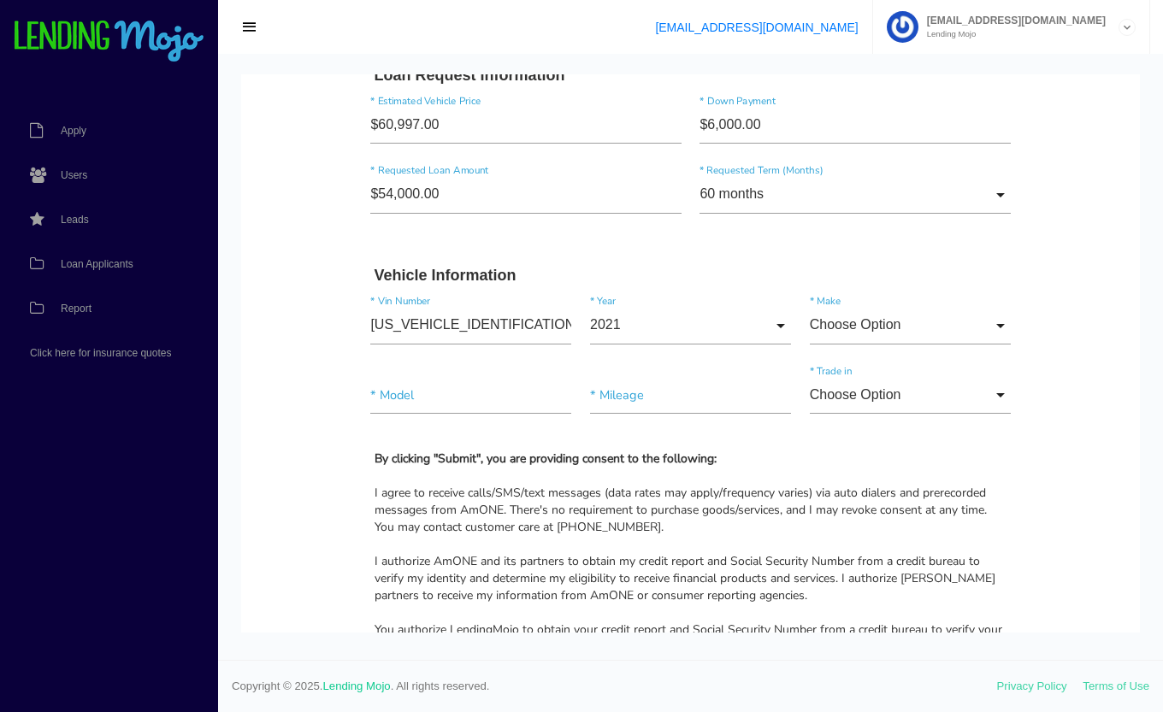
click at [860, 301] on div "1GKS2JKL8MR238894 * Vin Number 2021 2026 2025 2024 2023 2022 2021 2020 2019 201…" at bounding box center [691, 329] width 658 height 70
click at [870, 319] on input "Choose Option" at bounding box center [910, 325] width 201 height 38
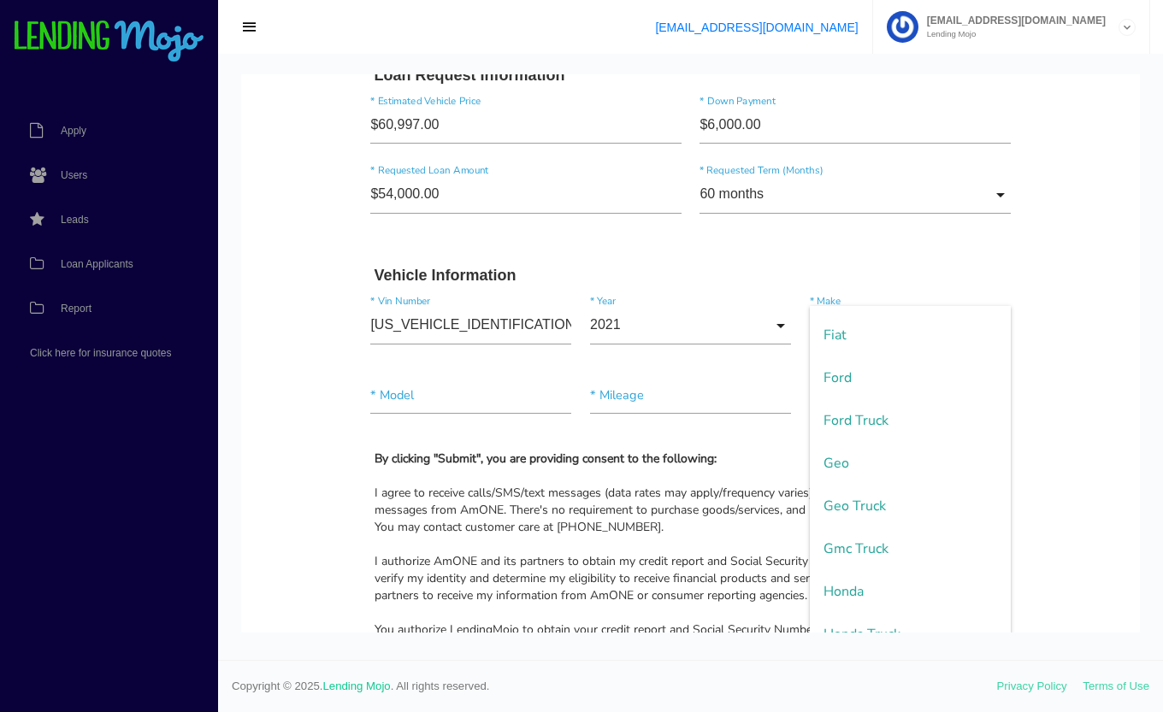
scroll to position [1239, 0]
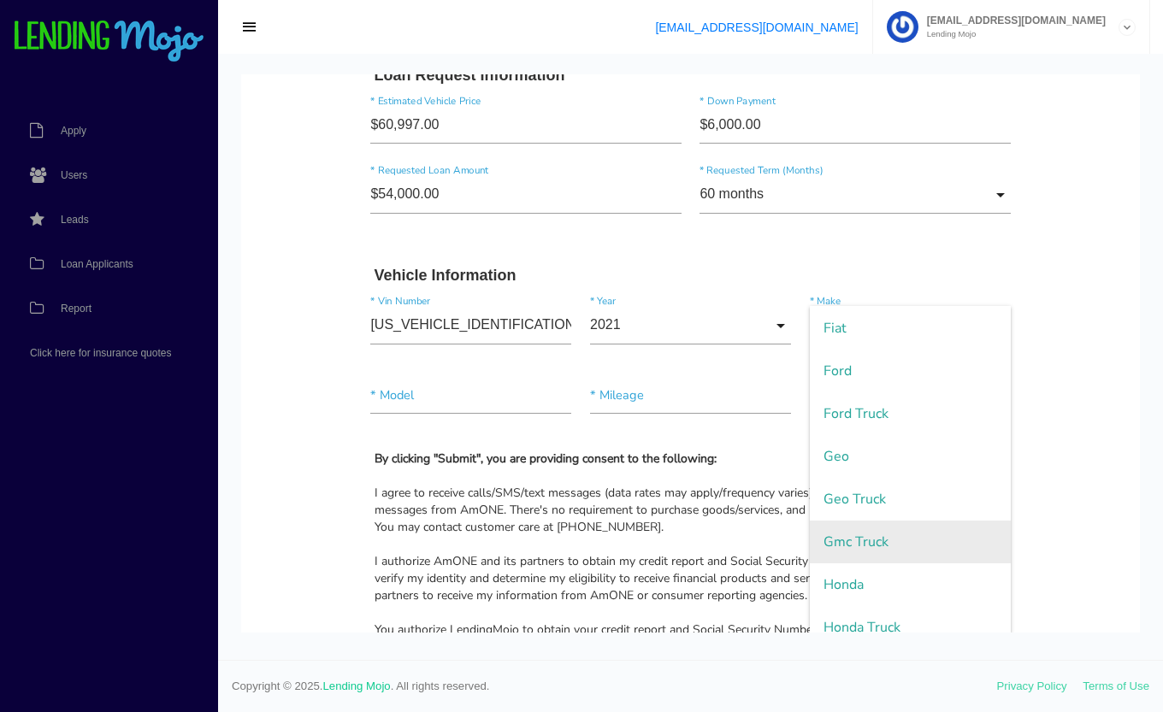
click at [850, 546] on span "Gmc Truck" at bounding box center [910, 542] width 201 height 43
type input "Gmc Truck"
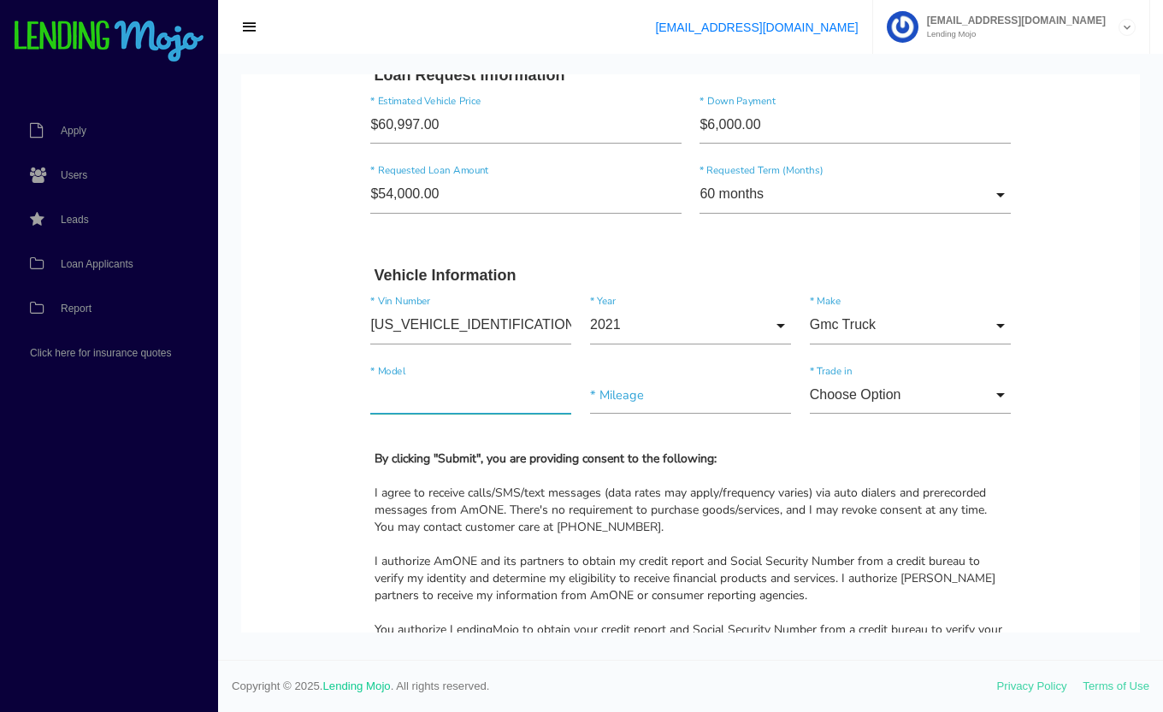
click at [400, 390] on input"] "text" at bounding box center [470, 395] width 201 height 38
type input"] "YUKON XL 1500 DENALI"
click at [605, 394] on input"] "text" at bounding box center [690, 395] width 201 height 38
type input"] "48,110"
click at [878, 398] on input "Choose Option" at bounding box center [910, 395] width 201 height 38
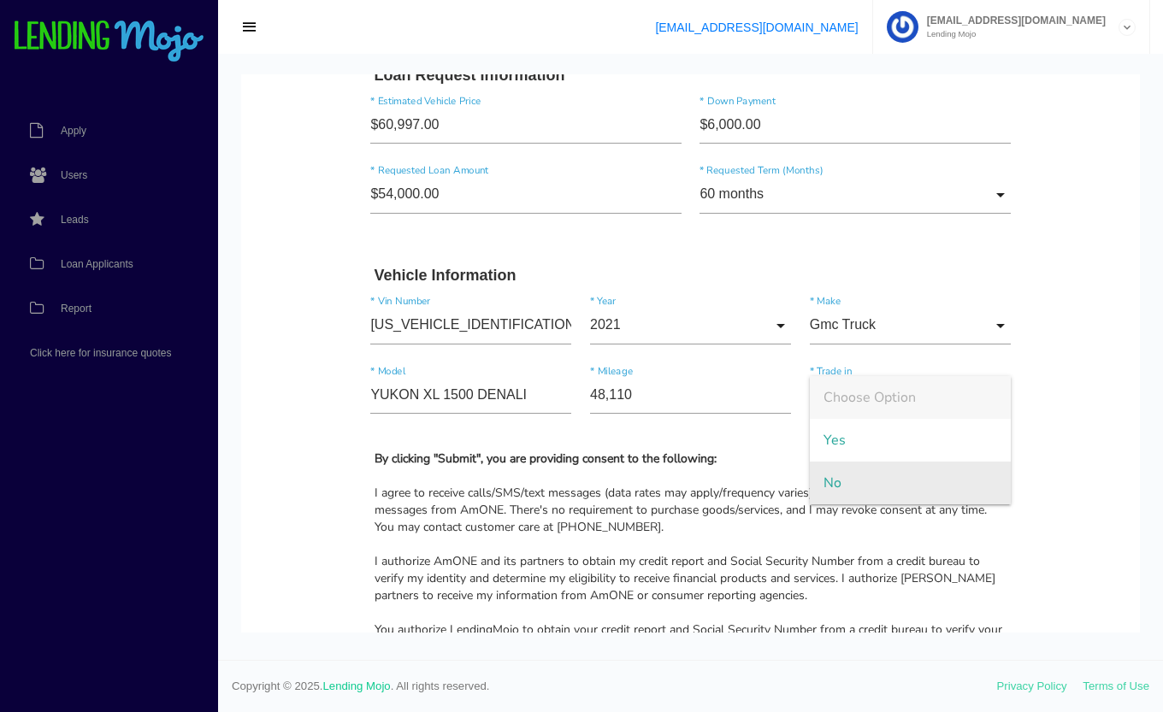
click at [862, 495] on span "No" at bounding box center [910, 483] width 201 height 43
type input "No"
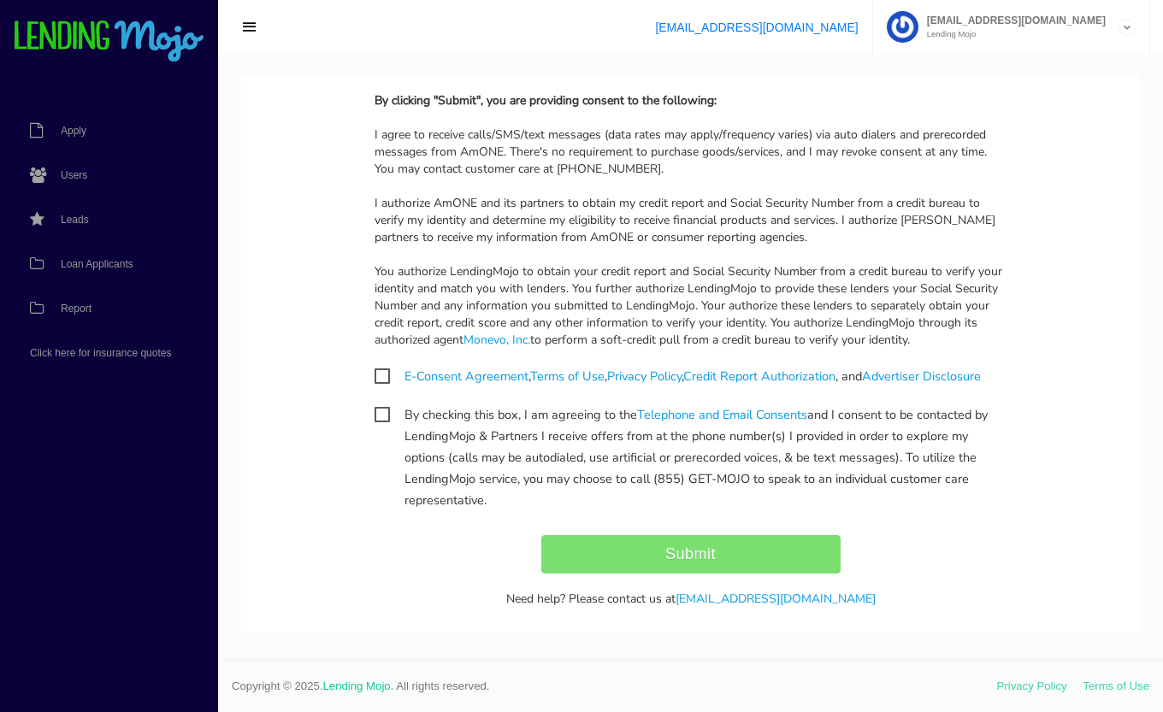
scroll to position [1621, 0]
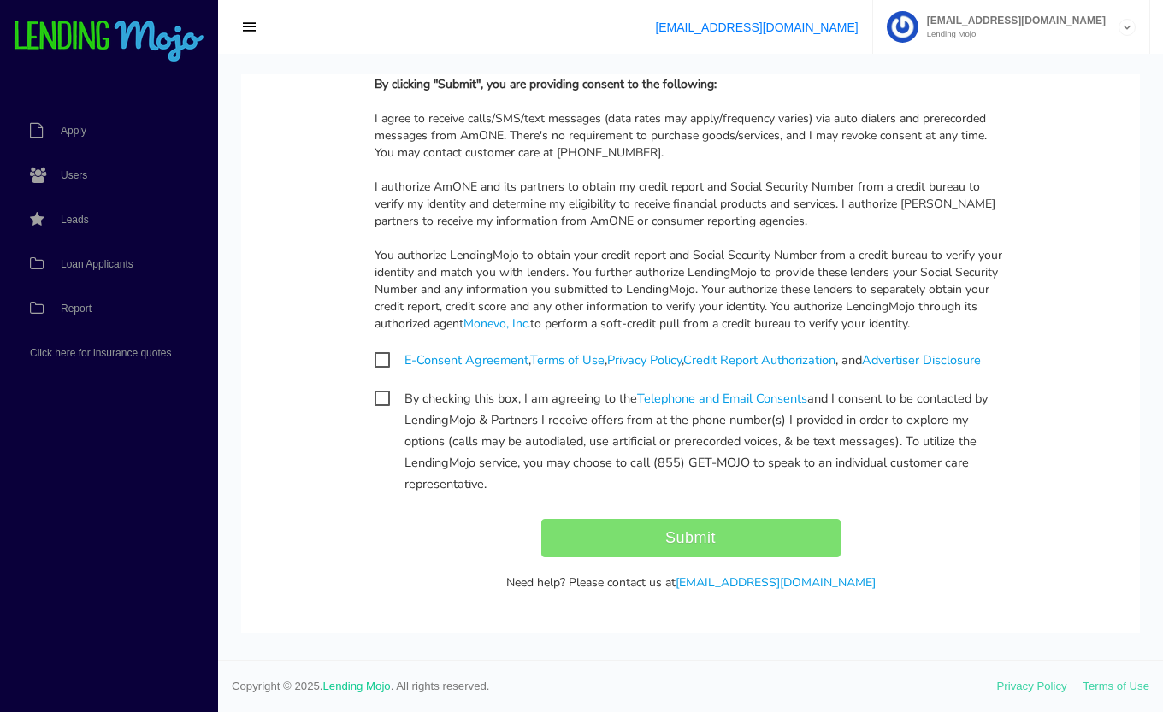
click at [376, 356] on span "E-Consent Agreement , Terms of Use , Privacy Policy , Credit Report Authorizati…" at bounding box center [678, 360] width 606 height 21
checkbox input "true"
click at [380, 398] on span "By checking this box, I am agreeing to the Telephone and Email Consents and I c…" at bounding box center [691, 398] width 633 height 21
checkbox input "true"
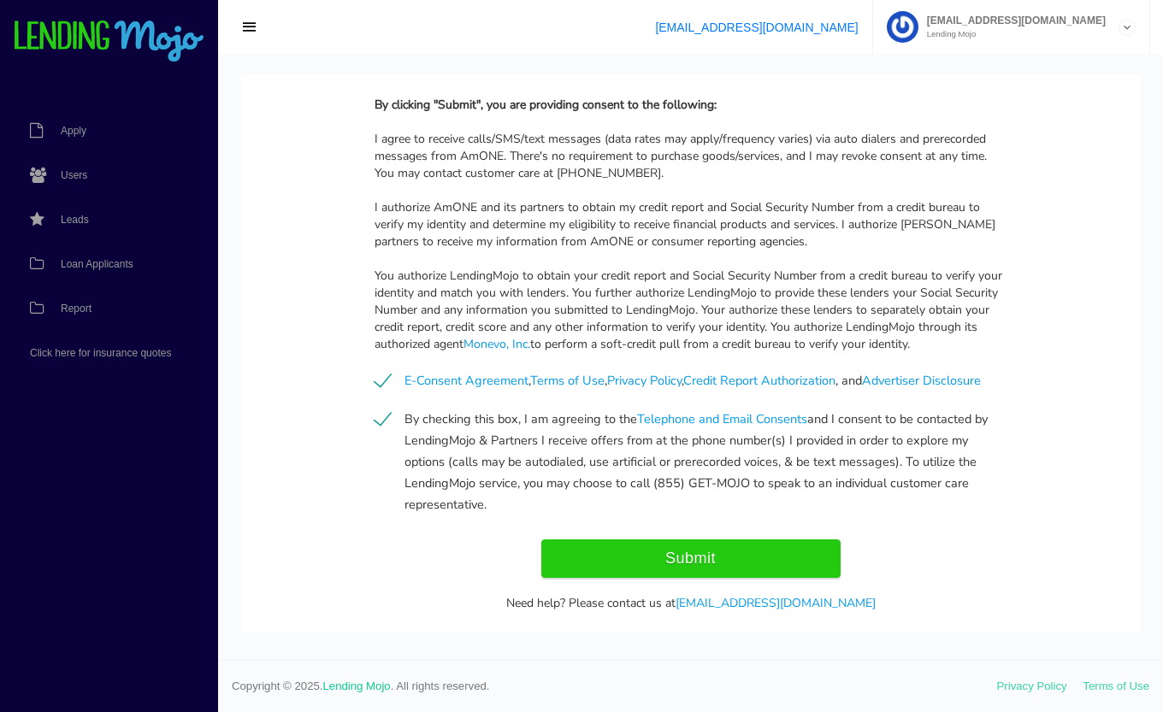
scroll to position [1648, 0]
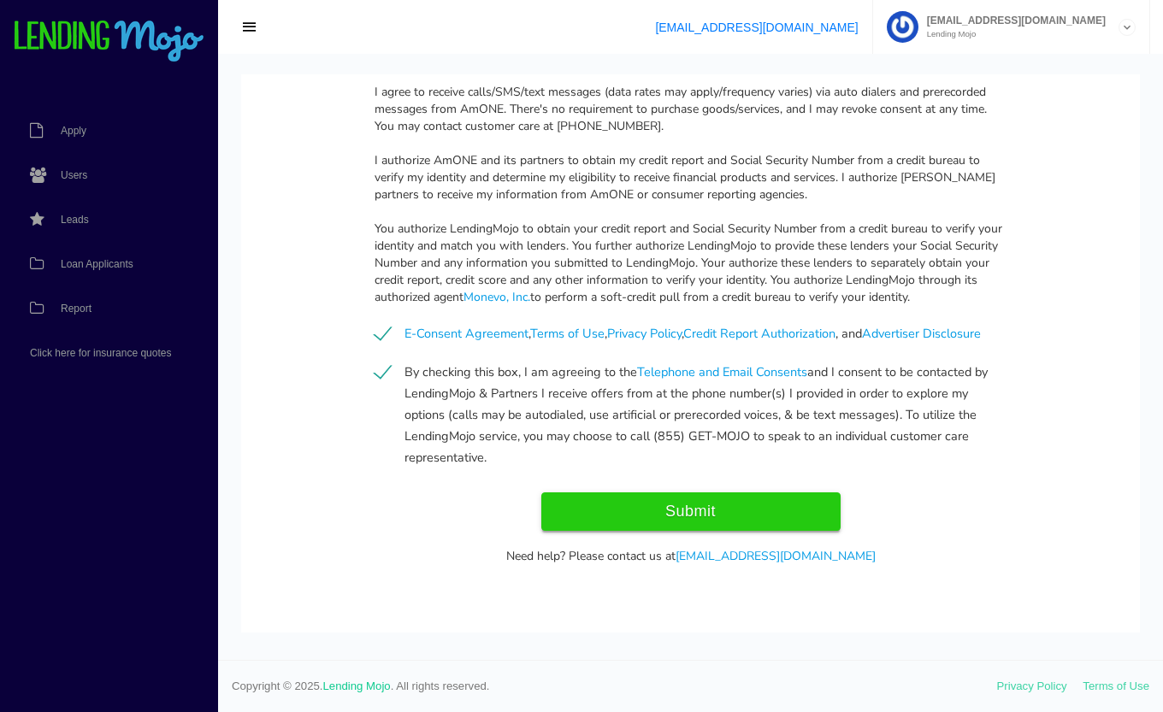
click at [691, 508] on input "Submit" at bounding box center [690, 512] width 299 height 38
type input "Submitting..."
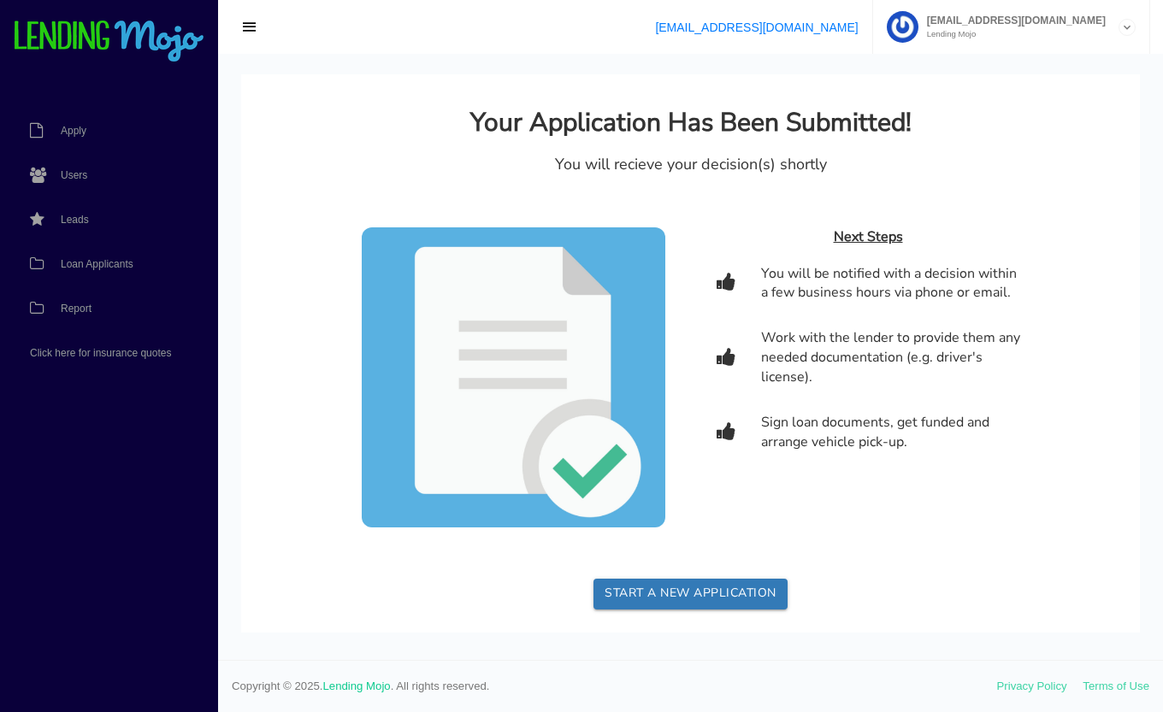
scroll to position [0, 0]
click at [94, 262] on span "Loan Applicants" at bounding box center [97, 264] width 73 height 10
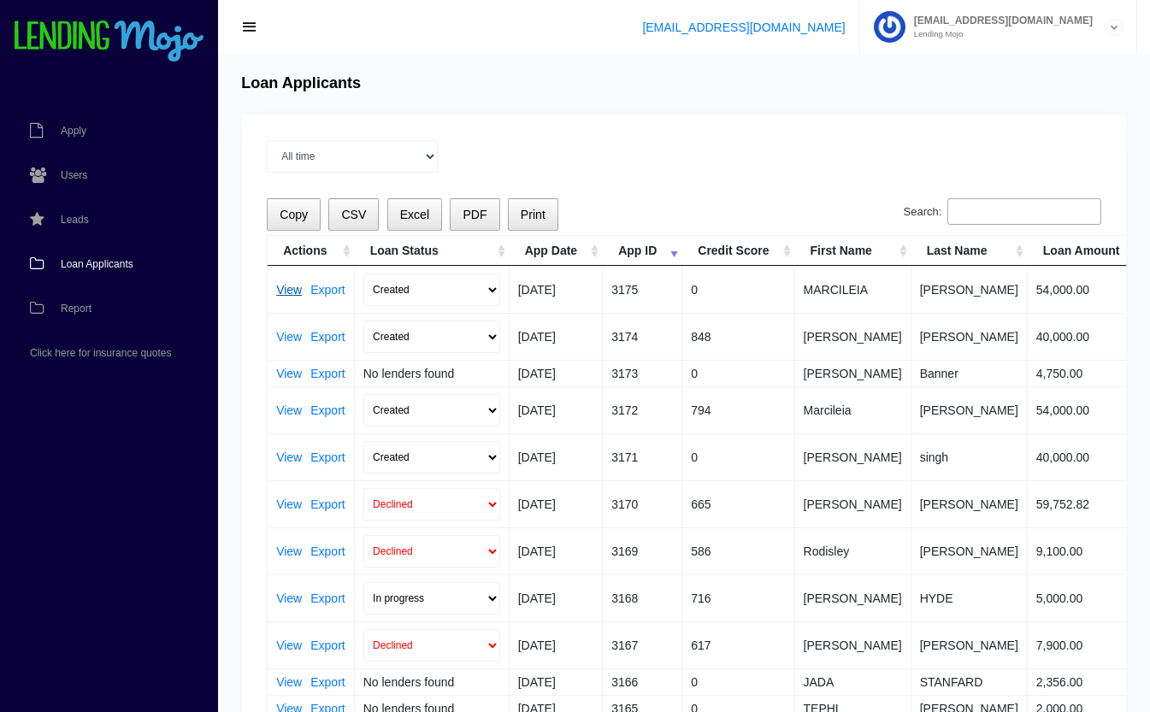
click at [288, 293] on link "View" at bounding box center [289, 290] width 26 height 12
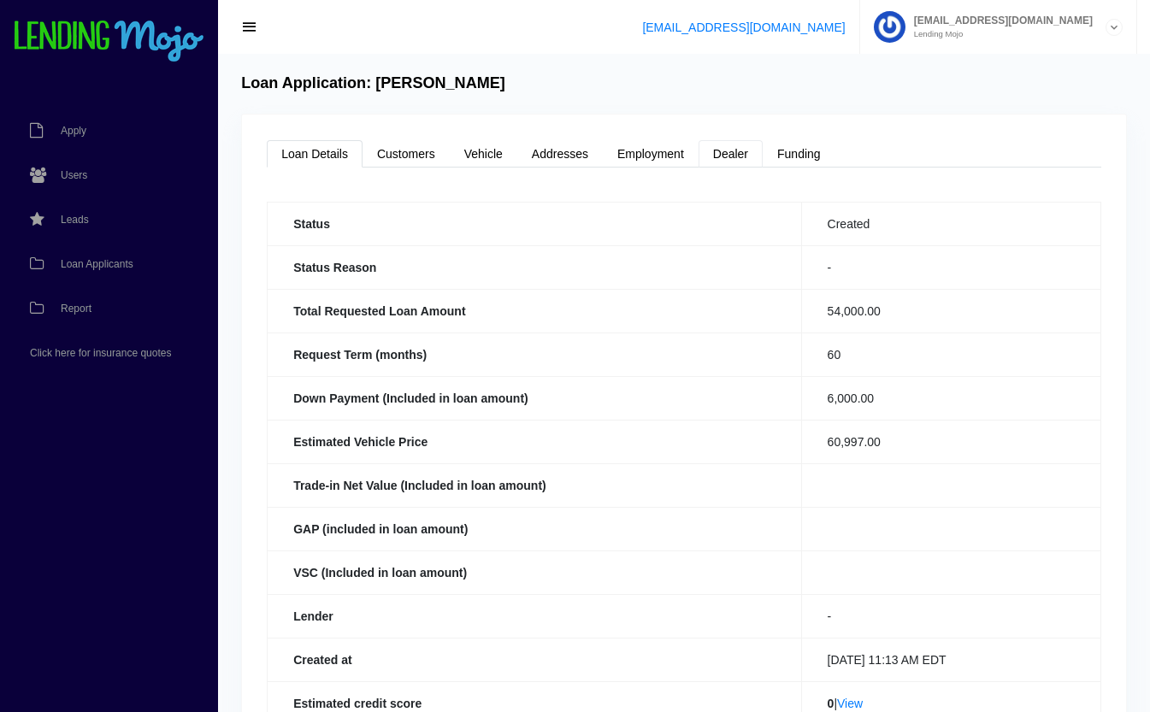
click at [734, 152] on link "Dealer" at bounding box center [731, 153] width 64 height 27
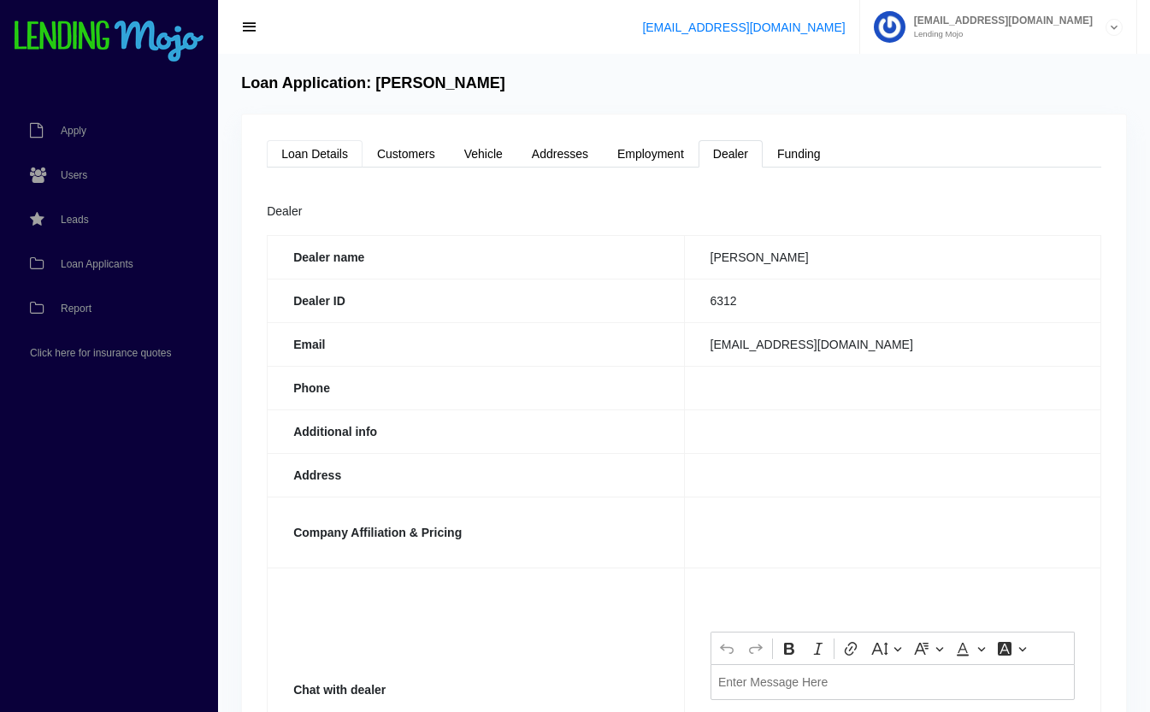
click at [308, 146] on link "Loan Details" at bounding box center [315, 153] width 96 height 27
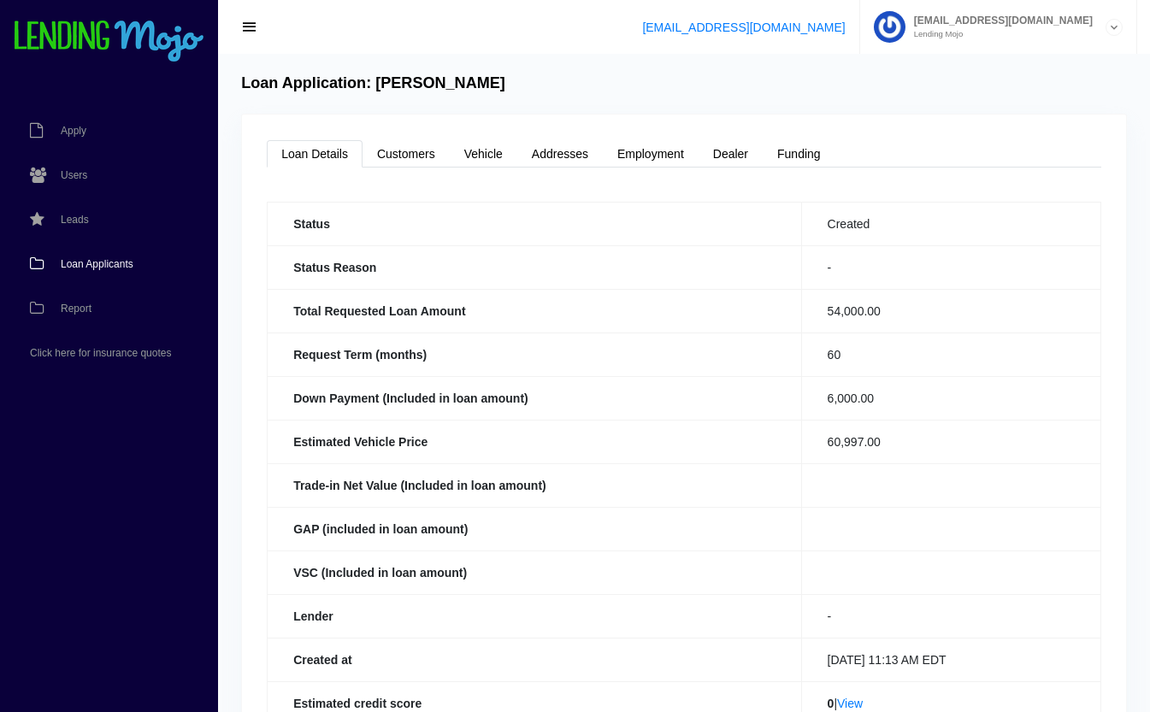
click at [75, 257] on link "Loan Applicants" at bounding box center [100, 264] width 201 height 44
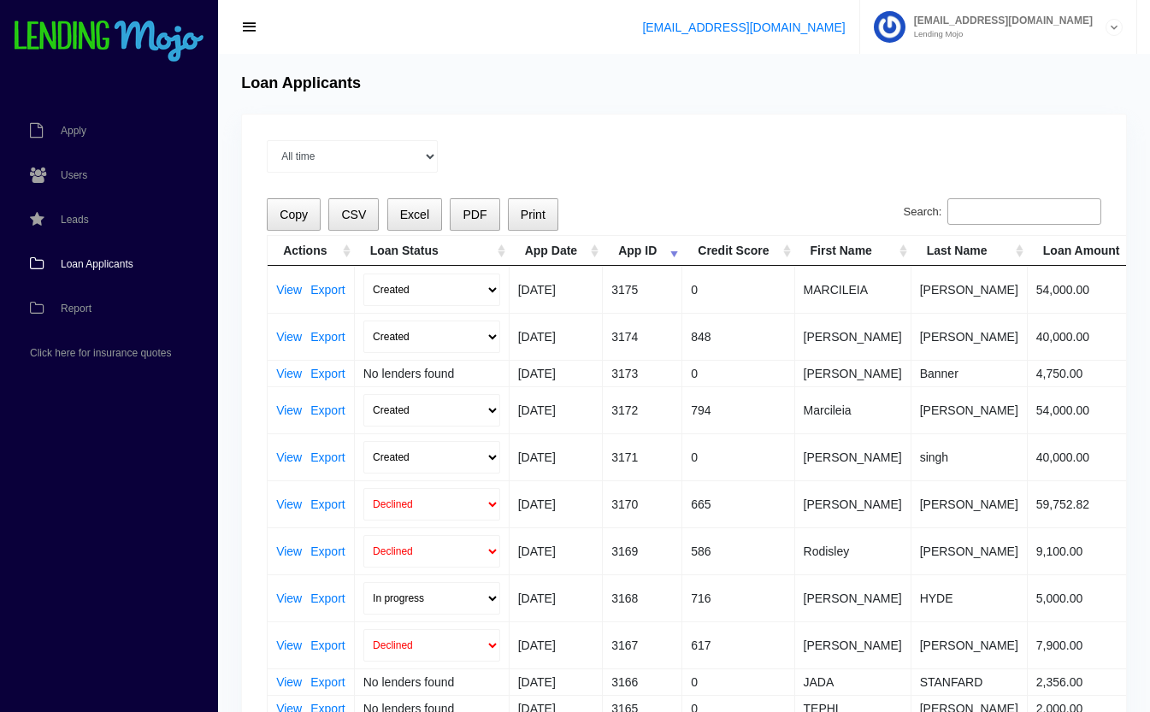
click at [281, 282] on td "View Export" at bounding box center [311, 289] width 87 height 47
click at [286, 289] on link "View" at bounding box center [289, 290] width 26 height 12
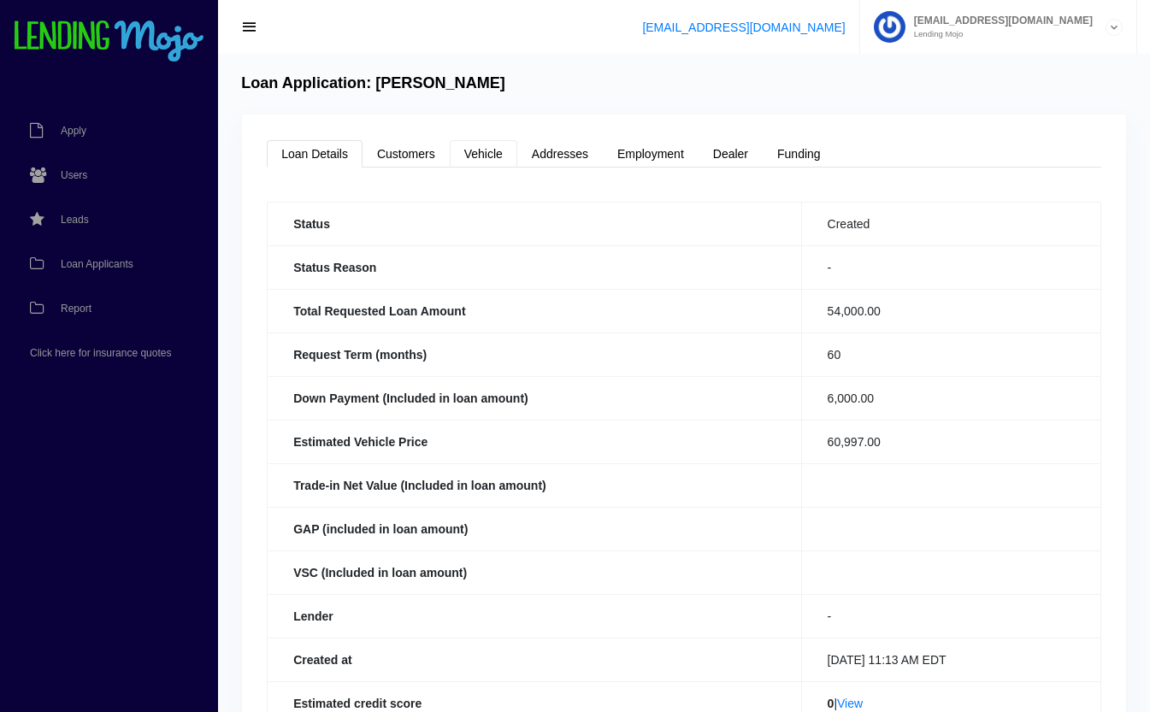
click at [491, 156] on link "Vehicle" at bounding box center [484, 153] width 68 height 27
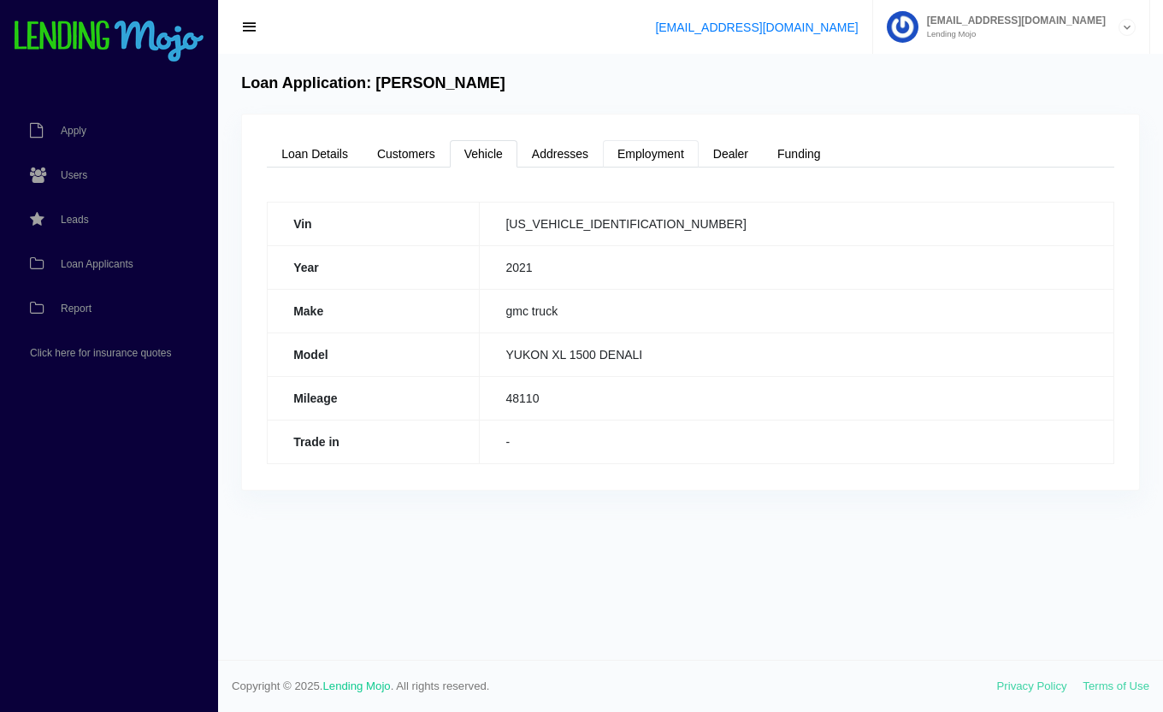
click at [656, 154] on link "Employment" at bounding box center [651, 153] width 96 height 27
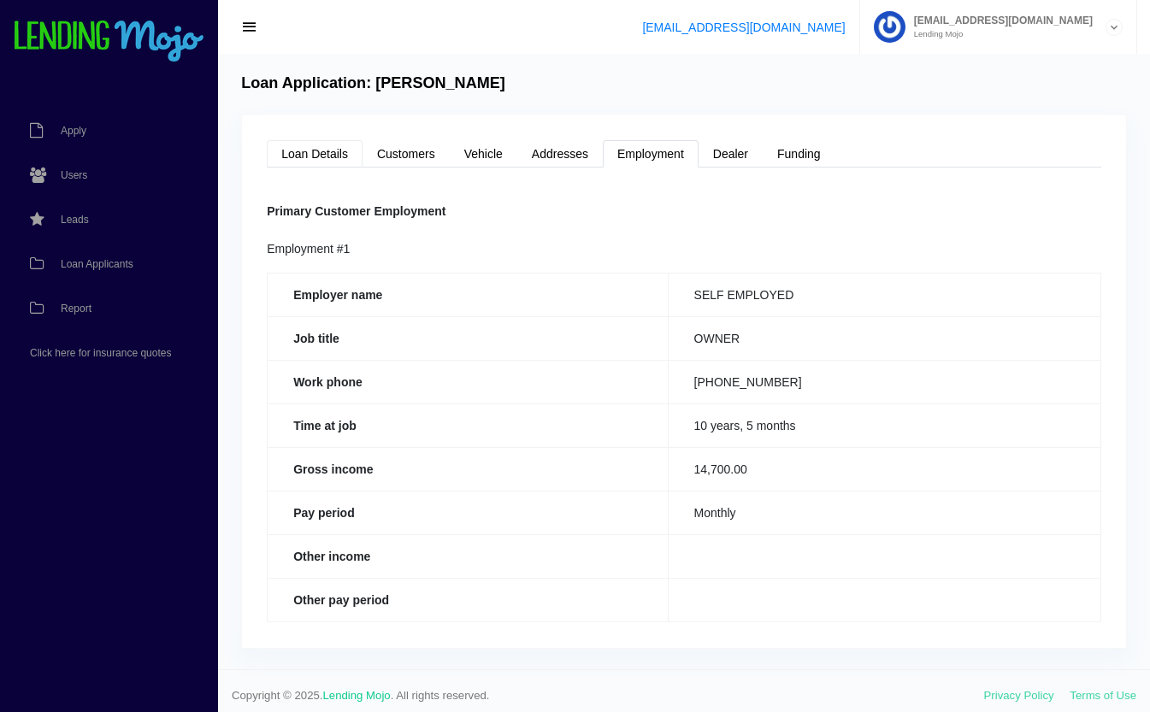
click at [308, 157] on link "Loan Details" at bounding box center [315, 153] width 96 height 27
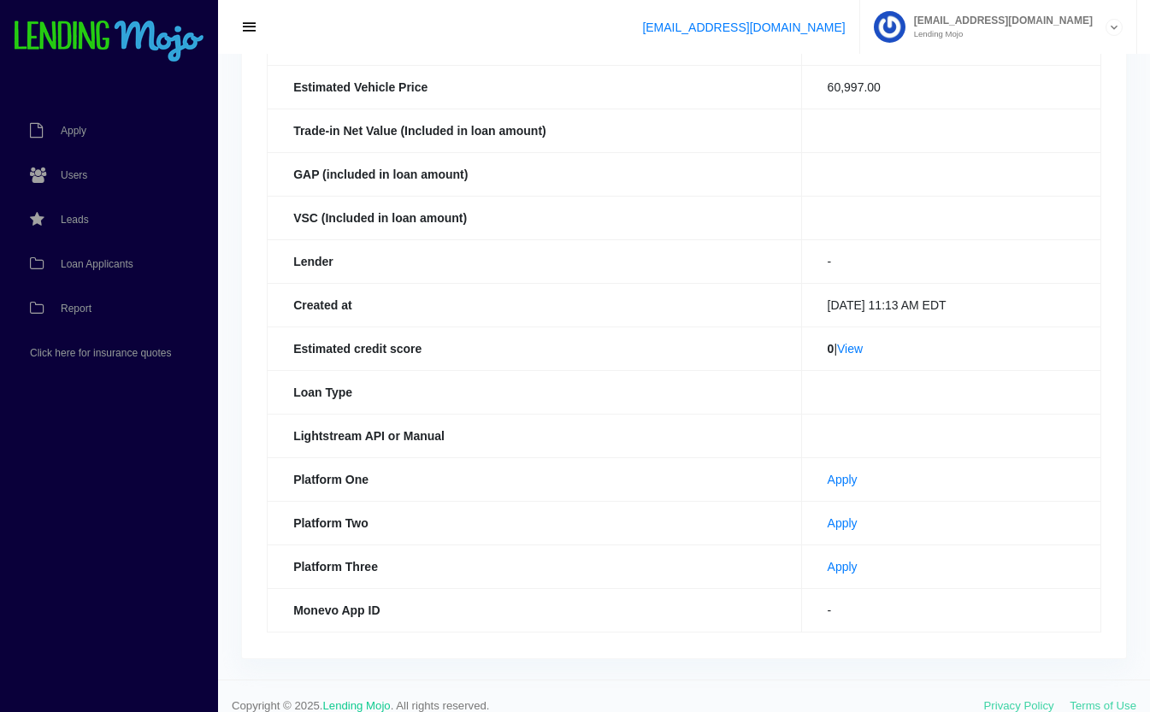
scroll to position [374, 0]
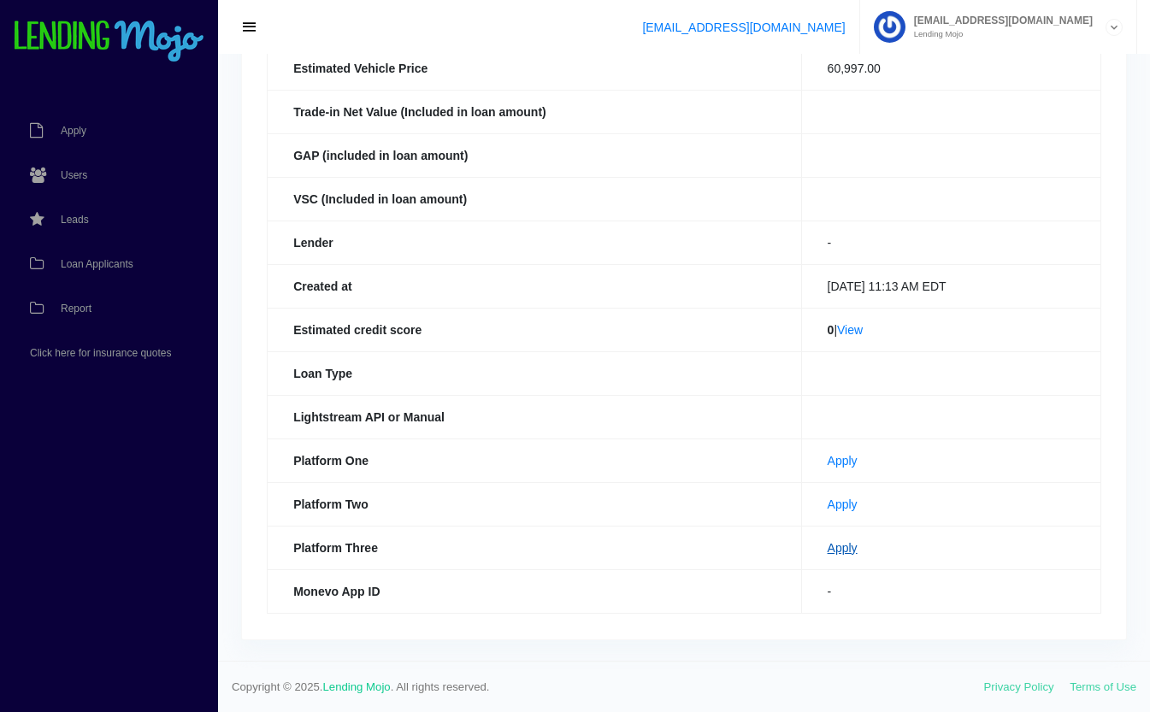
click at [828, 549] on link "Apply" at bounding box center [843, 548] width 30 height 14
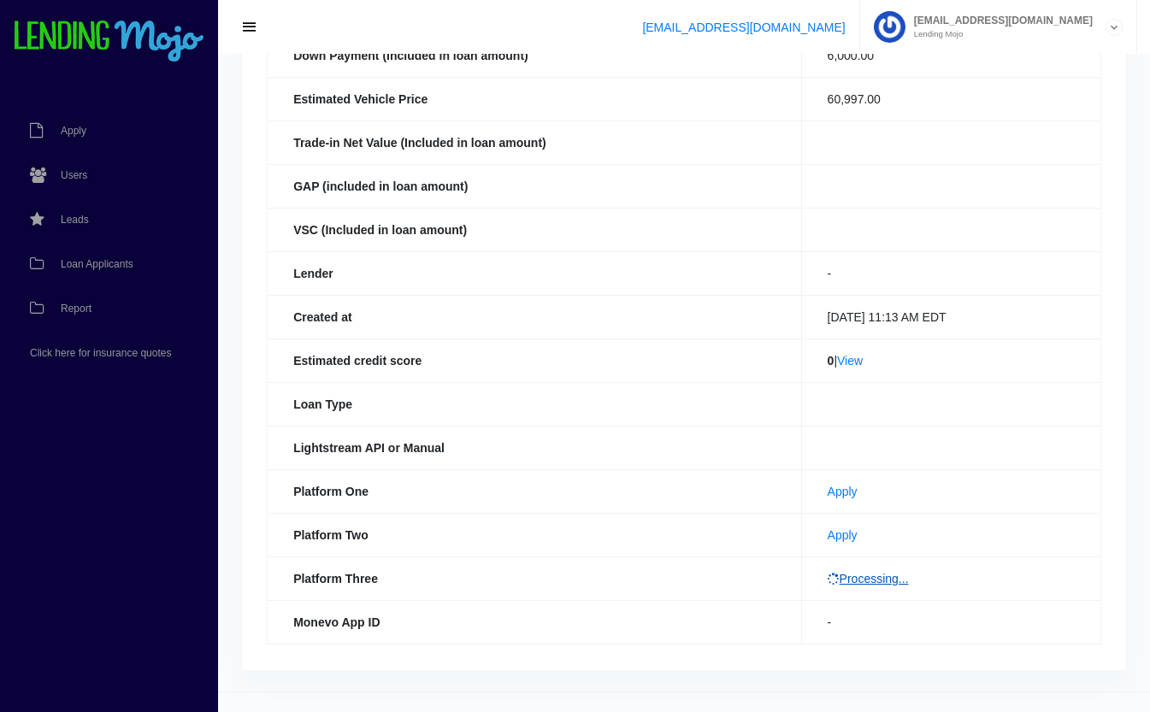
scroll to position [375, 0]
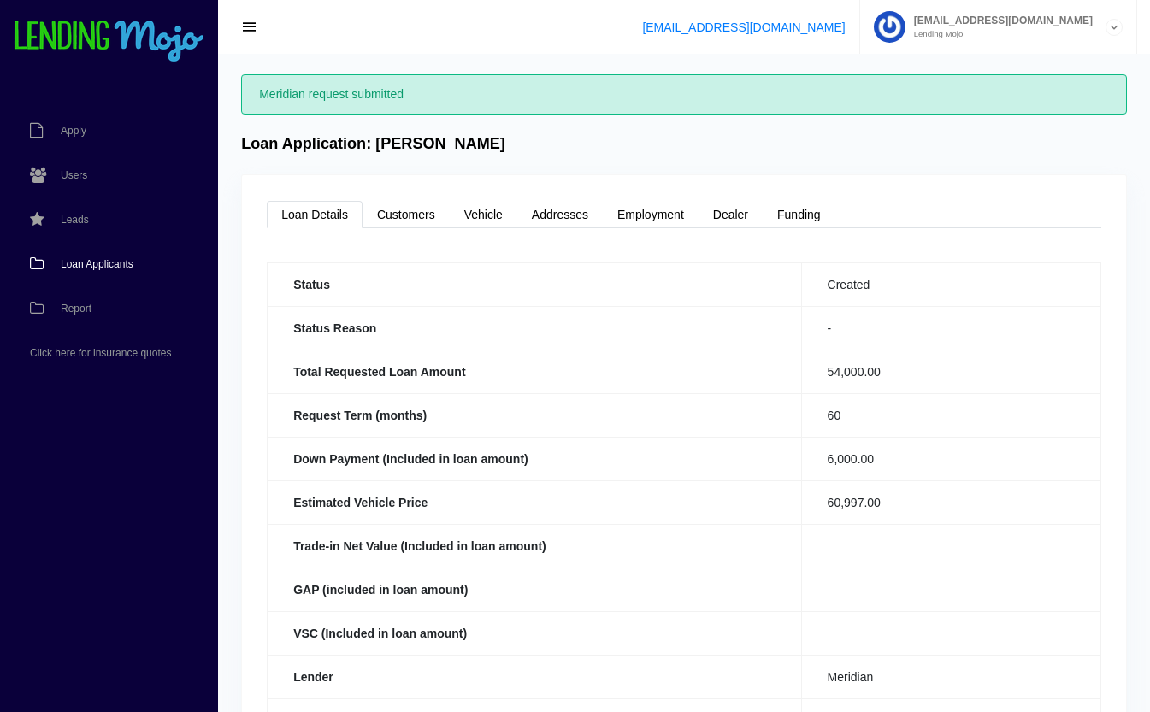
click at [92, 259] on span "Loan Applicants" at bounding box center [97, 264] width 73 height 10
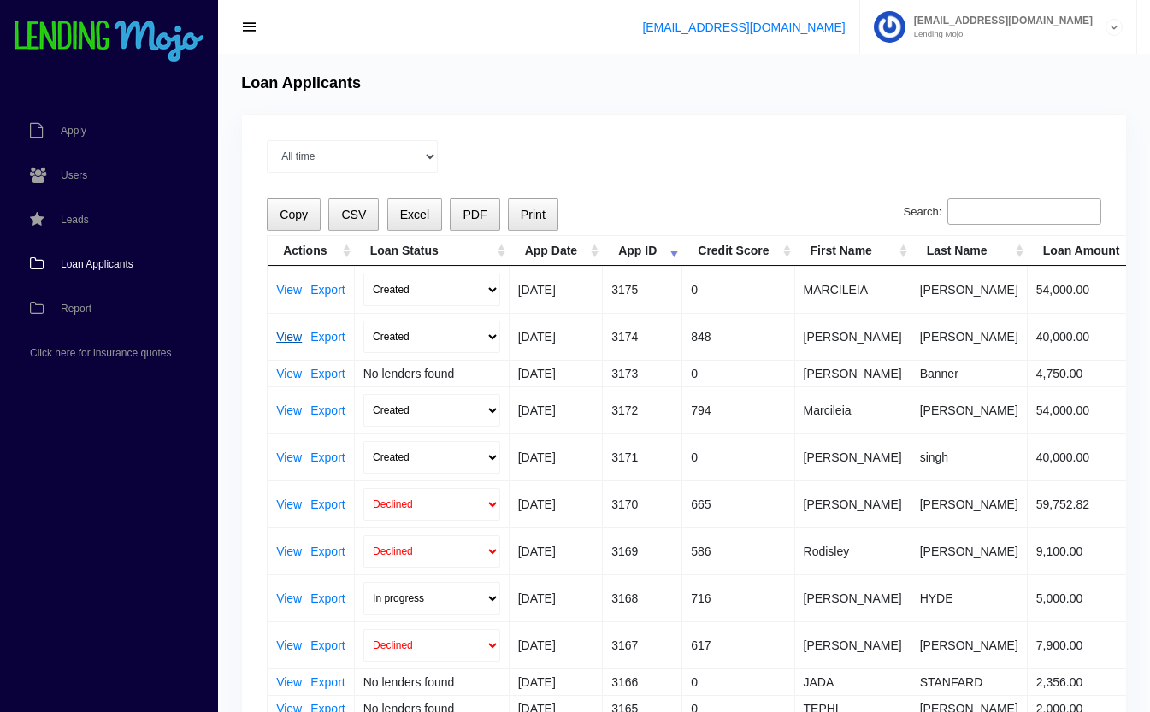
click at [282, 338] on link "View" at bounding box center [289, 337] width 26 height 12
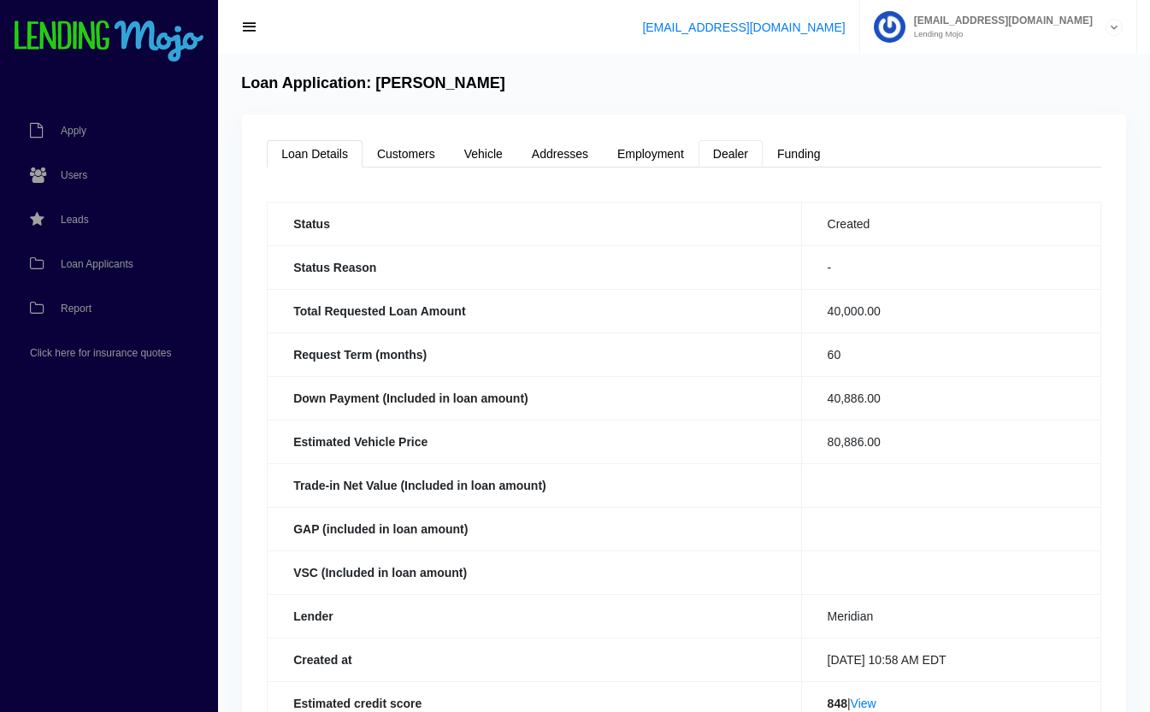
click at [749, 162] on link "Dealer" at bounding box center [731, 153] width 64 height 27
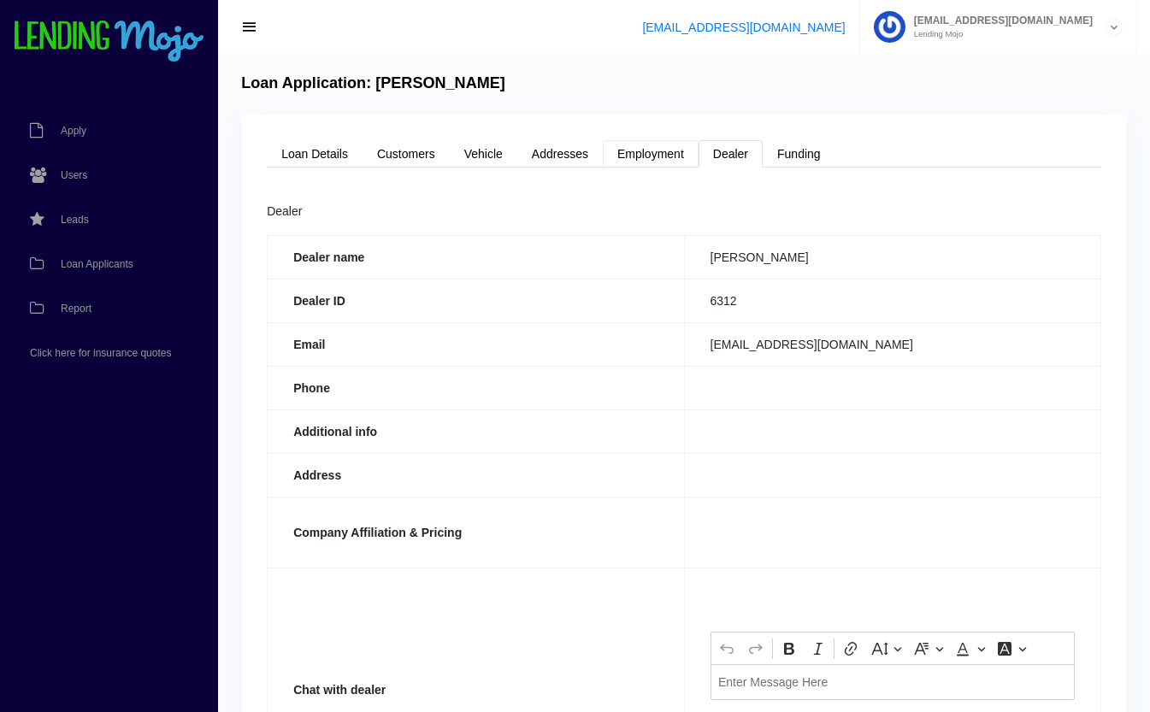
click at [666, 156] on link "Employment" at bounding box center [651, 153] width 96 height 27
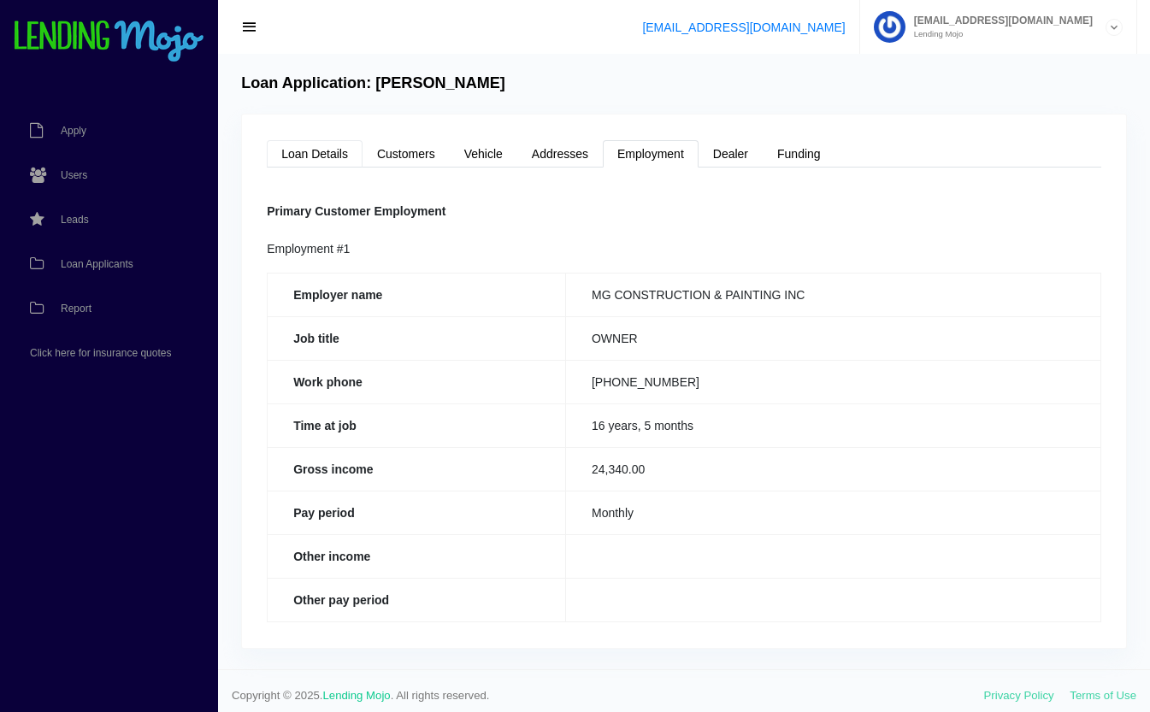
click at [332, 155] on link "Loan Details" at bounding box center [315, 153] width 96 height 27
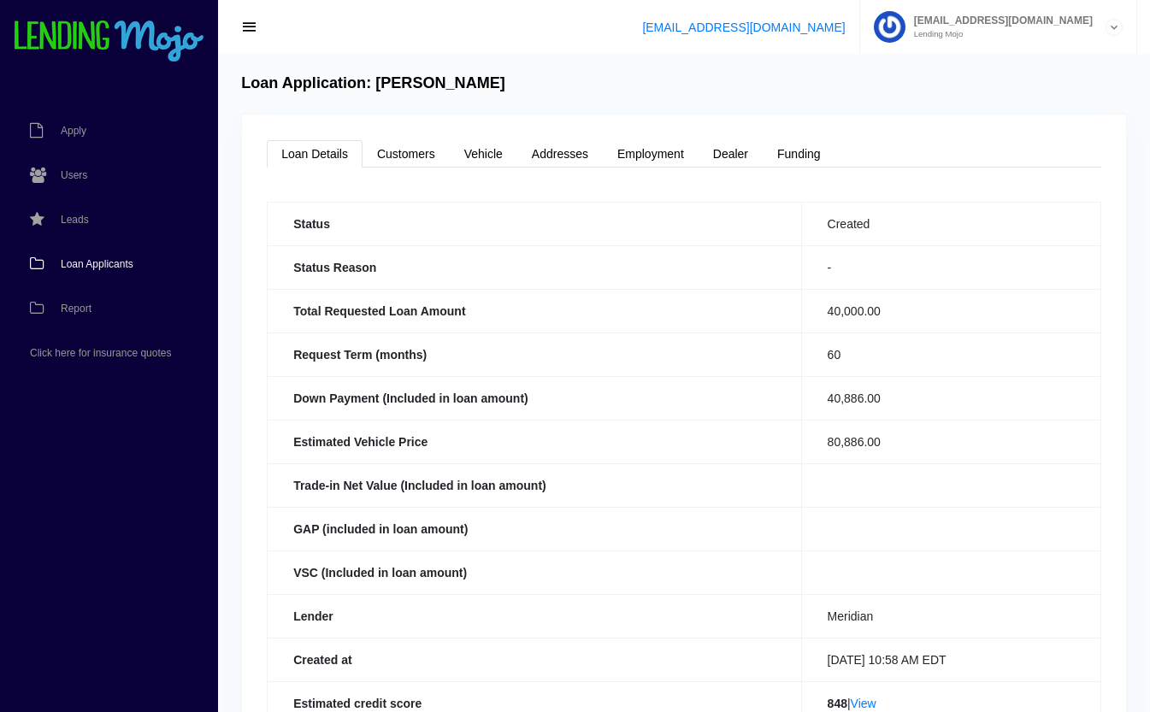
click at [120, 259] on span "Loan Applicants" at bounding box center [97, 264] width 73 height 10
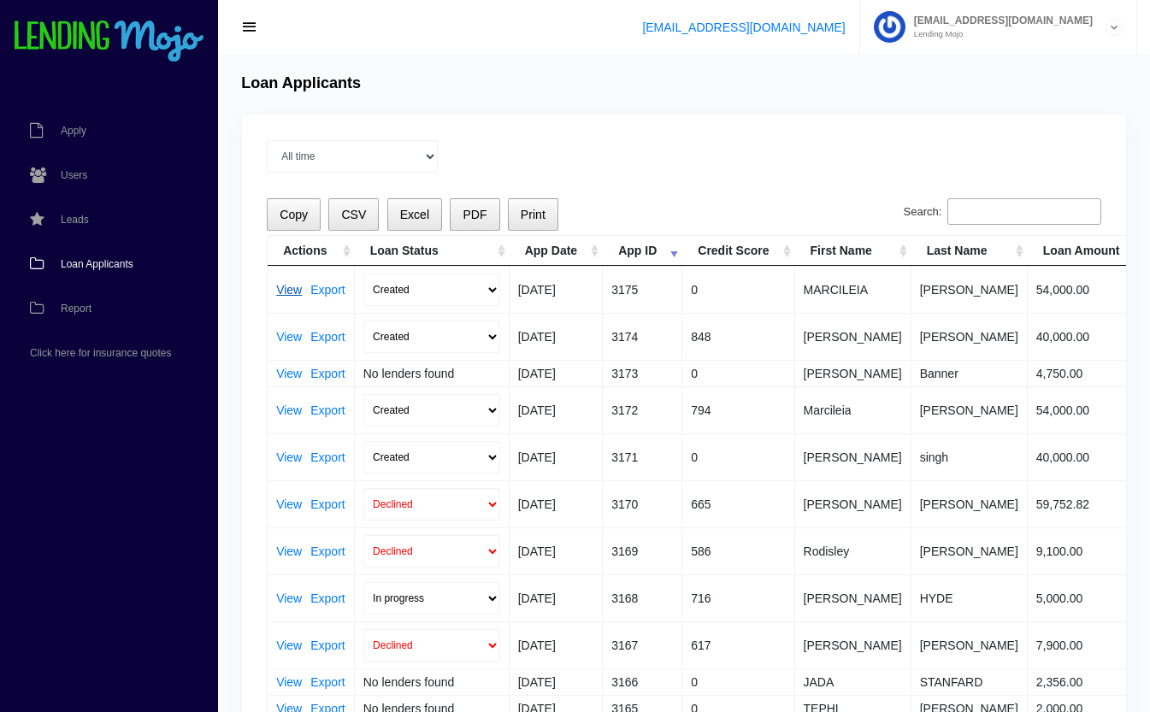
click at [286, 295] on link "View" at bounding box center [289, 290] width 26 height 12
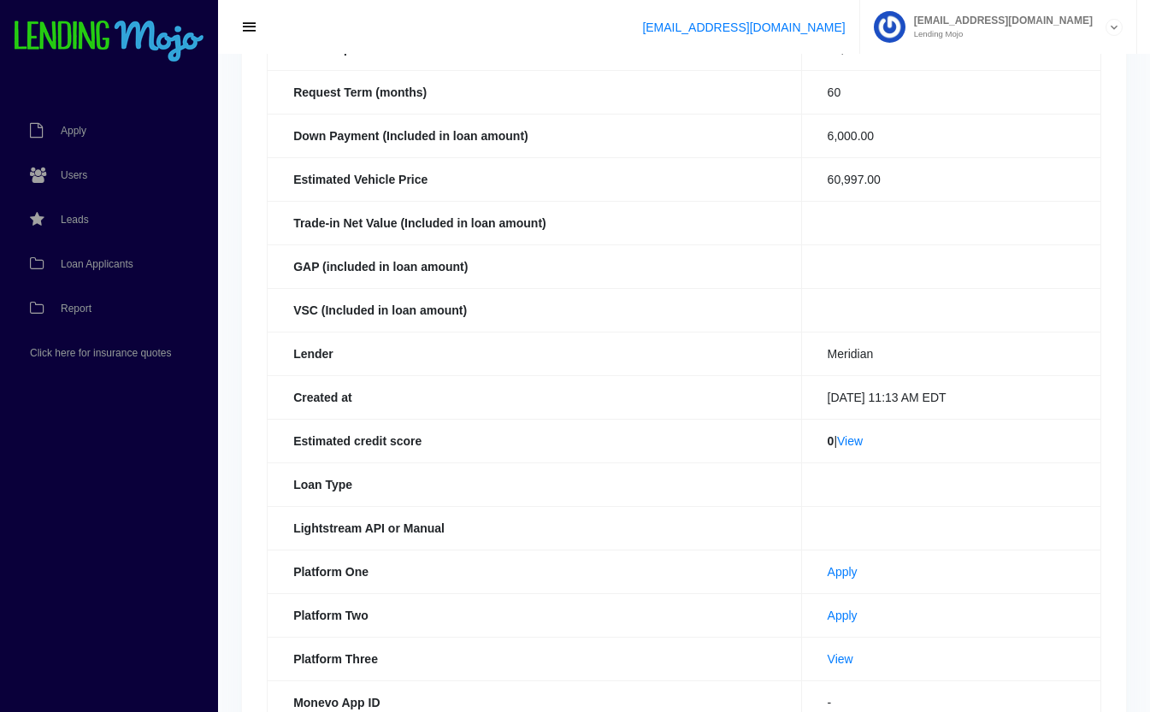
scroll to position [374, 0]
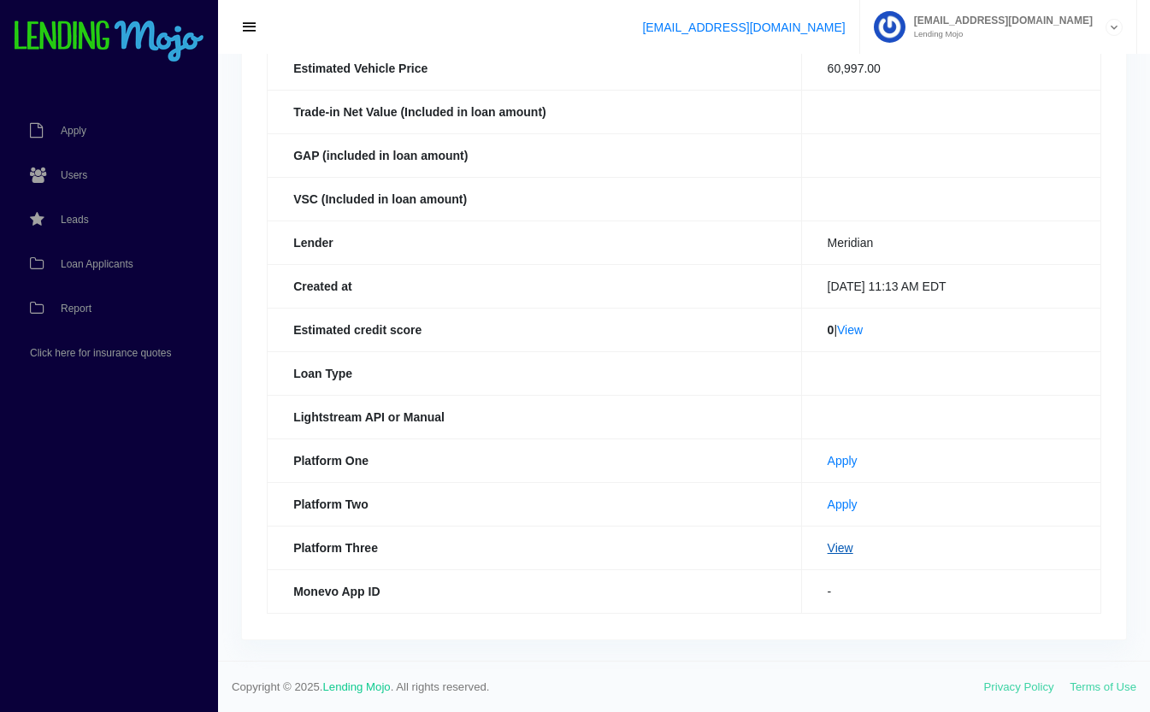
click at [828, 550] on link "View" at bounding box center [841, 548] width 26 height 14
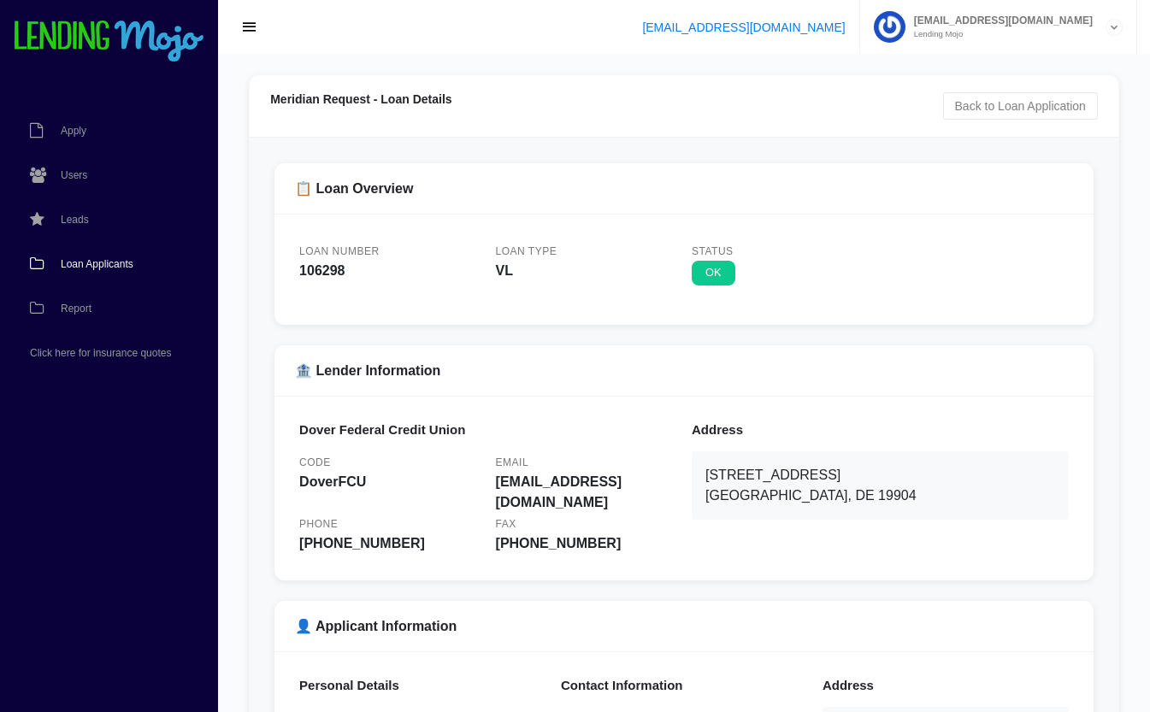
click at [118, 272] on link "Loan Applicants" at bounding box center [100, 264] width 201 height 44
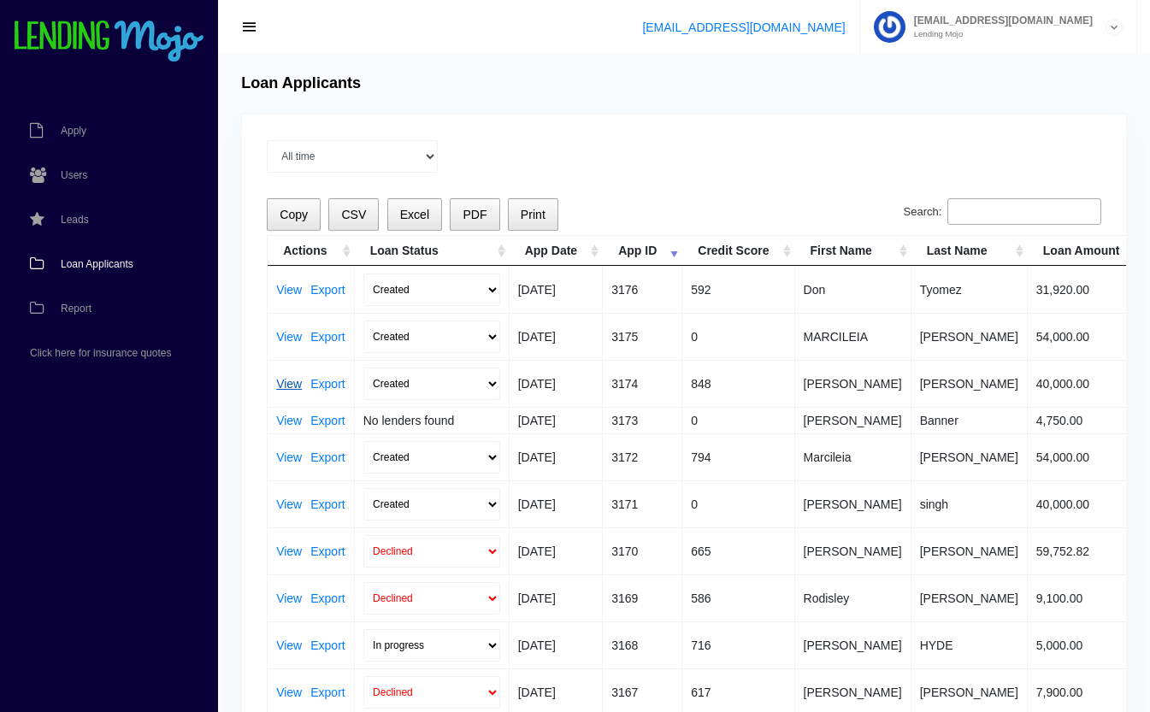
click at [286, 386] on link "View" at bounding box center [289, 384] width 26 height 12
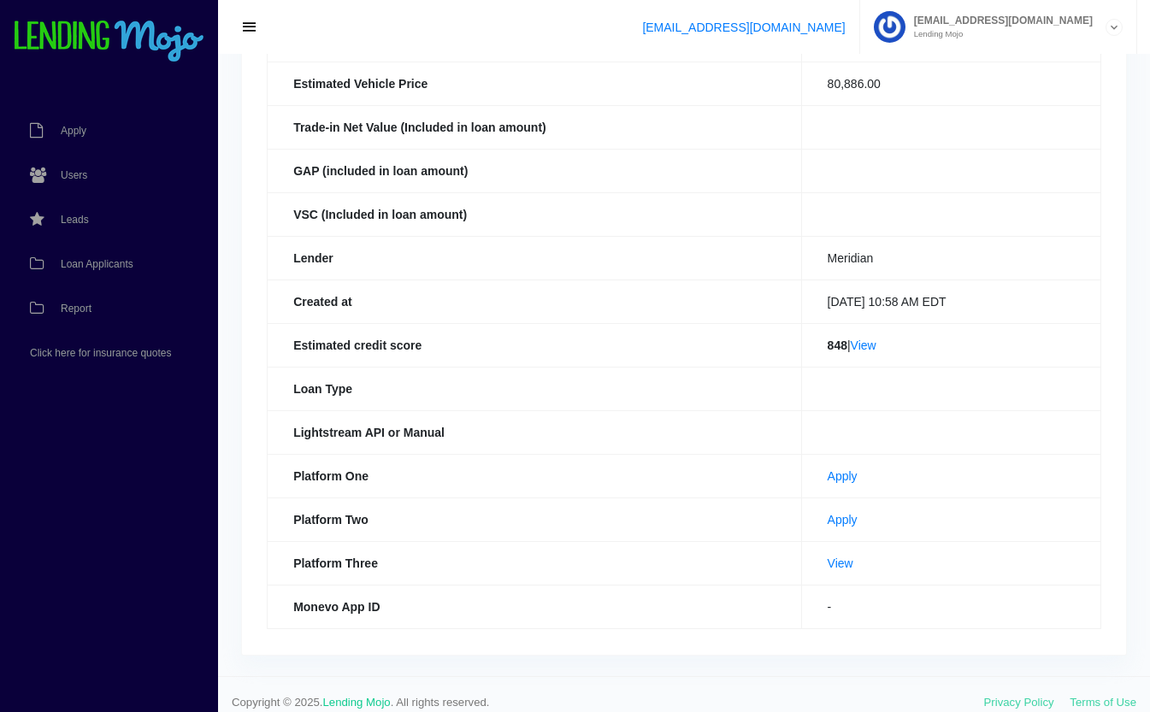
scroll to position [374, 0]
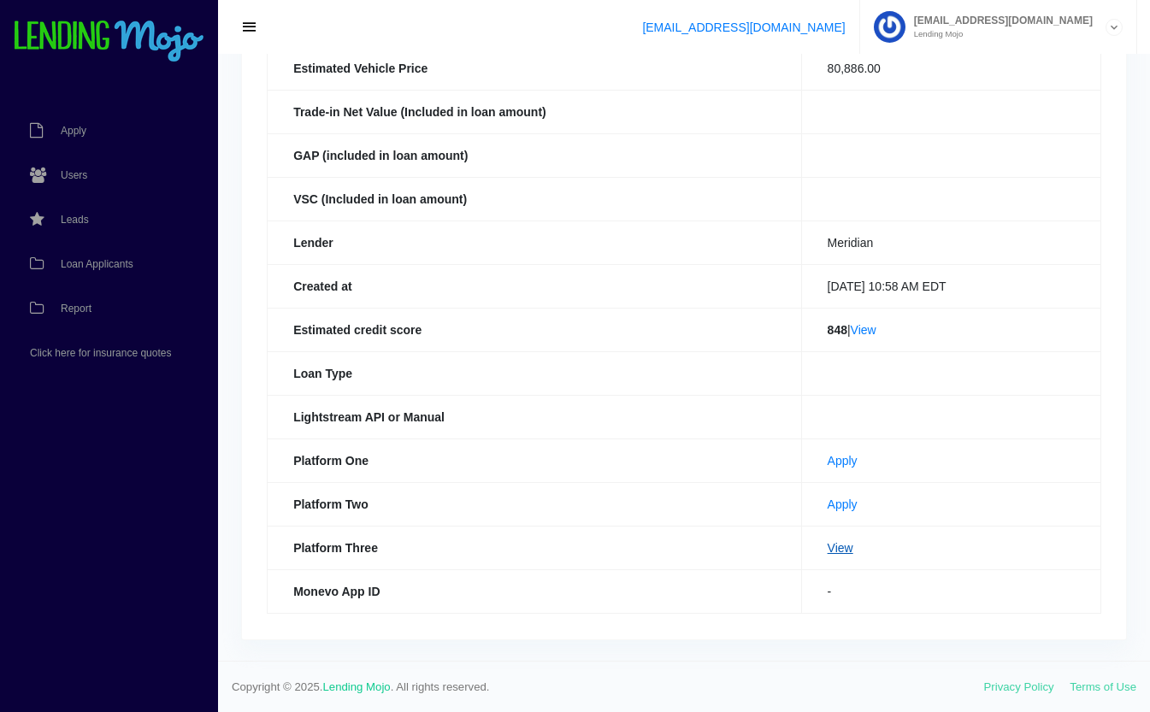
click at [828, 548] on link "View" at bounding box center [841, 548] width 26 height 14
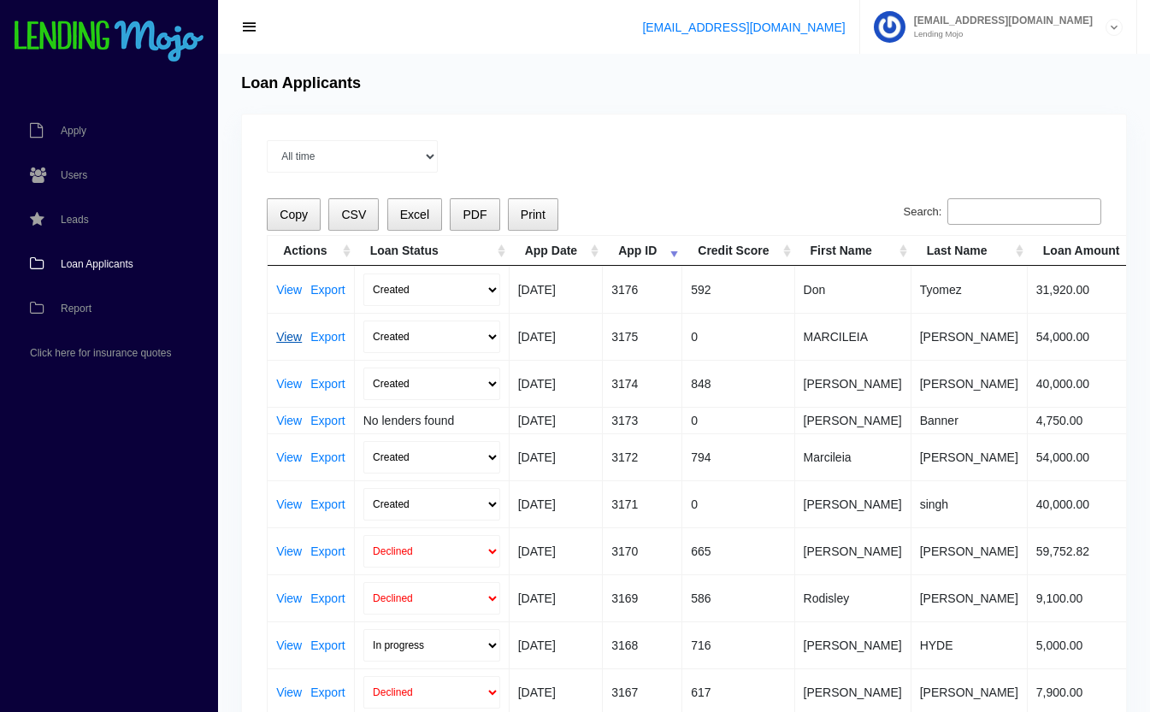
click at [286, 336] on link "View" at bounding box center [289, 337] width 26 height 12
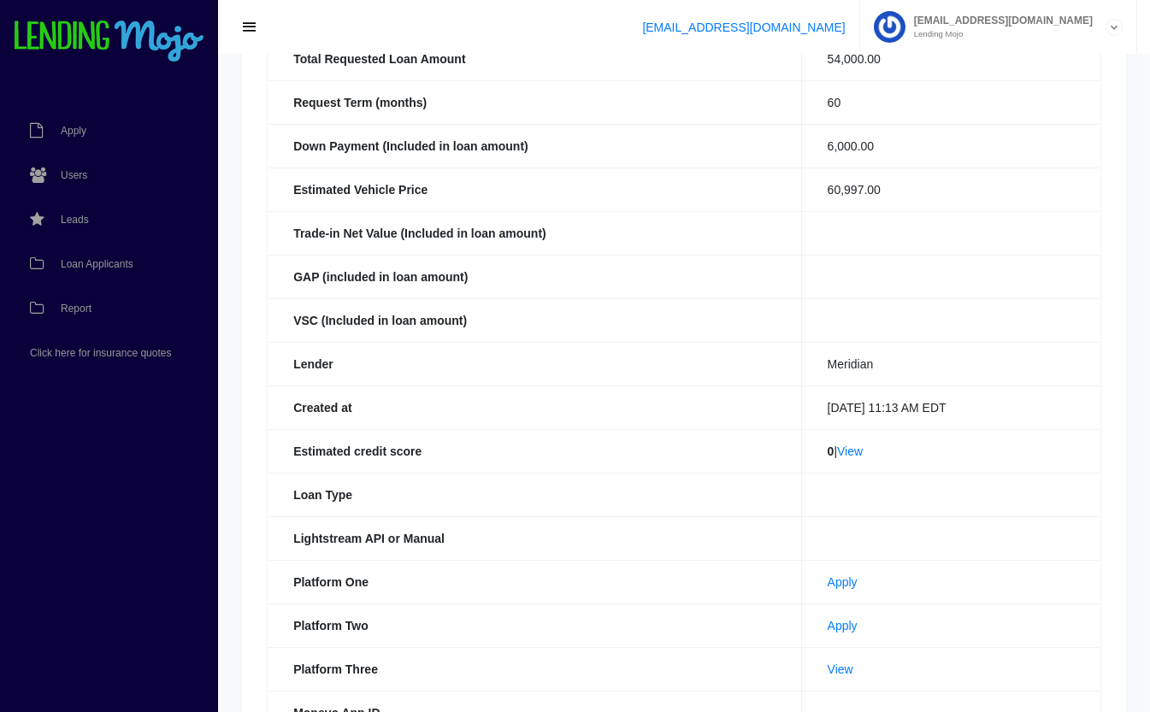
scroll to position [374, 0]
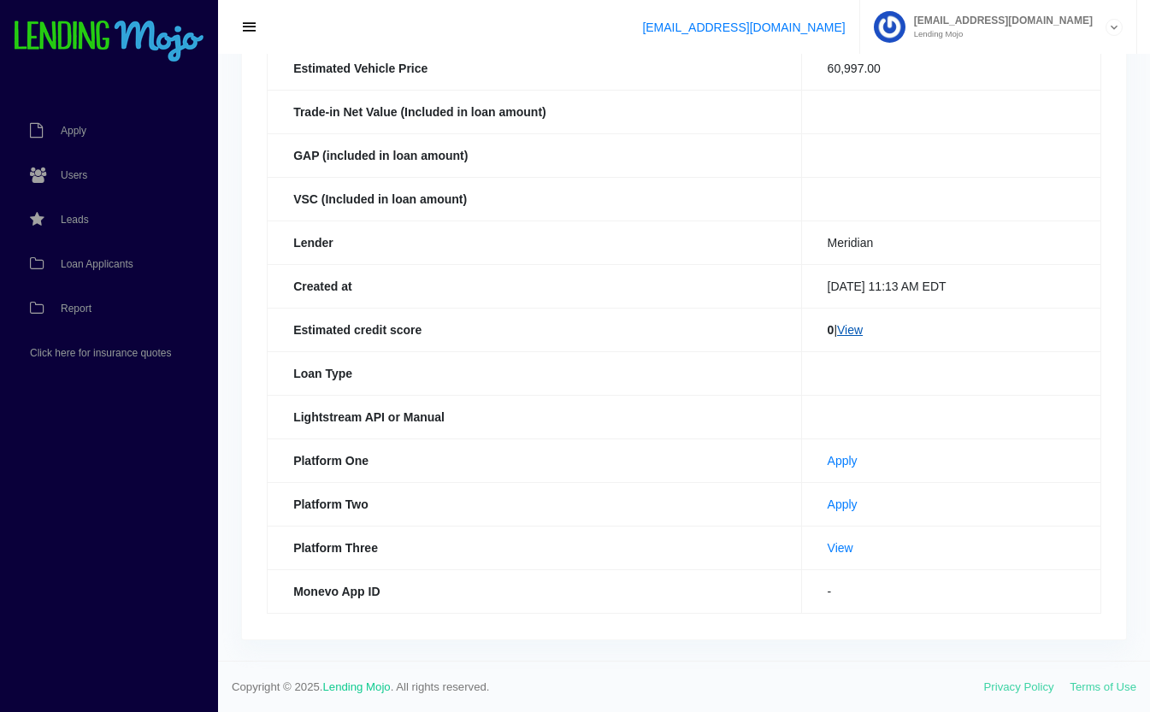
click at [846, 331] on link "View" at bounding box center [850, 330] width 26 height 14
click at [99, 265] on span "Loan Applicants" at bounding box center [97, 264] width 73 height 10
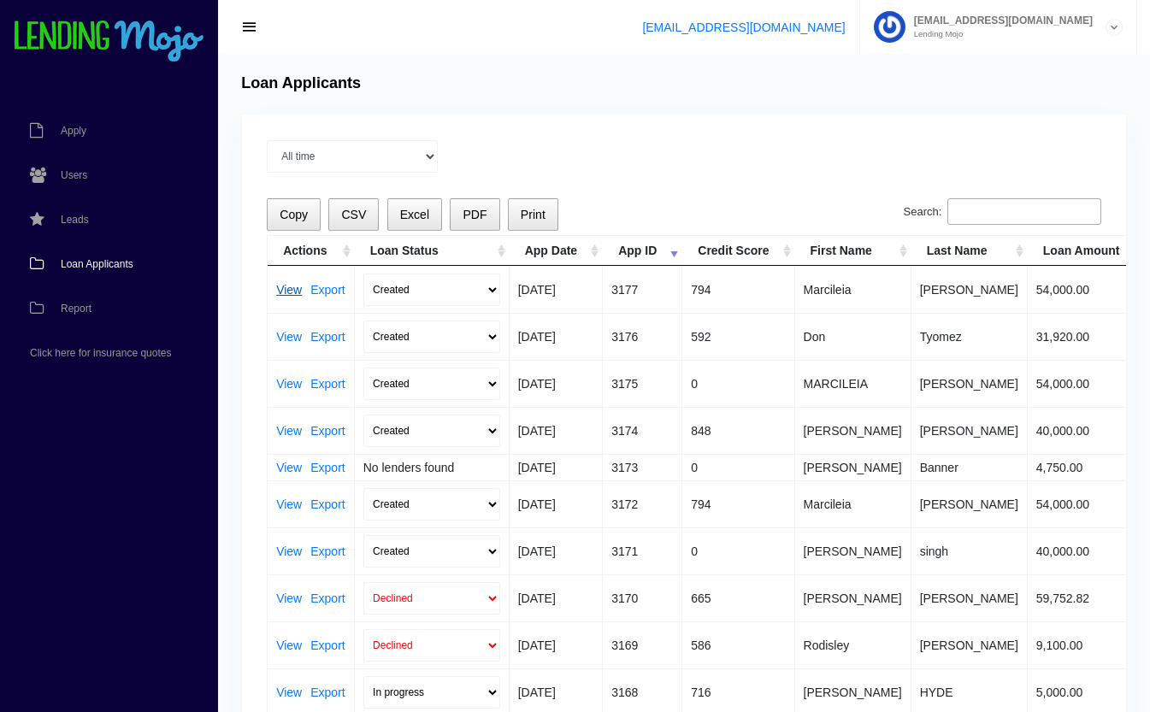
click at [285, 286] on link "View" at bounding box center [289, 290] width 26 height 12
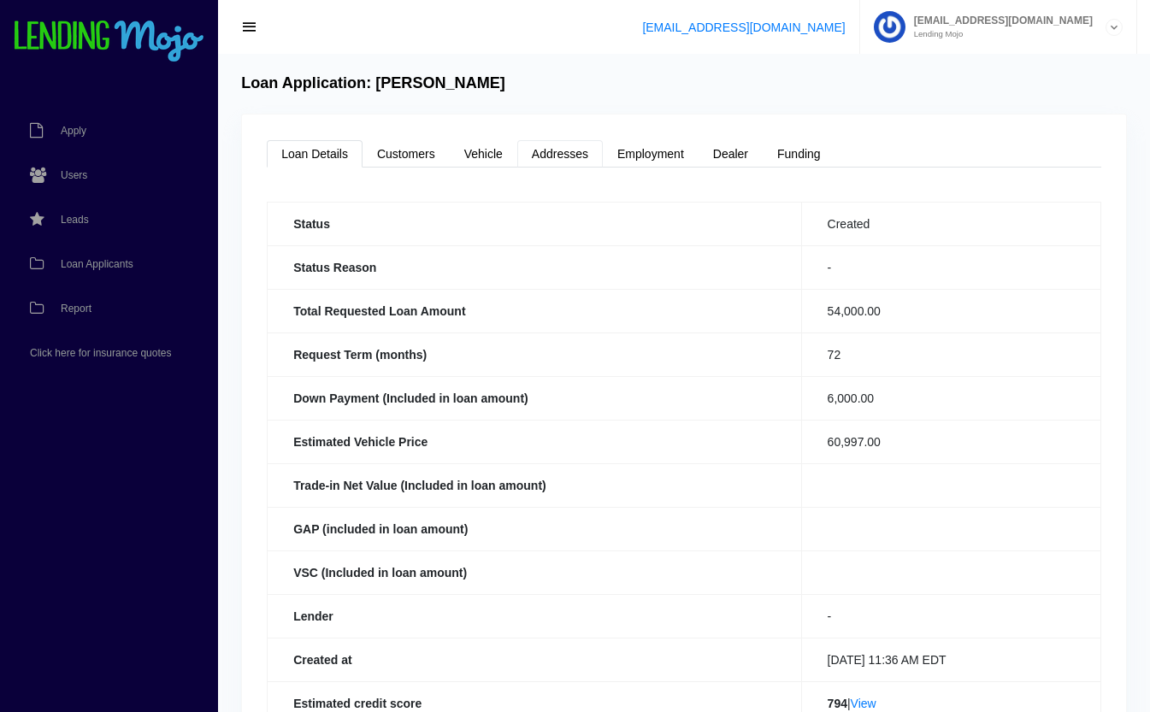
click at [578, 156] on link "Addresses" at bounding box center [560, 153] width 86 height 27
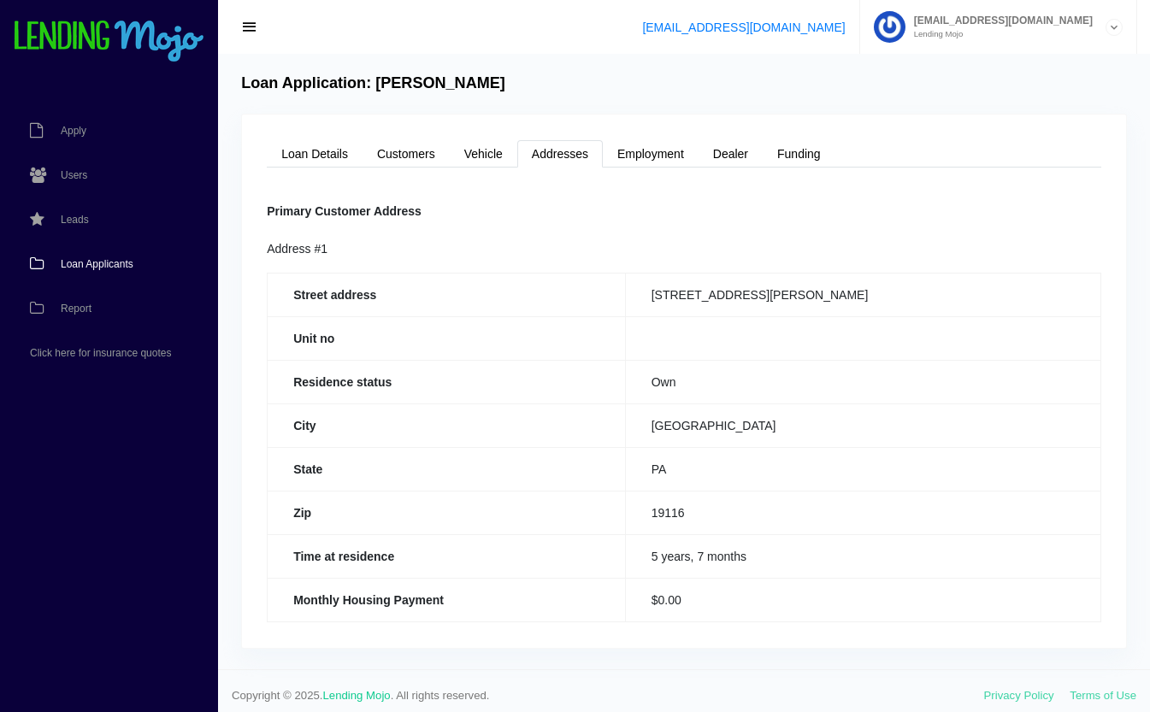
click at [110, 259] on span "Loan Applicants" at bounding box center [97, 264] width 73 height 10
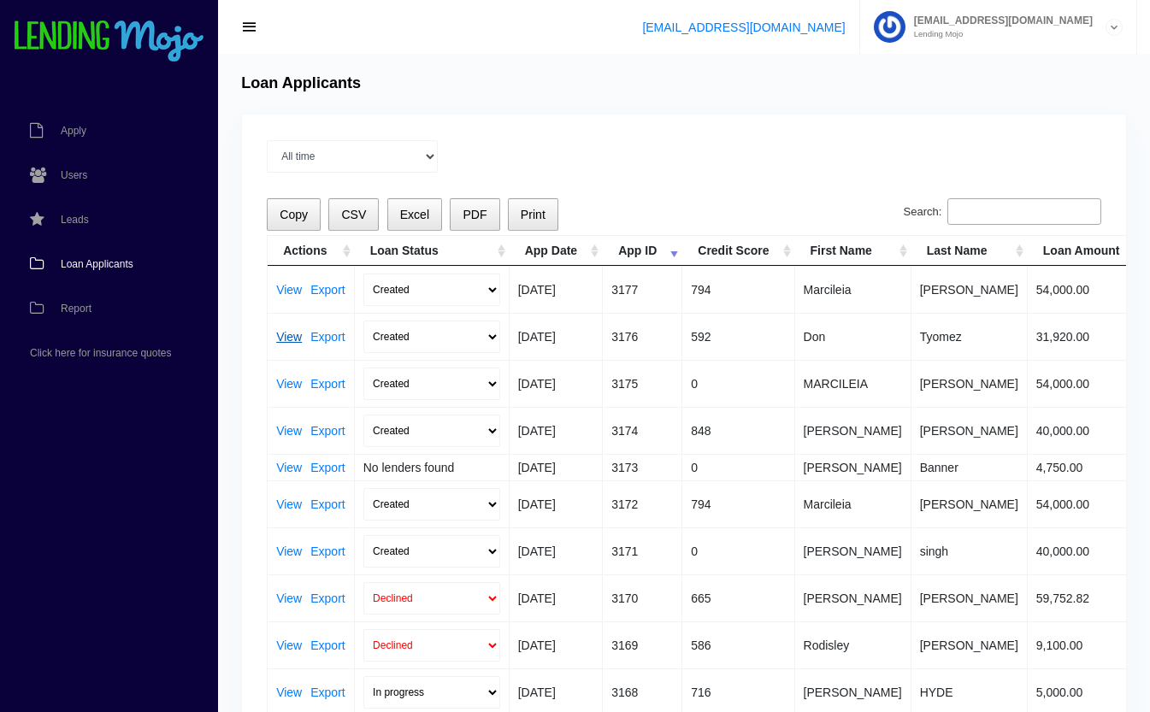
click at [285, 332] on link "View" at bounding box center [289, 337] width 26 height 12
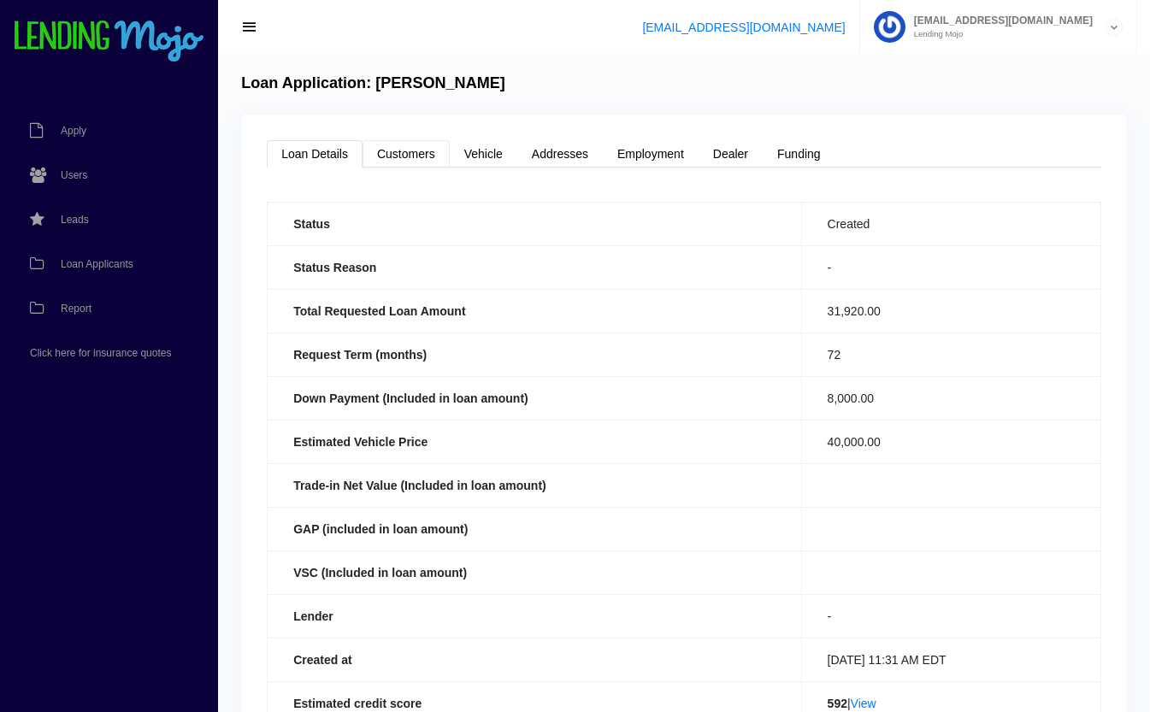
click at [422, 157] on link "Customers" at bounding box center [406, 153] width 87 height 27
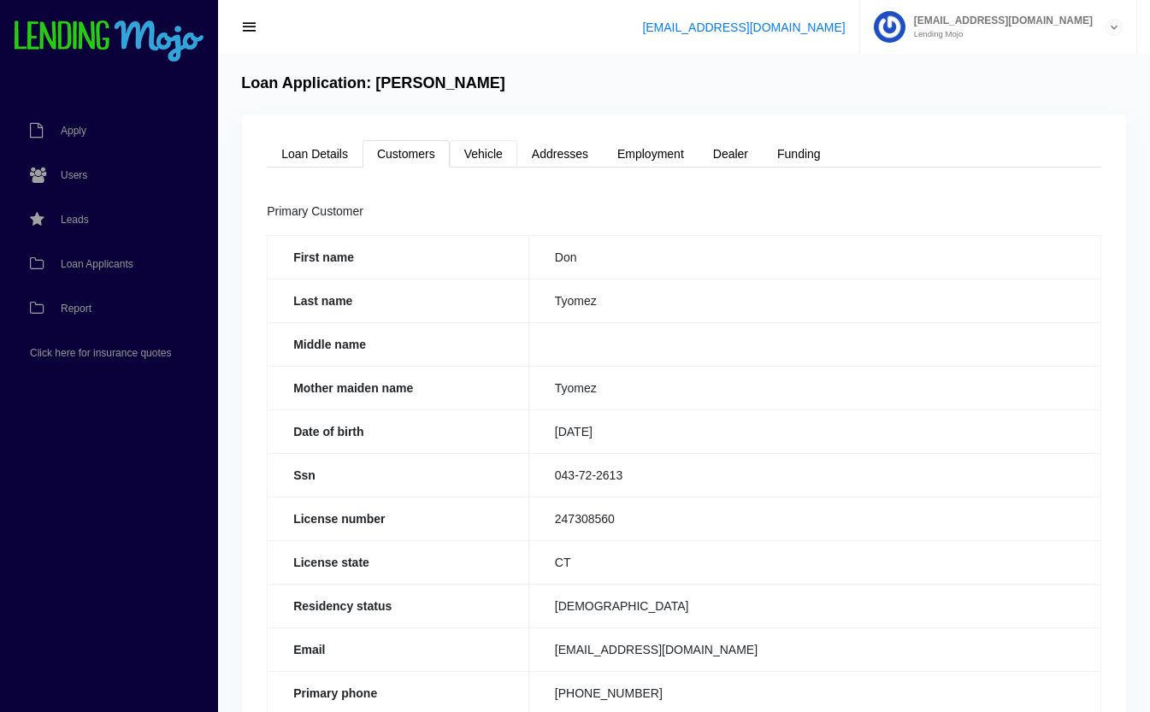
click at [472, 147] on link "Vehicle" at bounding box center [484, 153] width 68 height 27
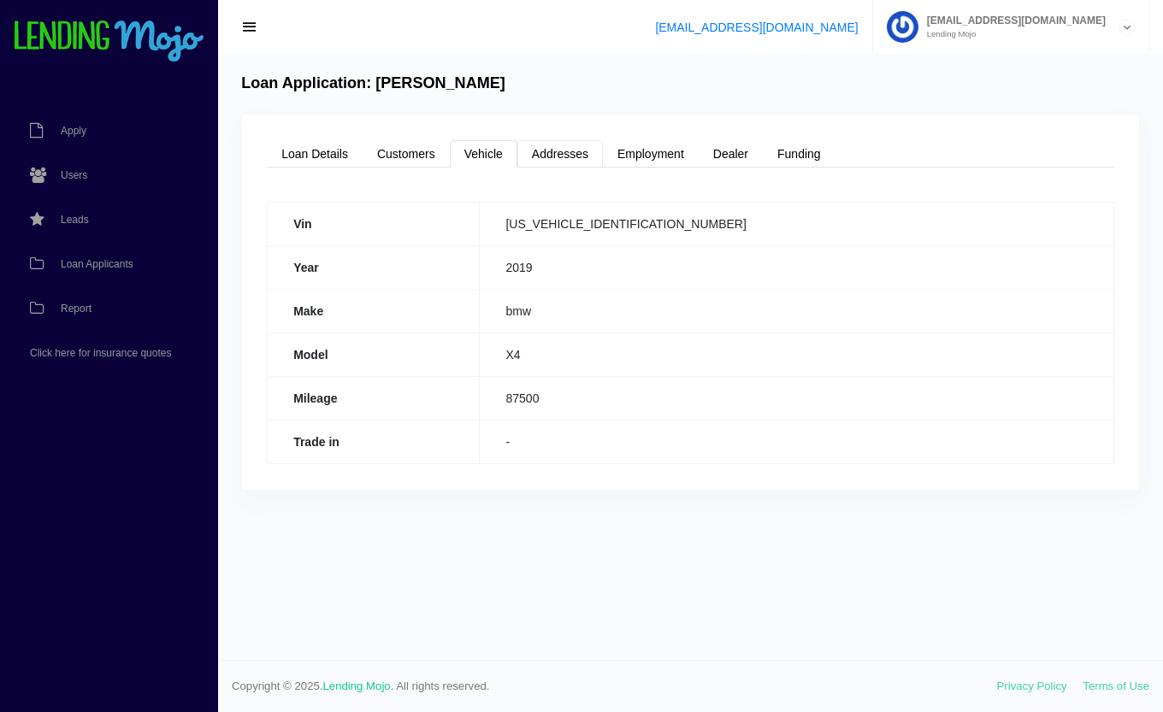
click at [581, 158] on link "Addresses" at bounding box center [560, 153] width 86 height 27
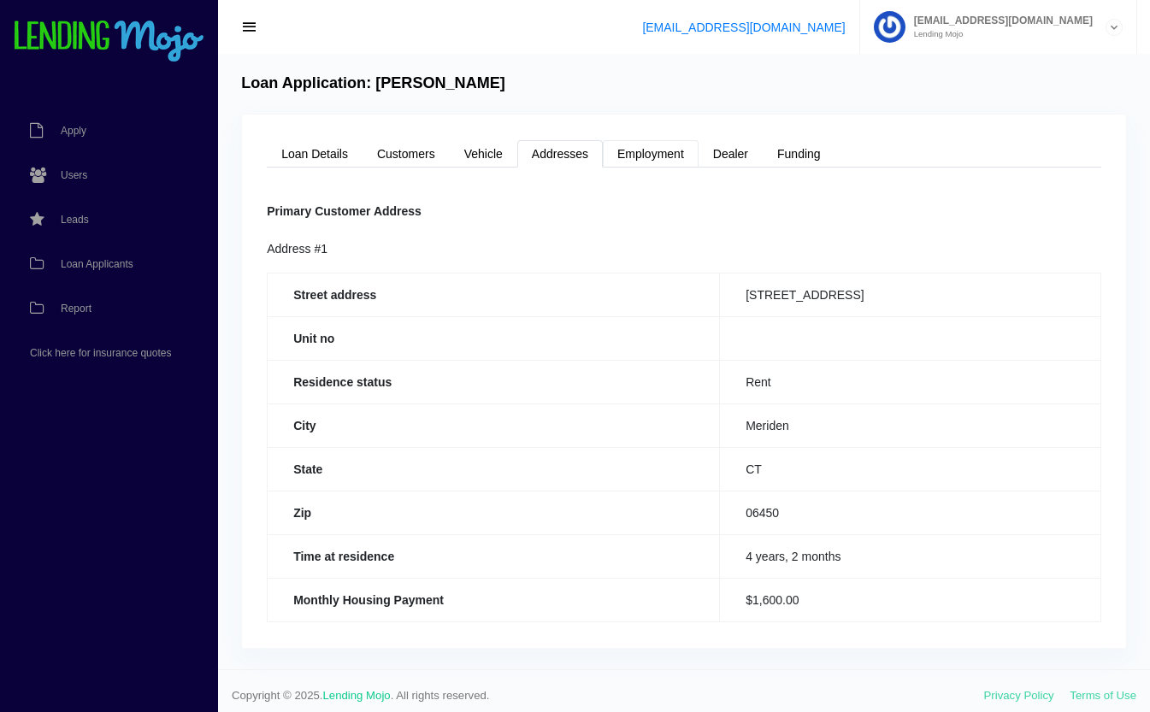
click at [652, 154] on link "Employment" at bounding box center [651, 153] width 96 height 27
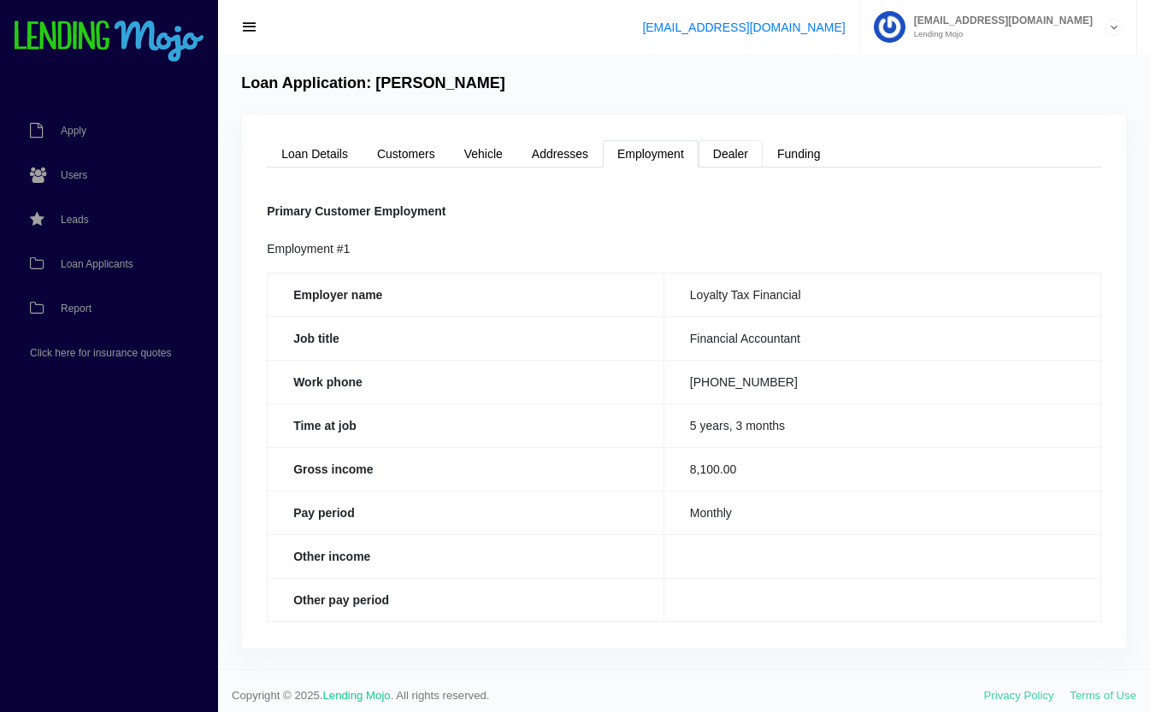
click at [739, 154] on link "Dealer" at bounding box center [731, 153] width 64 height 27
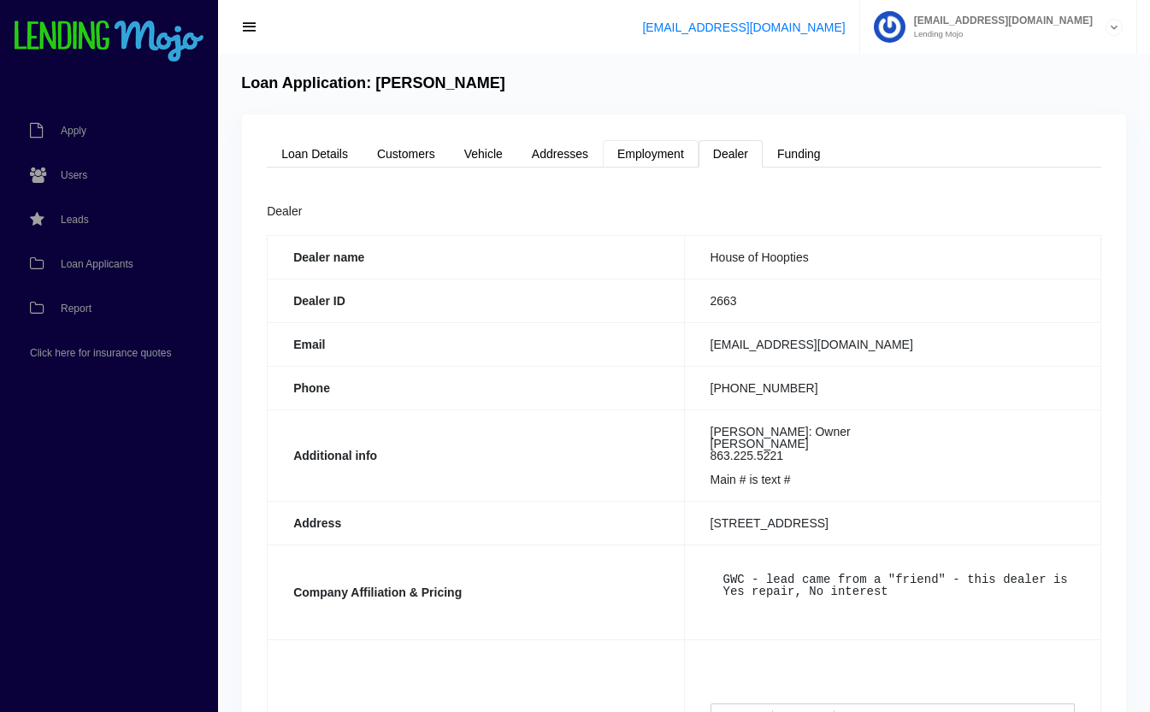
click at [663, 150] on link "Employment" at bounding box center [651, 153] width 96 height 27
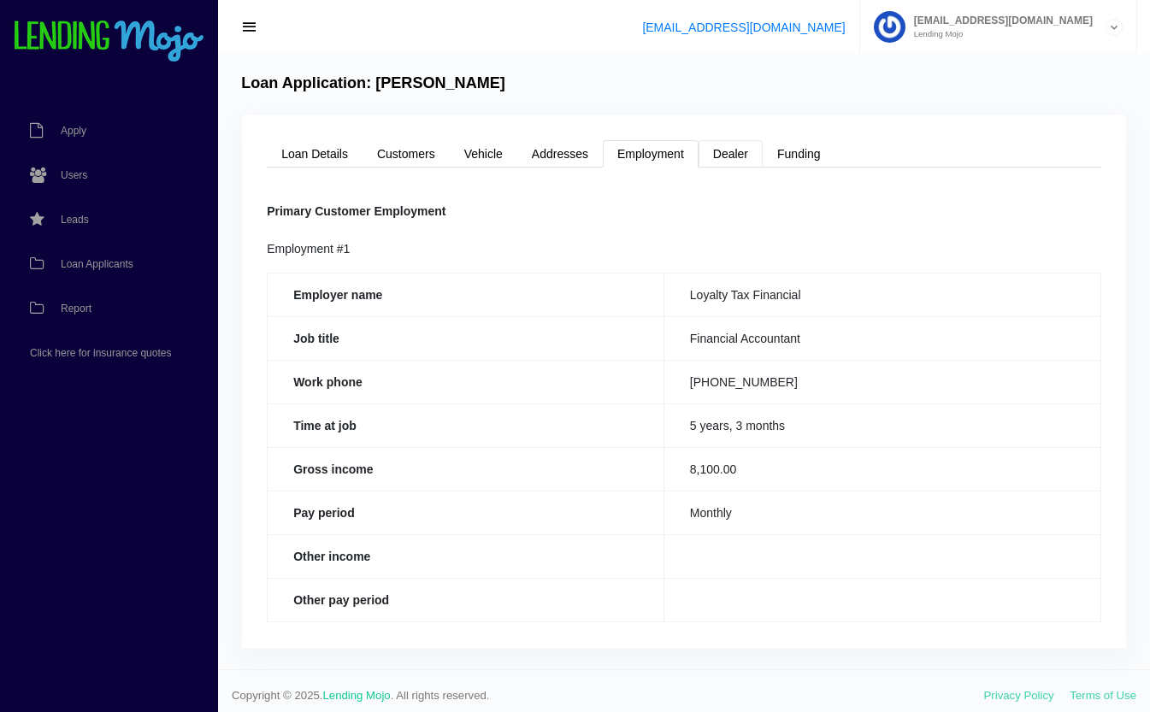
click at [749, 161] on link "Dealer" at bounding box center [731, 153] width 64 height 27
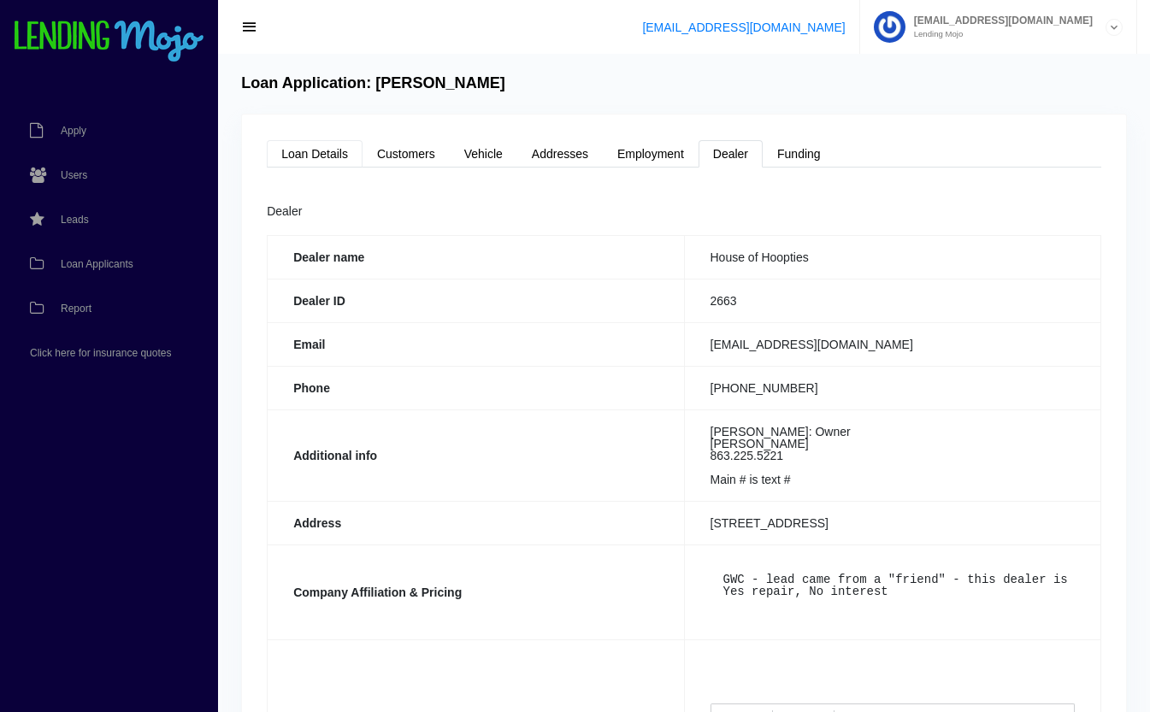
click at [341, 156] on link "Loan Details" at bounding box center [315, 153] width 96 height 27
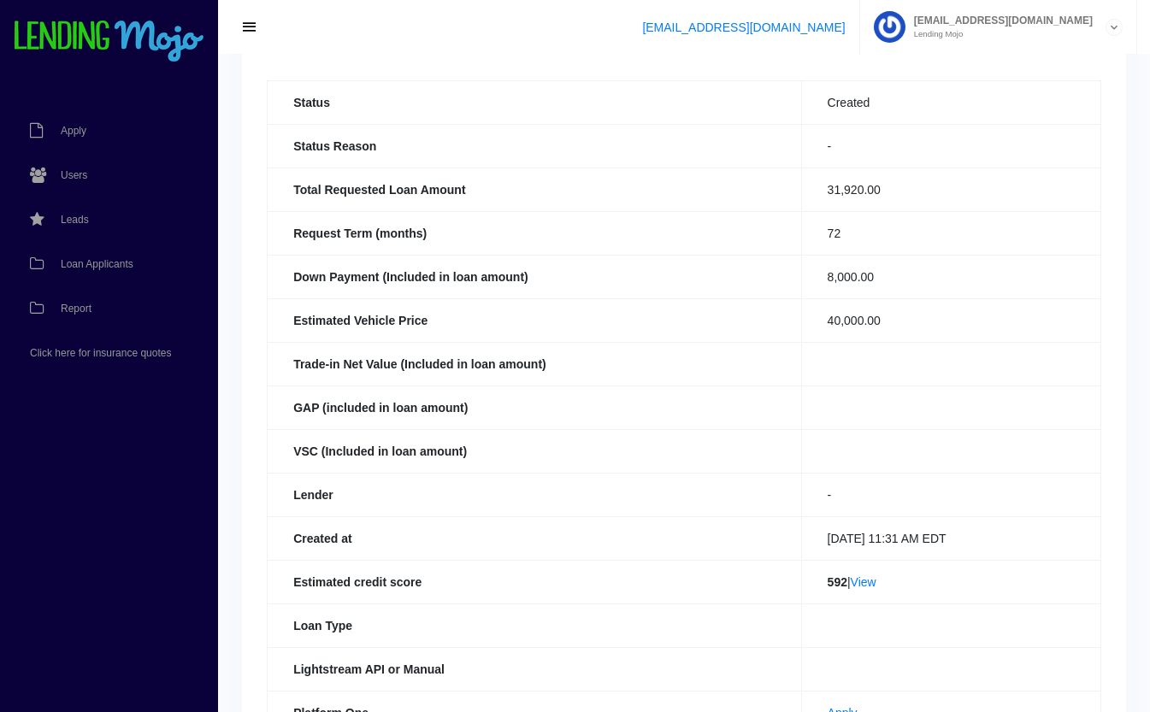
scroll to position [175, 0]
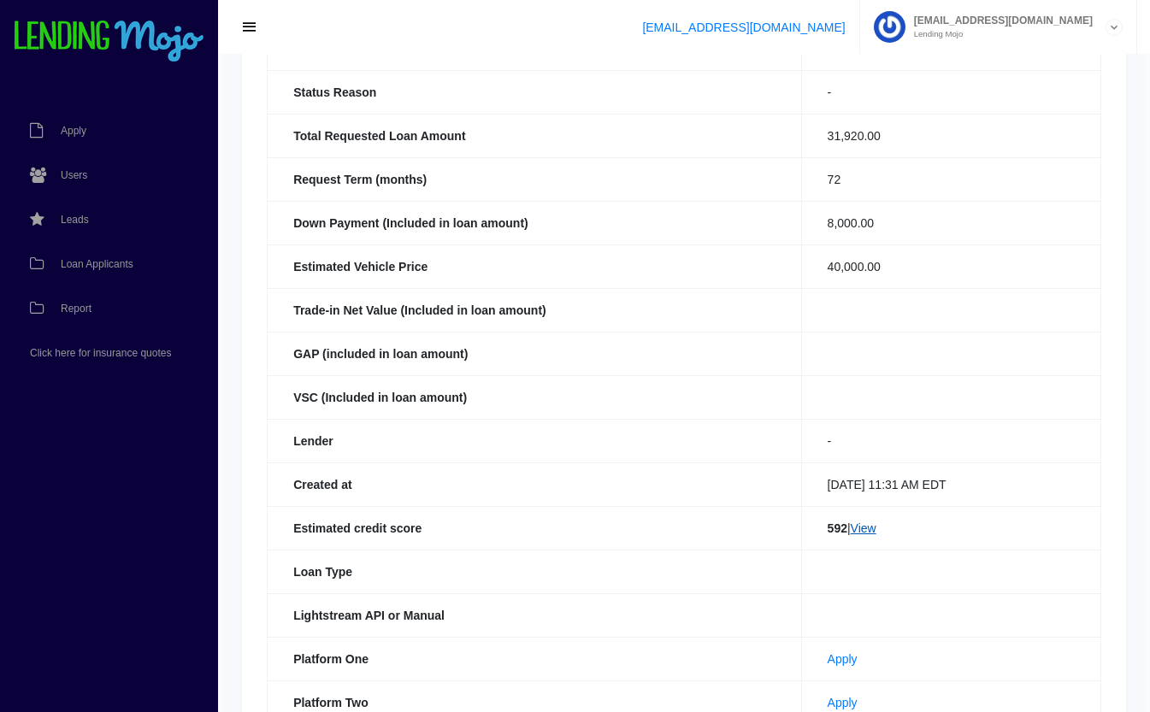
click at [863, 529] on link "View" at bounding box center [864, 529] width 26 height 14
click at [105, 259] on span "Loan Applicants" at bounding box center [97, 264] width 73 height 10
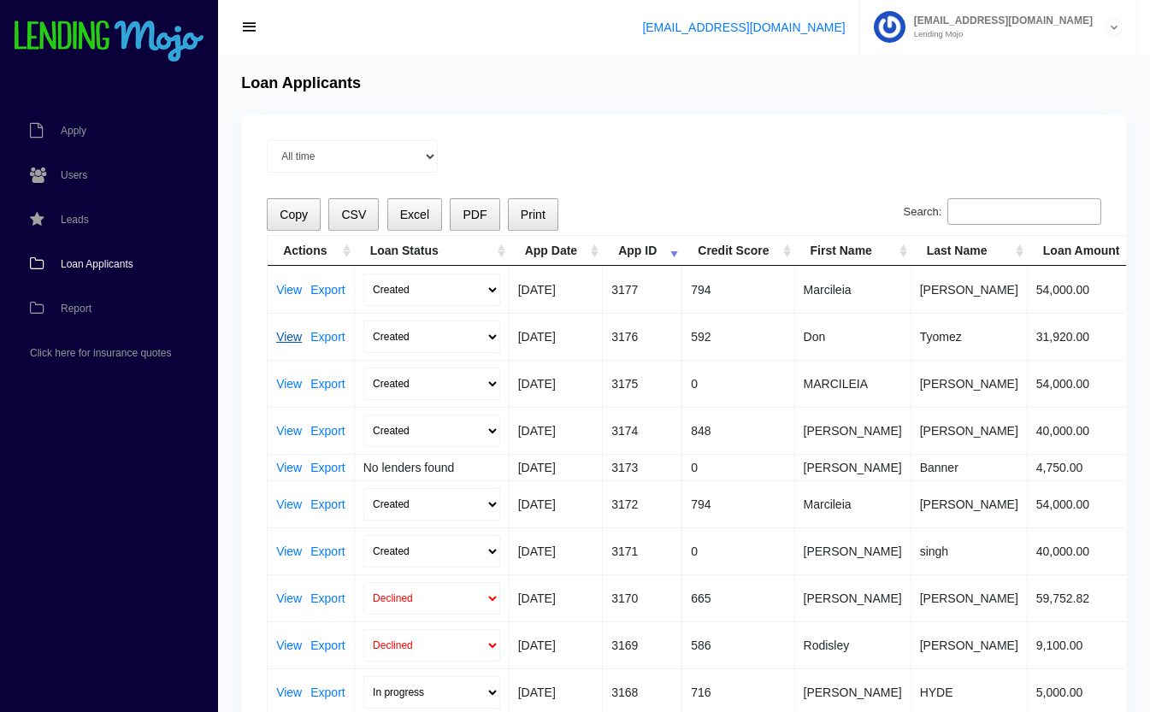
click at [289, 333] on link "View" at bounding box center [289, 337] width 26 height 12
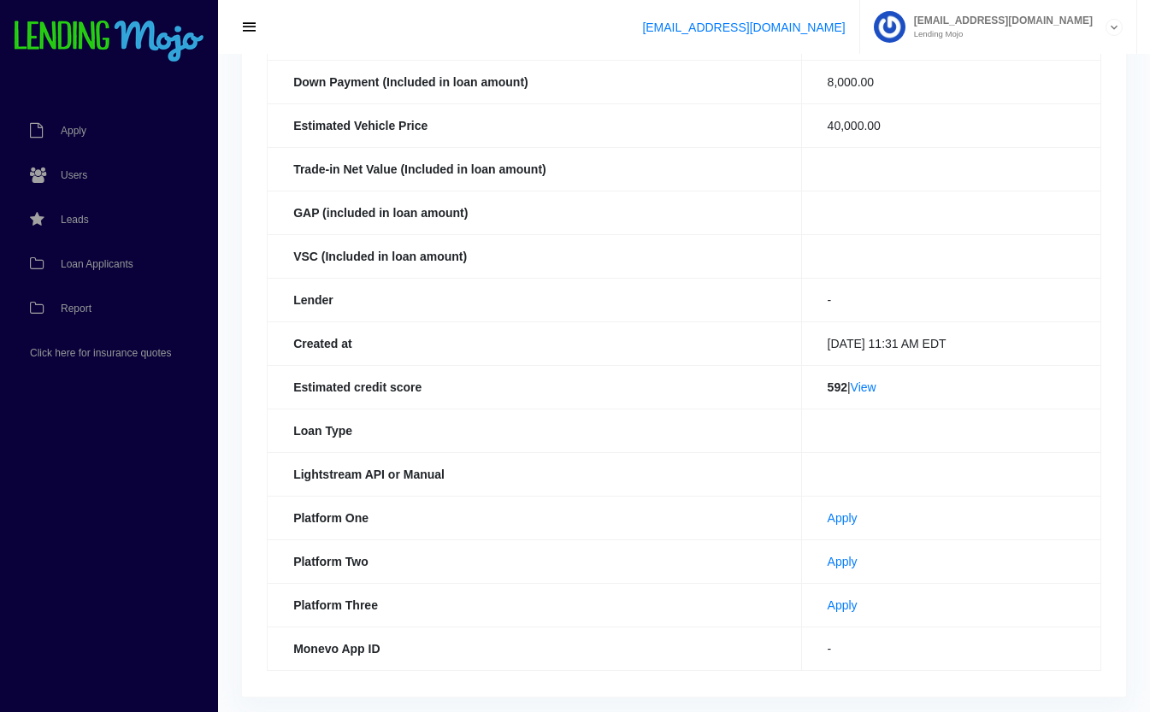
scroll to position [374, 0]
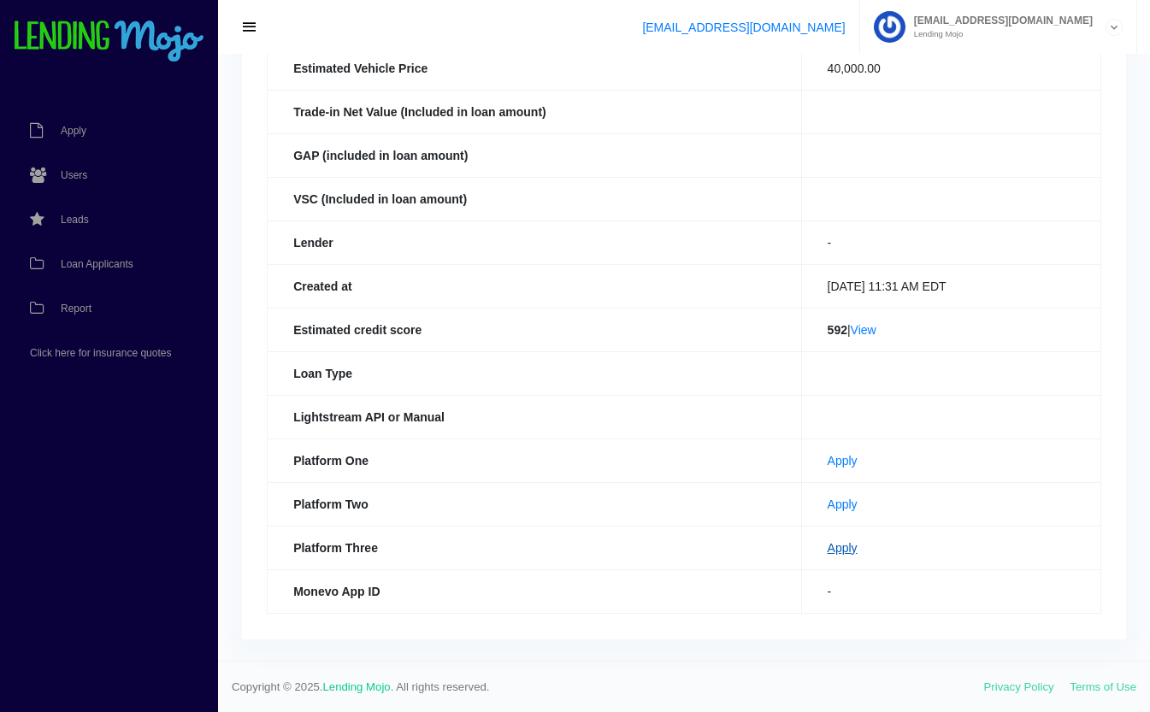
click at [829, 546] on link "Apply" at bounding box center [843, 548] width 30 height 14
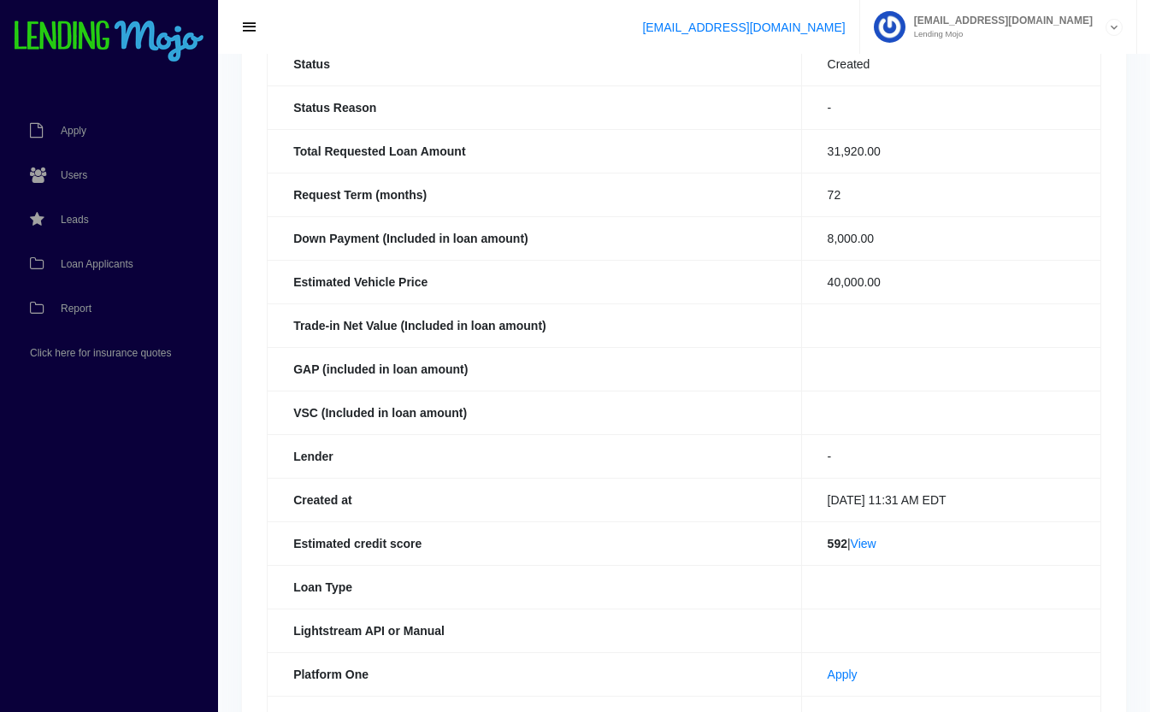
scroll to position [0, 0]
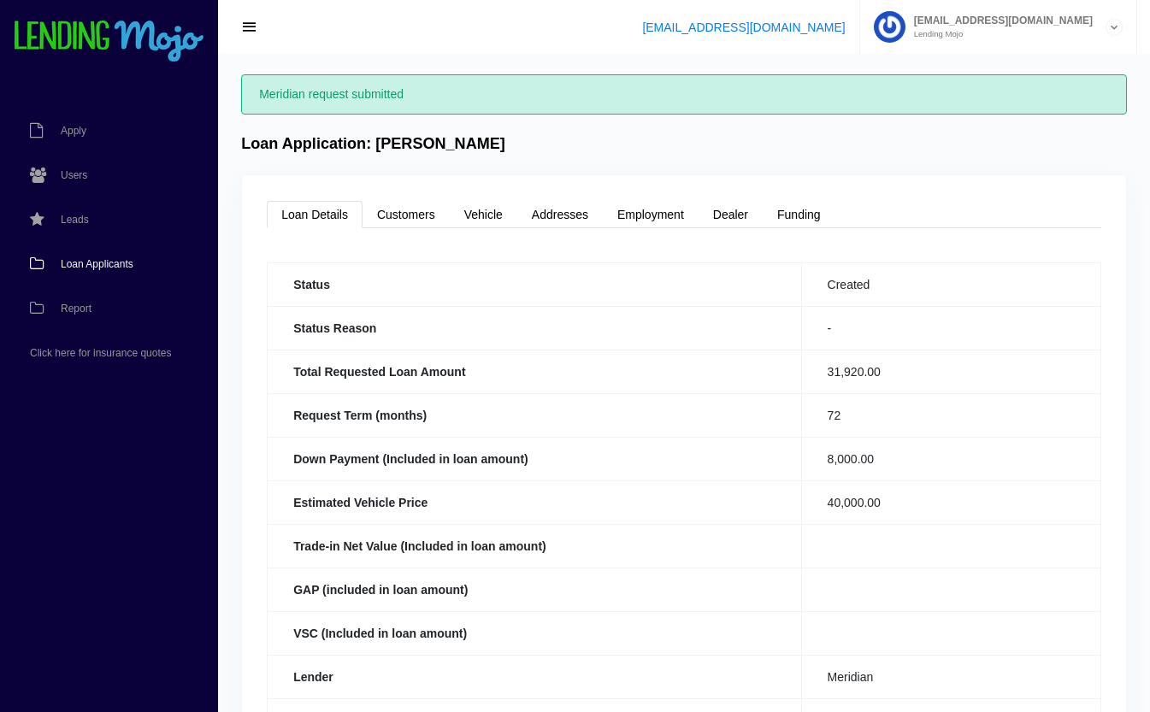
click at [112, 259] on span "Loan Applicants" at bounding box center [97, 264] width 73 height 10
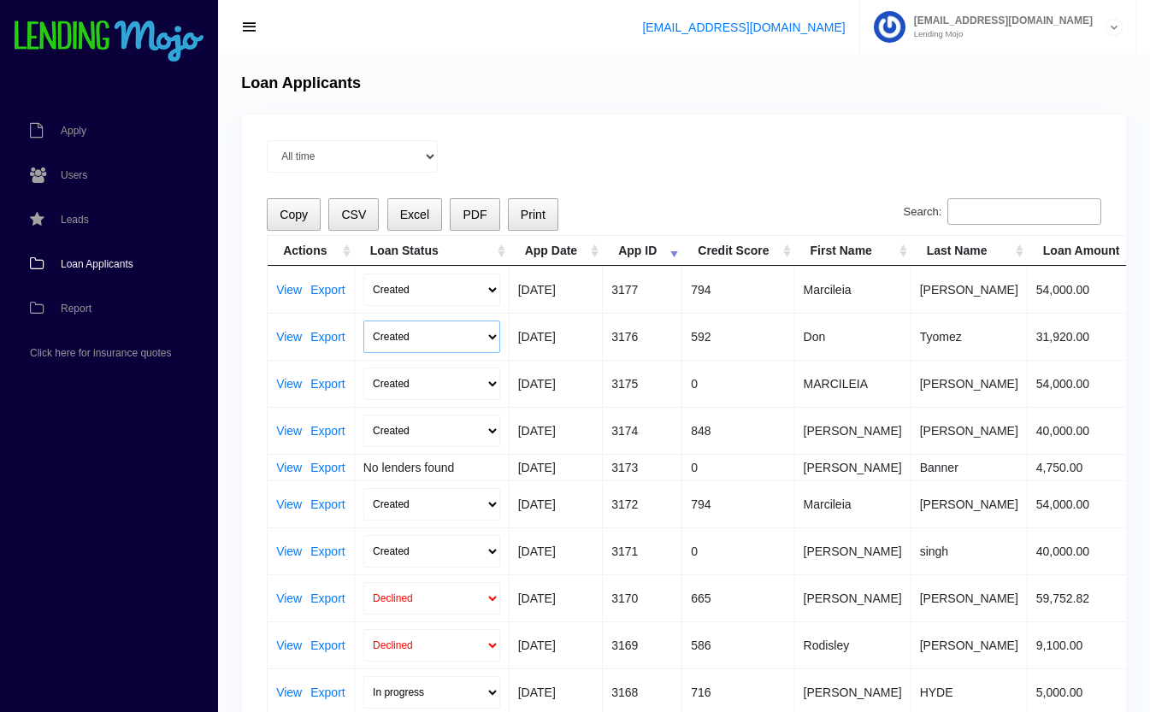
click at [399, 327] on select "Created Submitted" at bounding box center [431, 337] width 137 height 32
select select "submitted"
click at [363, 321] on select "Created Submitted" at bounding box center [431, 337] width 137 height 32
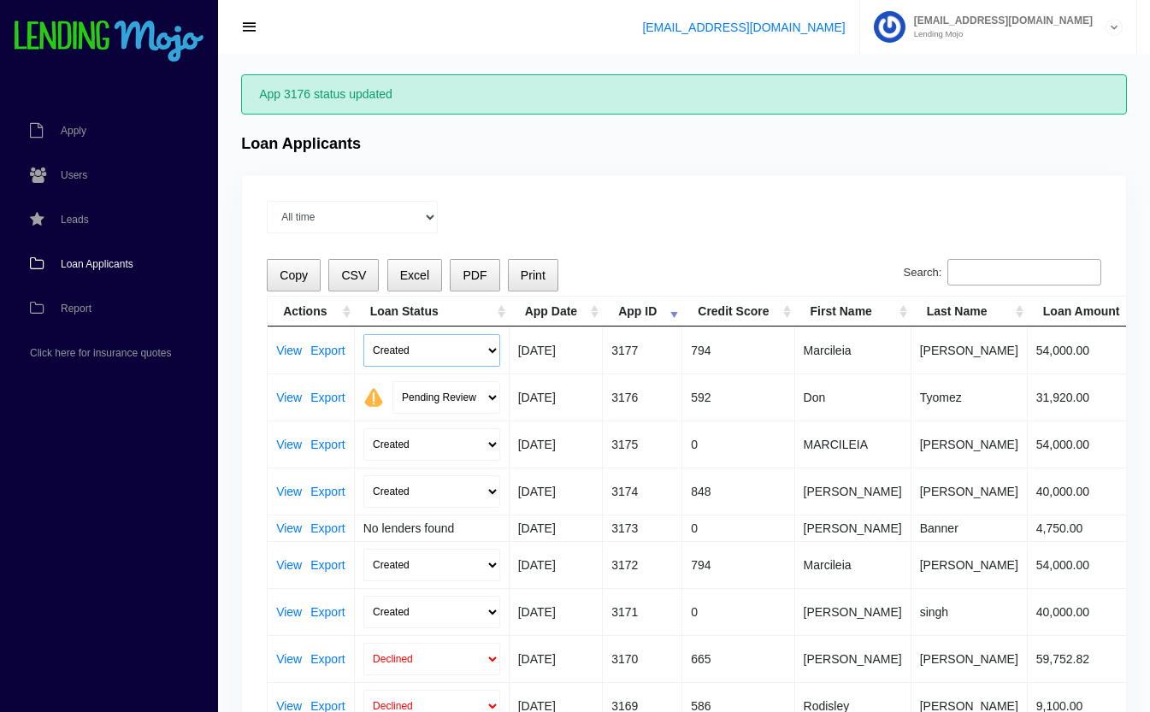
click at [429, 342] on select "Created Submitted" at bounding box center [431, 350] width 137 height 32
select select "submitted"
click at [363, 334] on select "Created Submitted" at bounding box center [431, 350] width 137 height 32
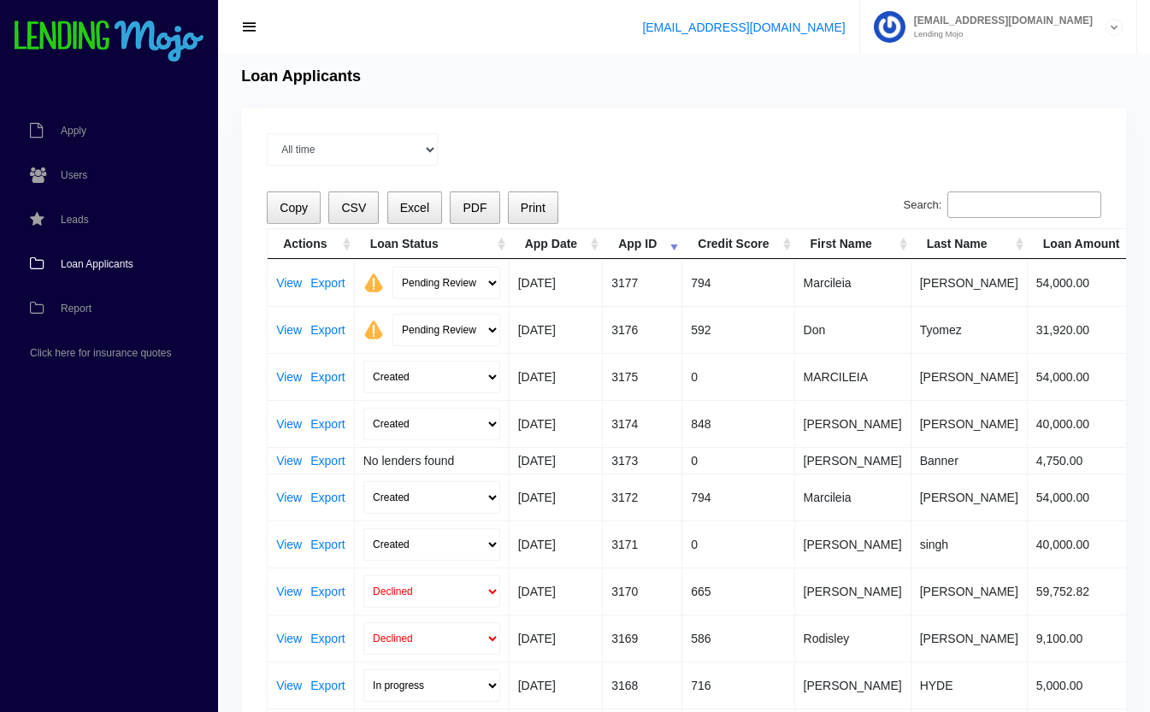
scroll to position [88, 0]
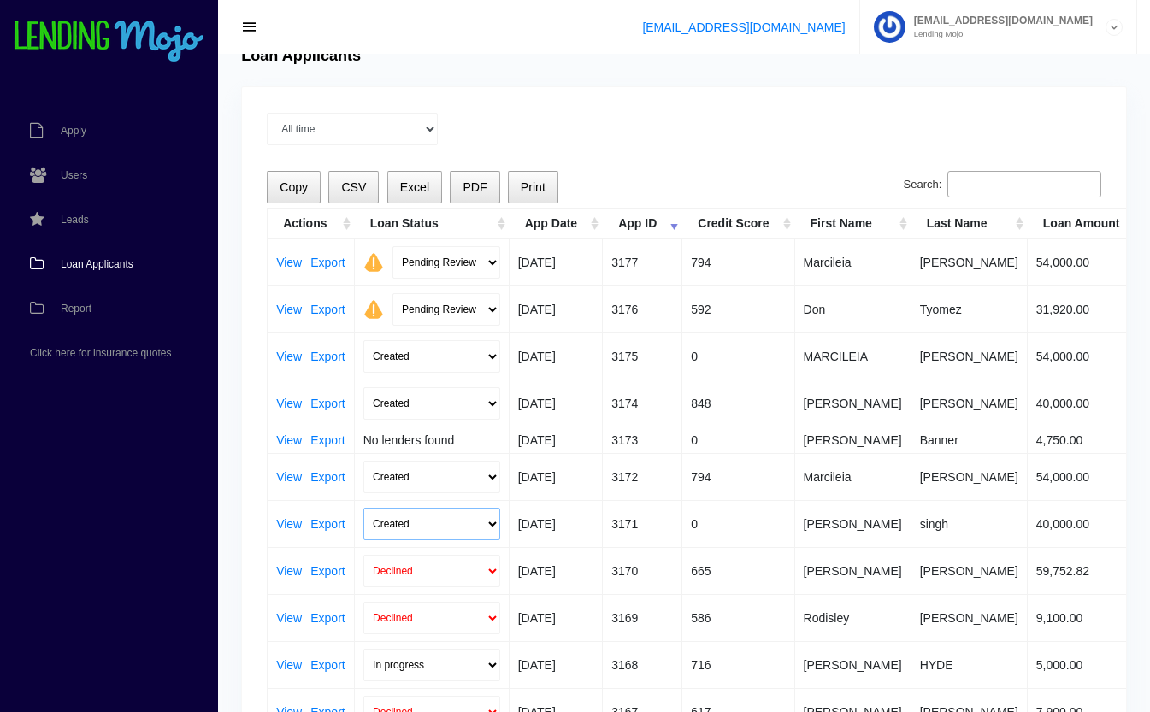
click at [457, 519] on select "Created Submitted" at bounding box center [431, 524] width 137 height 32
select select "submitted"
click at [363, 508] on select "Created Submitted" at bounding box center [431, 524] width 137 height 32
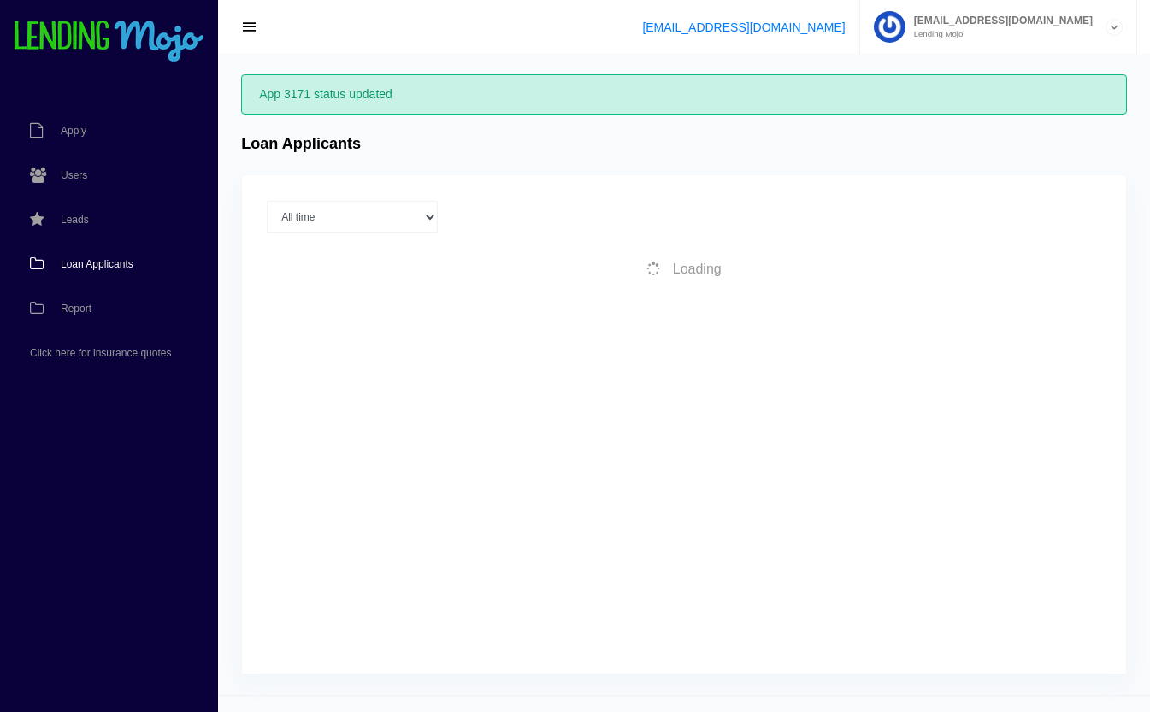
scroll to position [34, 0]
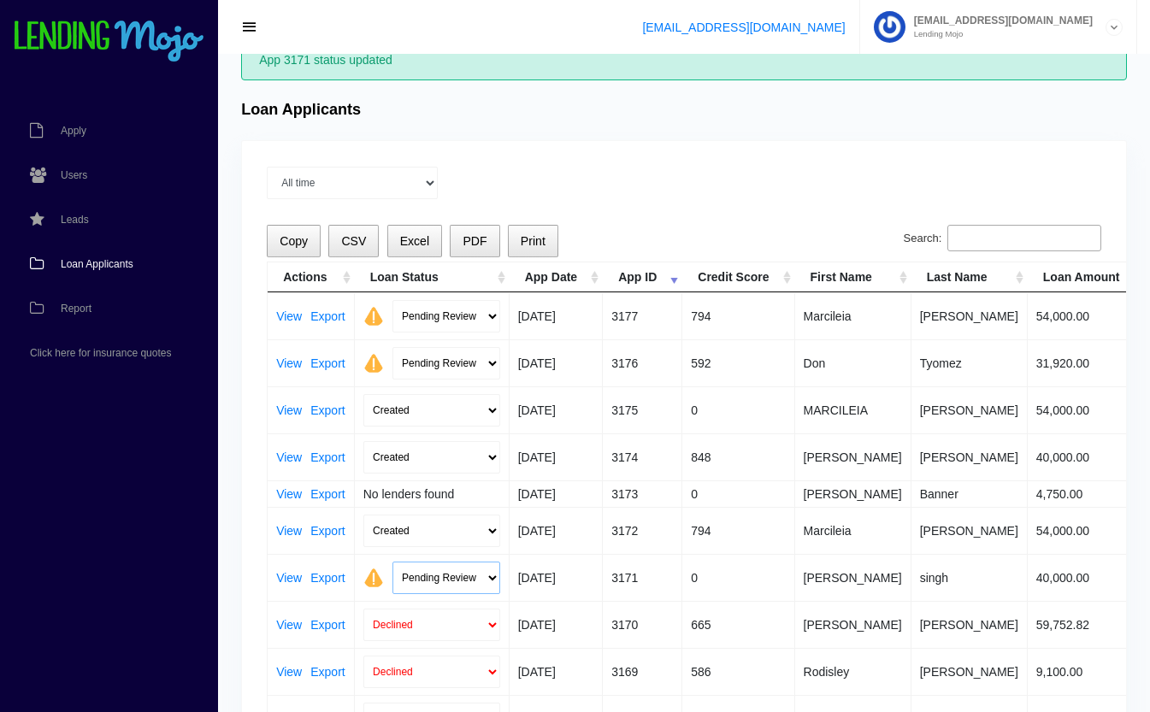
click at [428, 575] on select "Pending Review Approve Decline Unqualified" at bounding box center [446, 578] width 108 height 32
select select "approved"
click at [392, 562] on select "Pending Review Approve Decline Unqualified" at bounding box center [446, 578] width 108 height 32
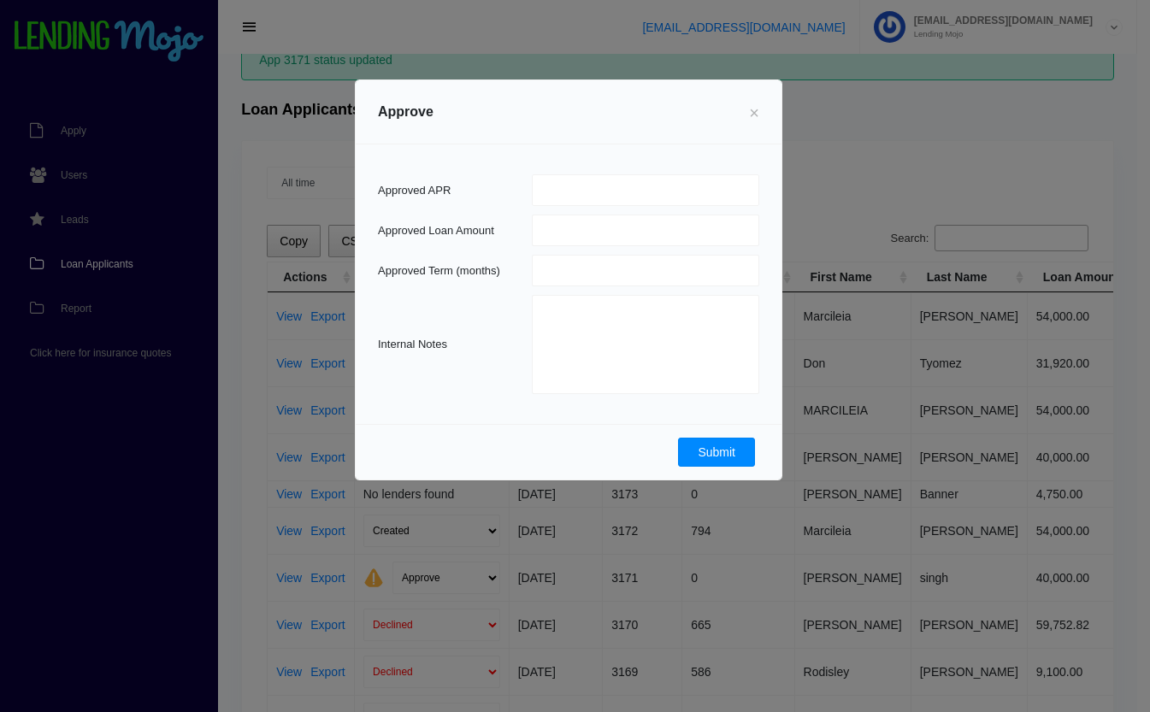
click at [716, 447] on button "Submit" at bounding box center [716, 452] width 77 height 29
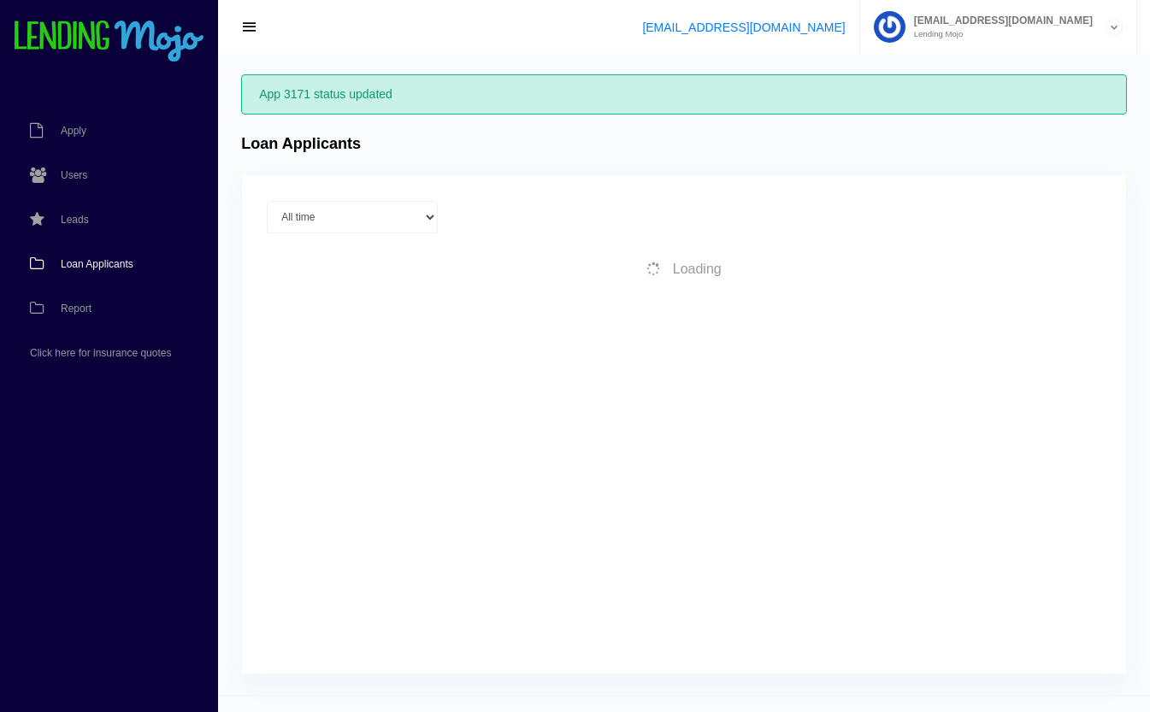
scroll to position [34, 0]
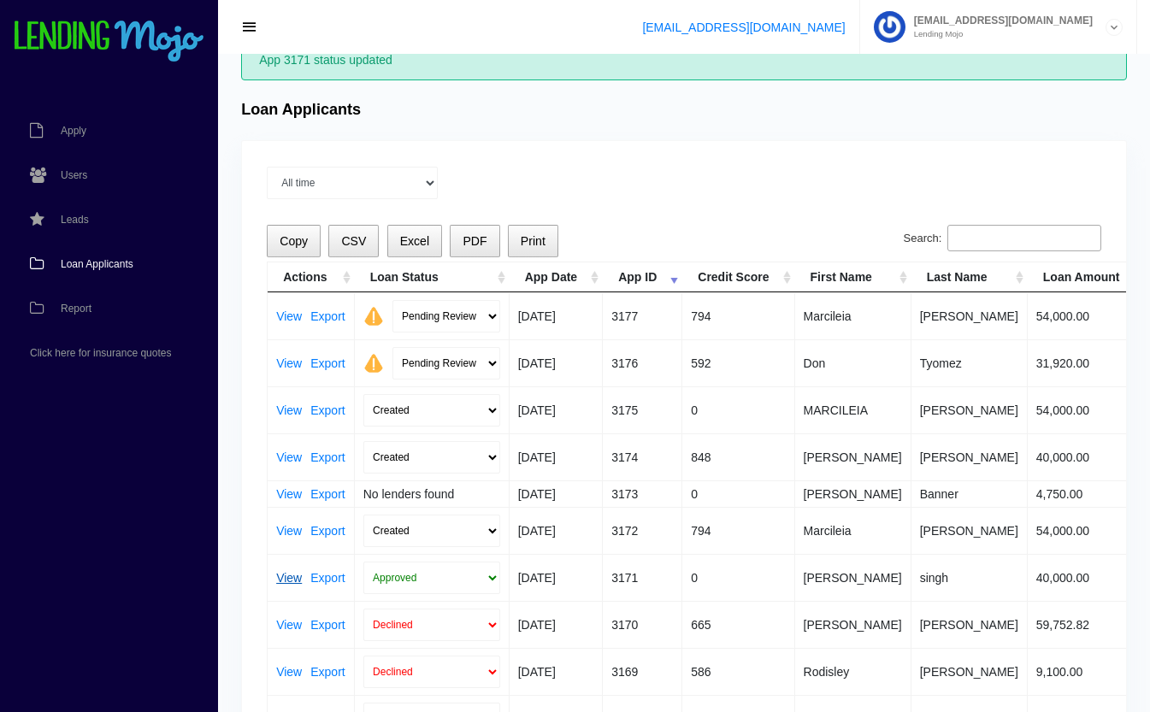
click at [282, 579] on link "View" at bounding box center [289, 578] width 26 height 12
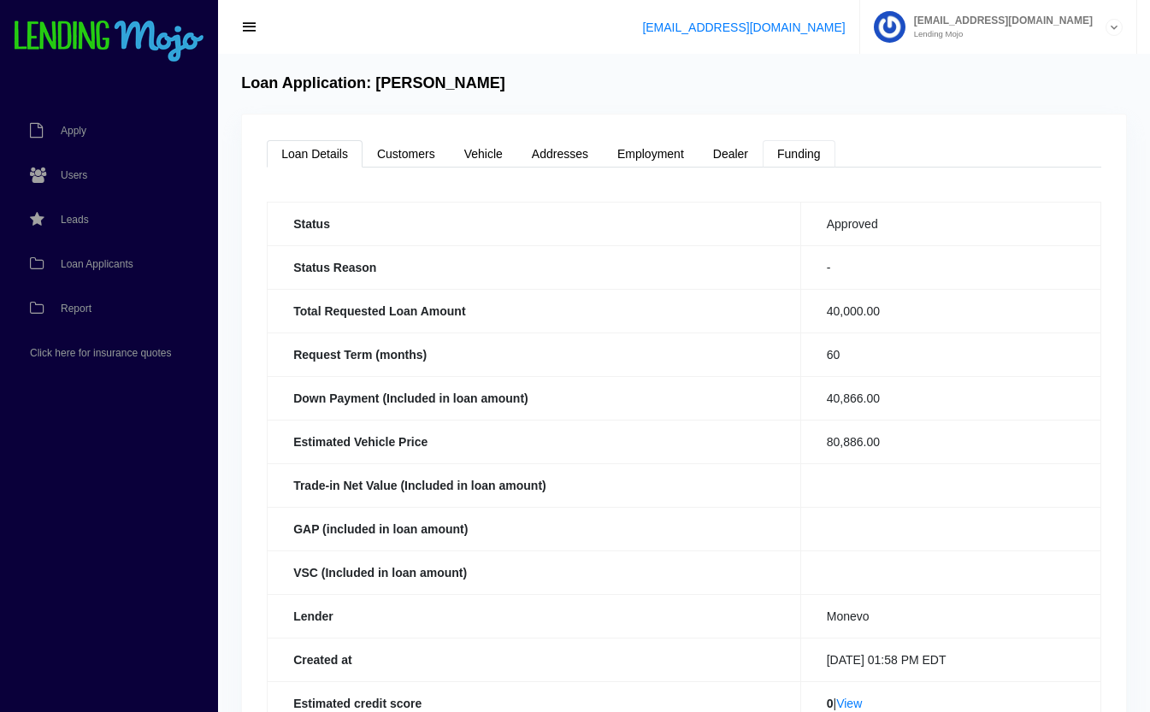
click at [807, 151] on link "Funding" at bounding box center [799, 153] width 73 height 27
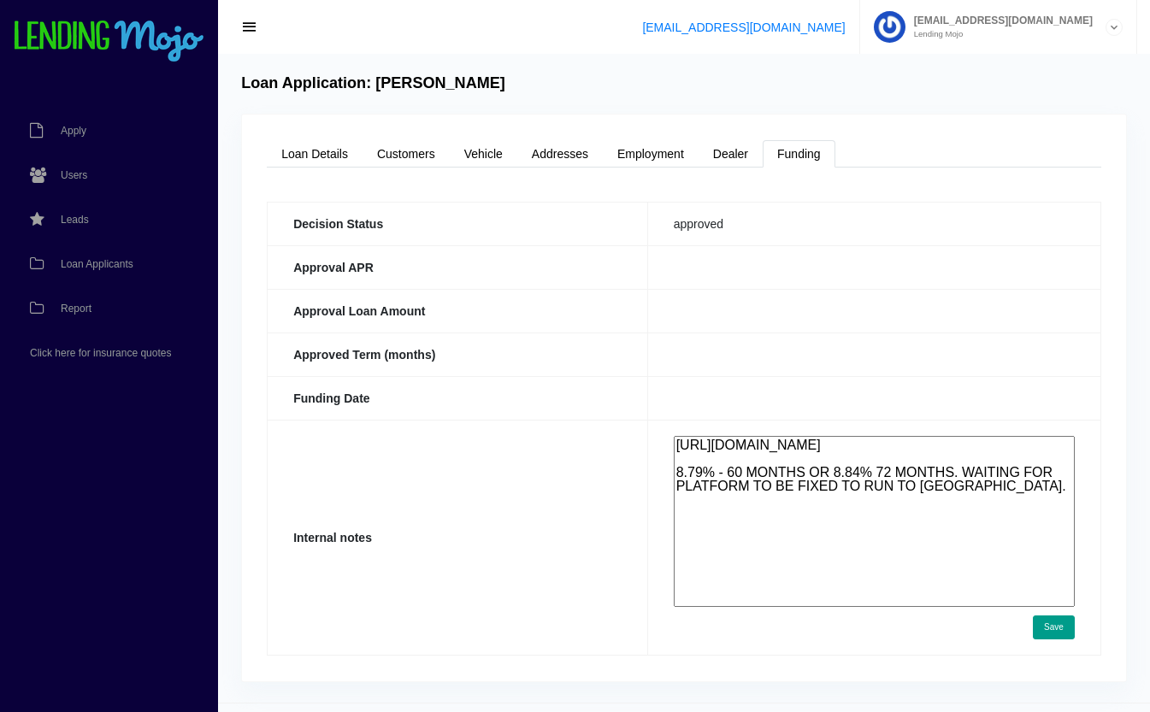
click at [910, 557] on textarea "[URL][DOMAIN_NAME] 8.79% - 60 MONTHS OR 8.84% 72 MONTHS. WAITING FOR PLATFORM T…" at bounding box center [874, 521] width 401 height 171
click at [1055, 503] on textarea "[URL][DOMAIN_NAME] 8.79% - 60 MONTHS OR 8.84% 72 MONTHS. WAITING FOR PLATFORM T…" at bounding box center [874, 521] width 401 height 171
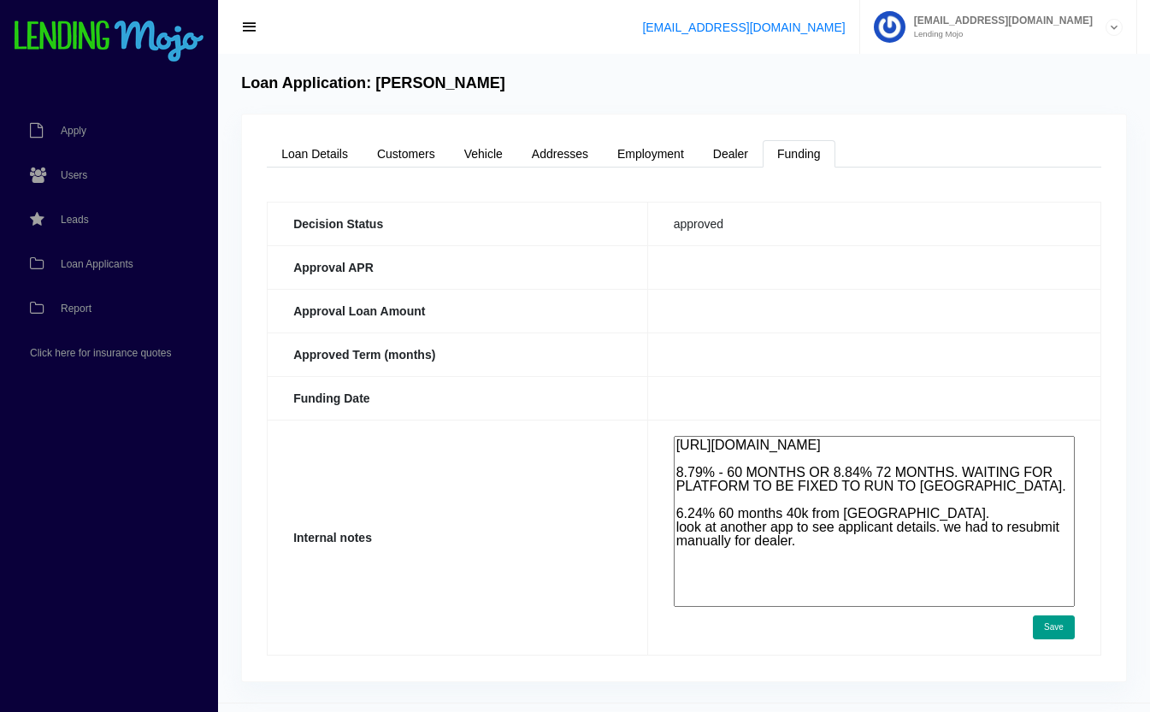
click at [885, 568] on textarea "[URL][DOMAIN_NAME] 8.79% - 60 MONTHS OR 8.84% 72 MONTHS. WAITING FOR PLATFORM T…" at bounding box center [874, 521] width 401 height 171
type textarea "[URL][DOMAIN_NAME] 8.79% - 60 MONTHS OR 8.84% 72 MONTHS. WAITING FOR PLATFORM T…"
click at [1046, 629] on button "Save" at bounding box center [1054, 628] width 42 height 24
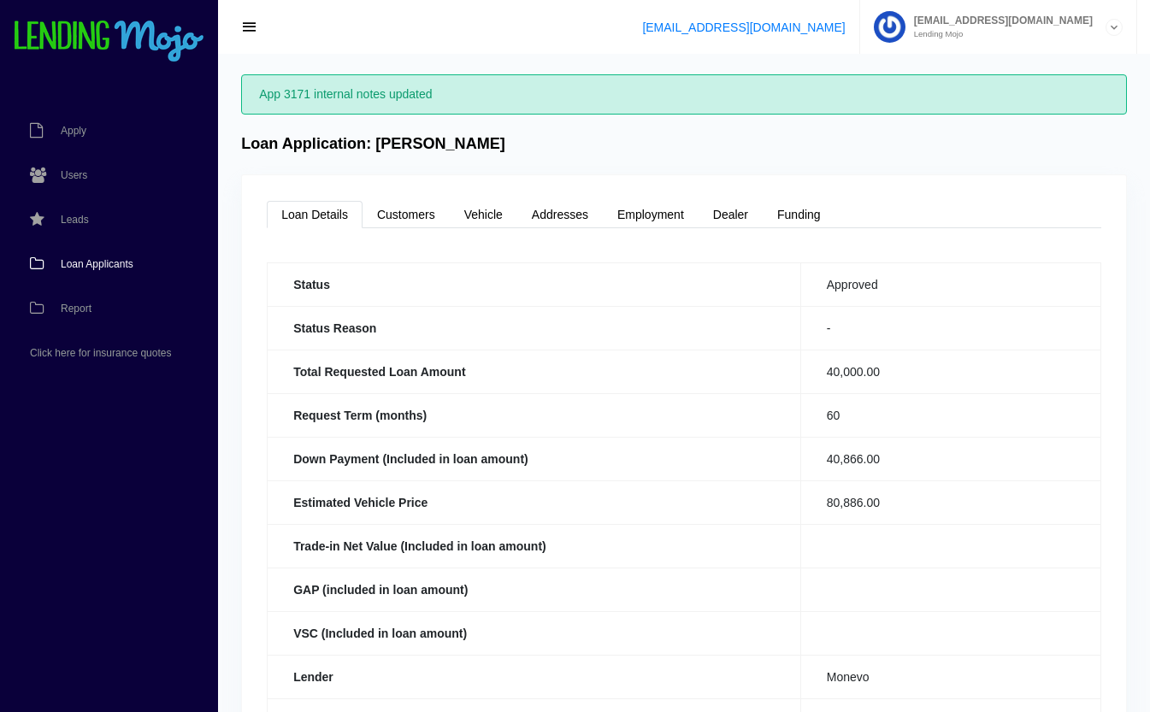
click at [83, 259] on span "Loan Applicants" at bounding box center [97, 264] width 73 height 10
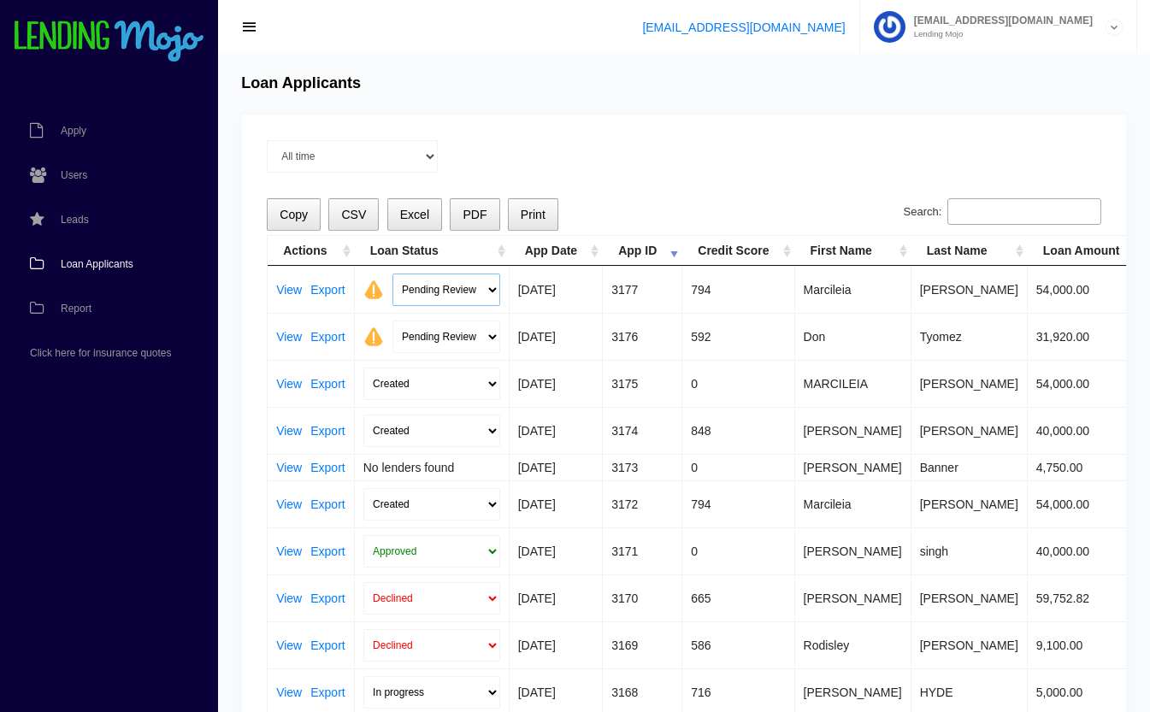
click at [455, 286] on select "Pending Review Approve Decline Unqualified" at bounding box center [446, 290] width 108 height 32
select select "approved"
click at [392, 274] on select "Pending Review Approve Decline Unqualified" at bounding box center [446, 290] width 108 height 32
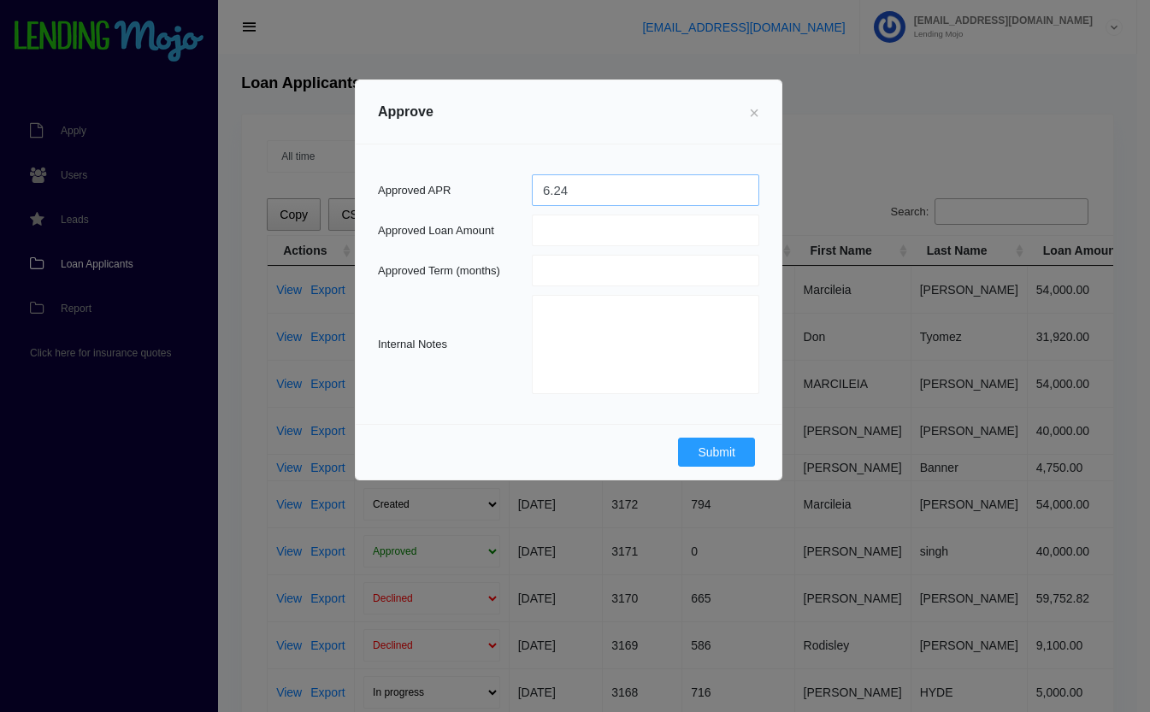
type input "6.24"
click at [611, 226] on input "number" at bounding box center [645, 231] width 227 height 32
type input "54000"
click at [707, 446] on button "Submit" at bounding box center [716, 452] width 77 height 29
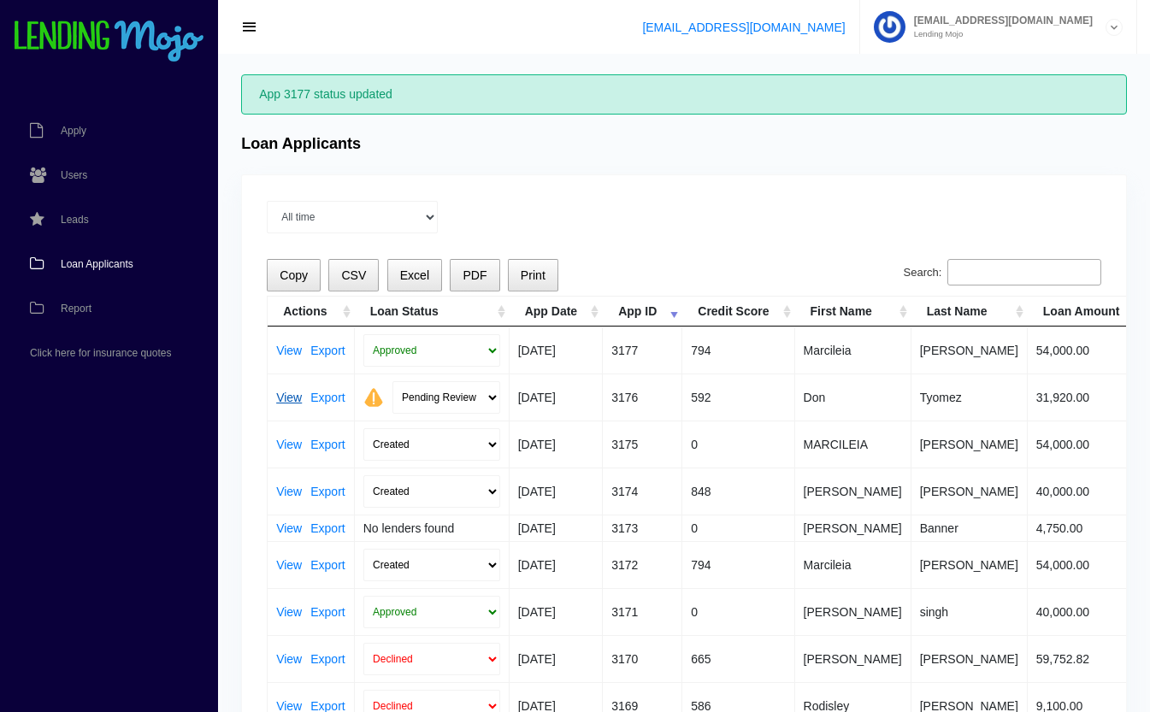
click at [300, 401] on link "View" at bounding box center [289, 398] width 26 height 12
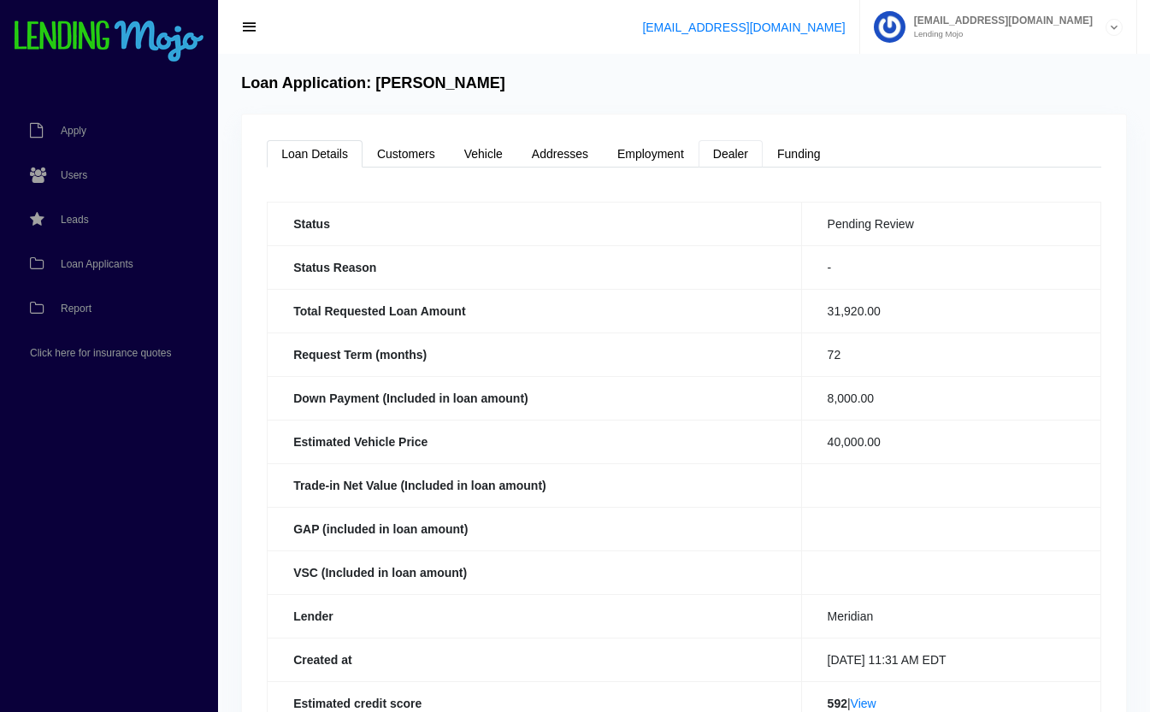
click at [737, 154] on link "Dealer" at bounding box center [731, 153] width 64 height 27
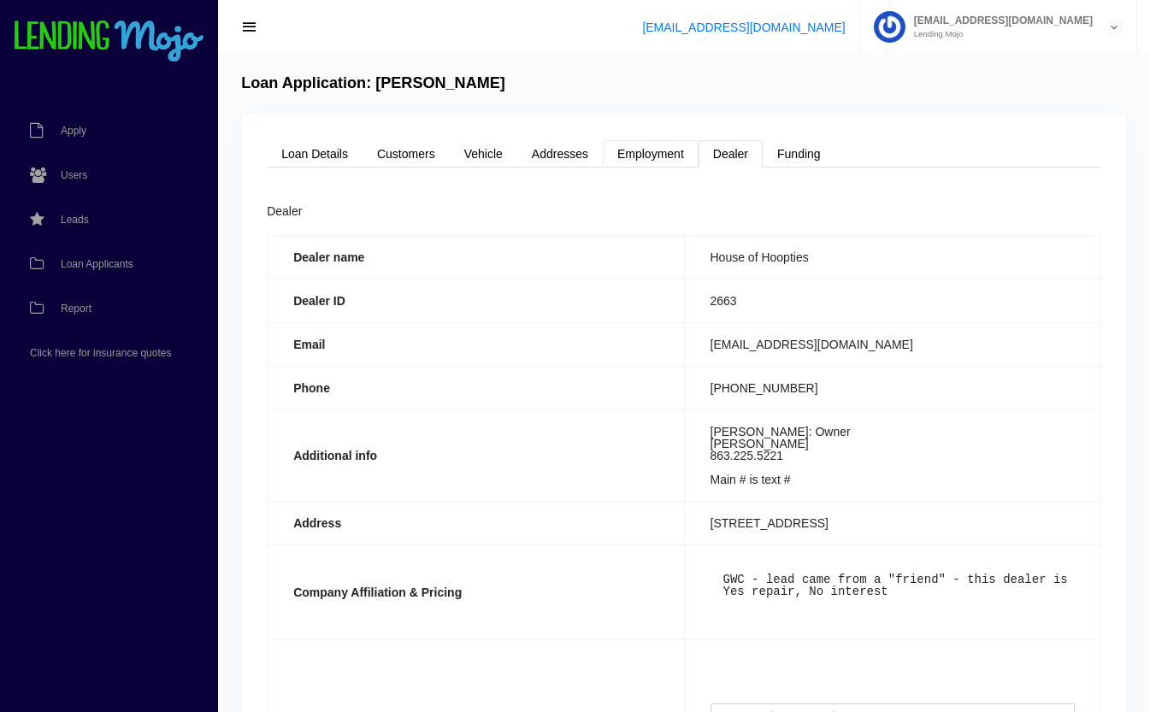
click at [662, 165] on link "Employment" at bounding box center [651, 153] width 96 height 27
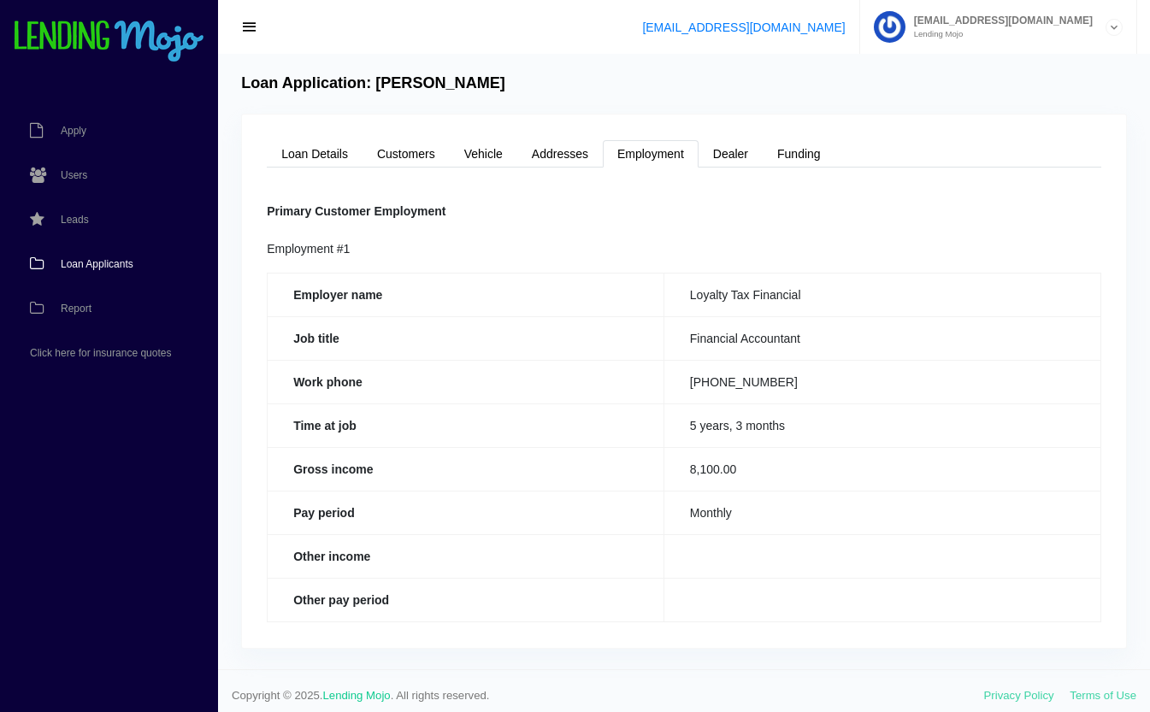
click at [110, 256] on link "Loan Applicants" at bounding box center [100, 264] width 201 height 44
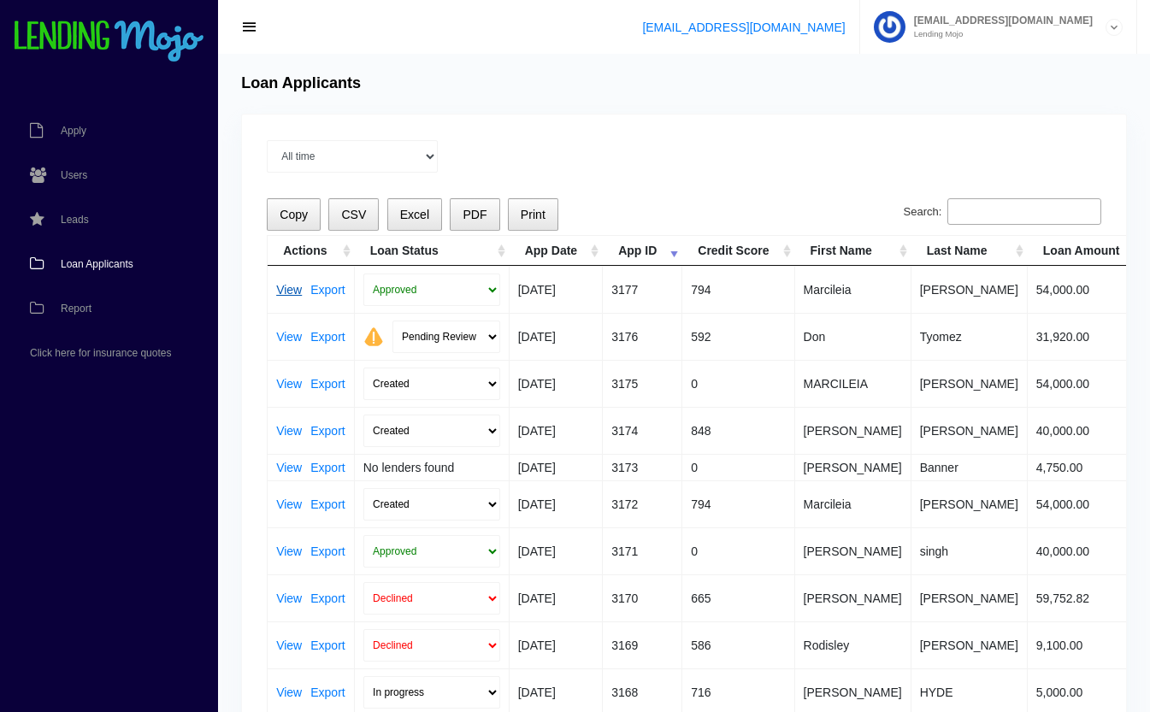
click at [289, 285] on link "View" at bounding box center [289, 290] width 26 height 12
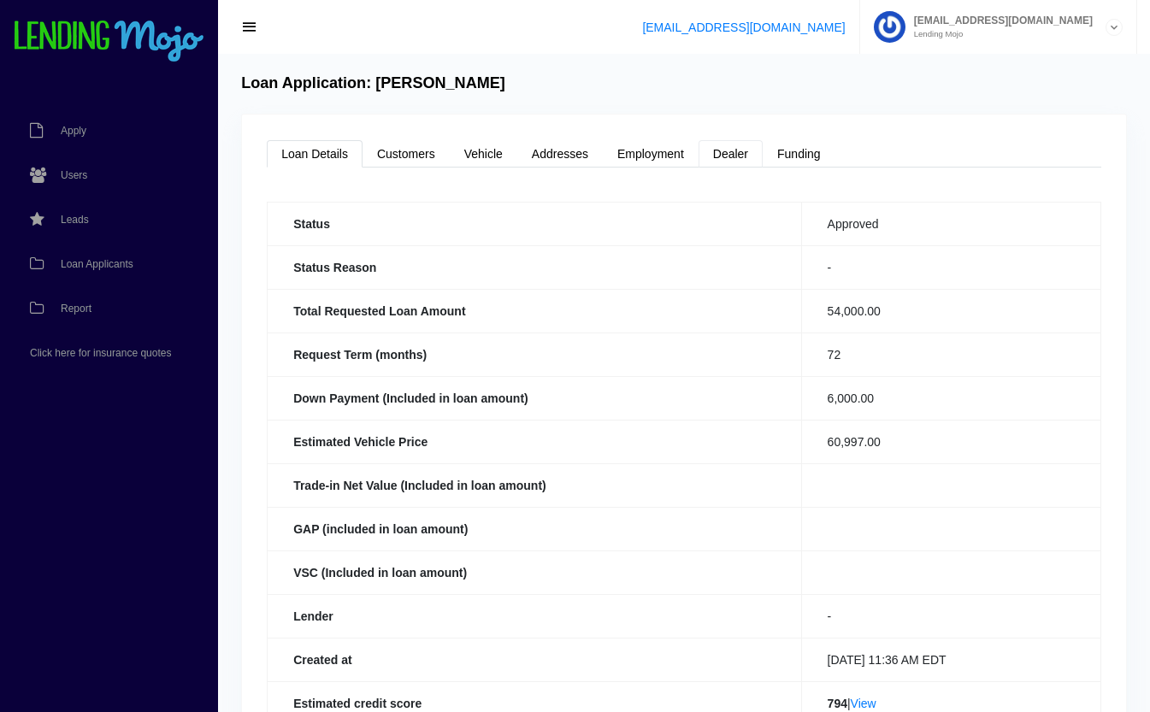
click at [741, 155] on link "Dealer" at bounding box center [731, 153] width 64 height 27
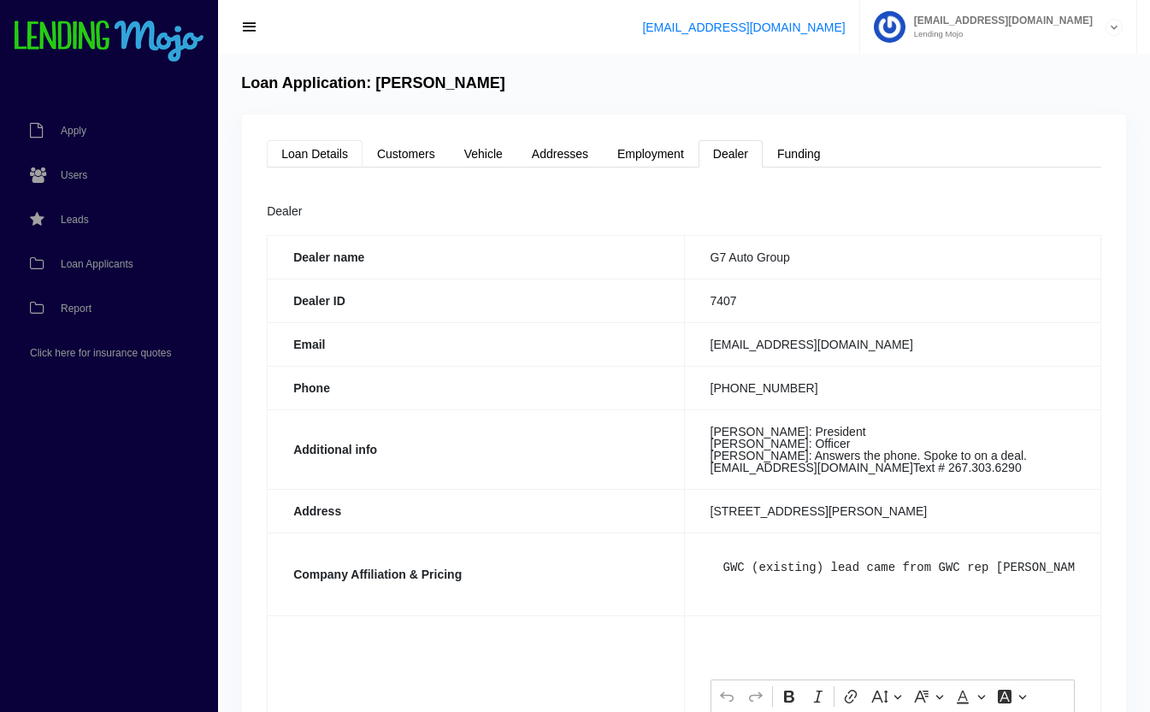
click at [314, 152] on link "Loan Details" at bounding box center [315, 153] width 96 height 27
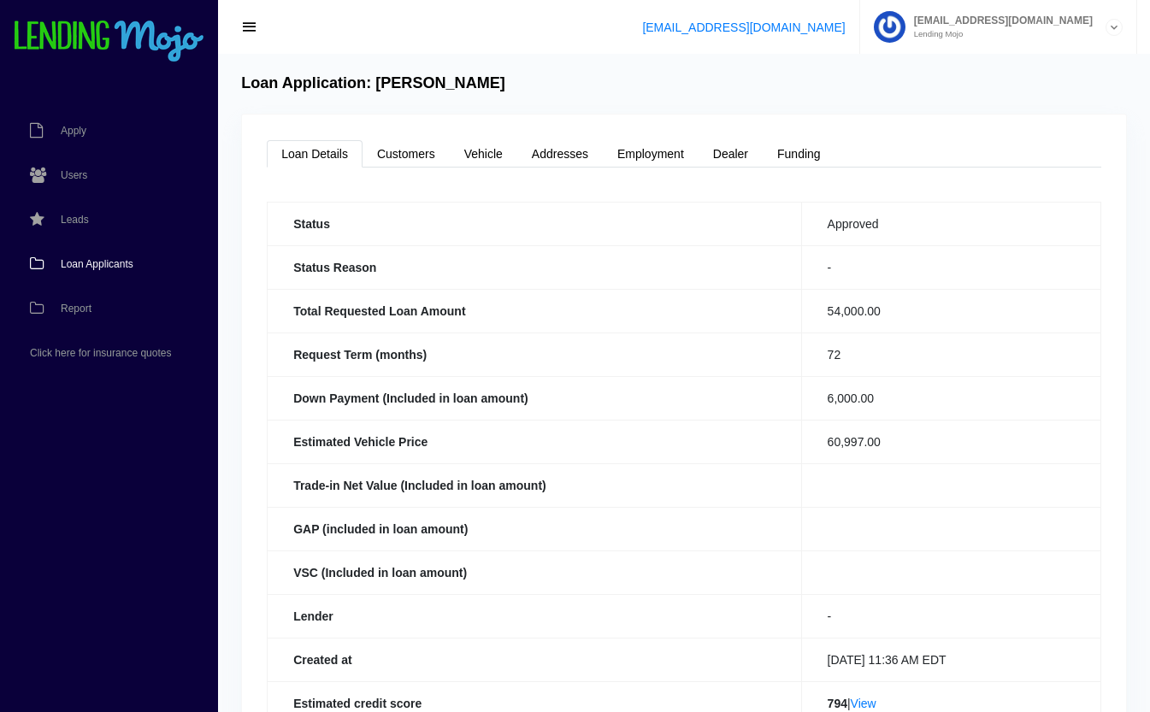
click at [110, 260] on span "Loan Applicants" at bounding box center [97, 264] width 73 height 10
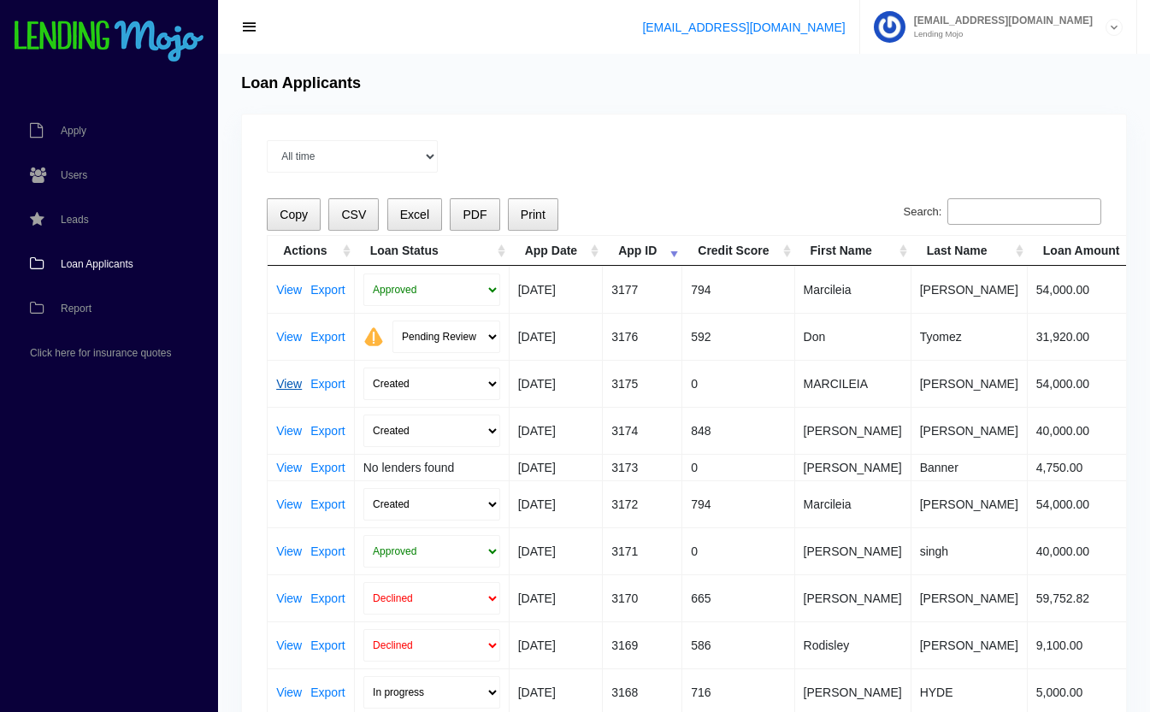
click at [286, 381] on link "View" at bounding box center [289, 384] width 26 height 12
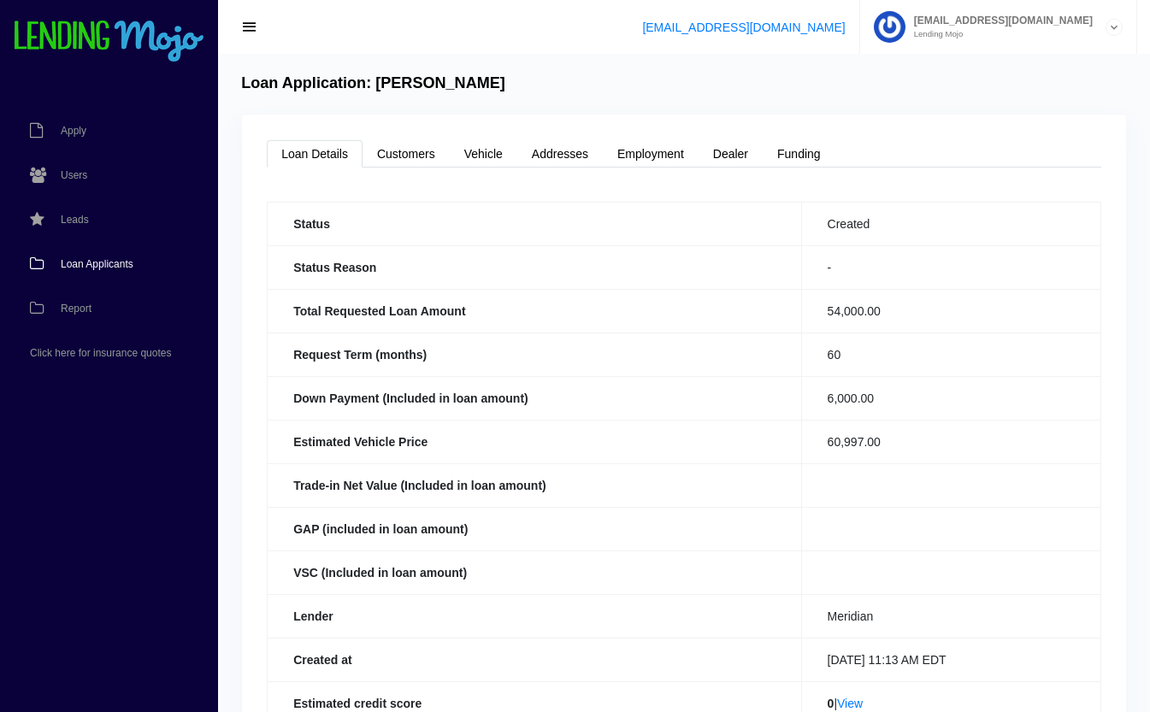
click at [80, 267] on span "Loan Applicants" at bounding box center [97, 264] width 73 height 10
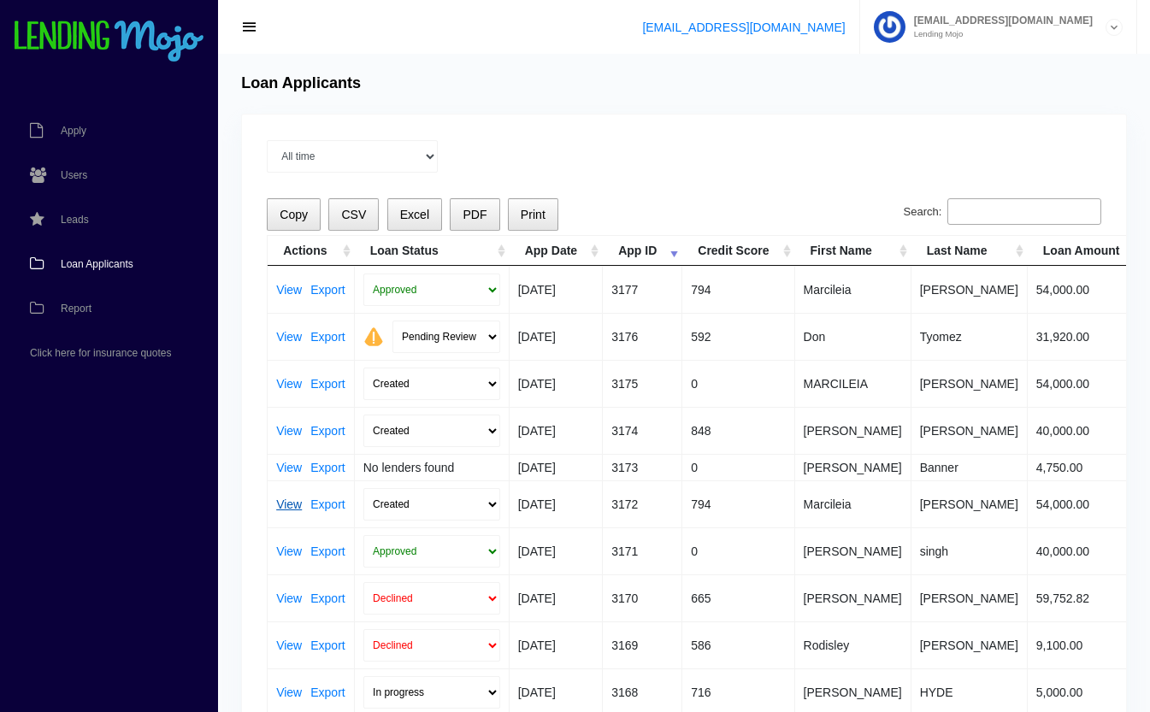
click at [288, 501] on link "View" at bounding box center [289, 504] width 26 height 12
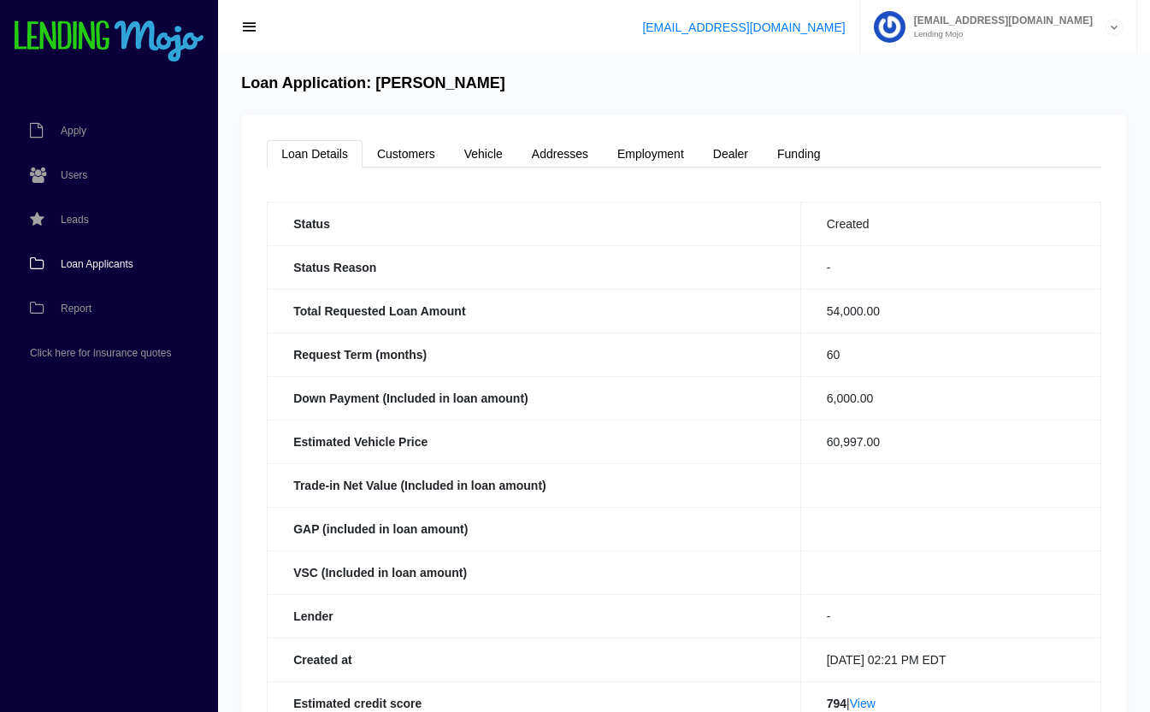
click at [94, 267] on span "Loan Applicants" at bounding box center [97, 264] width 73 height 10
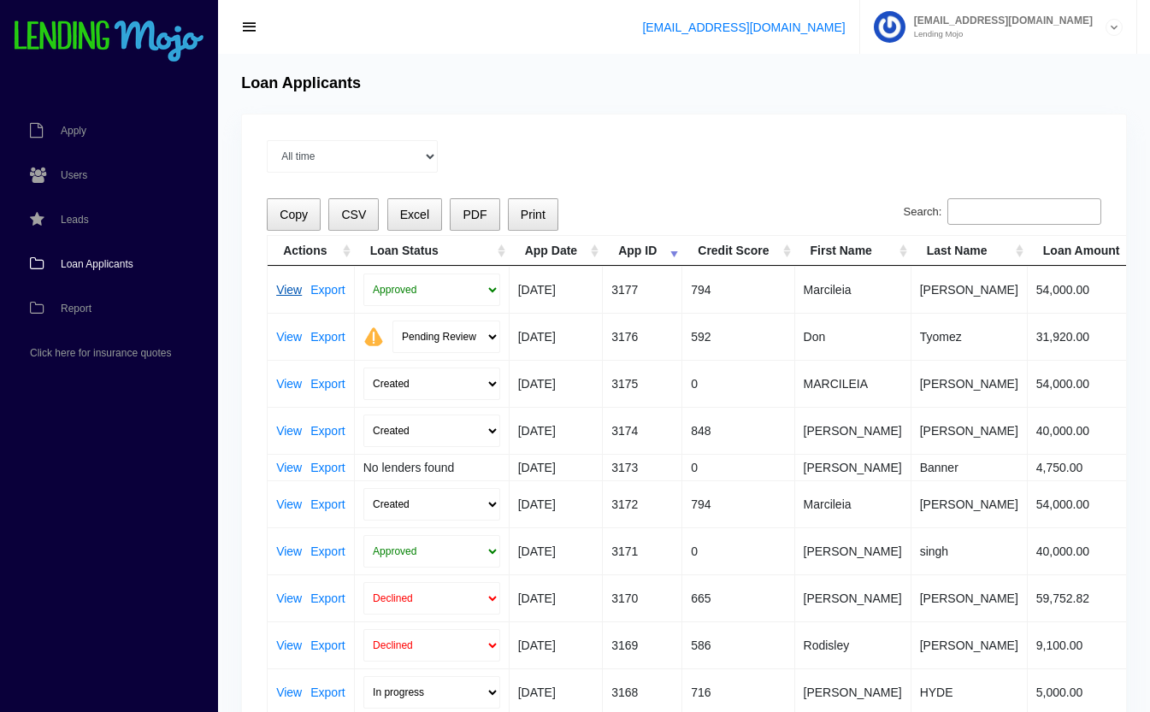
click at [279, 288] on link "View" at bounding box center [289, 290] width 26 height 12
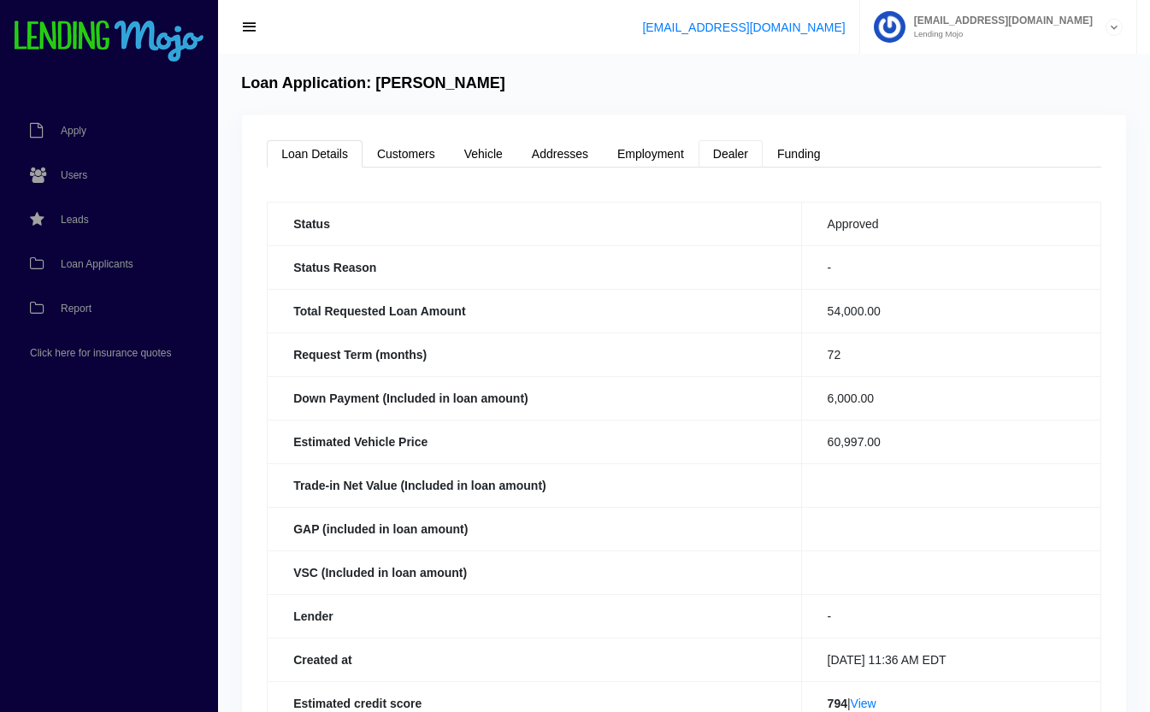
click at [739, 148] on link "Dealer" at bounding box center [731, 153] width 64 height 27
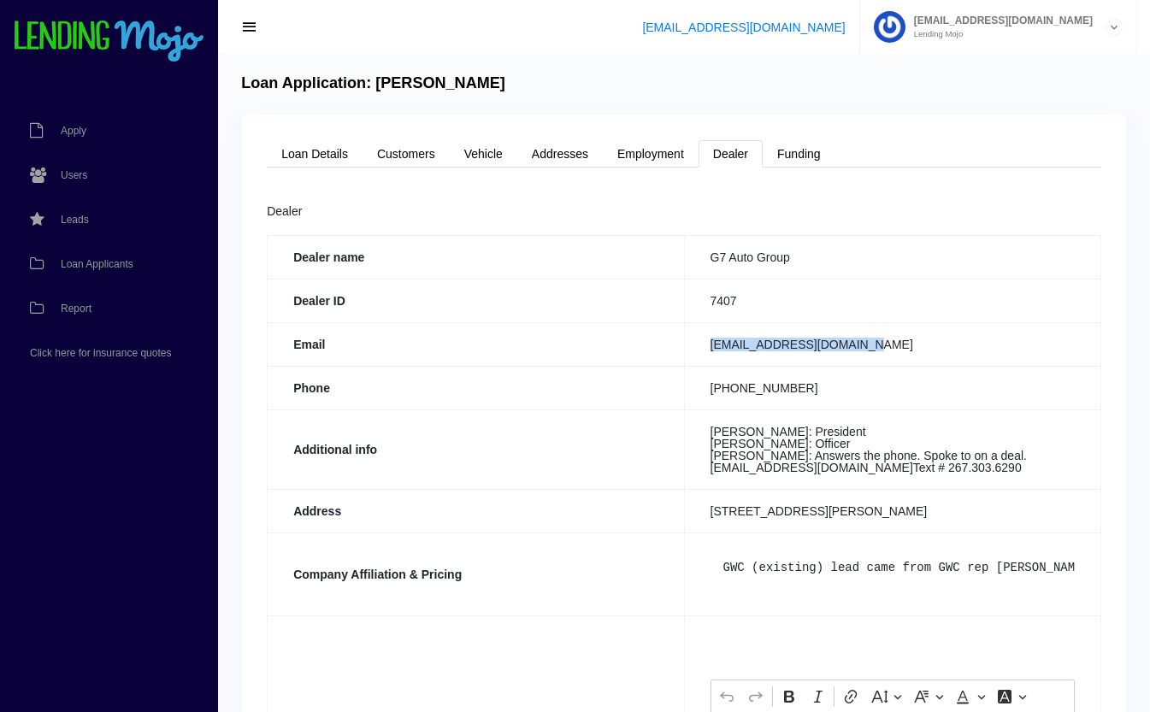
drag, startPoint x: 863, startPoint y: 345, endPoint x: 710, endPoint y: 357, distance: 153.5
click at [710, 357] on td "[EMAIL_ADDRESS][DOMAIN_NAME]" at bounding box center [892, 344] width 416 height 44
copy td "[EMAIL_ADDRESS][DOMAIN_NAME]"
click at [588, 367] on th "Phone" at bounding box center [476, 388] width 416 height 44
click at [77, 173] on span "Users" at bounding box center [74, 175] width 27 height 10
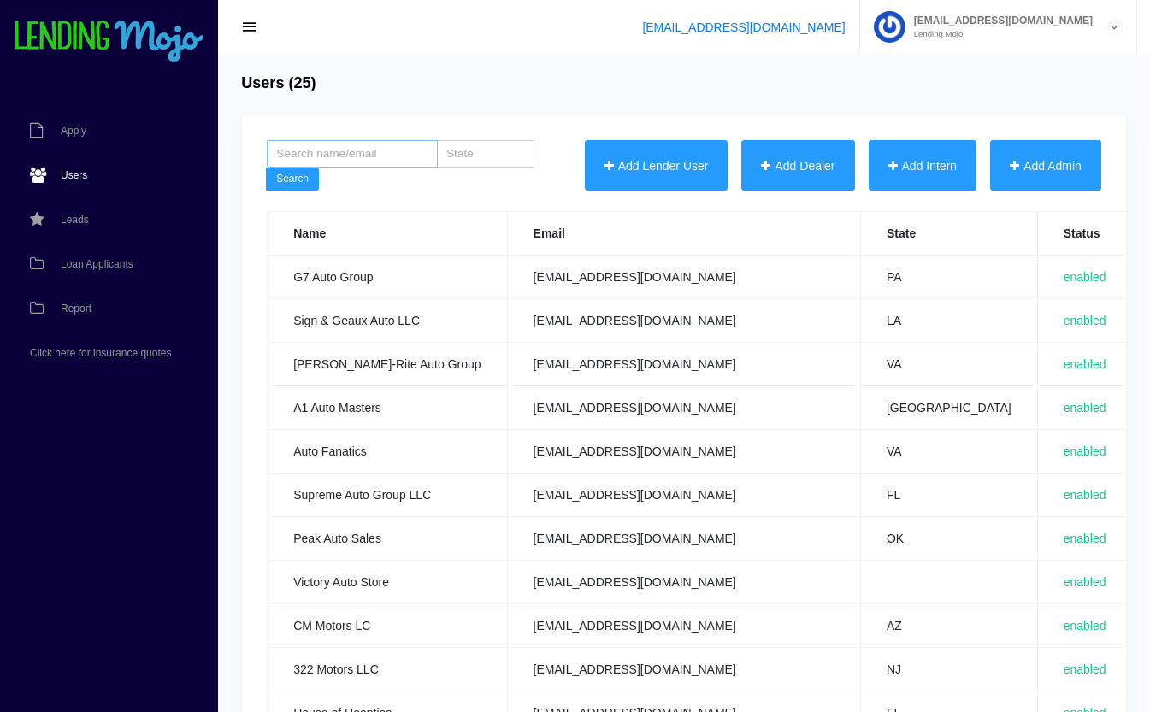
click at [351, 156] on input "search" at bounding box center [352, 153] width 171 height 27
type input "g7"
click at [266, 168] on button "Search" at bounding box center [292, 180] width 53 height 24
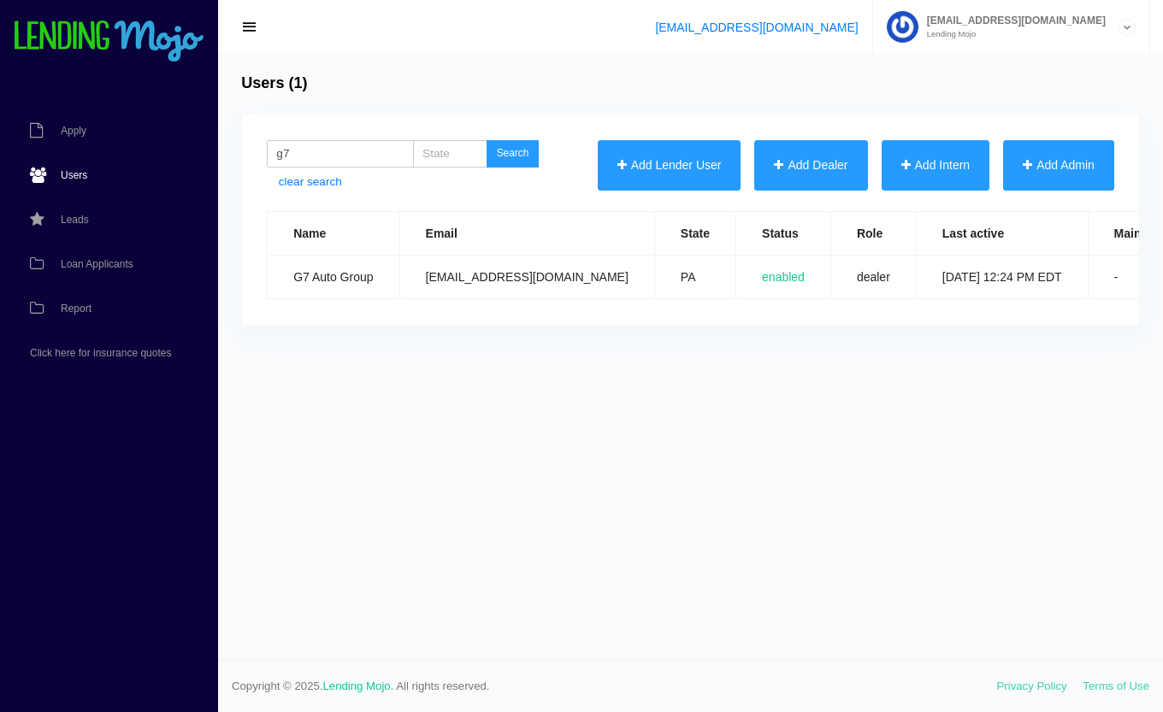
scroll to position [0, 314]
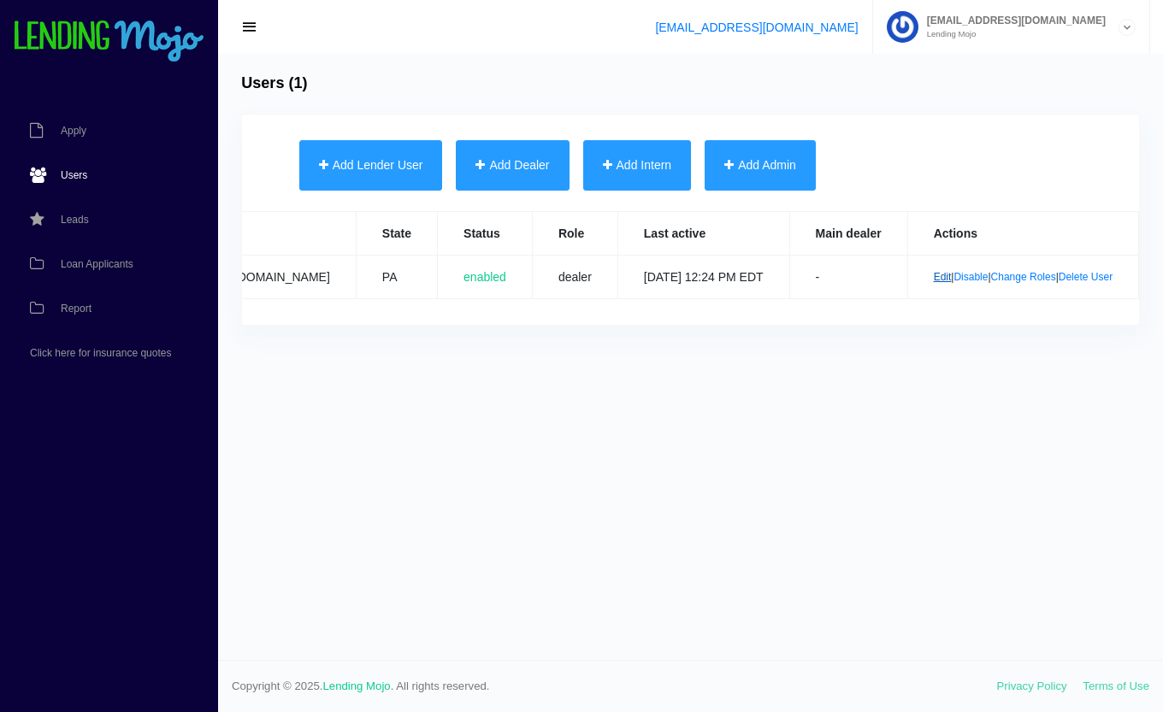
click at [934, 274] on link "Edit" at bounding box center [943, 277] width 18 height 12
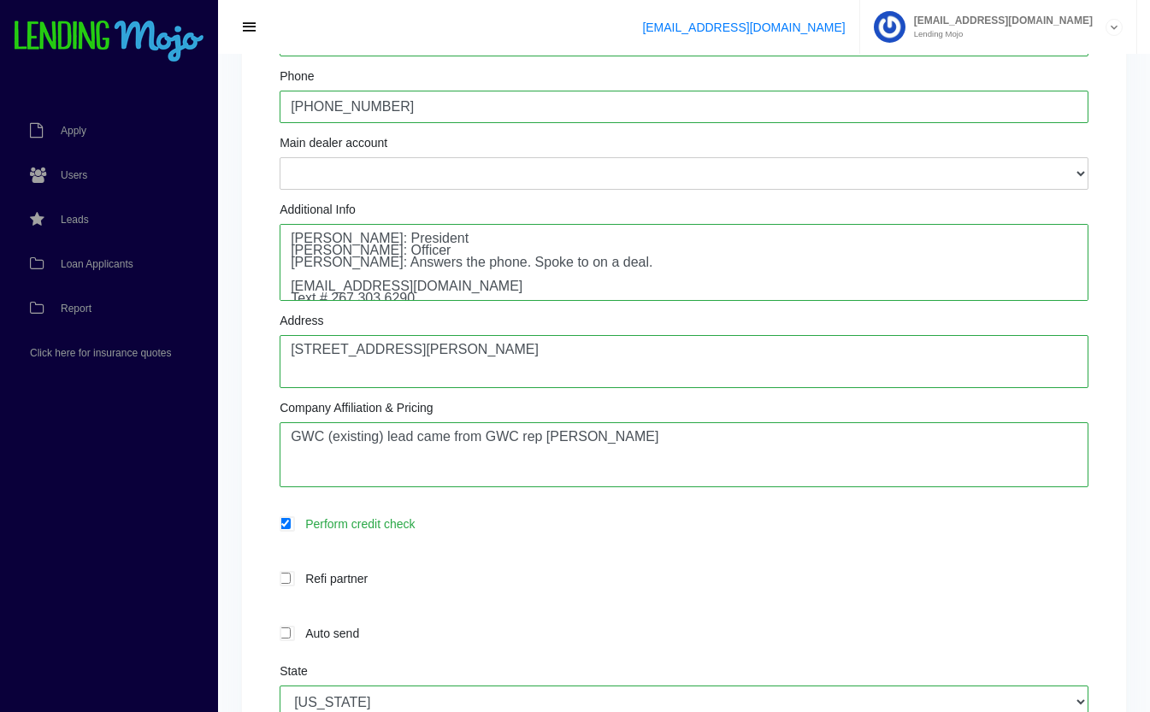
scroll to position [319, 0]
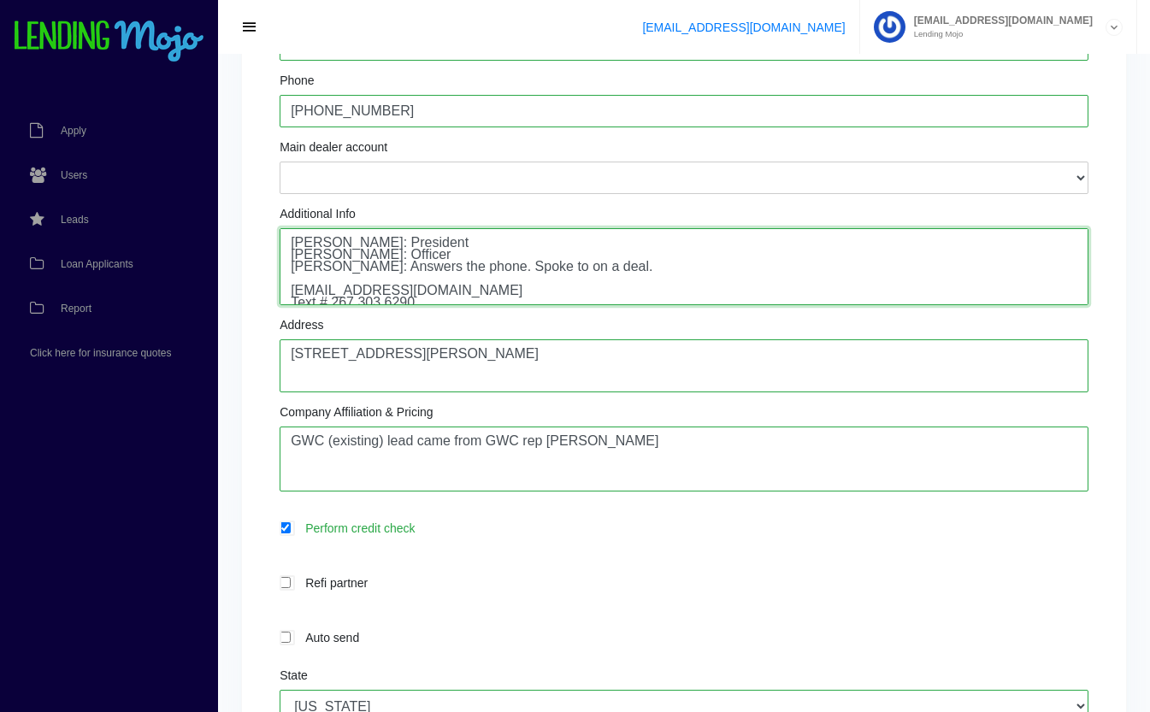
click at [330, 271] on textarea "Alfredo Cunha: President Patricia Moreira: Officer Marina: Answers the phone. S…" at bounding box center [684, 266] width 809 height 77
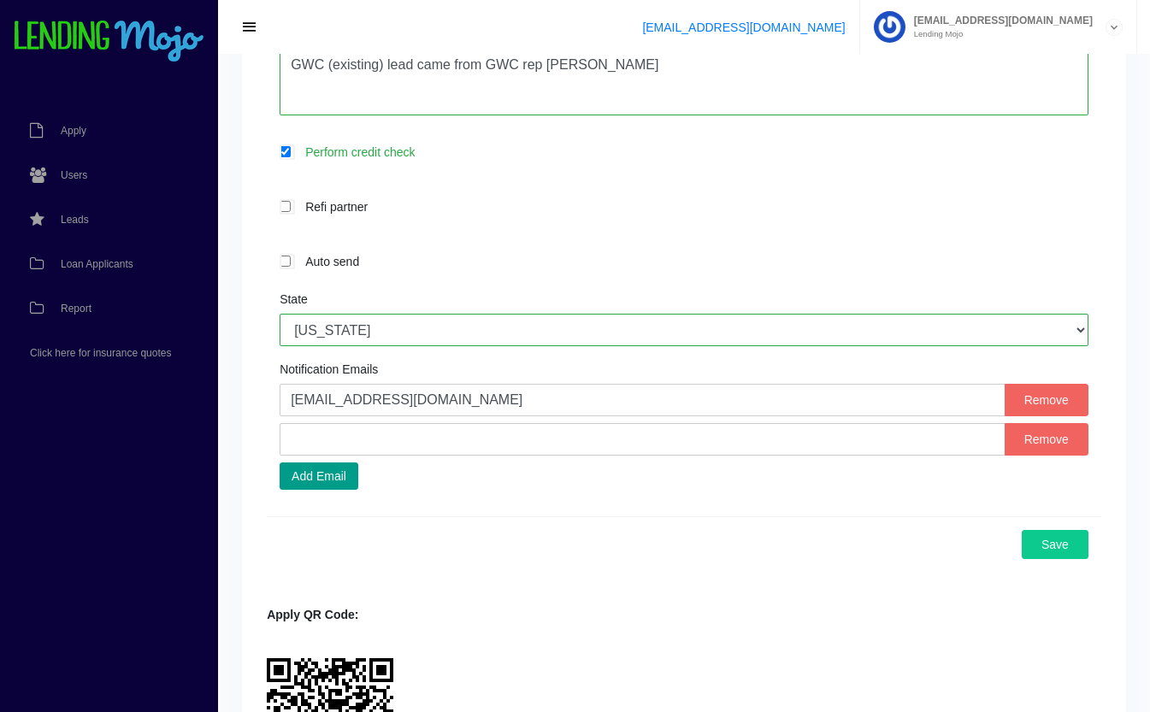
scroll to position [696, 0]
type textarea "Alfredo Cunha: President Patricia Moreira: Officer Mariana: Answers the phone. …"
click at [1077, 553] on button "Save" at bounding box center [1055, 543] width 67 height 29
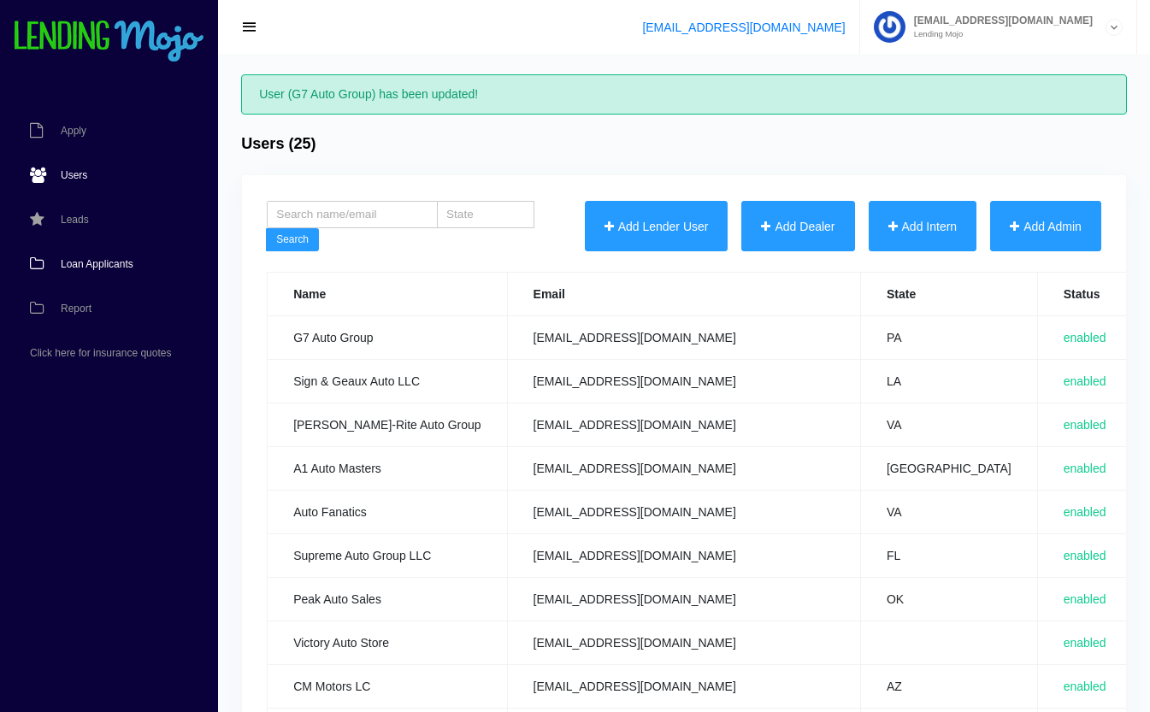
click at [85, 266] on span "Loan Applicants" at bounding box center [97, 264] width 73 height 10
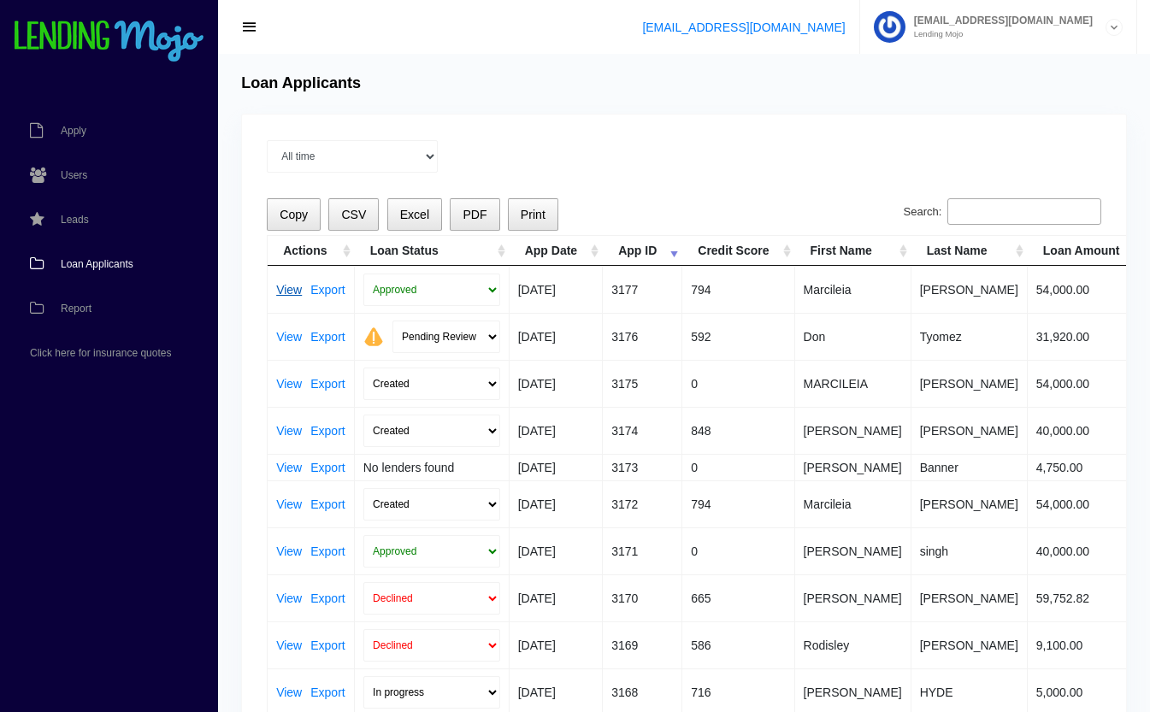
click at [280, 289] on link "View" at bounding box center [289, 290] width 26 height 12
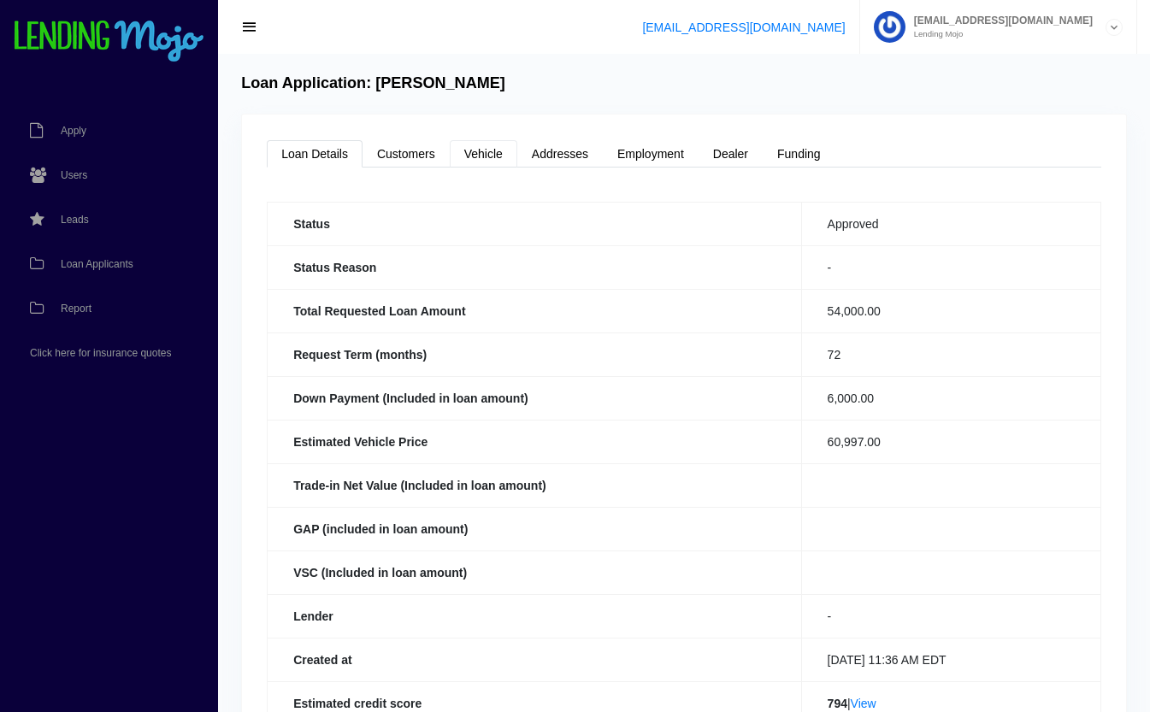
click at [496, 145] on link "Vehicle" at bounding box center [484, 153] width 68 height 27
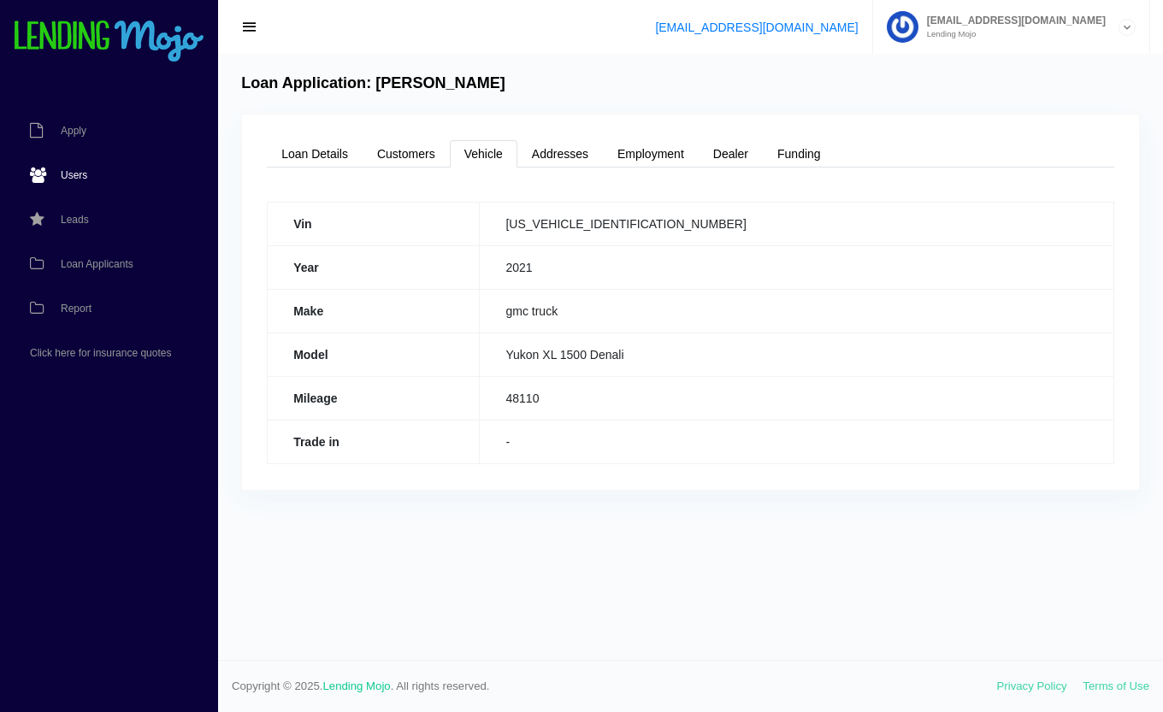
click at [72, 172] on span "Users" at bounding box center [74, 175] width 27 height 10
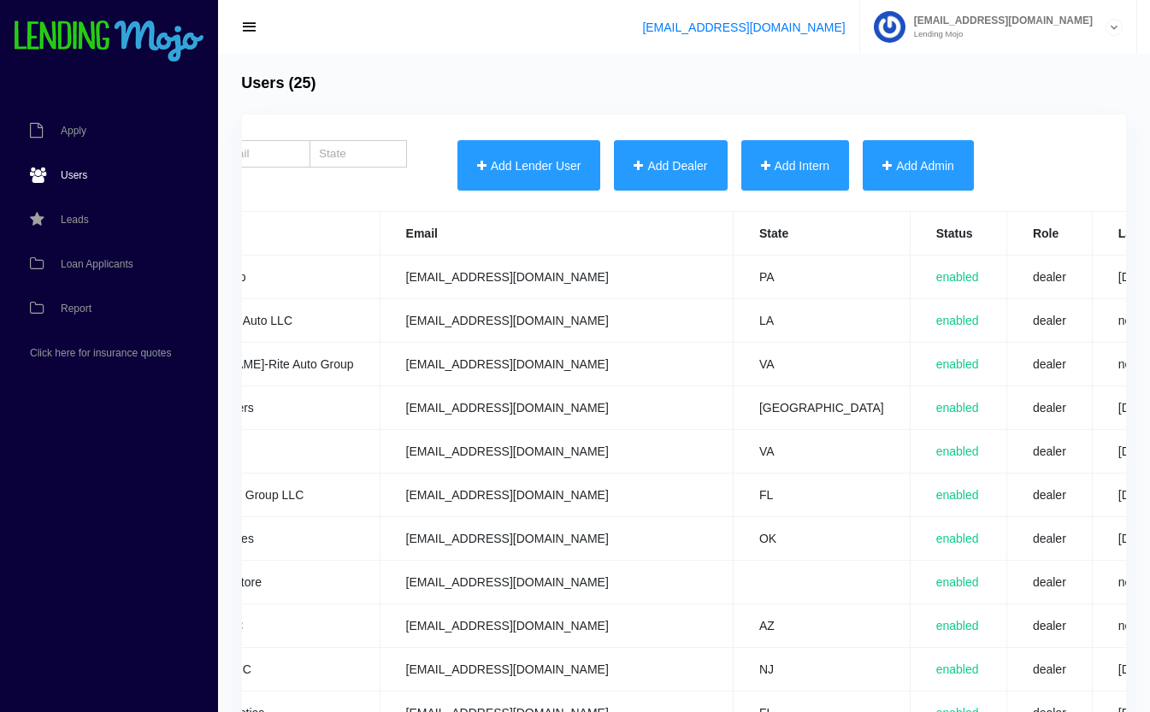
scroll to position [0, 599]
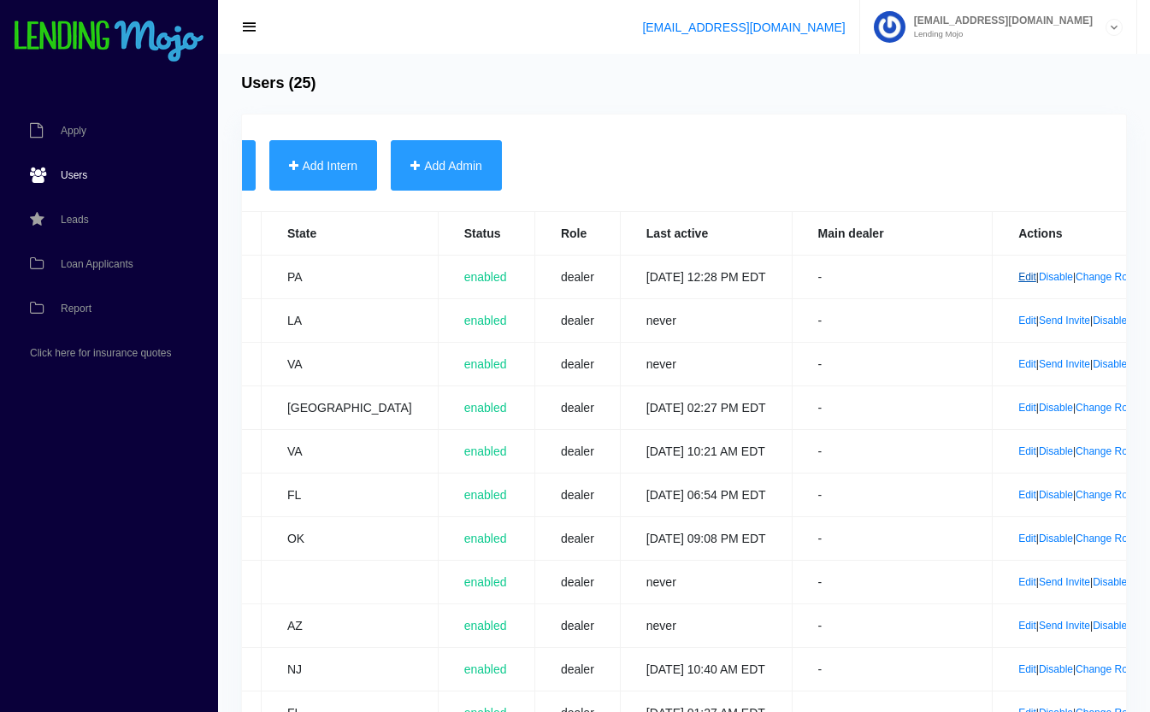
click at [1018, 280] on link "Edit" at bounding box center [1027, 277] width 18 height 12
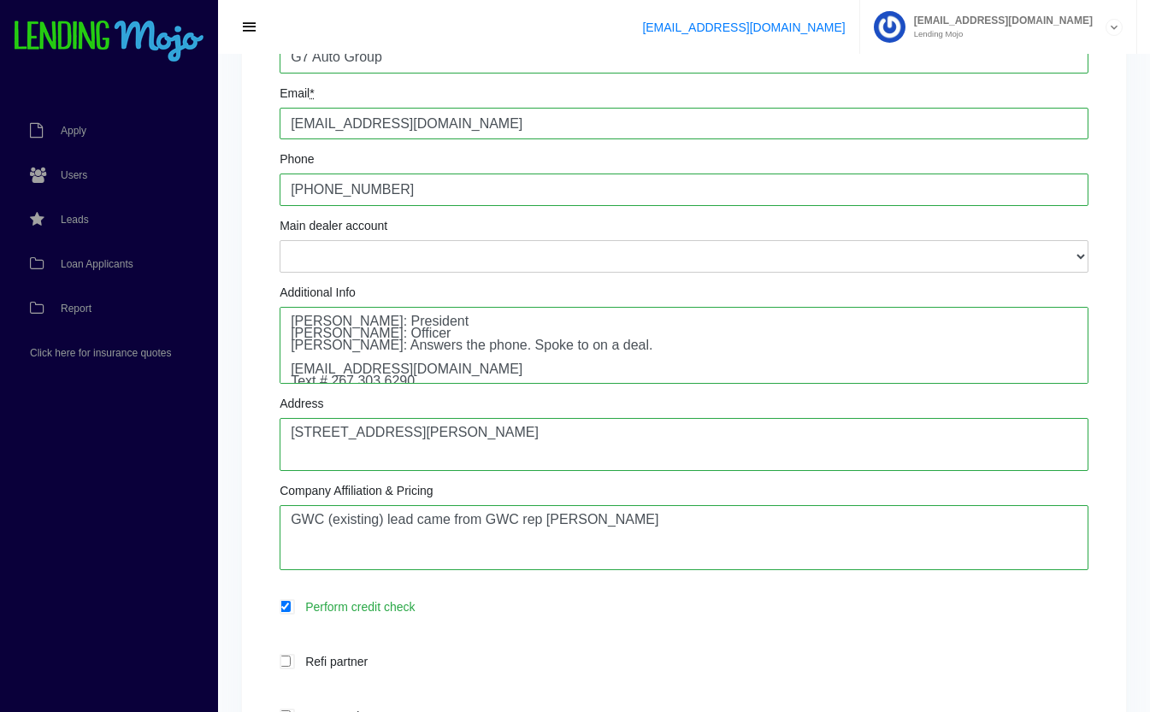
scroll to position [245, 0]
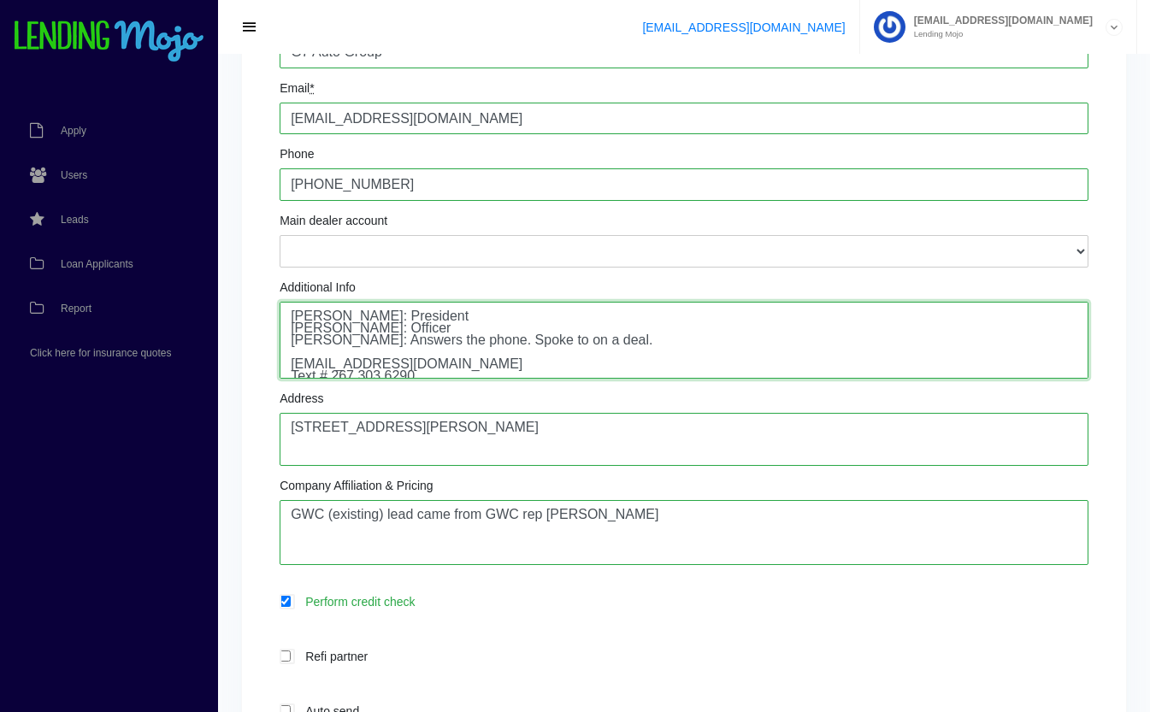
click at [616, 345] on textarea "[PERSON_NAME]: President [PERSON_NAME]: Officer [PERSON_NAME]: Answers the phon…" at bounding box center [684, 340] width 809 height 77
paste textarea "[EMAIL_ADDRESS][DOMAIN_NAME]"
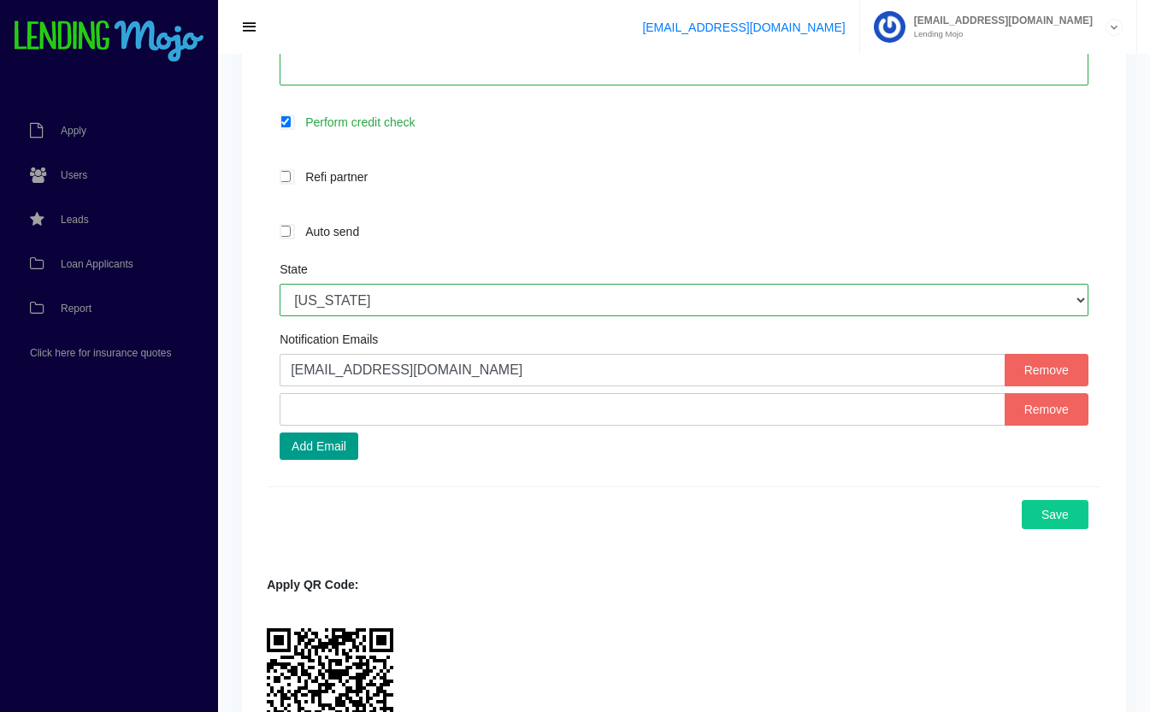
scroll to position [726, 0]
type textarea "Alfredo Cunha: President Patricia Moreira: Officer Mariana: Works deals. marian…"
click at [433, 414] on input "text" at bounding box center [643, 408] width 726 height 32
paste input "mariana@g7autogroup.com"
type input "mariana@g7autogroup.com"
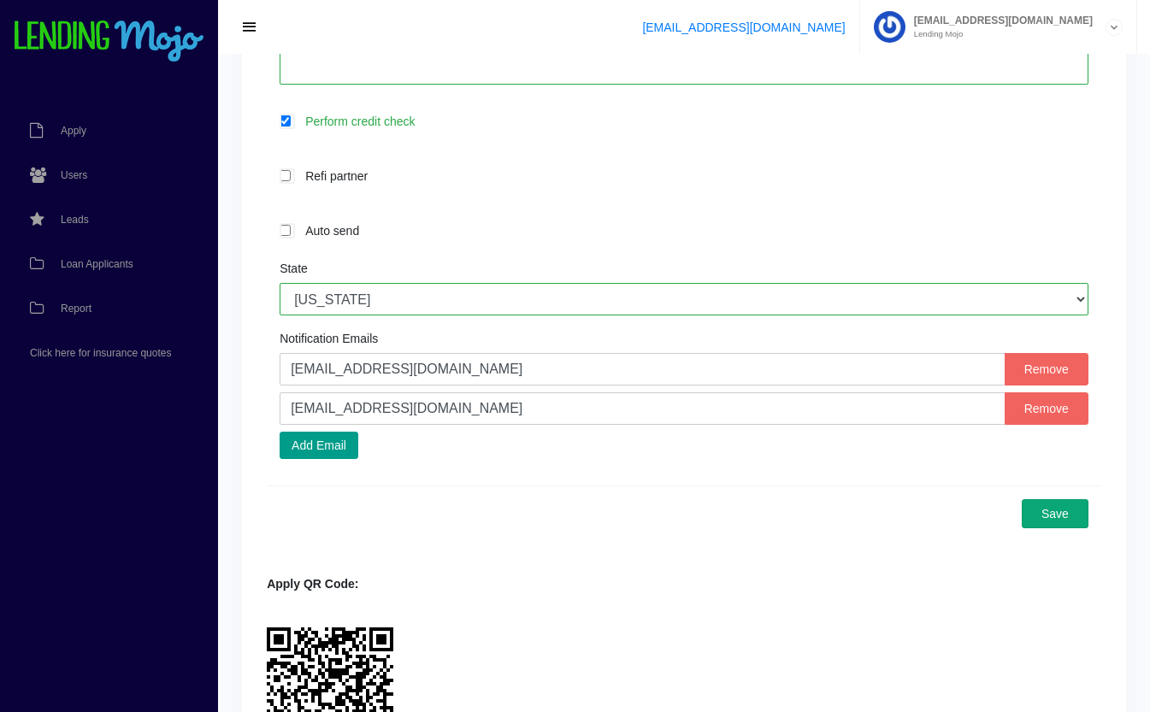
click at [1059, 516] on button "Save" at bounding box center [1055, 513] width 67 height 29
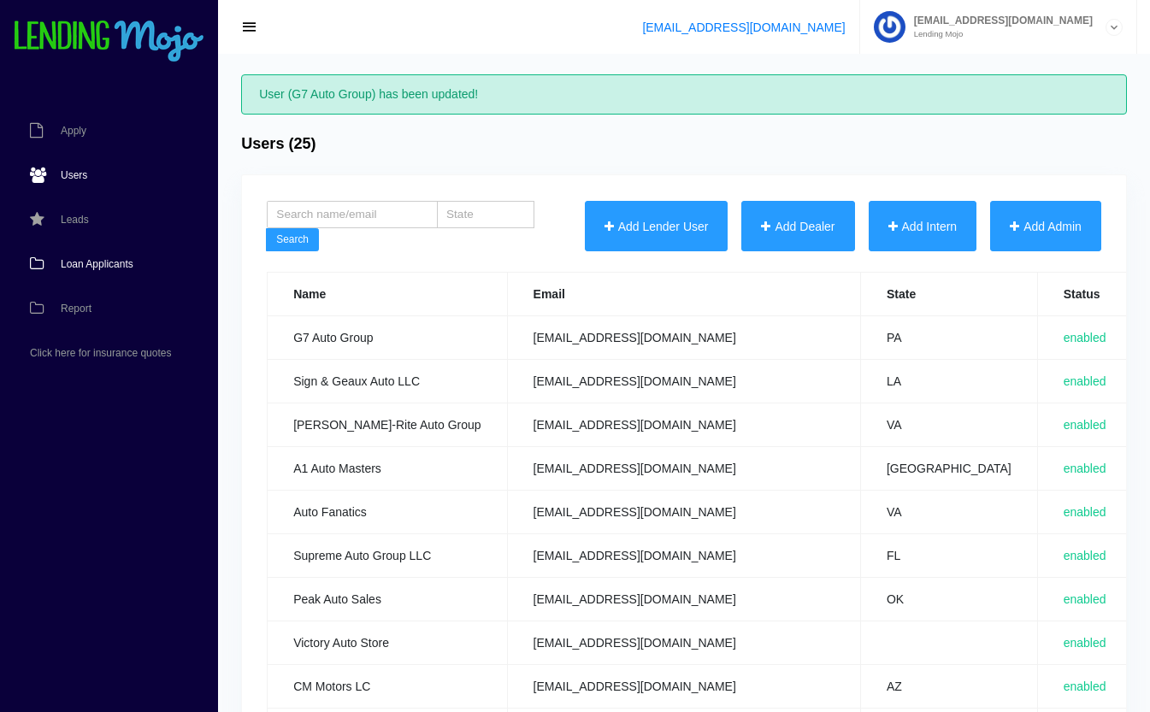
click at [116, 268] on span "Loan Applicants" at bounding box center [97, 264] width 73 height 10
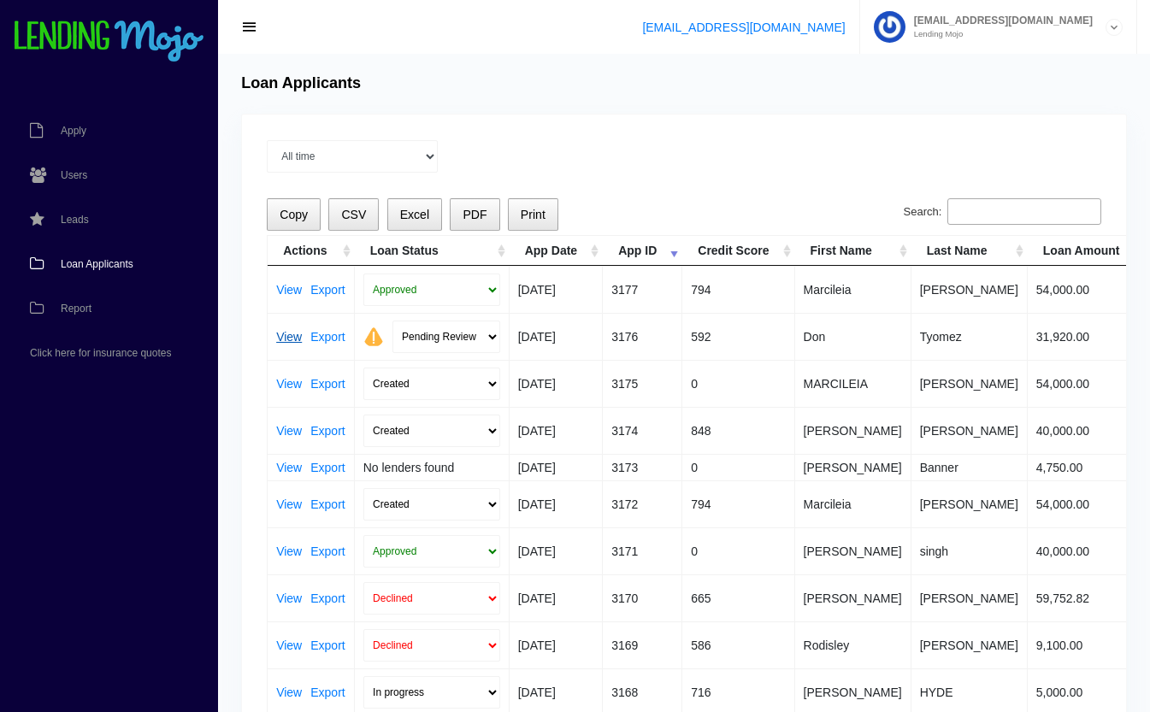
click at [287, 337] on link "View" at bounding box center [289, 337] width 26 height 12
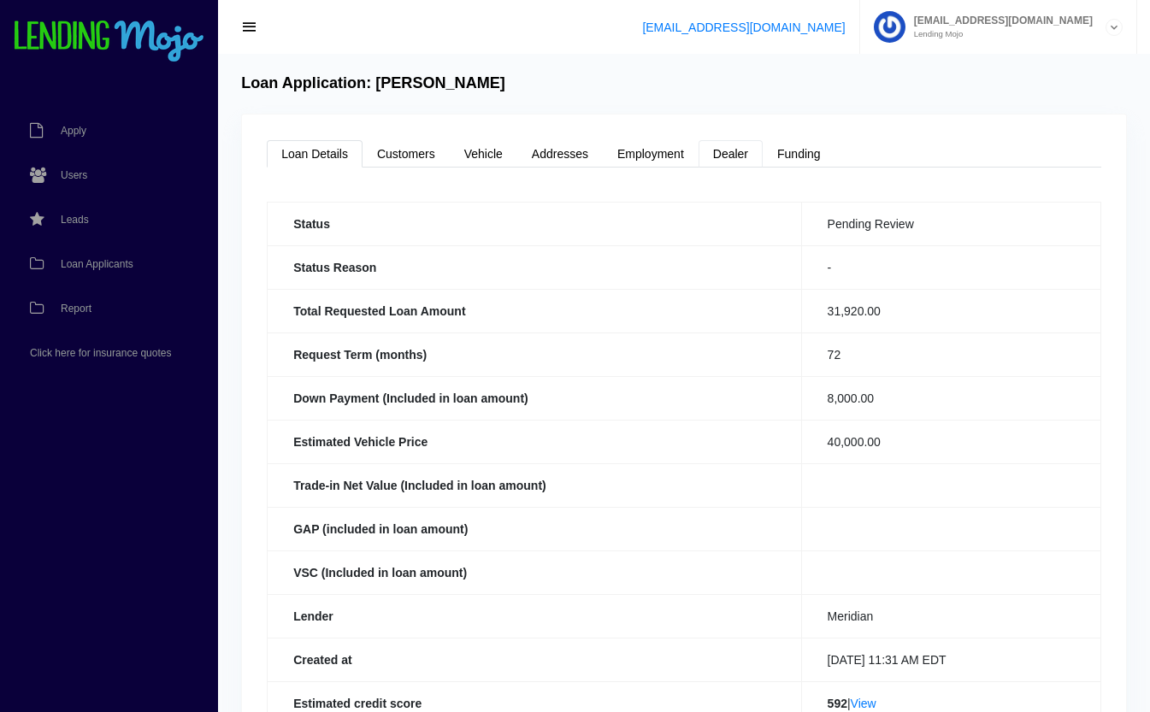
click at [737, 158] on link "Dealer" at bounding box center [731, 153] width 64 height 27
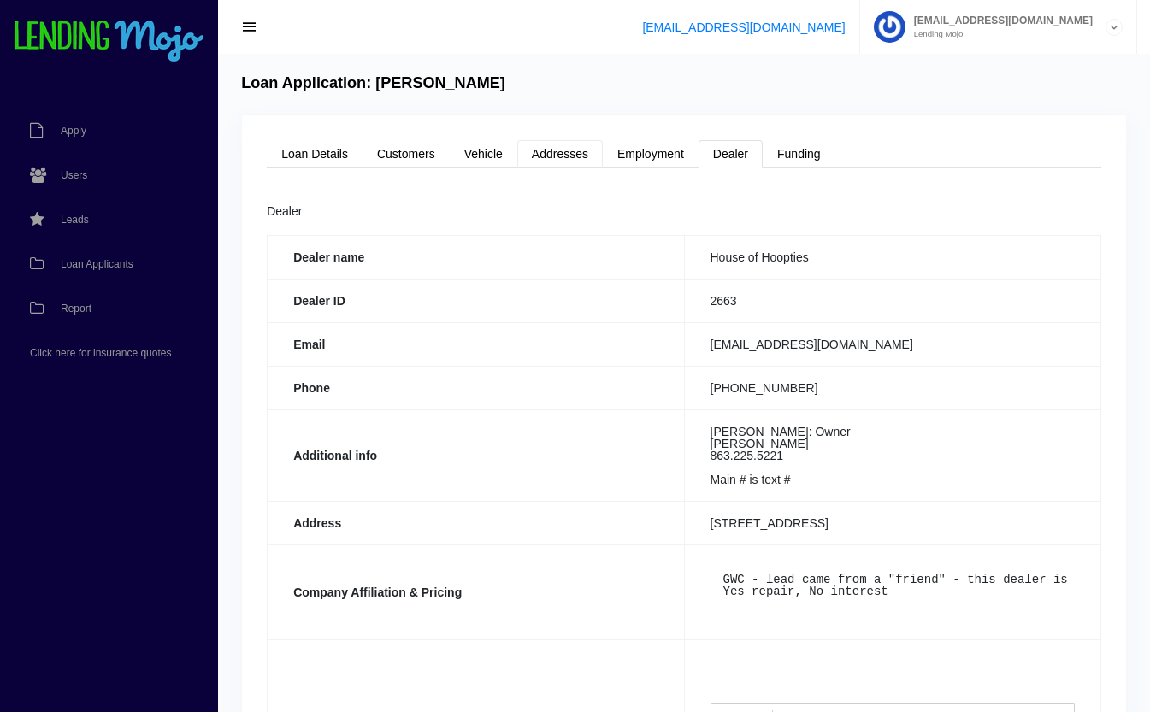
click at [559, 149] on link "Addresses" at bounding box center [560, 153] width 86 height 27
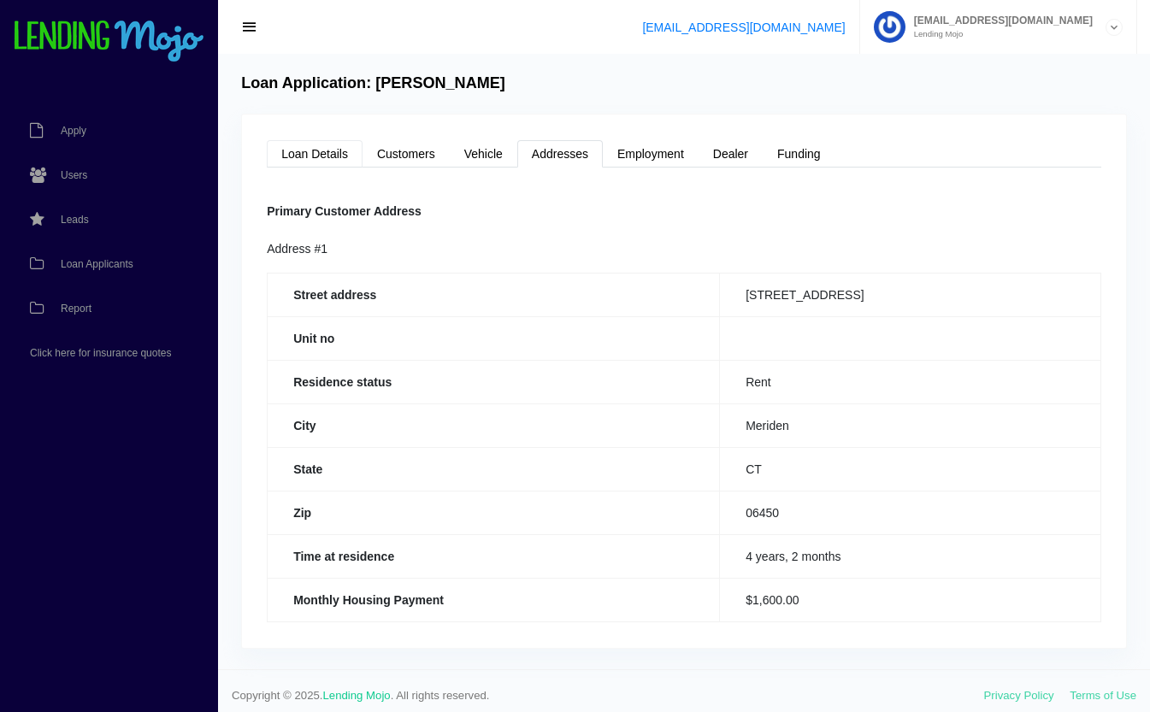
click at [331, 149] on link "Loan Details" at bounding box center [315, 153] width 96 height 27
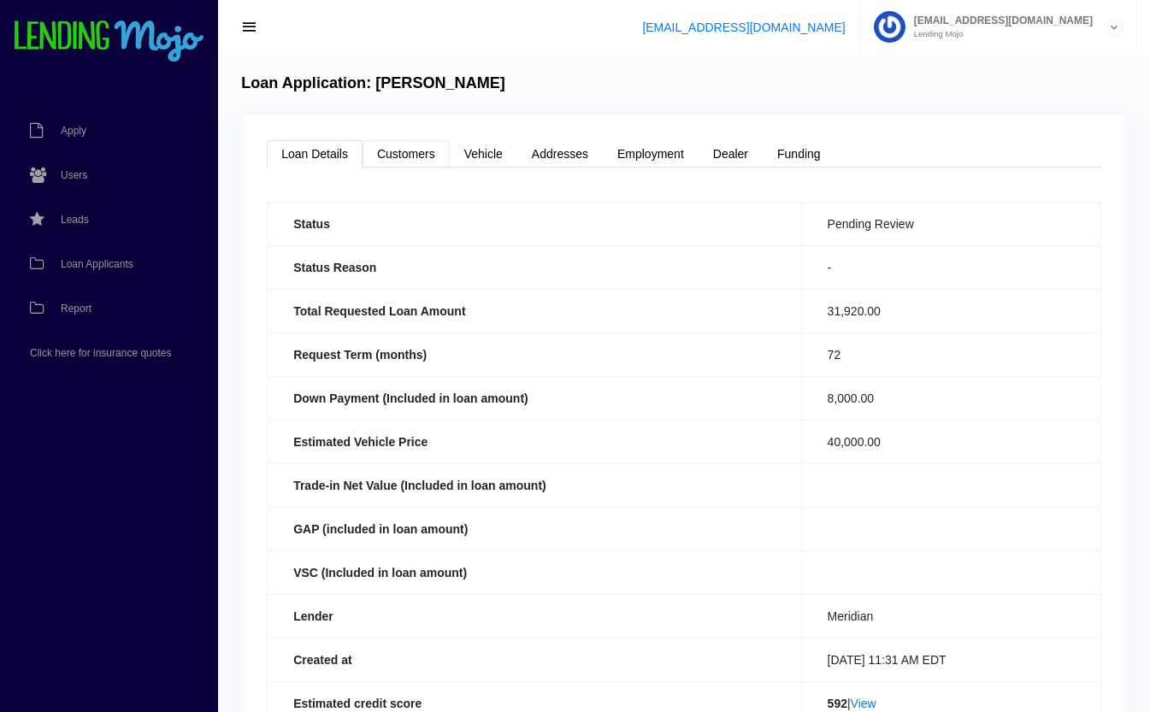
click at [425, 154] on link "Customers" at bounding box center [406, 153] width 87 height 27
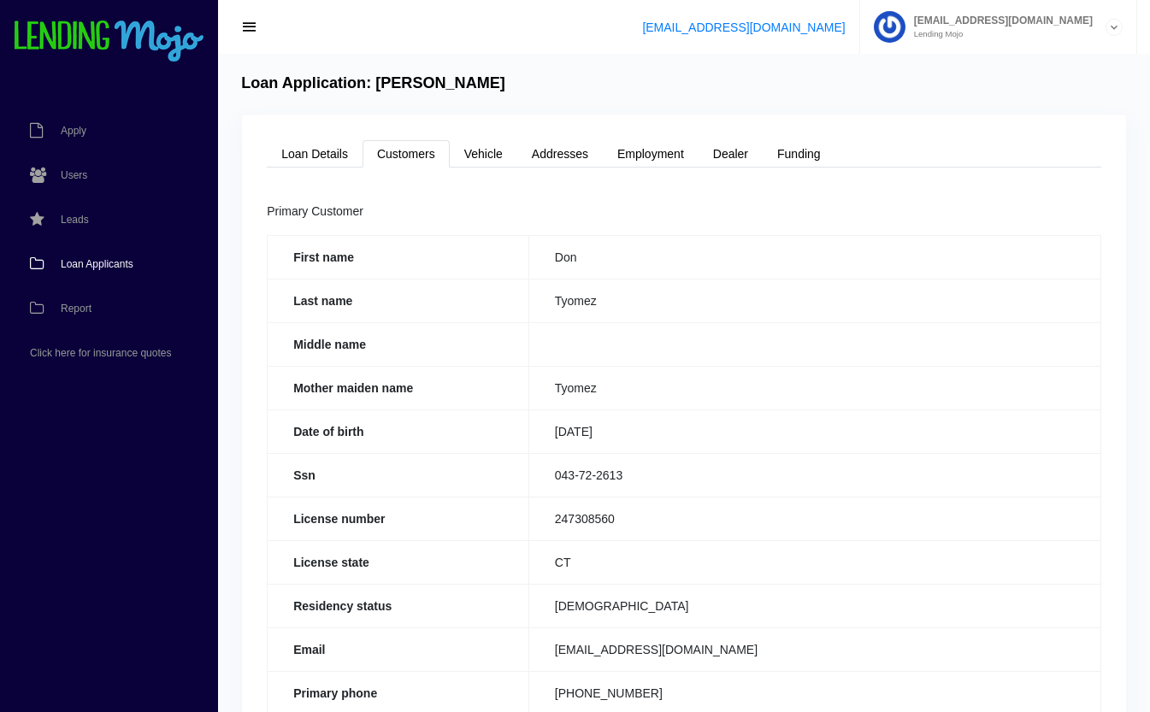
click at [89, 259] on span "Loan Applicants" at bounding box center [97, 264] width 73 height 10
